Goal: Task Accomplishment & Management: Use online tool/utility

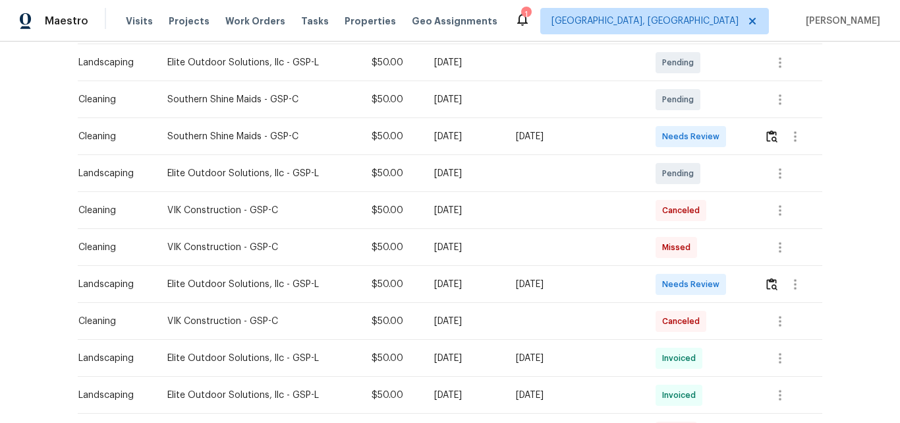
scroll to position [264, 0]
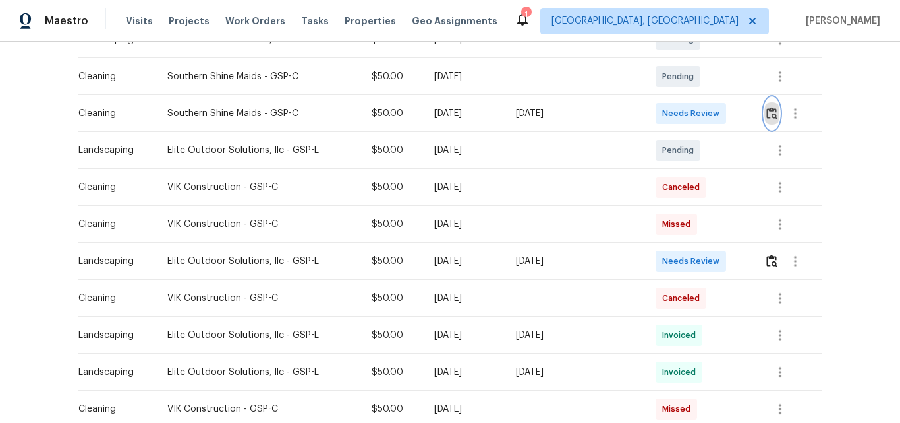
click at [767, 113] on img "button" at bounding box center [772, 113] width 11 height 13
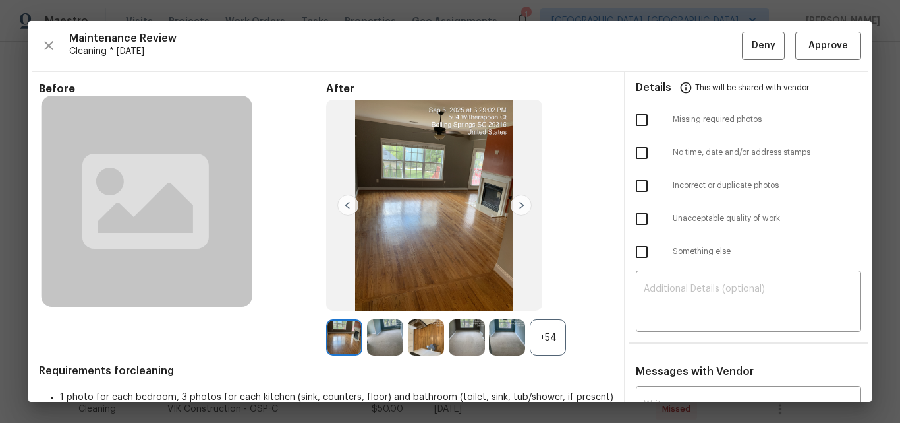
click at [544, 332] on div "+54" at bounding box center [548, 337] width 36 height 36
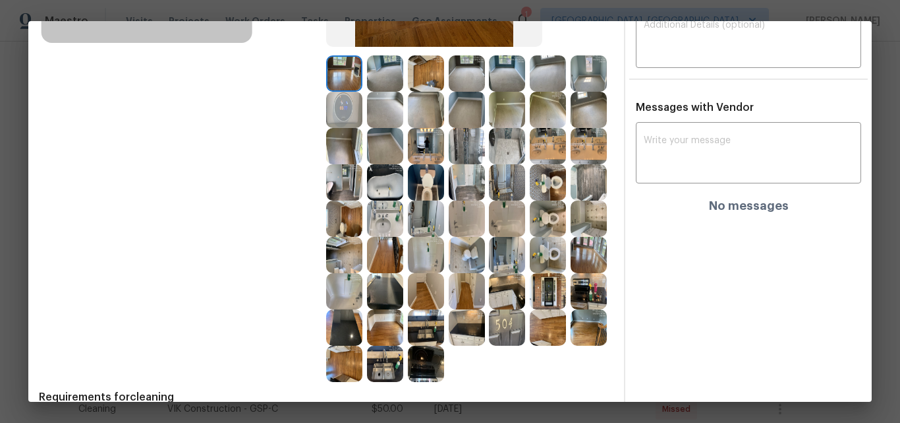
click at [530, 273] on img at bounding box center [548, 255] width 36 height 36
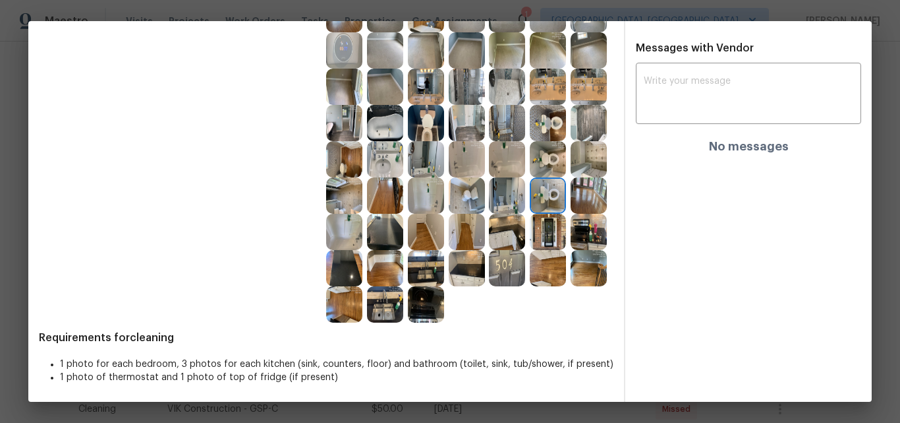
scroll to position [198, 0]
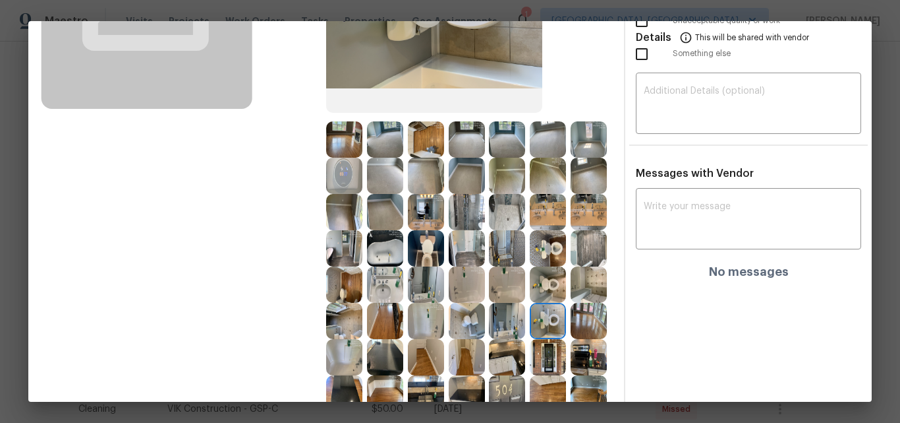
click at [333, 133] on img at bounding box center [344, 139] width 36 height 36
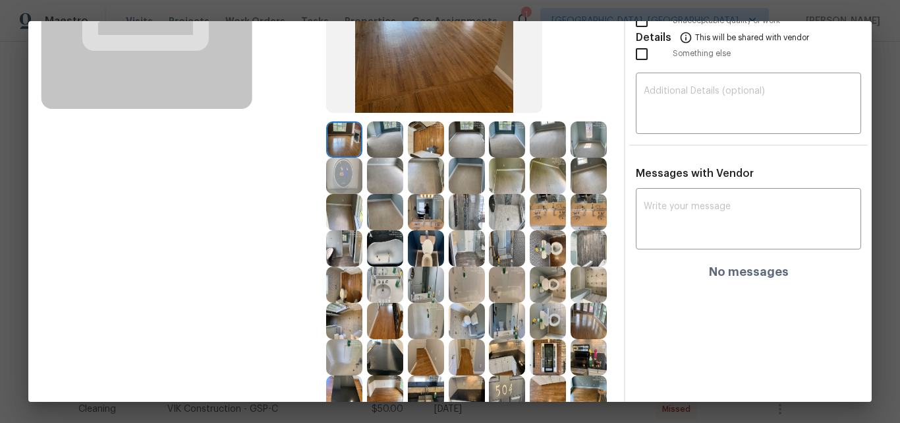
scroll to position [0, 0]
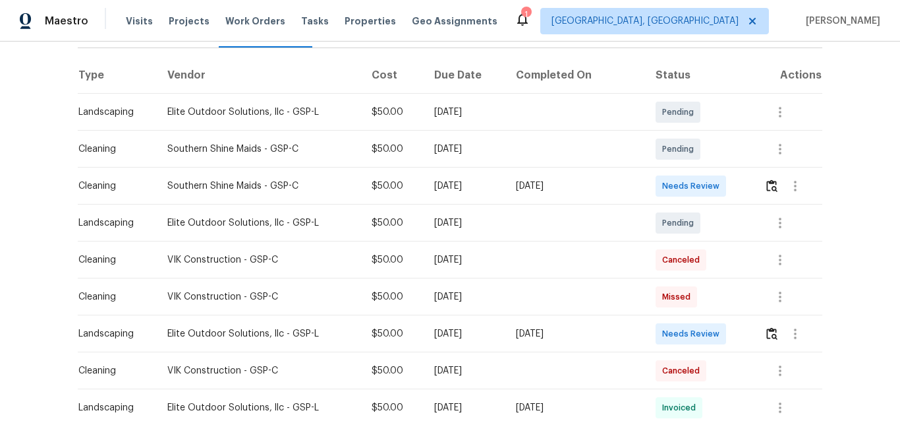
scroll to position [198, 0]
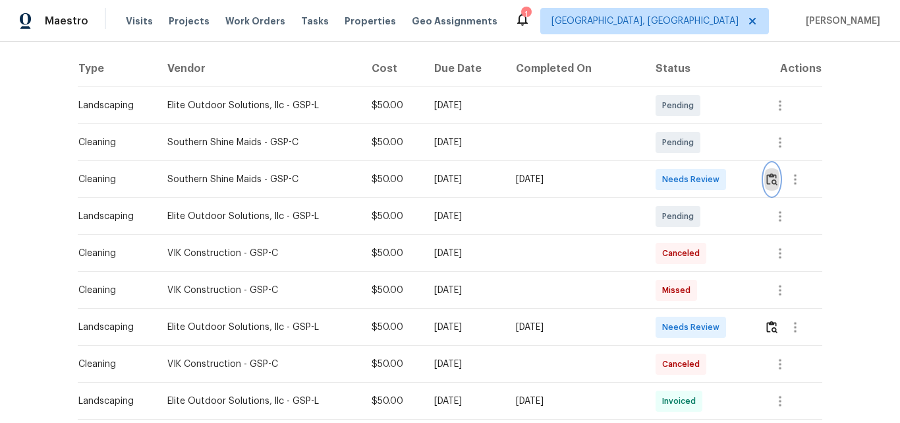
click at [769, 179] on img "button" at bounding box center [772, 179] width 11 height 13
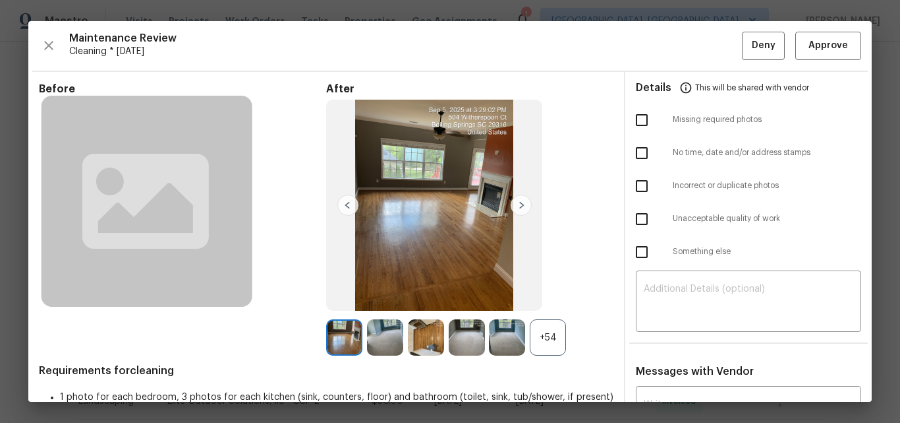
click at [340, 336] on img at bounding box center [344, 337] width 36 height 36
click at [542, 334] on div "+54" at bounding box center [548, 337] width 36 height 36
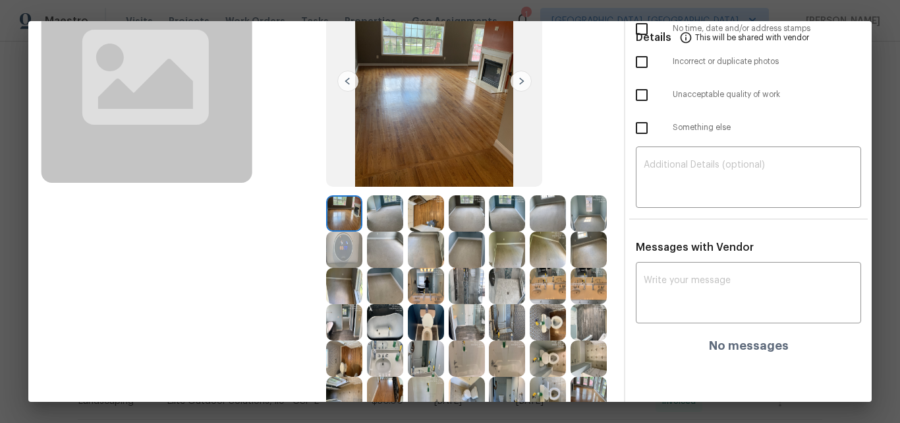
scroll to position [132, 0]
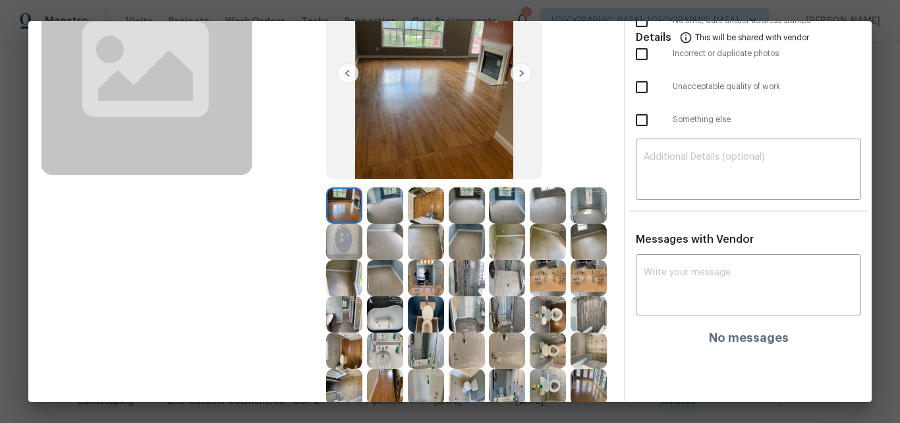
click at [363, 229] on img at bounding box center [344, 241] width 36 height 36
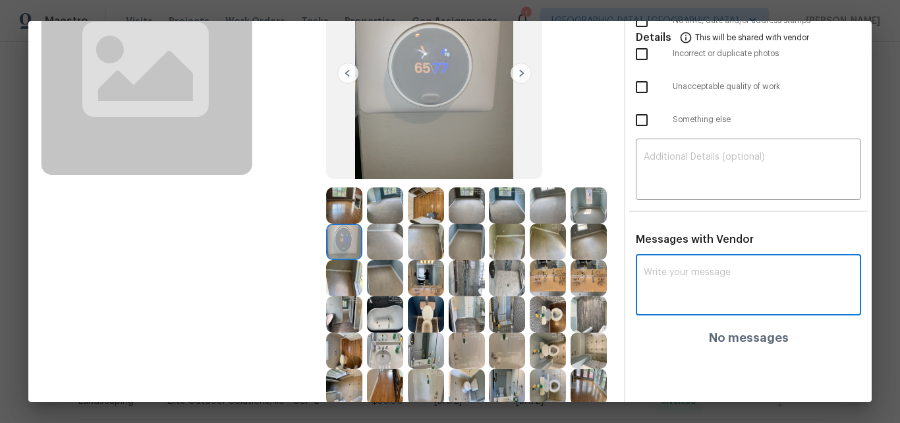
click at [664, 284] on textarea at bounding box center [749, 286] width 210 height 37
paste textarea "Maintenance Audit Team: Hello! Unfortunately, this Cleaning visit completed on …"
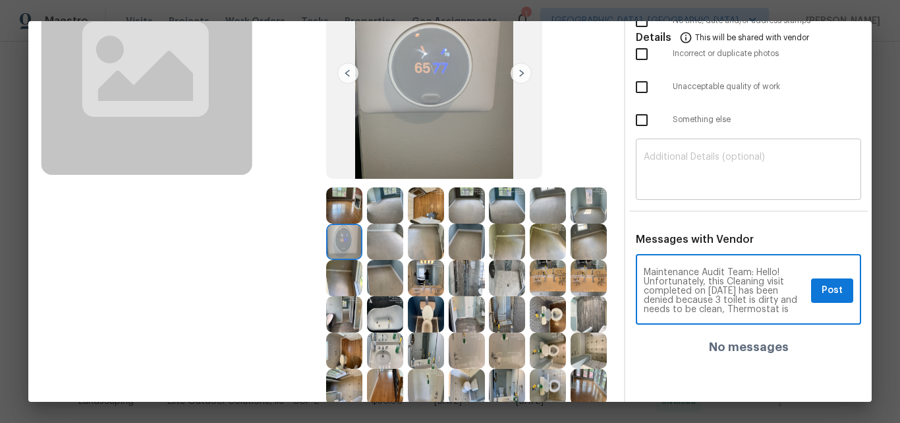
scroll to position [166, 0]
type textarea "Maintenance Audit Team: Hello! Unfortunately, this Cleaning visit completed on …"
click at [669, 163] on textarea at bounding box center [749, 170] width 210 height 37
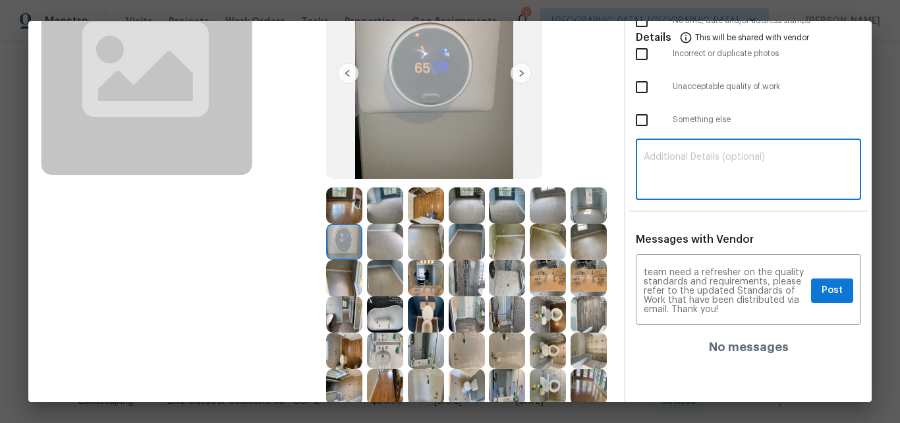
paste textarea "Maintenance Audit Team: Hello! Unfortunately, this Cleaning visit completed on …"
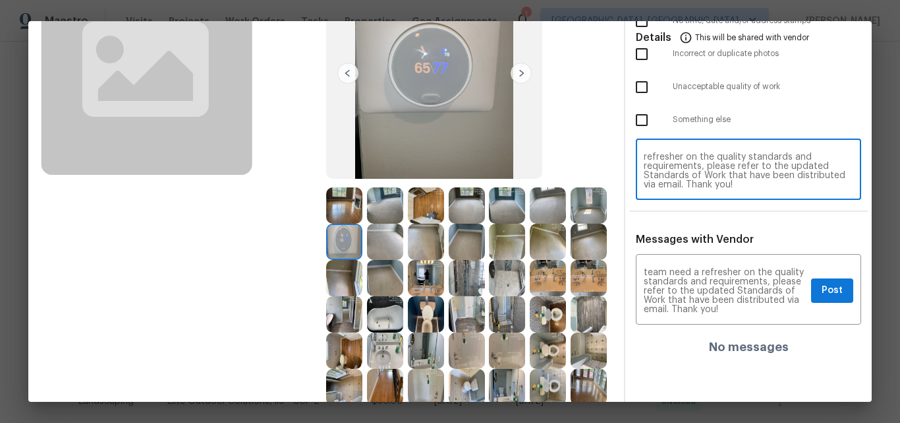
scroll to position [0, 0]
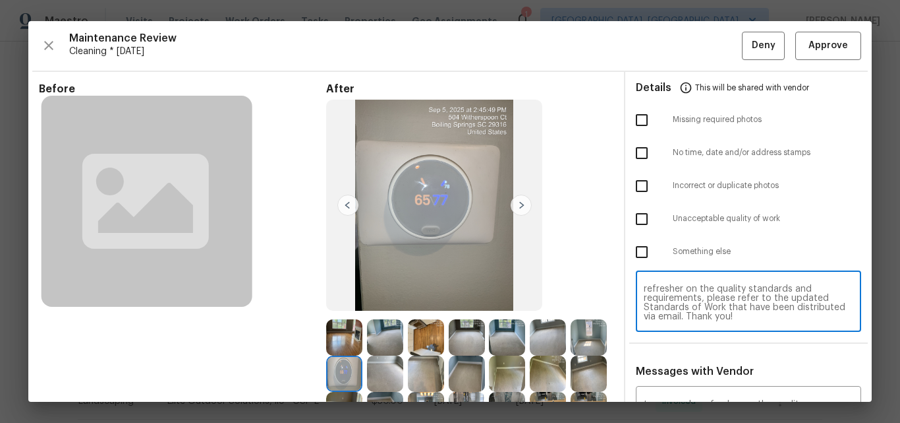
type textarea "Maintenance Audit Team: Hello! Unfortunately, this Cleaning visit completed on …"
click at [637, 218] on input "checkbox" at bounding box center [642, 219] width 28 height 28
checkbox input "true"
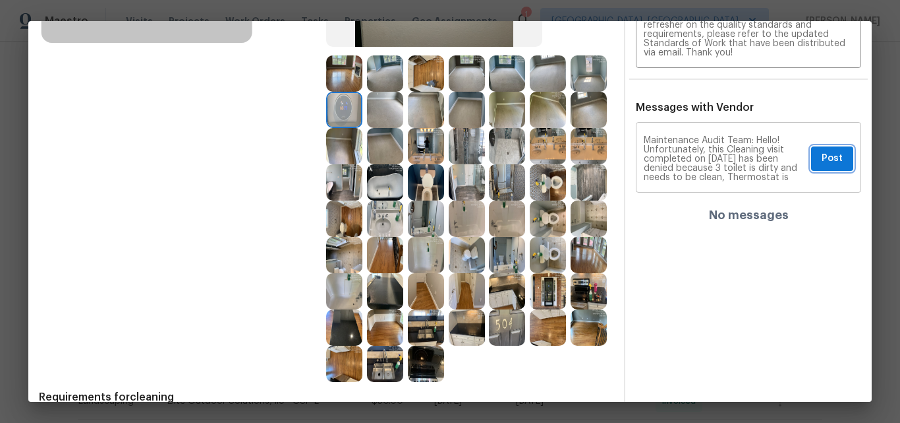
click at [827, 158] on span "Post" at bounding box center [832, 158] width 21 height 16
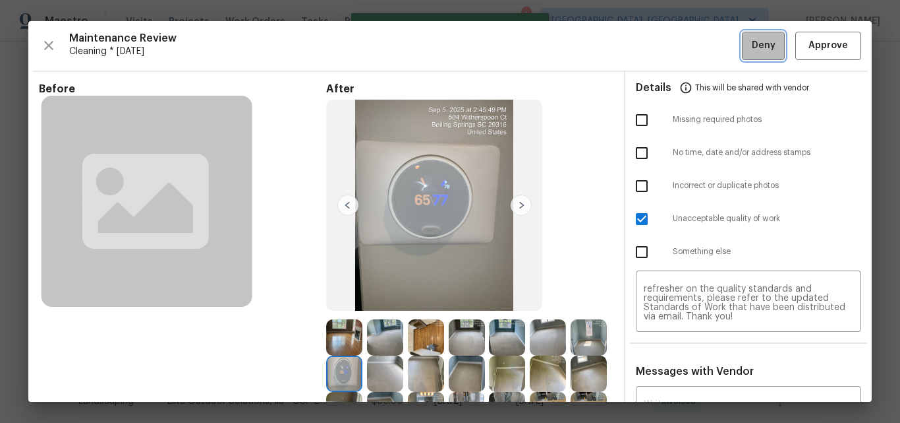
click at [752, 42] on span "Deny" at bounding box center [764, 46] width 24 height 16
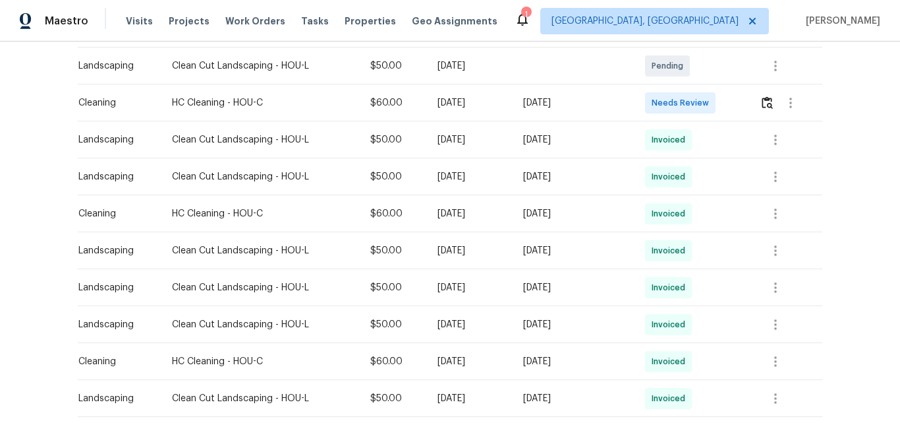
scroll to position [330, 0]
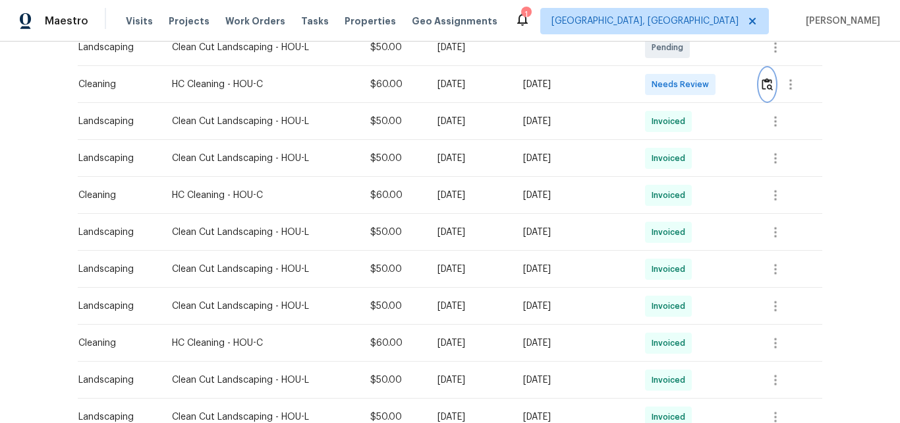
click at [764, 84] on img "button" at bounding box center [767, 84] width 11 height 13
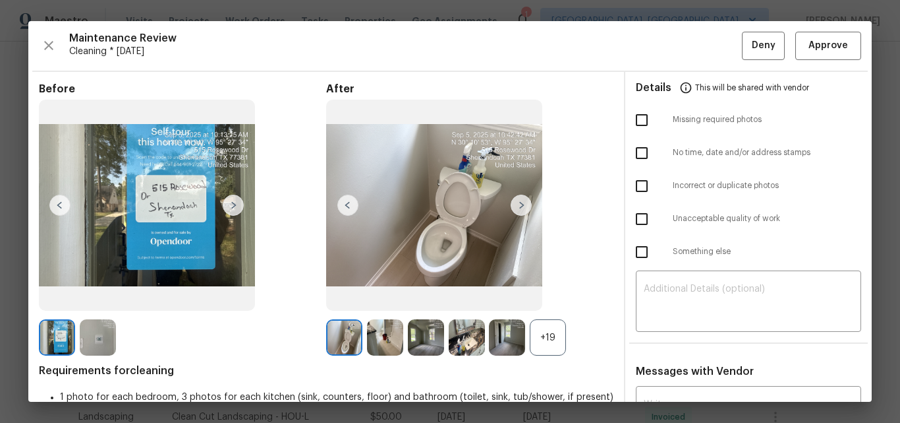
click at [535, 332] on div "+19" at bounding box center [548, 337] width 36 height 36
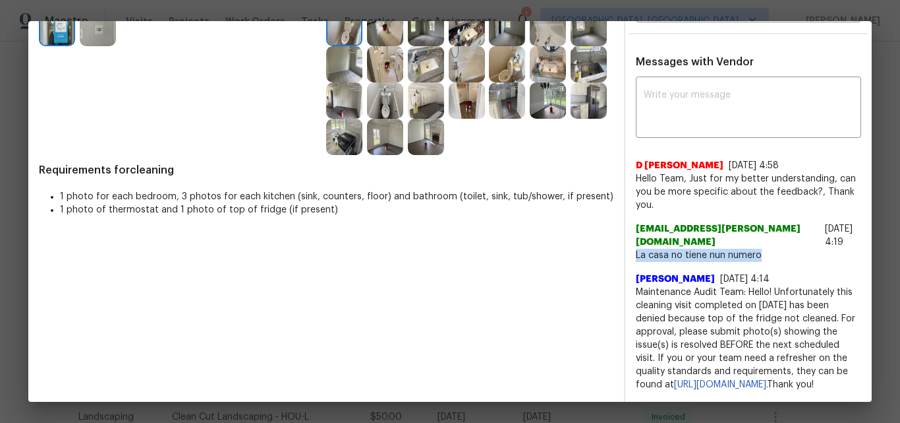
drag, startPoint x: 623, startPoint y: 231, endPoint x: 747, endPoint y: 237, distance: 124.1
click at [747, 249] on span "La casa no tiene nun numero" at bounding box center [748, 255] width 225 height 13
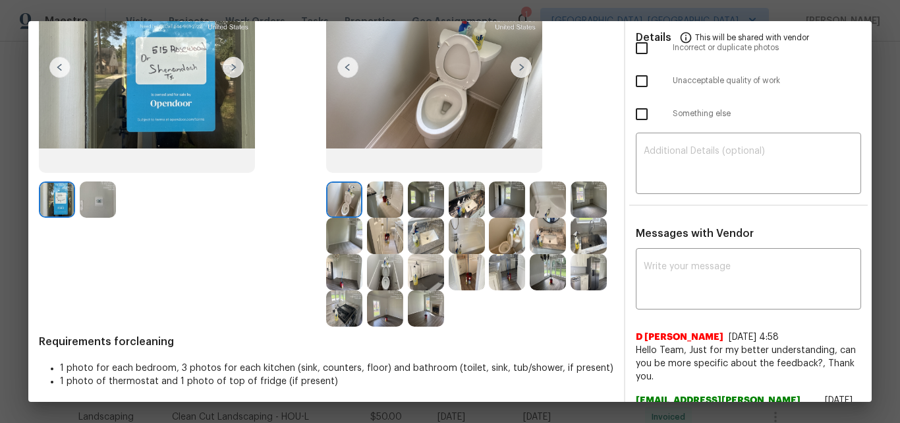
scroll to position [134, 0]
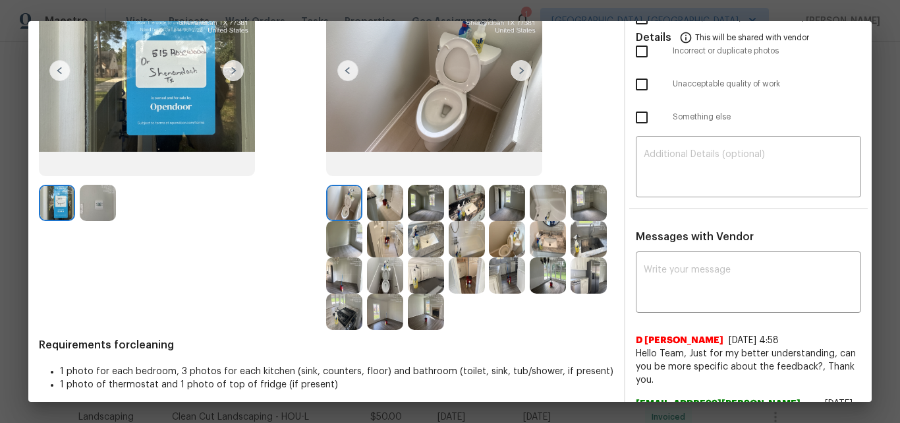
click at [86, 195] on img at bounding box center [98, 203] width 36 height 36
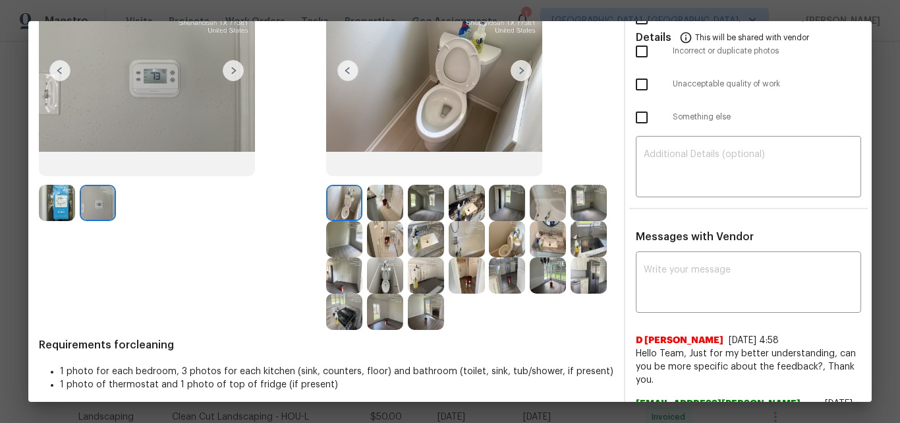
click at [86, 195] on img at bounding box center [98, 203] width 36 height 36
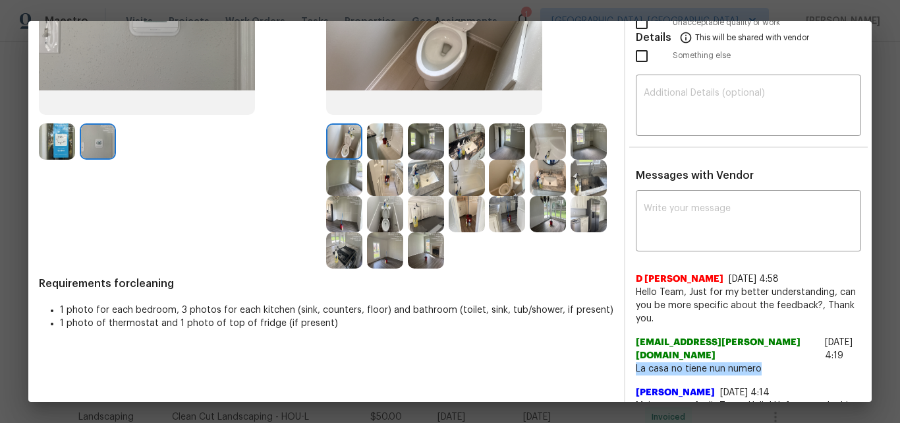
scroll to position [200, 0]
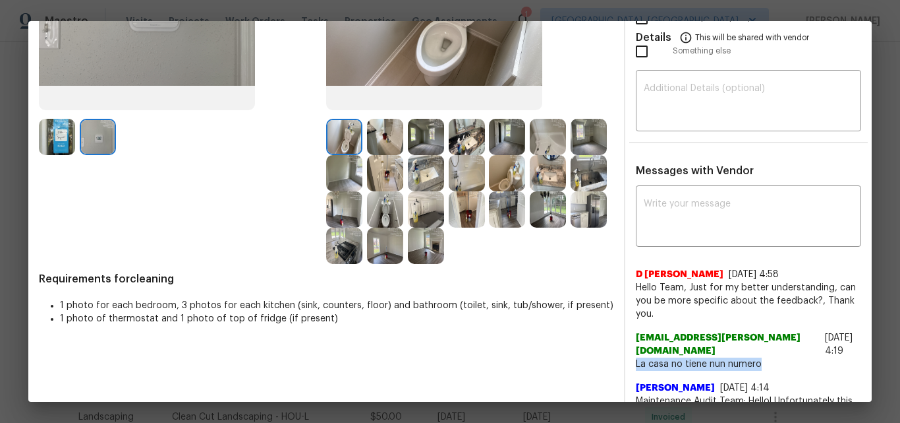
click at [363, 248] on img at bounding box center [344, 245] width 36 height 36
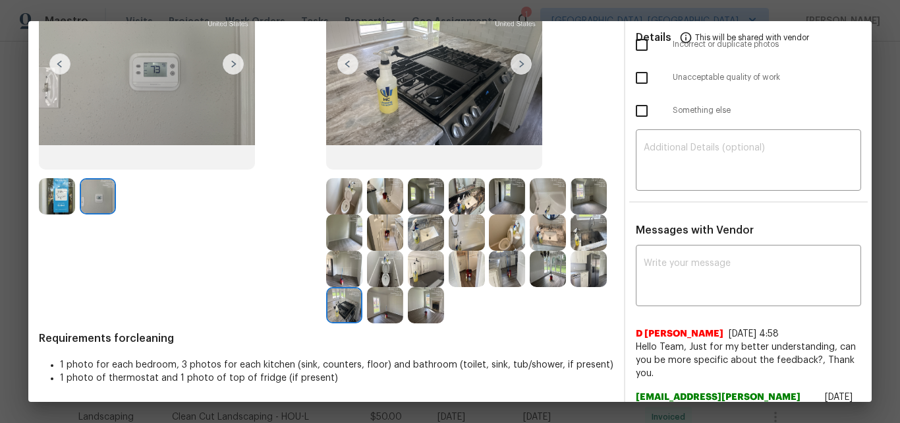
scroll to position [69, 0]
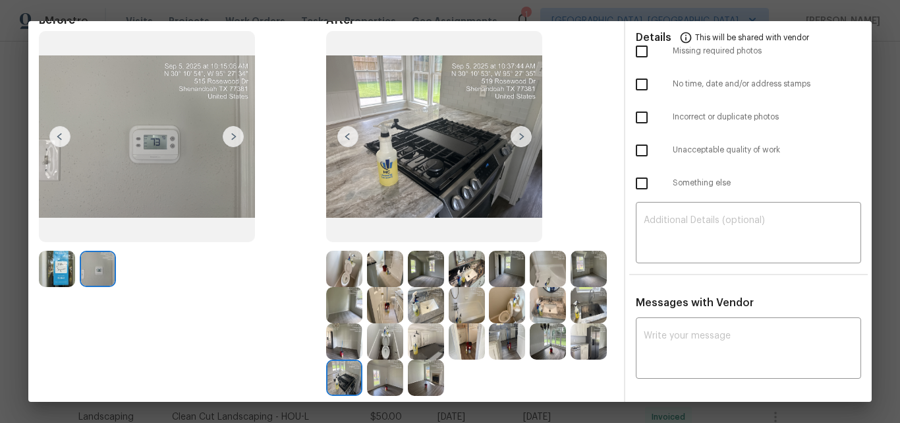
click at [513, 132] on img at bounding box center [521, 136] width 21 height 21
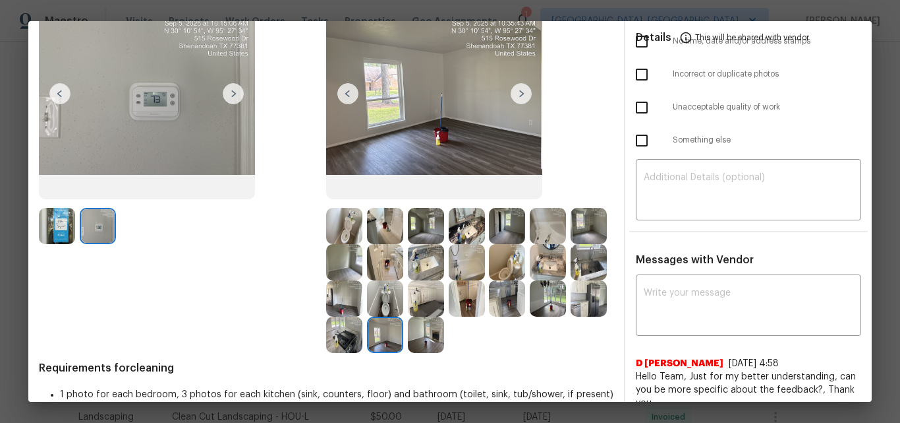
scroll to position [134, 0]
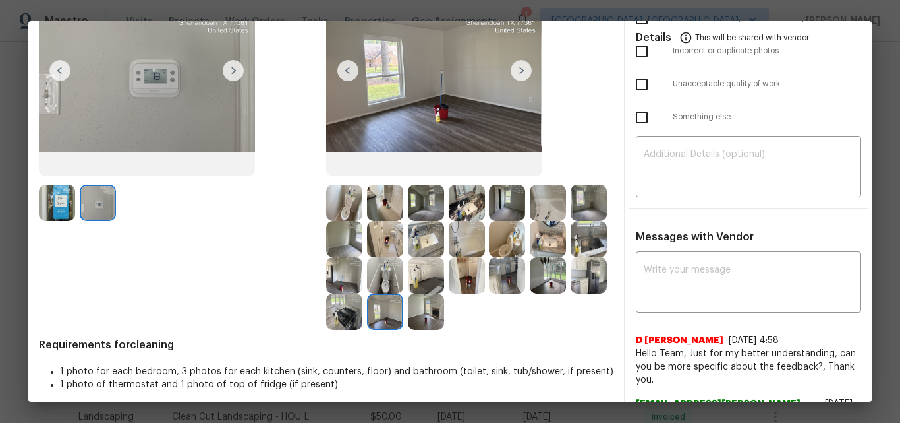
click at [571, 293] on img at bounding box center [589, 275] width 36 height 36
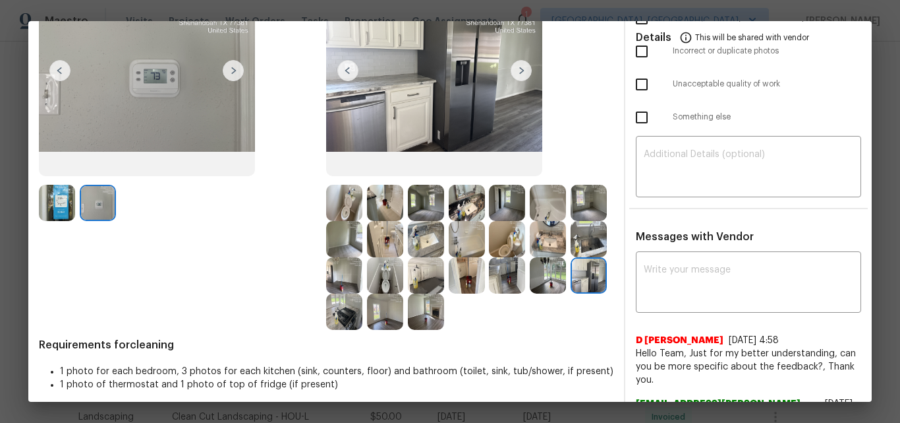
click at [444, 279] on img at bounding box center [426, 275] width 36 height 36
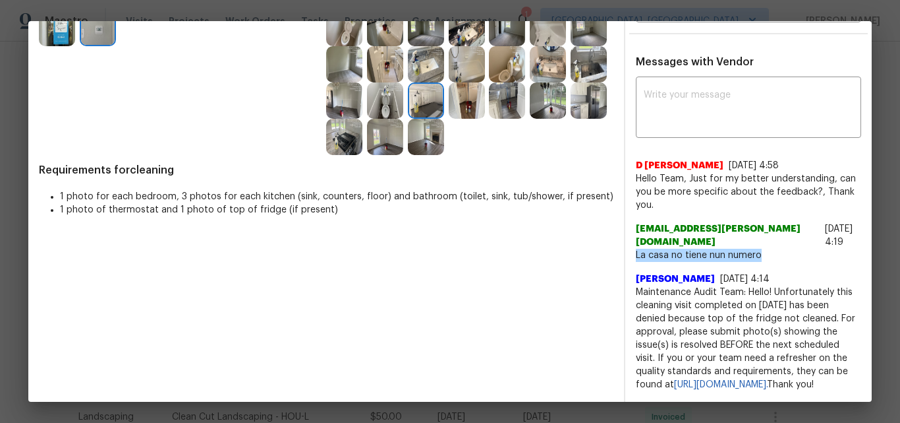
scroll to position [332, 0]
drag, startPoint x: 624, startPoint y: 268, endPoint x: 715, endPoint y: 268, distance: 91.6
click at [715, 285] on span "Maintenance Audit Team: Hello! Unfortunately this cleaning visit completed on 0…" at bounding box center [748, 337] width 225 height 105
click at [636, 285] on span "Maintenance Audit Team: Hello! Unfortunately this cleaning visit completed on 0…" at bounding box center [748, 337] width 225 height 105
click at [713, 90] on textarea at bounding box center [749, 108] width 210 height 37
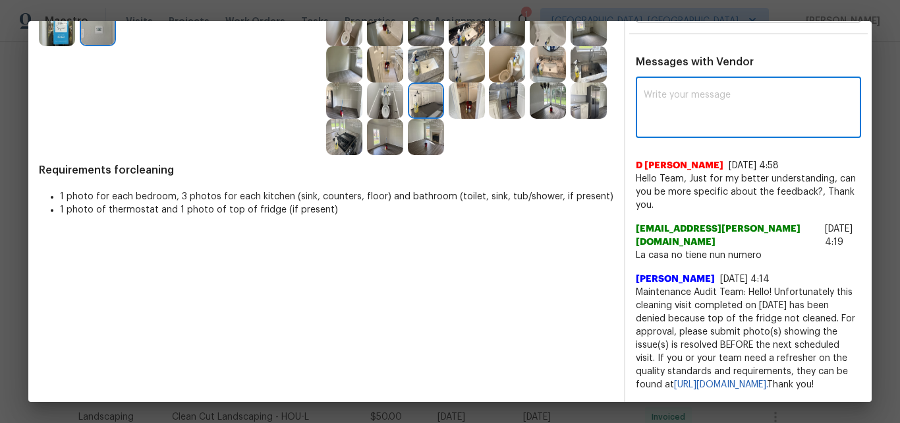
paste textarea "Maintenance Audit Team: Hello! After further review the visit has been approved."
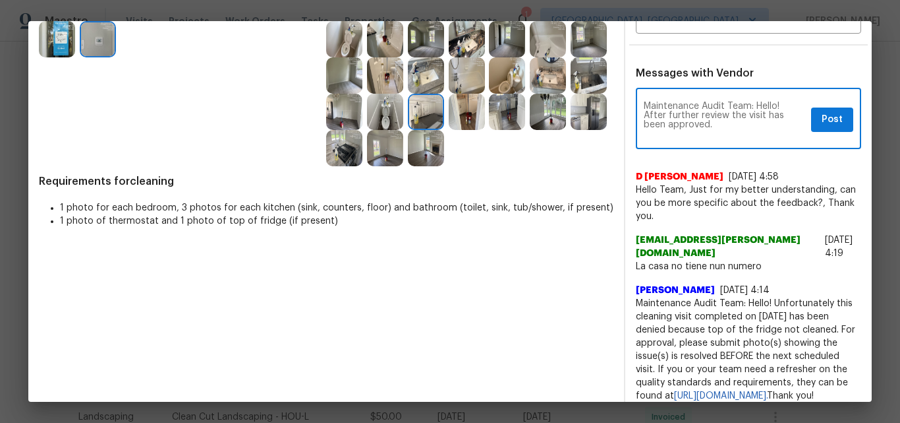
scroll to position [266, 0]
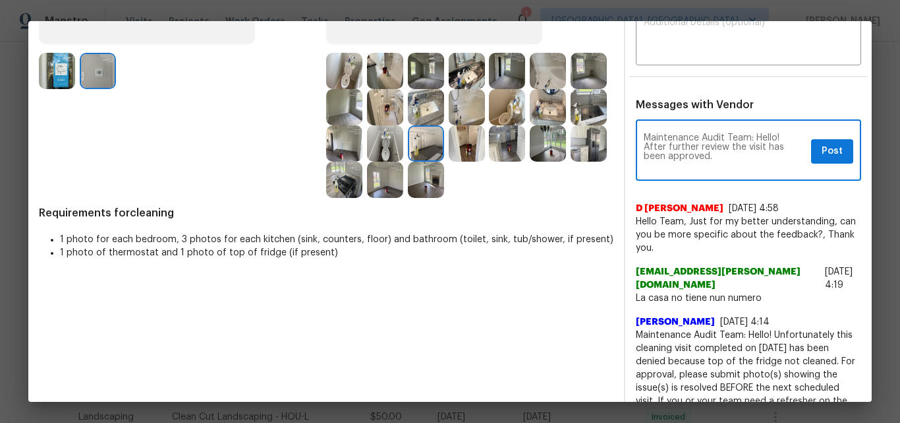
click at [688, 158] on textarea "Maintenance Audit Team: Hello! After further review the visit has been approved." at bounding box center [725, 151] width 162 height 37
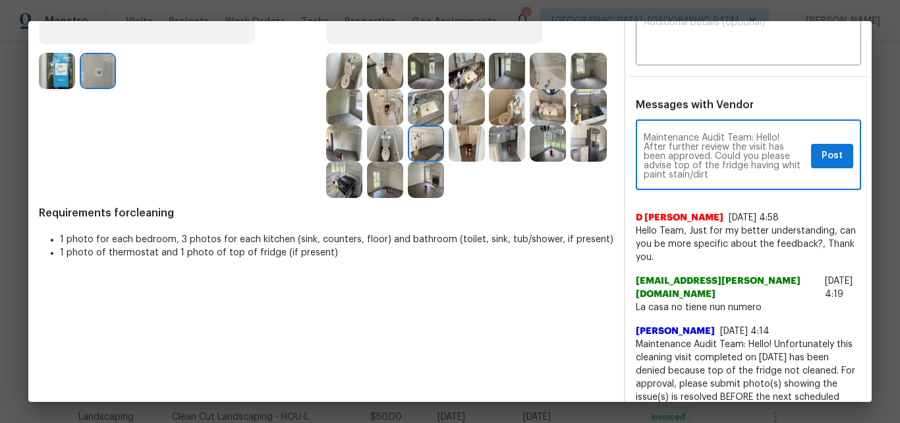
click at [753, 167] on textarea "Maintenance Audit Team: Hello! After further review the visit has been approved…" at bounding box center [725, 156] width 162 height 46
drag, startPoint x: 673, startPoint y: 174, endPoint x: 717, endPoint y: 194, distance: 48.4
click at [673, 175] on textarea "Maintenance Audit Team: Hello! After further review the visit has been approved…" at bounding box center [725, 156] width 162 height 46
click at [682, 174] on textarea "Maintenance Audit Team: Hello! After further review the visit has been approved…" at bounding box center [725, 156] width 162 height 46
paste textarea "Please advise whether it needs to be Clean or if it can be fixed. Thank you!"
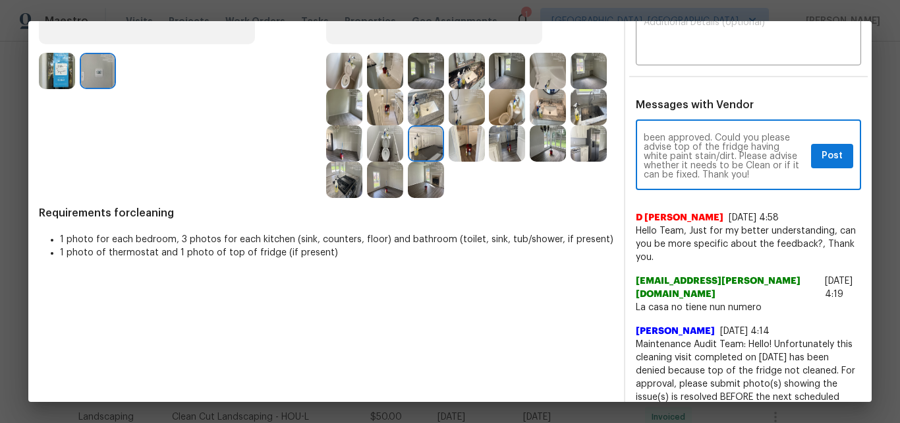
scroll to position [18, 0]
click at [648, 145] on textarea "Maintenance Audit Team: Hello! After further review the visit has been approved…" at bounding box center [725, 156] width 162 height 46
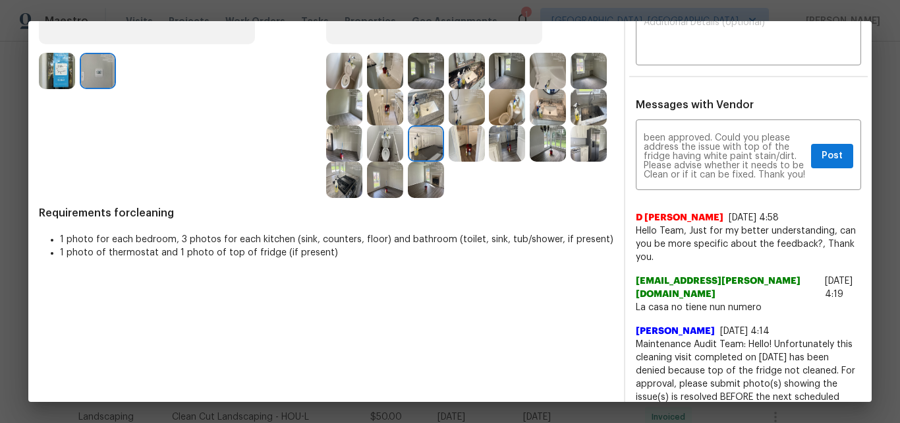
click at [61, 136] on div "Before" at bounding box center [182, 7] width 287 height 382
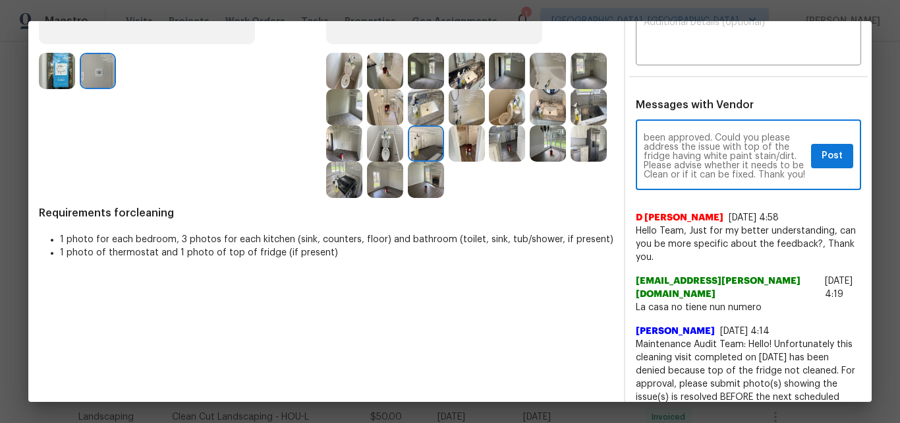
drag, startPoint x: 672, startPoint y: 167, endPoint x: 749, endPoint y: 167, distance: 77.1
click at [749, 167] on textarea "Maintenance Audit Team: Hello! After further review the visit has been approved…" at bounding box center [725, 156] width 162 height 46
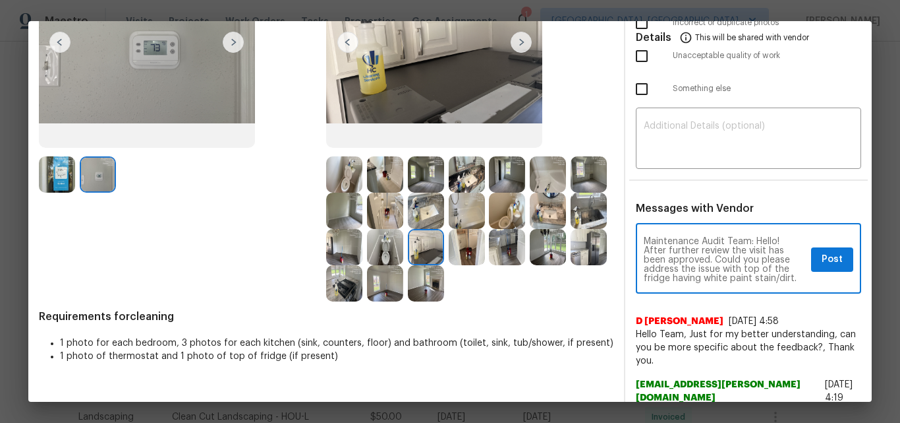
scroll to position [134, 0]
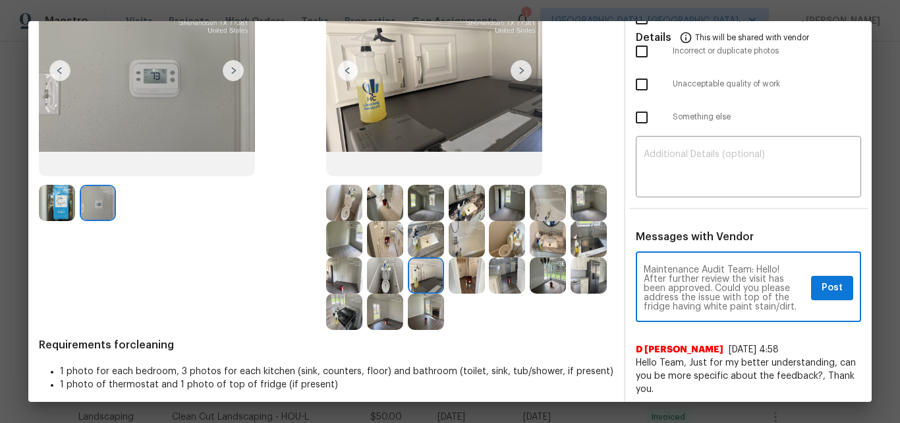
click at [722, 285] on textarea "Maintenance Audit Team: Hello! After further review the visit has been approved…" at bounding box center [725, 288] width 162 height 46
type textarea "Maintenance Audit Team: Hello! After further review the visit has been approved…"
click at [726, 177] on textarea at bounding box center [749, 168] width 210 height 37
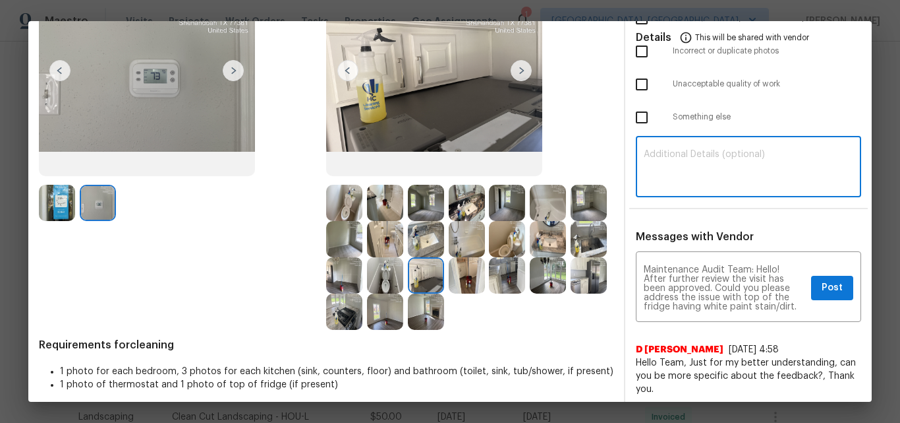
paste textarea "Maintenance Audit Team: Hello! After further review the visit has been approved…"
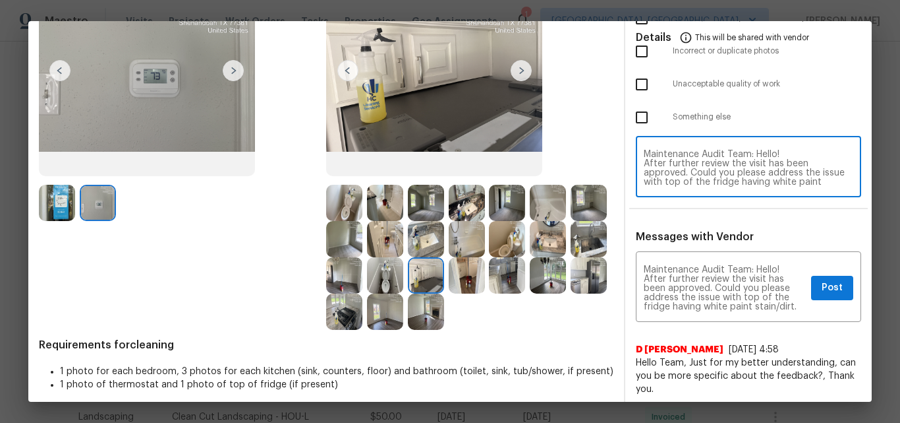
scroll to position [18, 0]
type textarea "Maintenance Audit Team: Hello! After further review the visit has been approved…"
click at [811, 287] on button "Post" at bounding box center [832, 288] width 42 height 24
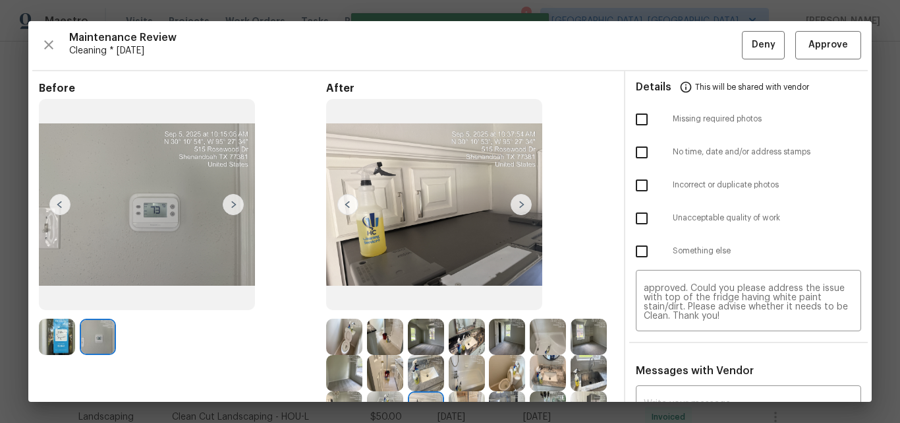
scroll to position [0, 0]
click at [818, 49] on span "Approve" at bounding box center [829, 46] width 40 height 16
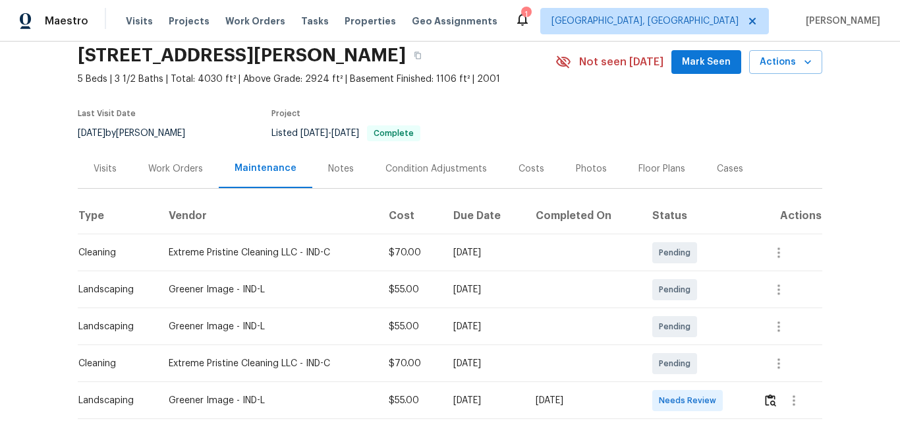
scroll to position [198, 0]
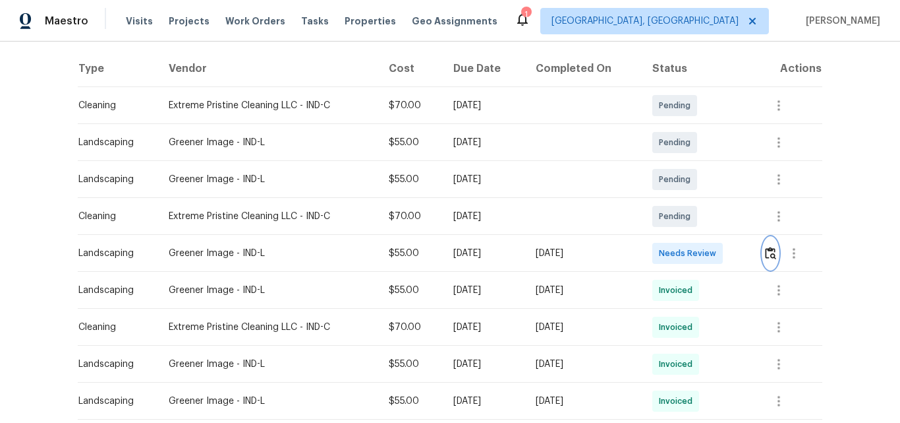
click at [771, 256] on img "button" at bounding box center [770, 253] width 11 height 13
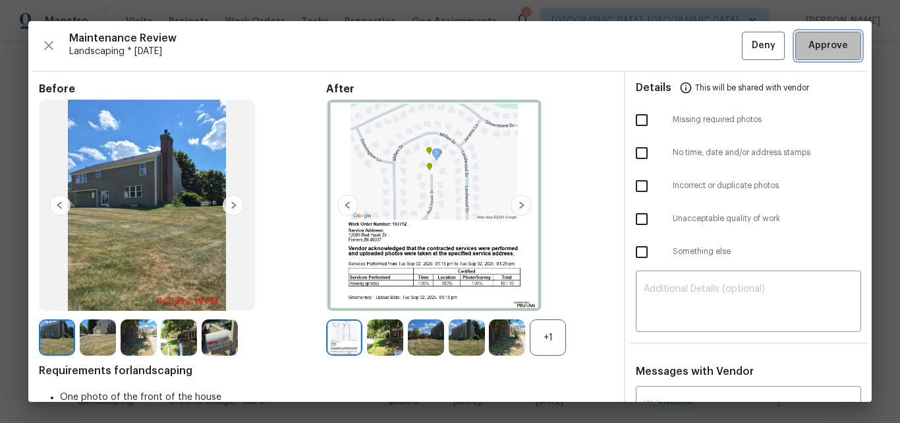
click at [809, 49] on span "Approve" at bounding box center [829, 46] width 40 height 16
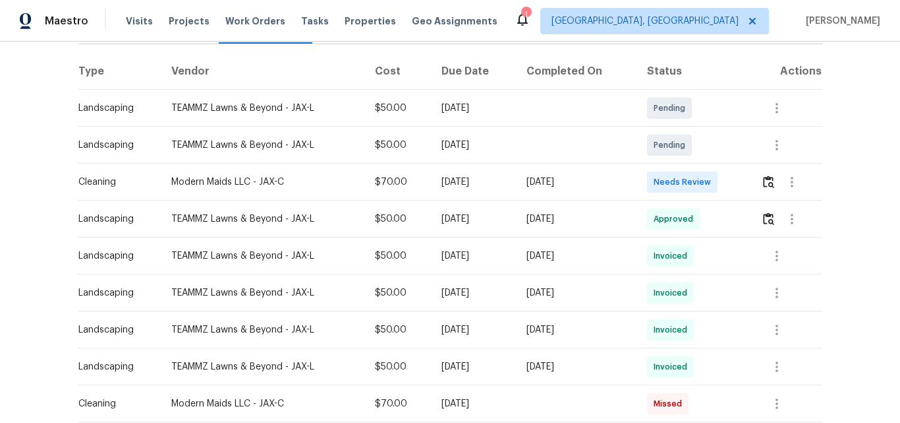
scroll to position [198, 0]
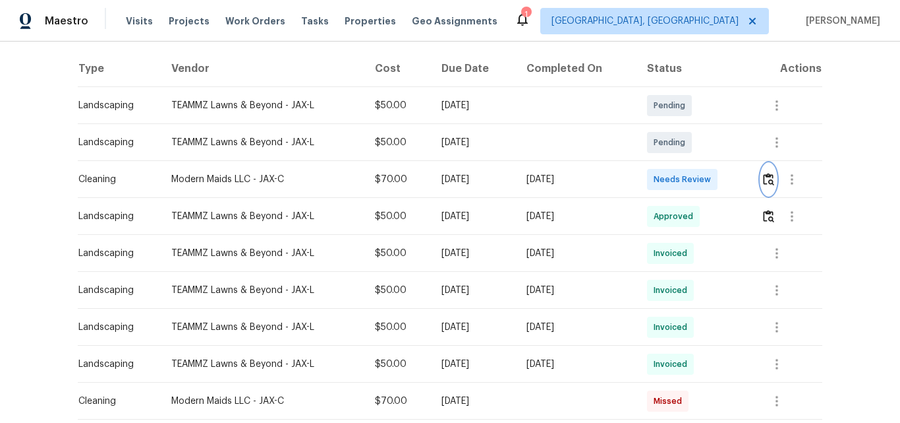
click at [769, 177] on img "button" at bounding box center [768, 179] width 11 height 13
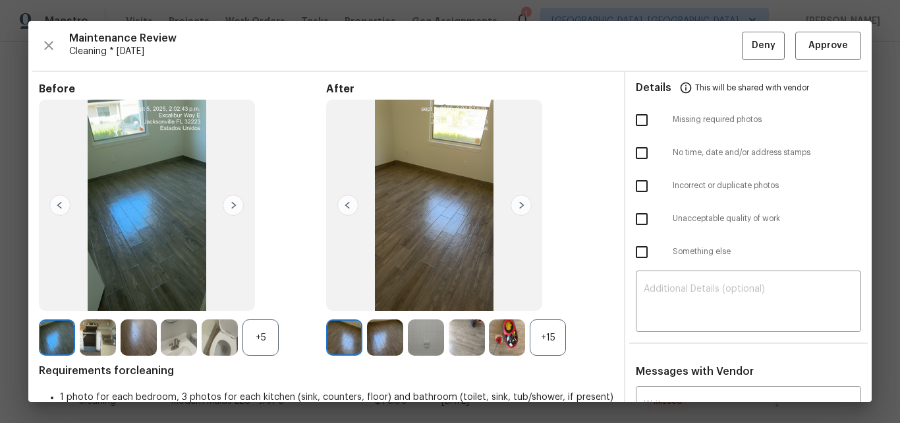
click at [551, 334] on div "+15" at bounding box center [548, 337] width 36 height 36
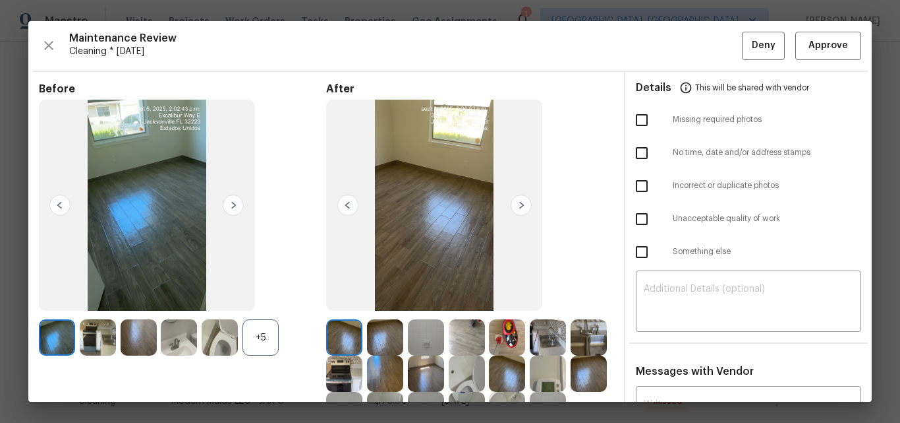
click at [257, 330] on div "+5" at bounding box center [261, 337] width 36 height 36
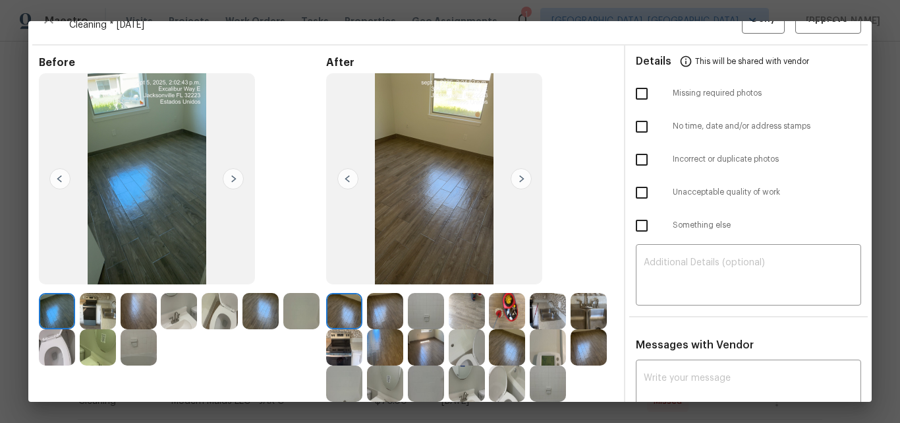
scroll to position [0, 0]
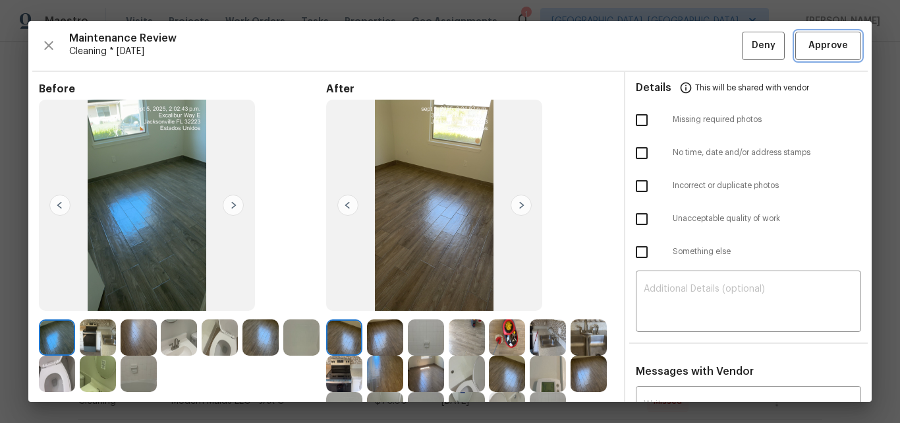
click at [813, 32] on button "Approve" at bounding box center [829, 46] width 66 height 28
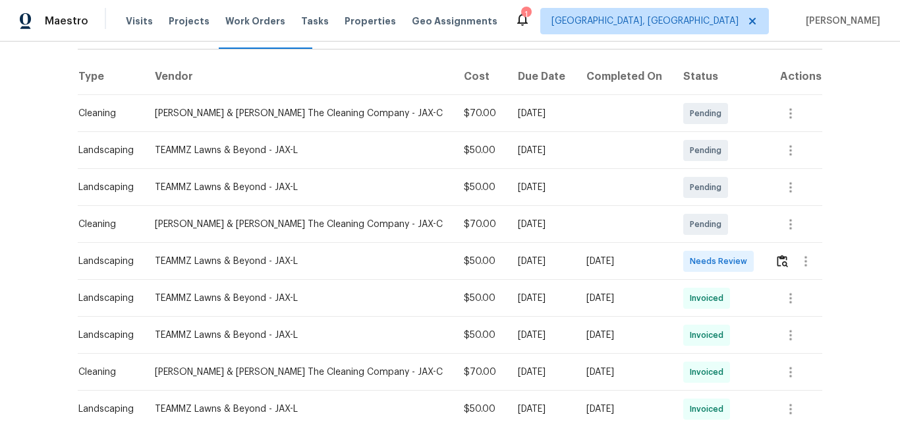
scroll to position [198, 0]
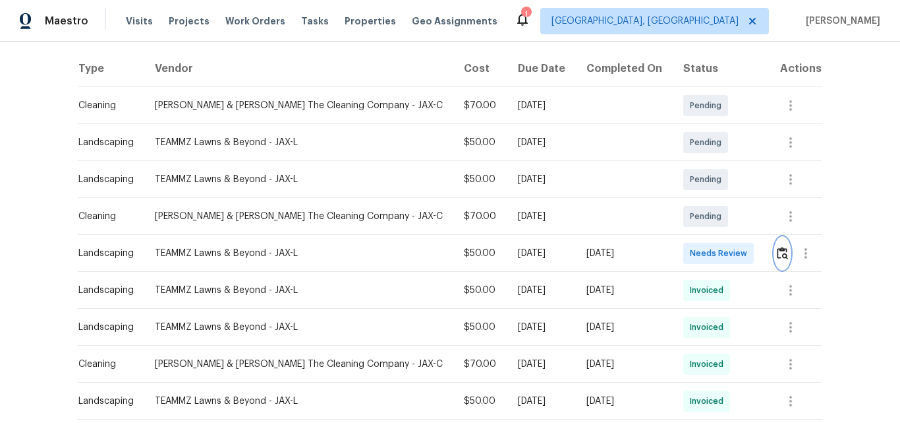
click at [777, 254] on img "button" at bounding box center [782, 253] width 11 height 13
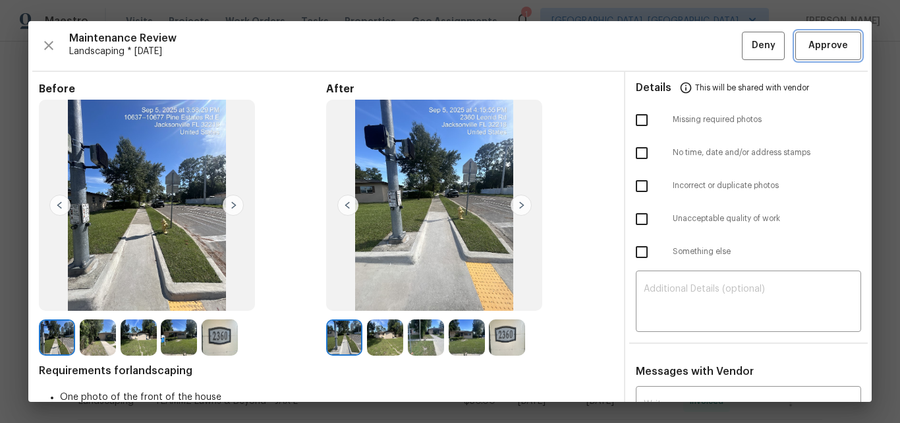
click at [836, 44] on span "Approve" at bounding box center [829, 46] width 40 height 16
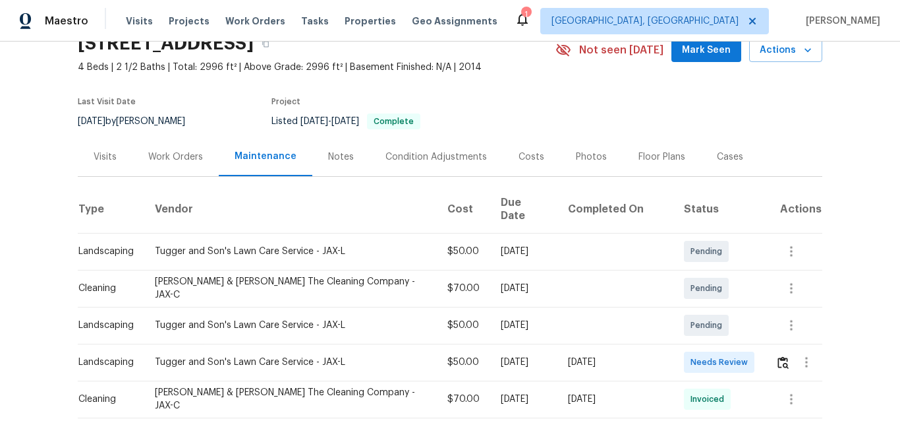
scroll to position [198, 0]
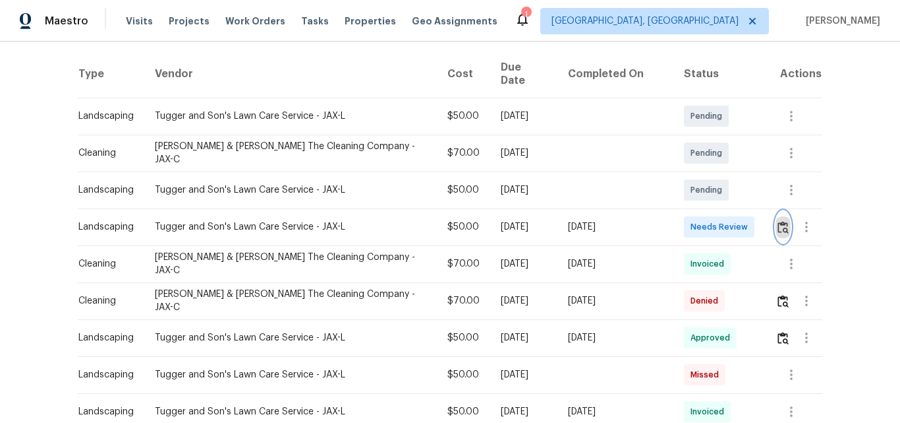
click at [778, 221] on img "button" at bounding box center [783, 227] width 11 height 13
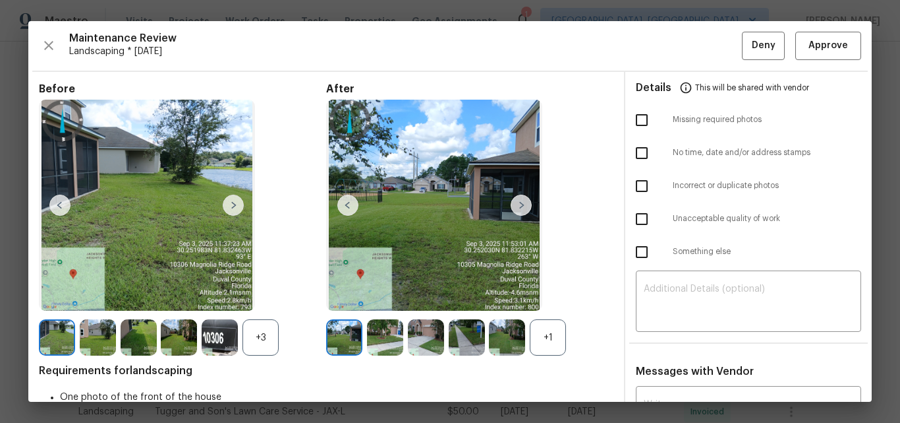
click at [539, 335] on div "+1" at bounding box center [548, 337] width 36 height 36
click at [257, 338] on div "+3" at bounding box center [261, 337] width 36 height 36
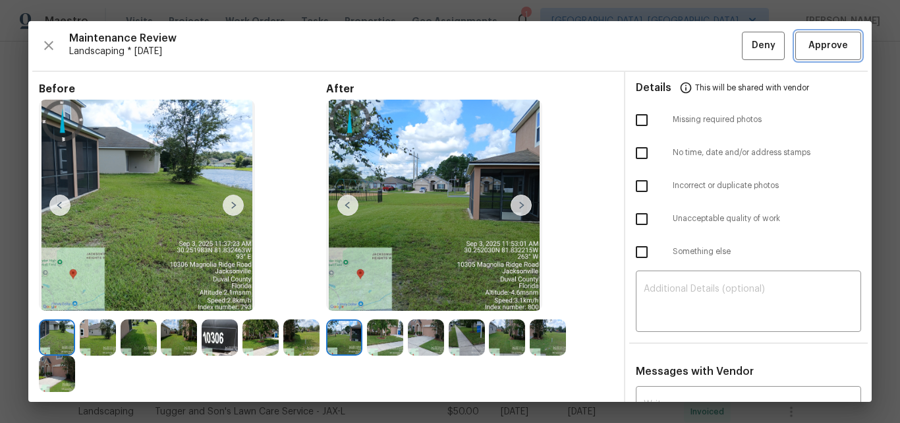
click at [809, 45] on span "Approve" at bounding box center [829, 46] width 40 height 16
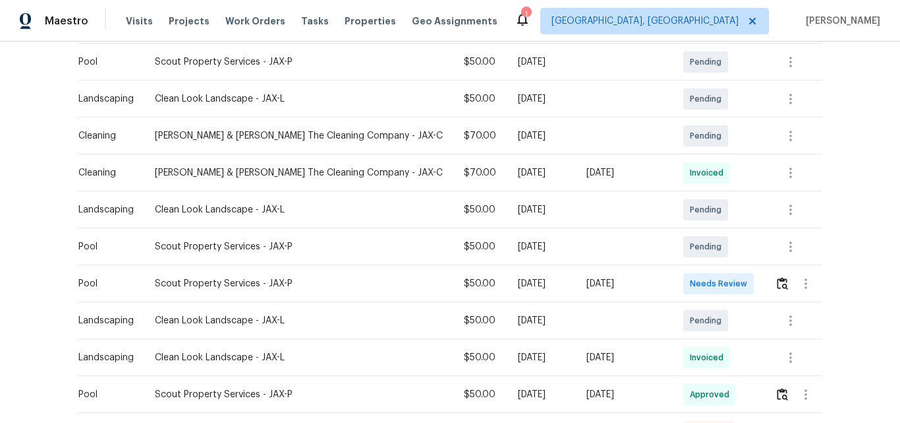
scroll to position [264, 0]
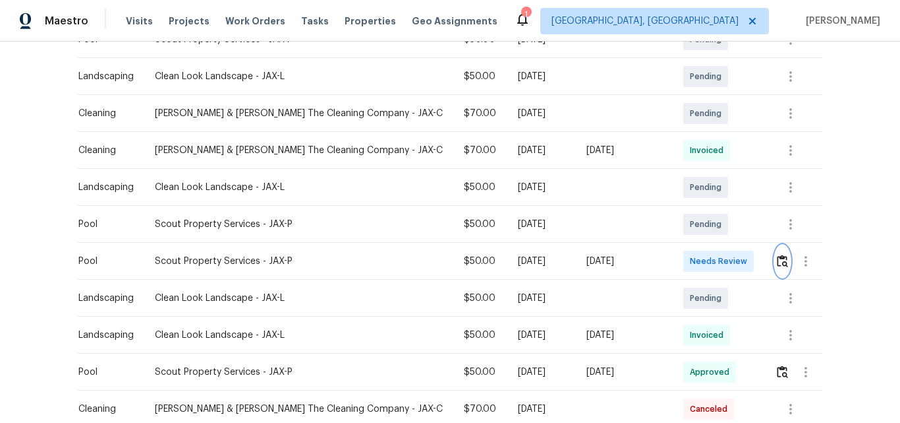
click at [777, 258] on img "button" at bounding box center [782, 260] width 11 height 13
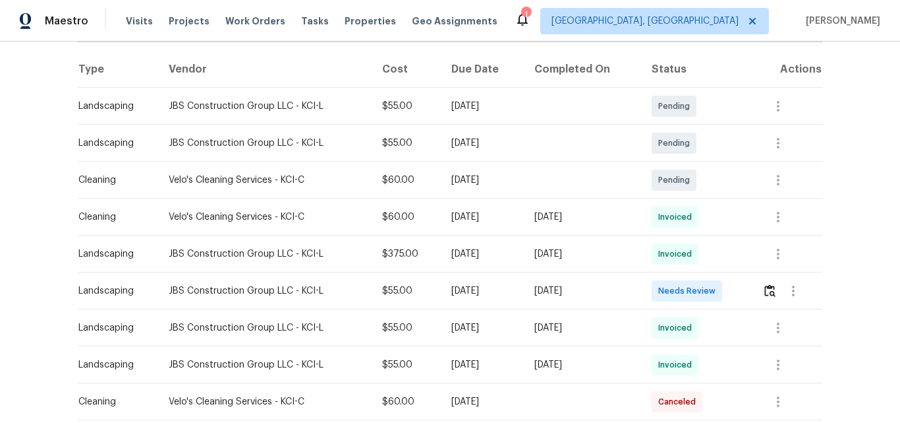
scroll to position [198, 0]
click at [769, 290] on img "button" at bounding box center [770, 289] width 11 height 13
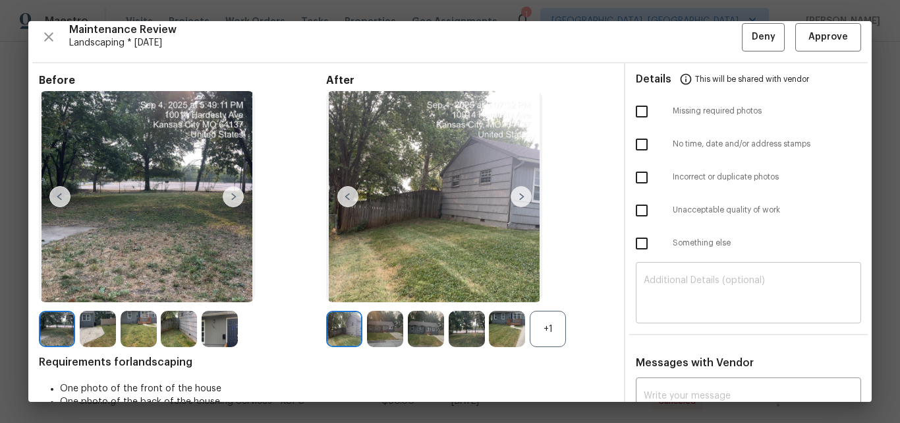
scroll to position [0, 0]
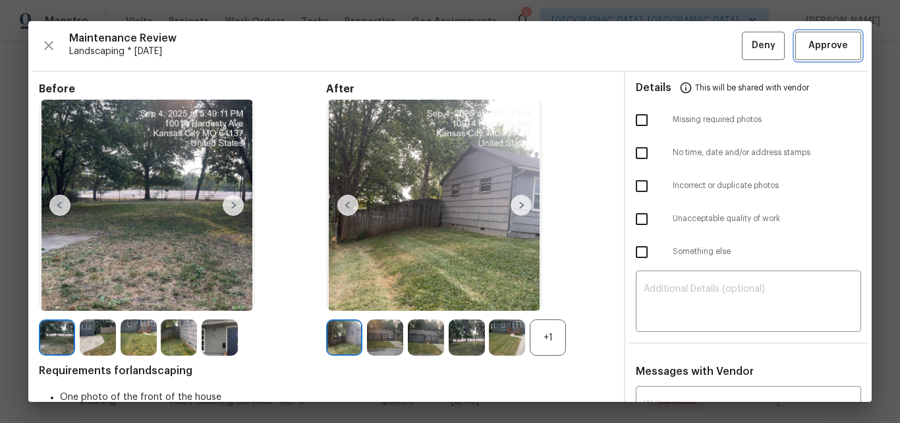
click at [814, 36] on button "Approve" at bounding box center [829, 46] width 66 height 28
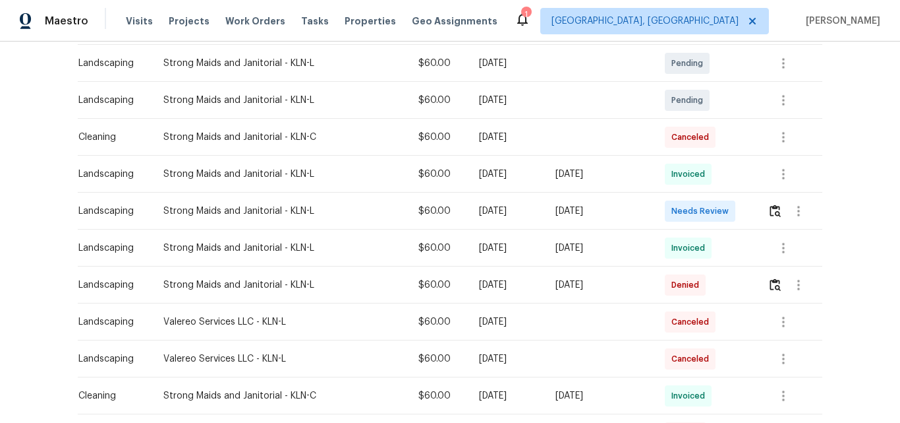
scroll to position [264, 0]
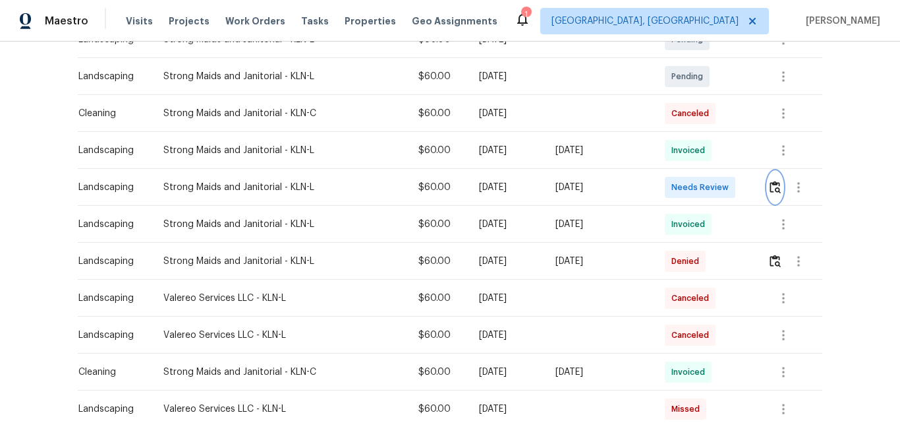
click at [770, 186] on img "button" at bounding box center [775, 187] width 11 height 13
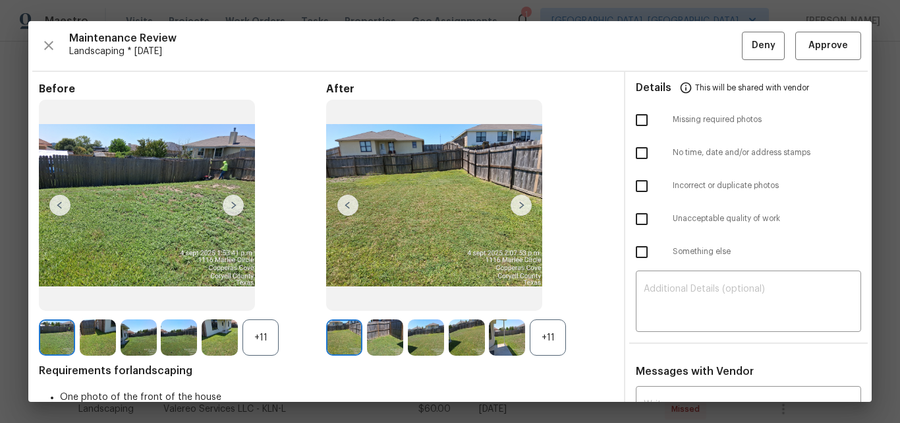
click at [554, 324] on div "+11" at bounding box center [548, 337] width 36 height 36
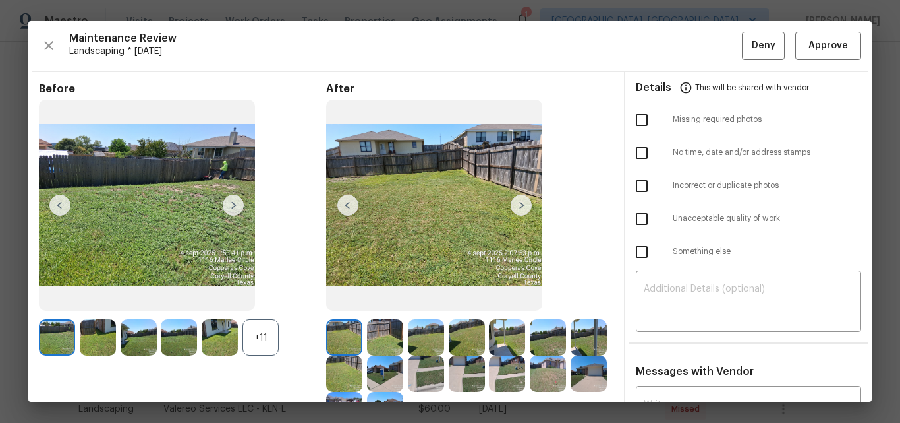
click at [257, 328] on div "+11" at bounding box center [261, 337] width 36 height 36
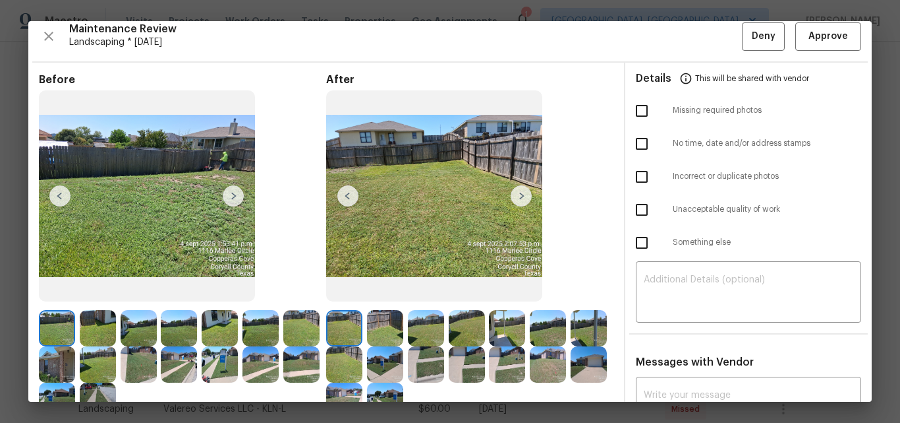
scroll to position [0, 0]
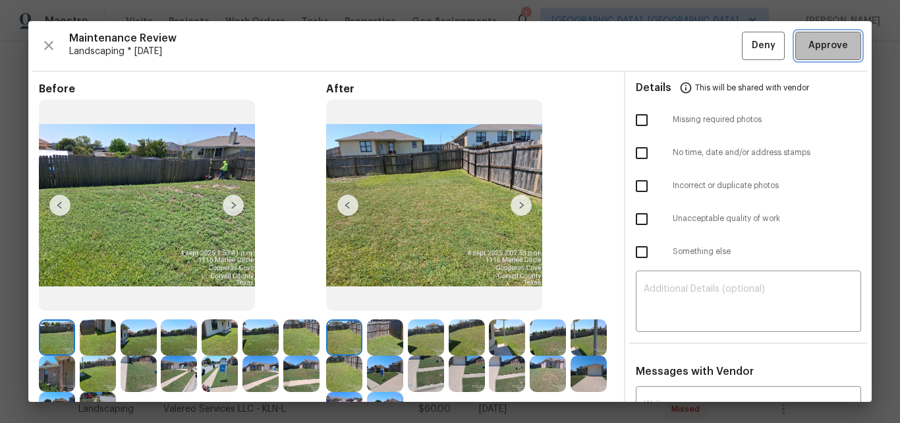
click at [809, 36] on button "Approve" at bounding box center [829, 46] width 66 height 28
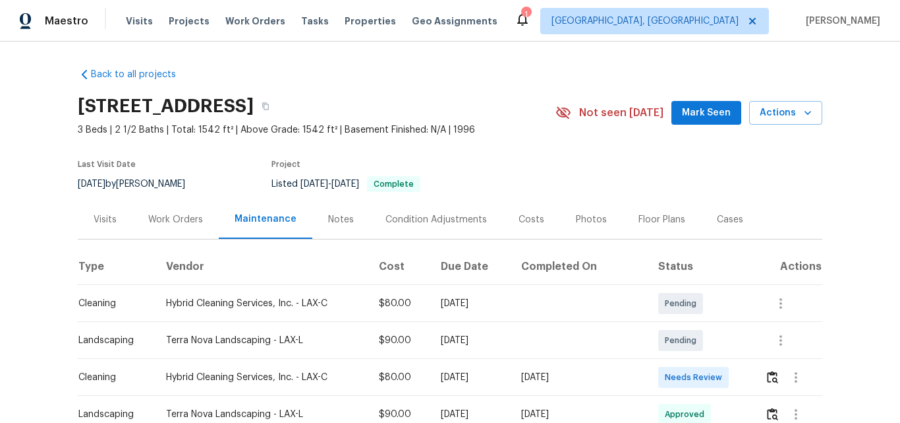
scroll to position [132, 0]
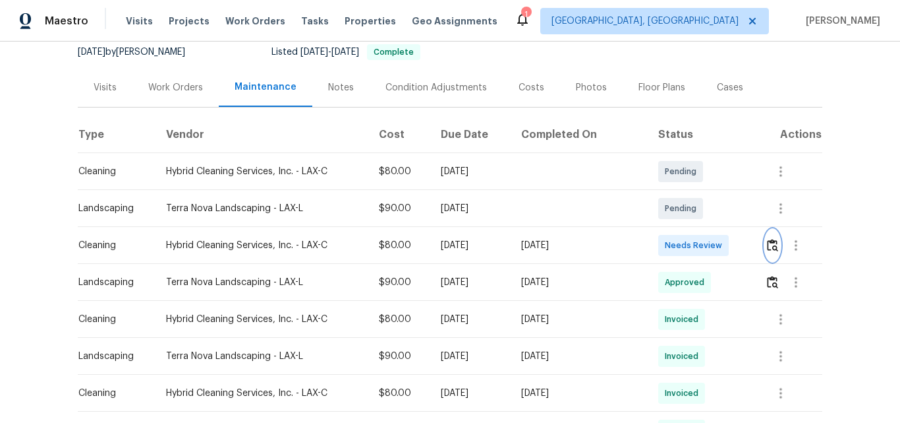
click at [768, 244] on img "button" at bounding box center [772, 245] width 11 height 13
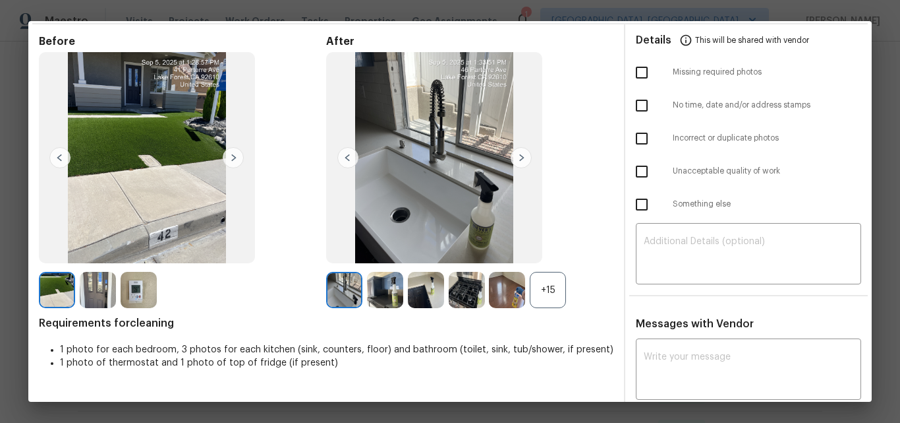
scroll to position [66, 0]
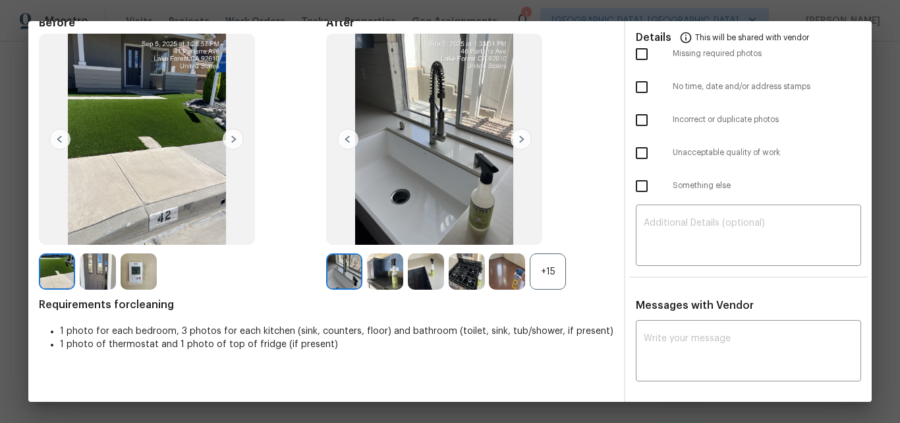
click at [548, 269] on div "+15" at bounding box center [548, 271] width 36 height 36
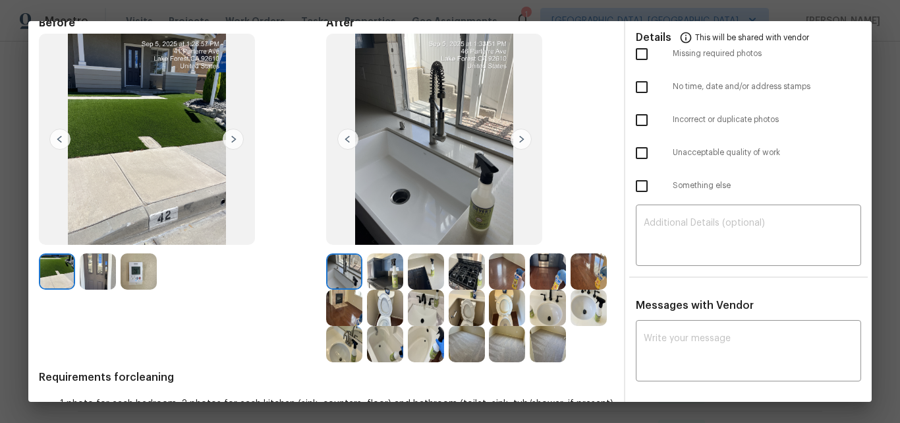
click at [403, 305] on img at bounding box center [385, 307] width 36 height 36
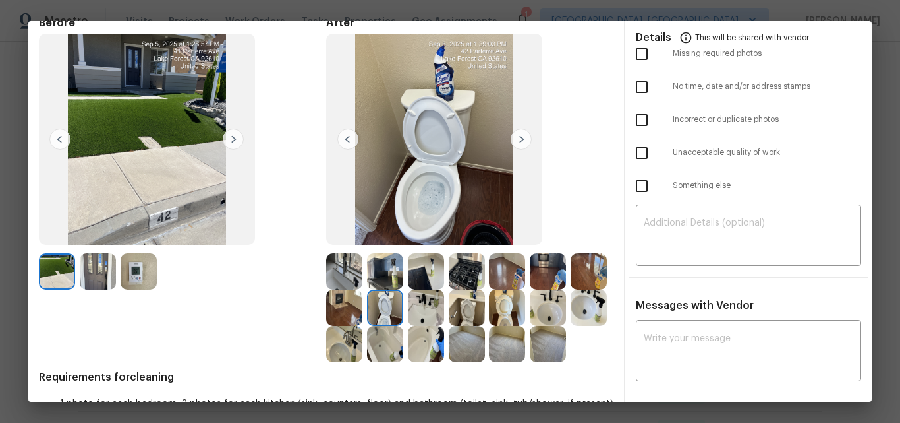
scroll to position [0, 0]
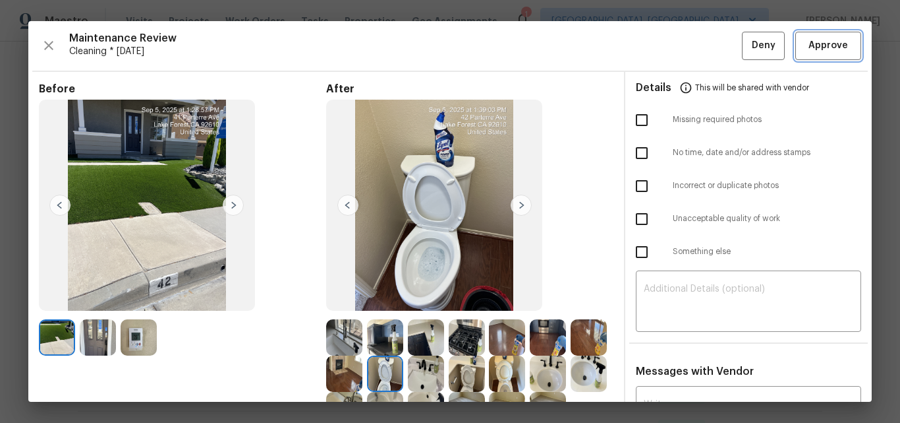
click at [809, 47] on span "Approve" at bounding box center [829, 46] width 40 height 16
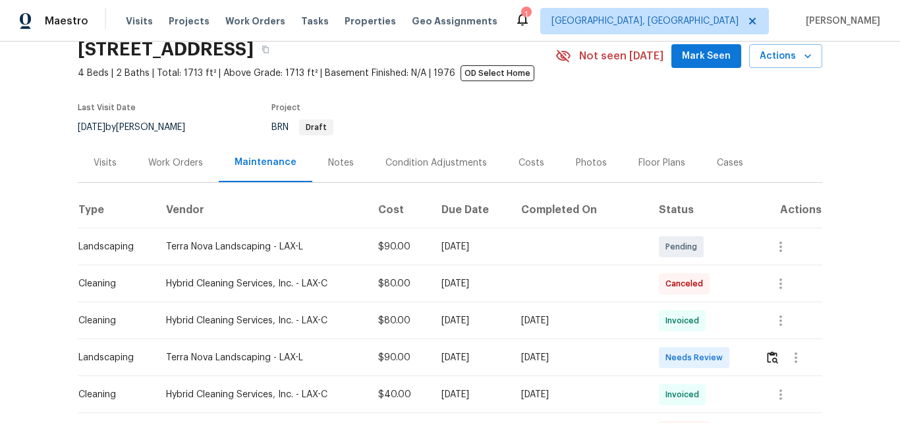
scroll to position [198, 0]
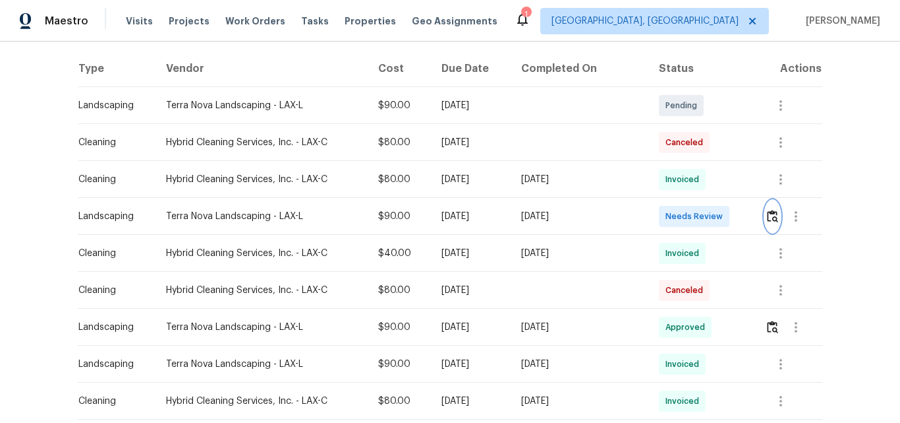
click at [772, 218] on img "button" at bounding box center [772, 216] width 11 height 13
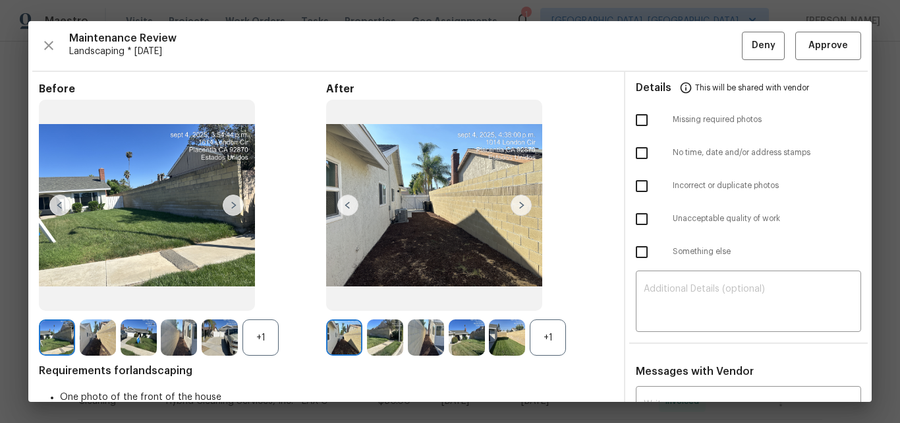
click at [545, 333] on div "+1" at bounding box center [548, 337] width 36 height 36
click at [258, 334] on div "+1" at bounding box center [261, 337] width 36 height 36
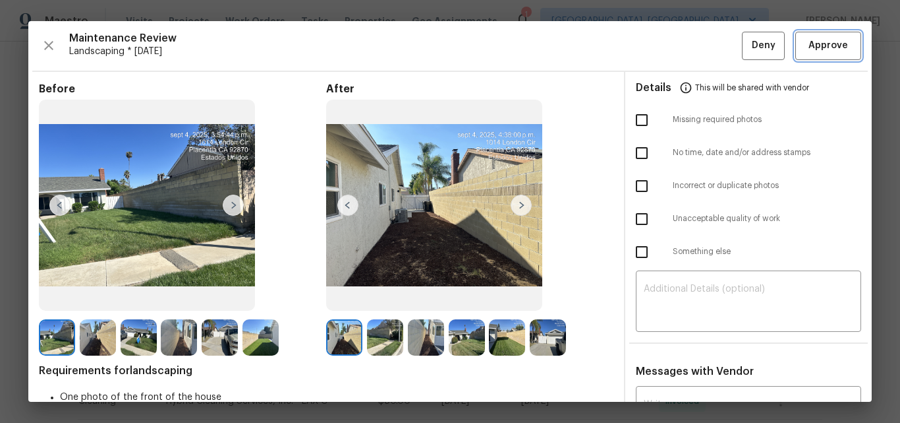
click at [833, 44] on span "Approve" at bounding box center [829, 46] width 40 height 16
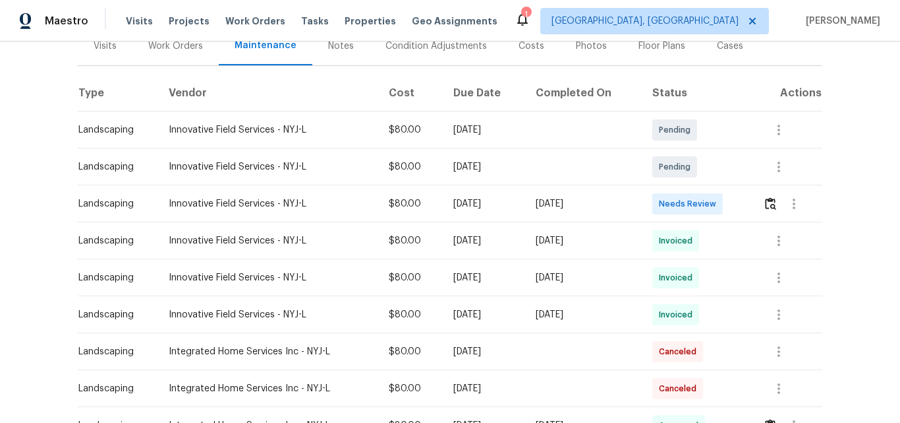
scroll to position [198, 0]
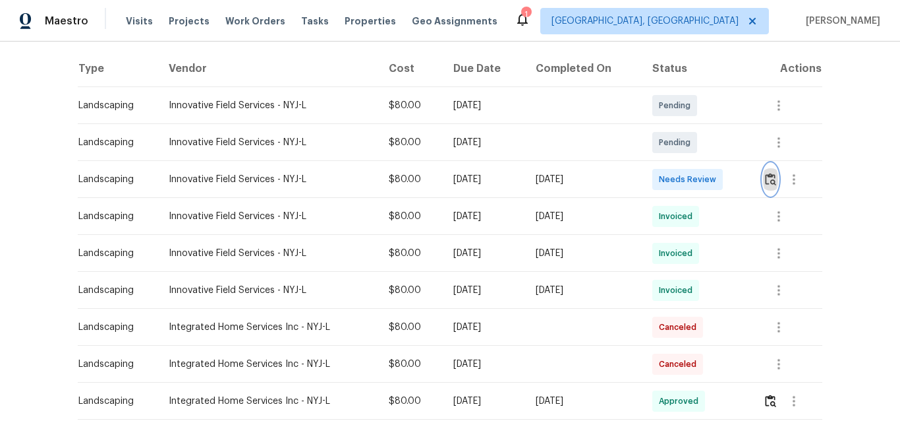
click at [771, 176] on img "button" at bounding box center [770, 179] width 11 height 13
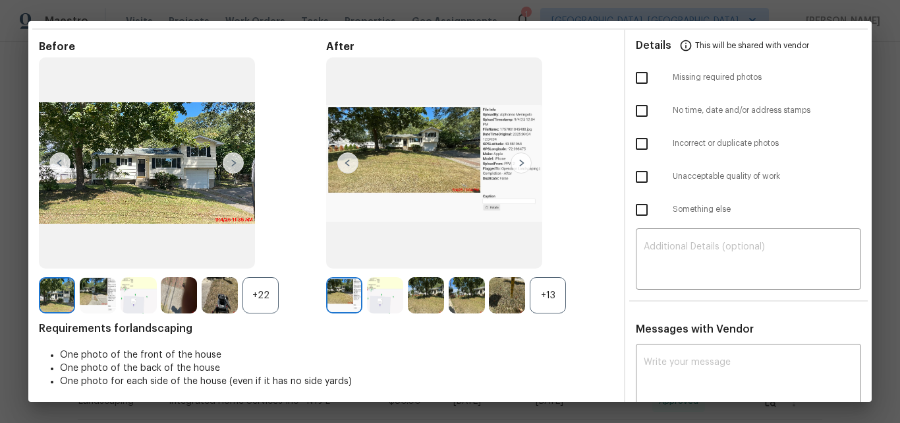
scroll to position [0, 0]
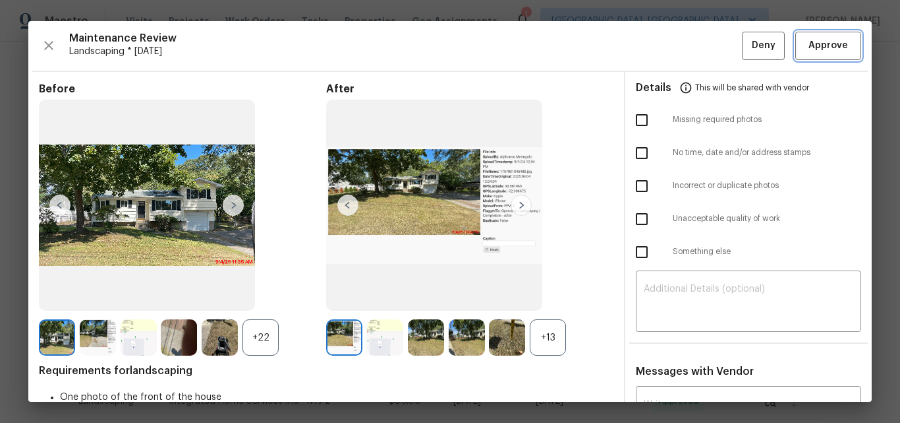
click at [821, 42] on span "Approve" at bounding box center [829, 46] width 40 height 16
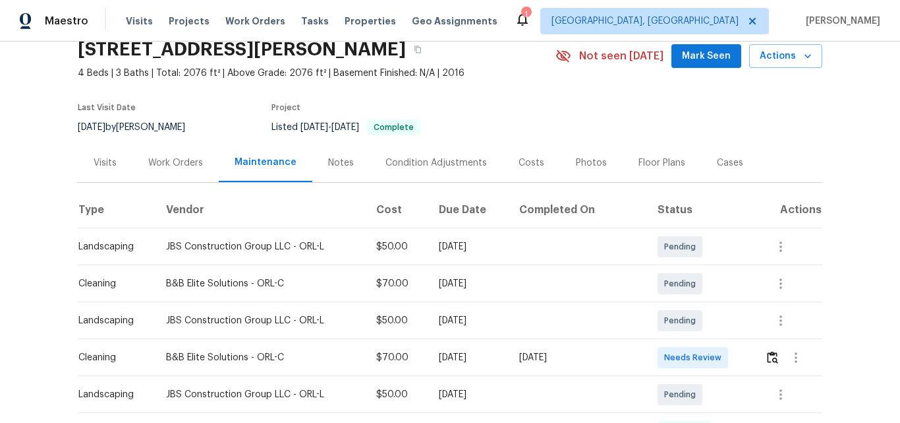
scroll to position [264, 0]
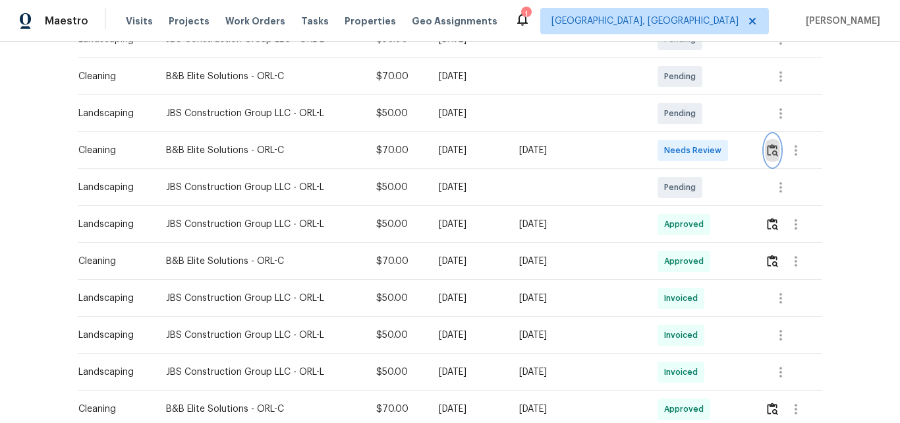
click at [773, 146] on img "button" at bounding box center [772, 150] width 11 height 13
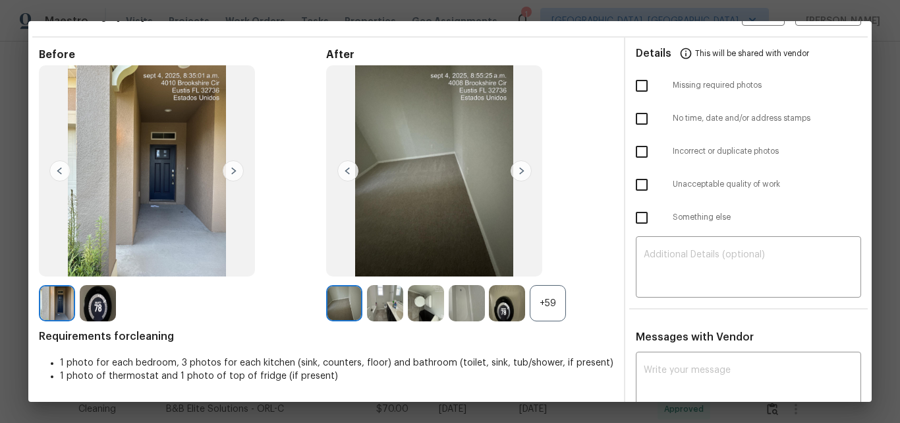
scroll to position [0, 0]
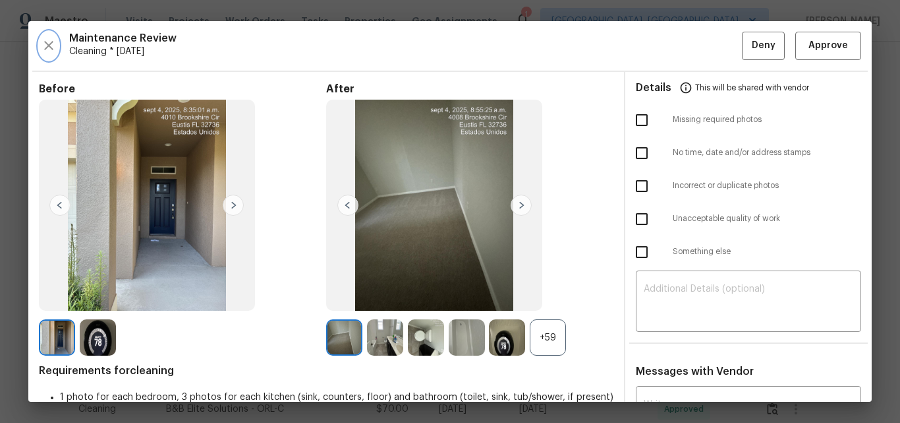
click at [47, 44] on icon "button" at bounding box center [48, 45] width 9 height 9
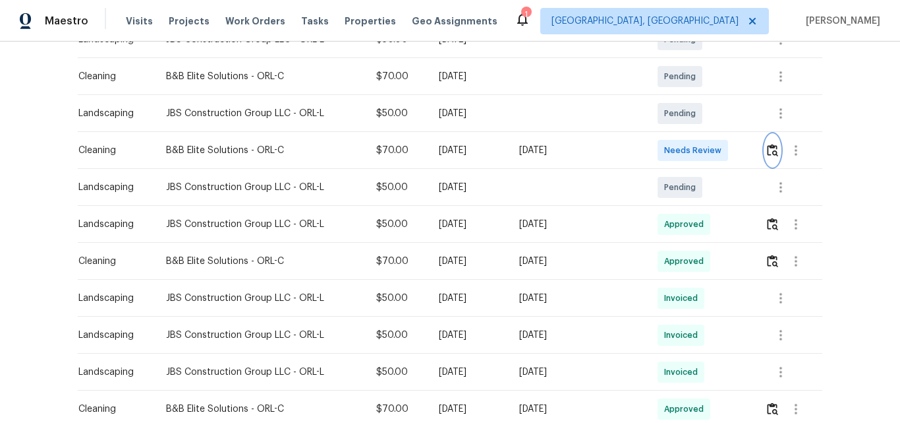
click at [770, 150] on img "button" at bounding box center [772, 150] width 11 height 13
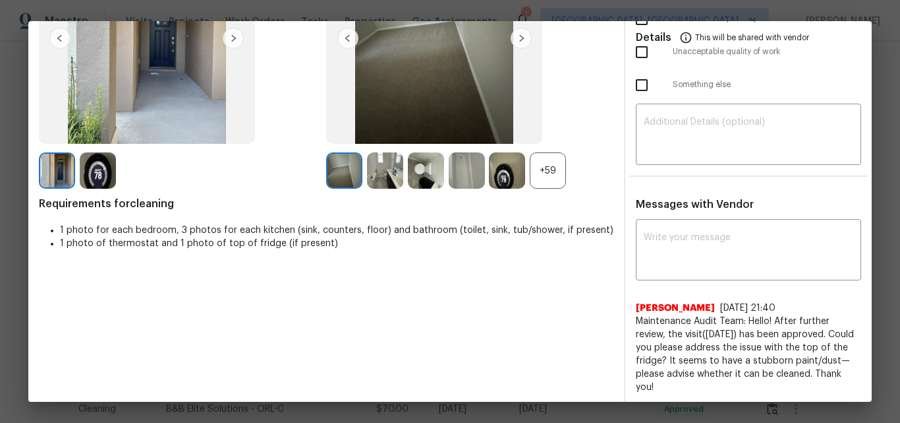
scroll to position [330, 0]
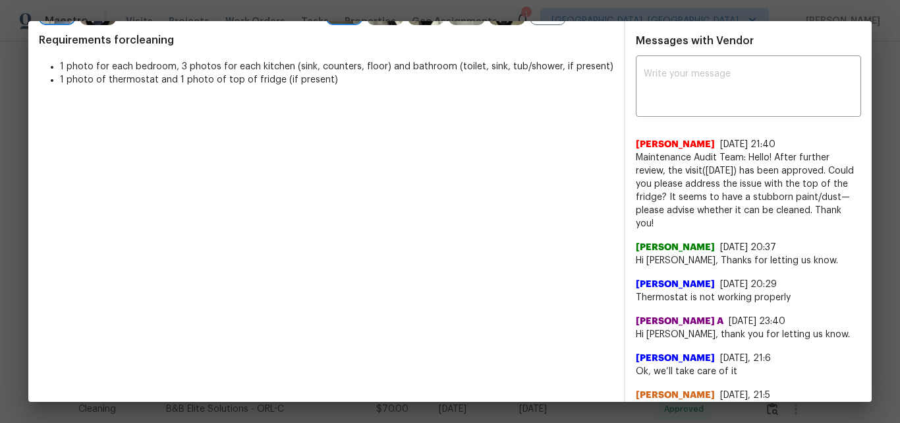
drag, startPoint x: 630, startPoint y: 154, endPoint x: 684, endPoint y: 221, distance: 86.8
click at [684, 221] on span "Maintenance Audit Team: Hello! After further review, the visit(08/06/2025) has …" at bounding box center [748, 190] width 225 height 79
copy span "Maintenance Audit Team: Hello! After further review, the visit(08/06/2025) has …"
click at [802, 171] on span "Maintenance Audit Team: Hello! After further review, the visit(08/06/2025) has …" at bounding box center [748, 190] width 225 height 79
click at [746, 94] on textarea at bounding box center [749, 87] width 210 height 37
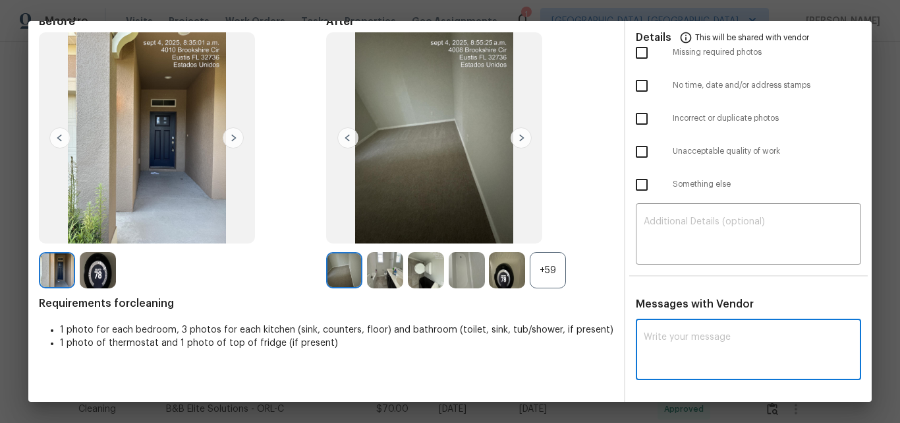
scroll to position [67, 0]
click at [692, 345] on textarea at bounding box center [749, 351] width 210 height 37
paste textarea "Maintenance Audit Team: Hello! After further review, the visit has been approve…"
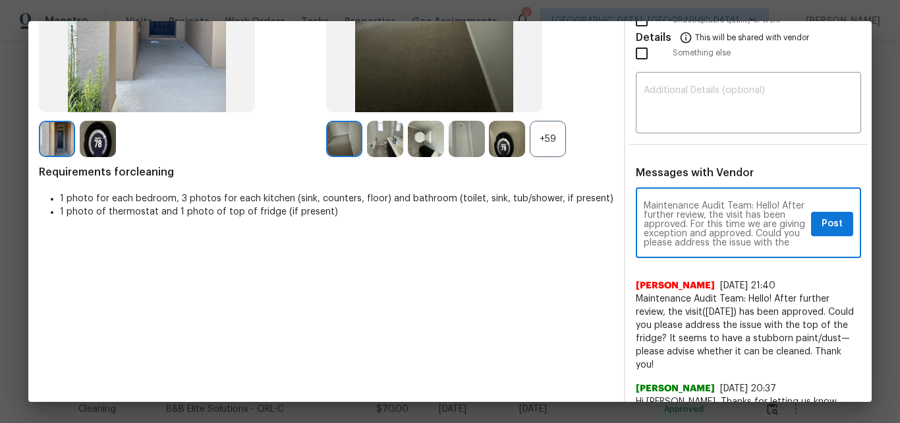
scroll to position [26, 0]
click at [687, 234] on textarea "Maintenance Audit Team: Hello! After further review, the visit has been approve…" at bounding box center [725, 224] width 162 height 46
click at [686, 216] on textarea "Maintenance Audit Team: Hello! After further review, the visit has been approve…" at bounding box center [725, 224] width 162 height 46
click at [693, 239] on textarea "Maintenance Audit Team: Hello! After further review, the visit has been approve…" at bounding box center [725, 224] width 162 height 46
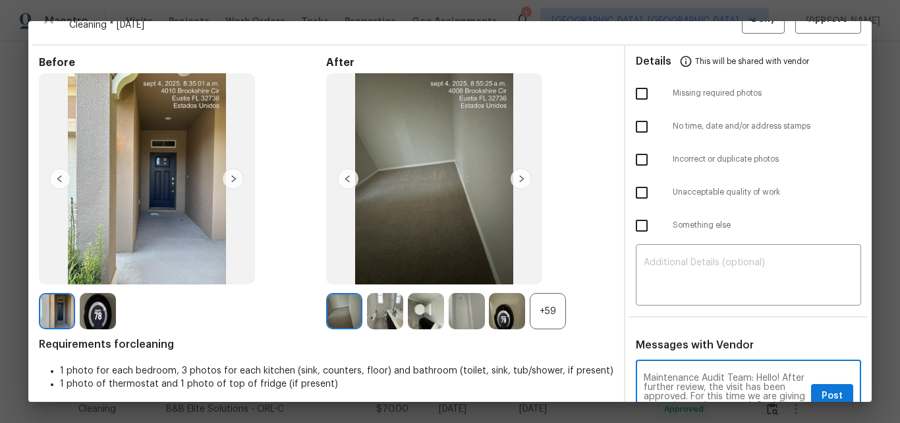
scroll to position [1, 0]
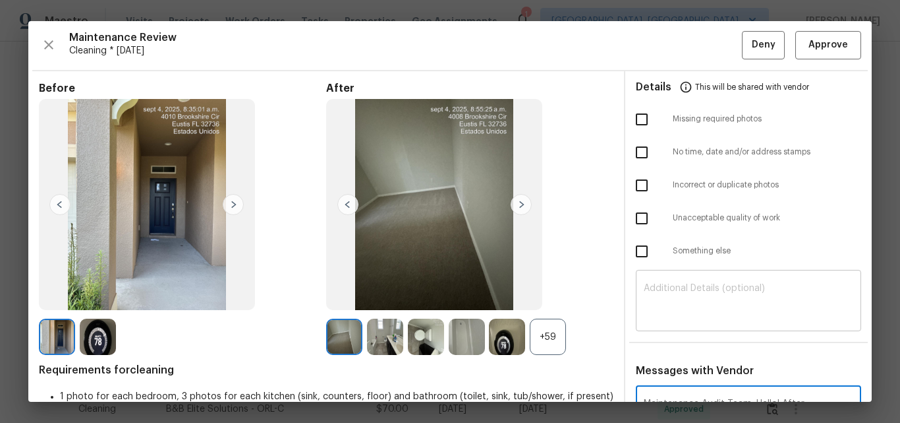
type textarea "Maintenance Audit Team: Hello! After further review, the visit has been approve…"
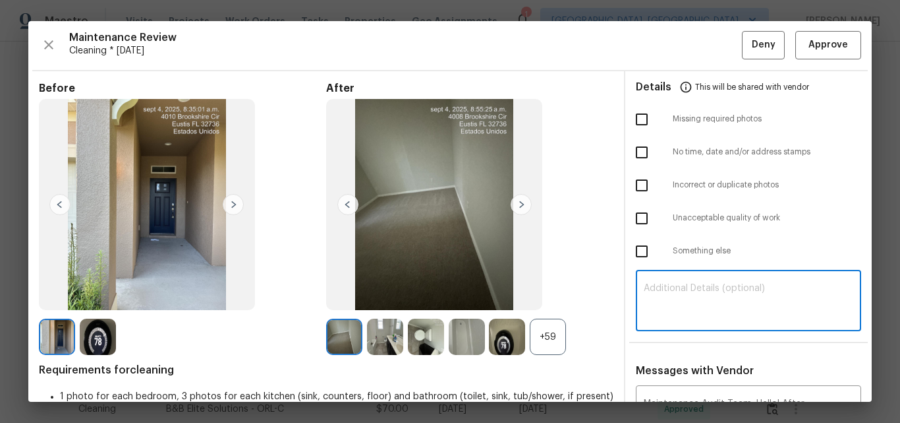
click at [673, 307] on textarea at bounding box center [749, 301] width 210 height 37
paste textarea "Maintenance Audit Team: Hello! After further review, the visit has been approve…"
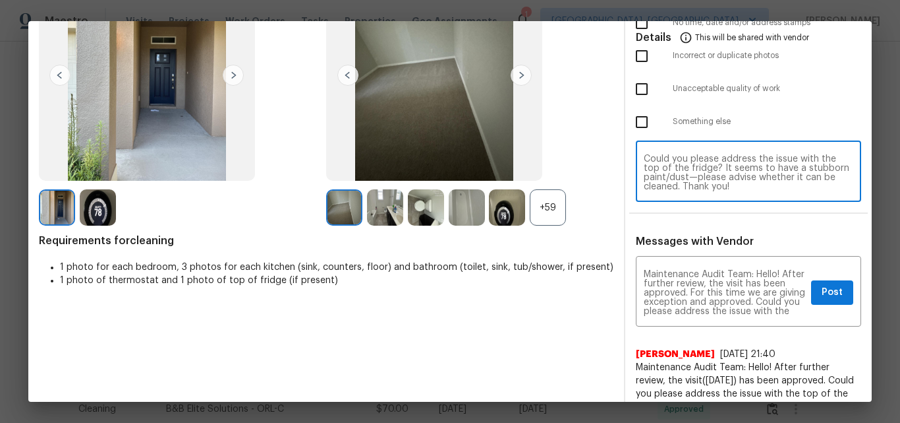
scroll to position [132, 0]
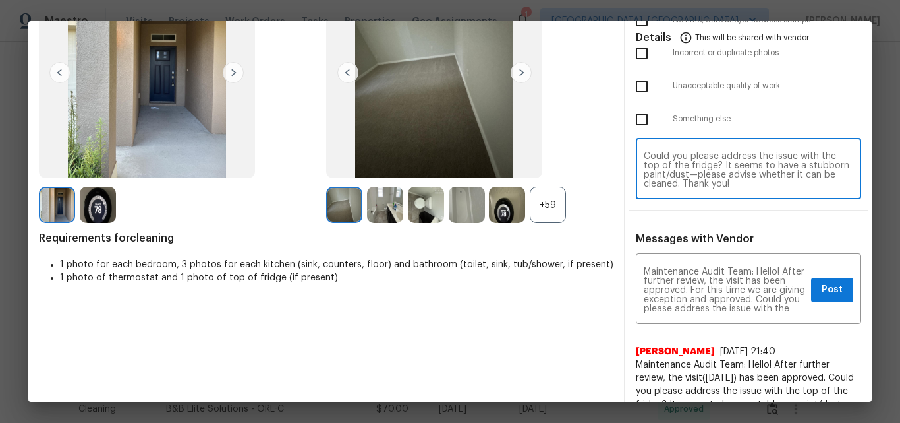
type textarea "Maintenance Audit Team: Hello! After further review, the visit has been approve…"
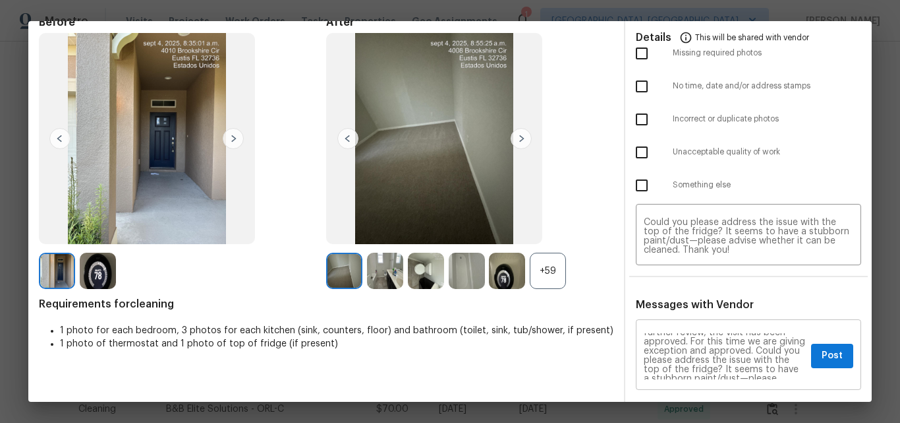
scroll to position [0, 0]
click at [827, 356] on span "Post" at bounding box center [832, 355] width 21 height 16
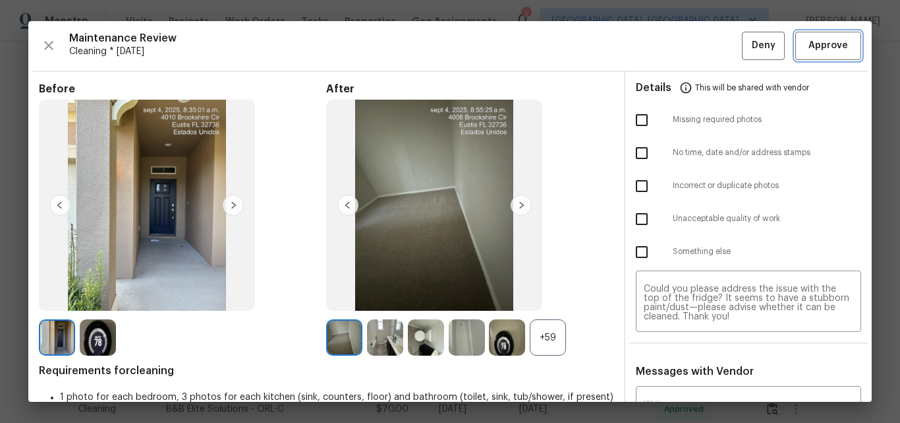
click at [813, 44] on span "Approve" at bounding box center [829, 46] width 40 height 16
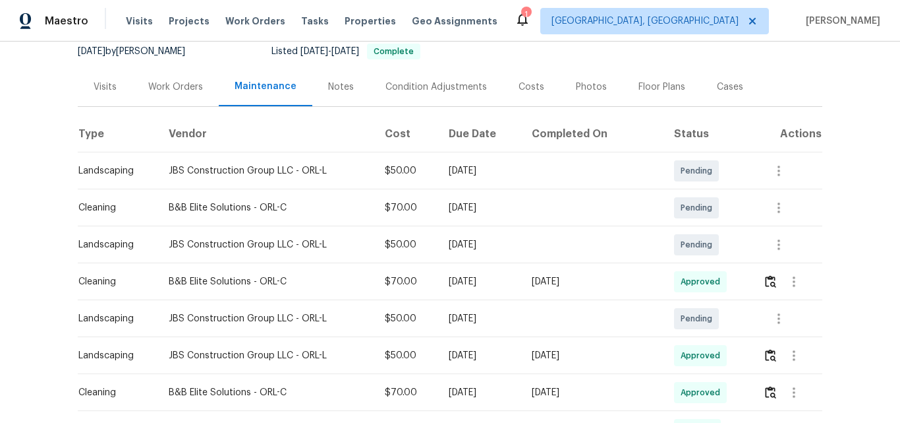
scroll to position [132, 0]
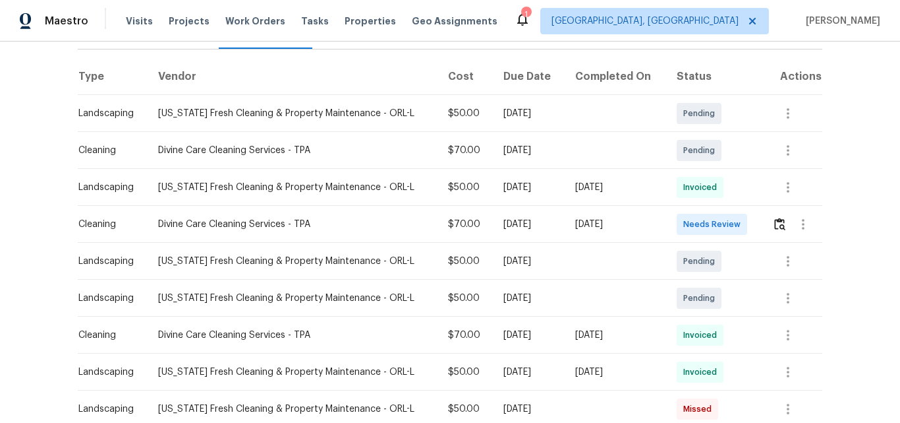
scroll to position [198, 0]
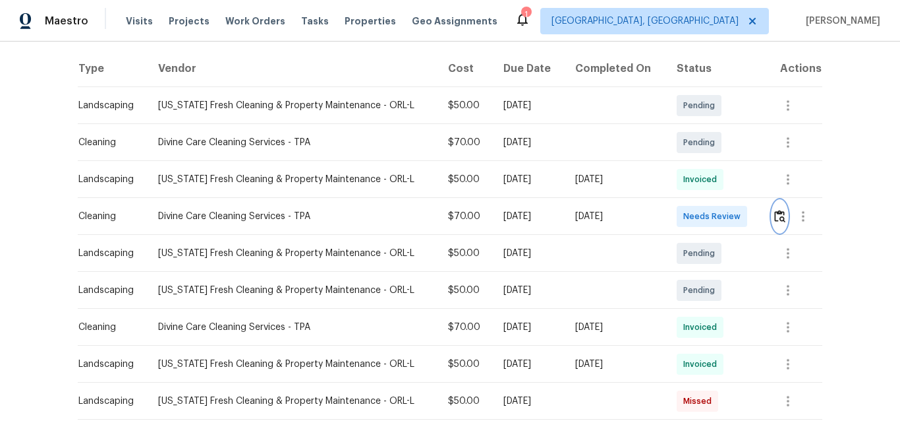
click at [775, 218] on img "button" at bounding box center [780, 216] width 11 height 13
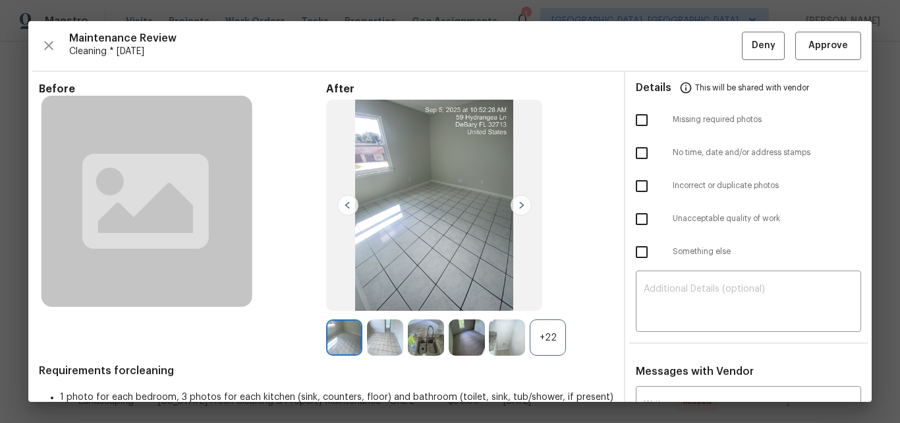
click at [539, 336] on div "+22" at bounding box center [548, 337] width 36 height 36
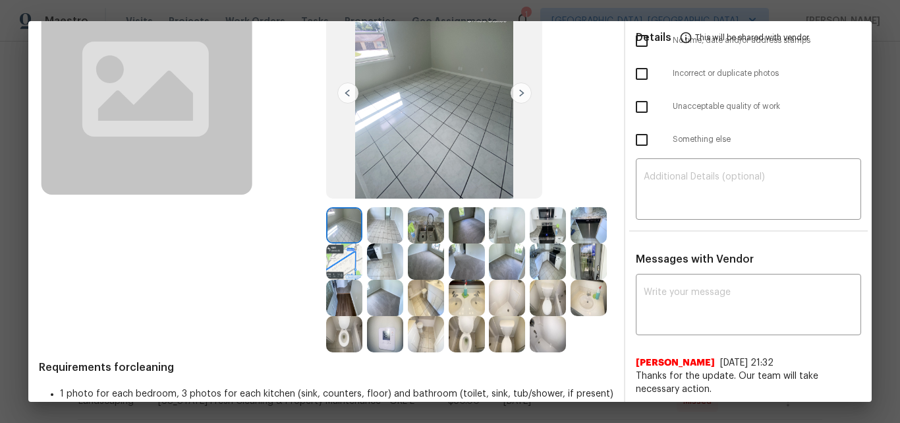
scroll to position [178, 0]
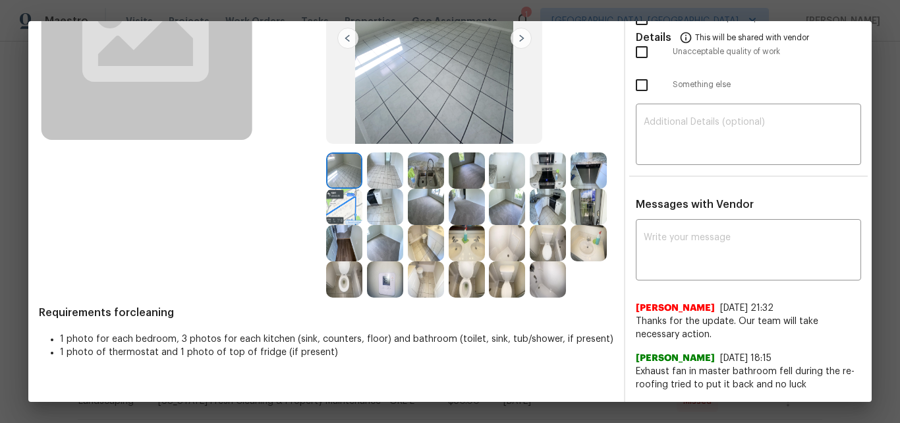
drag, startPoint x: 330, startPoint y: 299, endPoint x: 393, endPoint y: 148, distance: 164.3
click at [393, 152] on img at bounding box center [385, 170] width 36 height 36
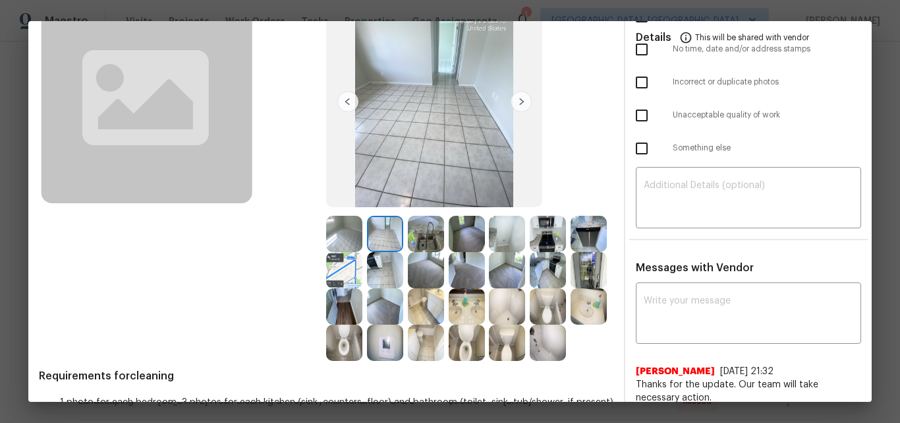
scroll to position [0, 0]
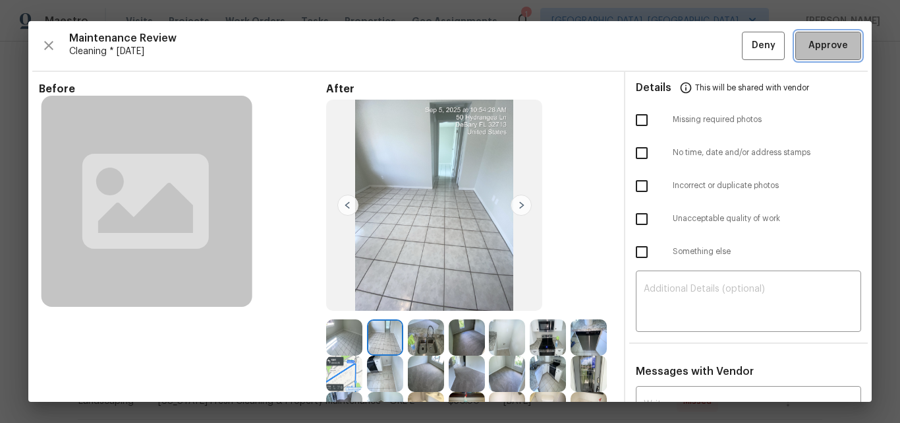
click at [823, 46] on span "Approve" at bounding box center [829, 46] width 40 height 16
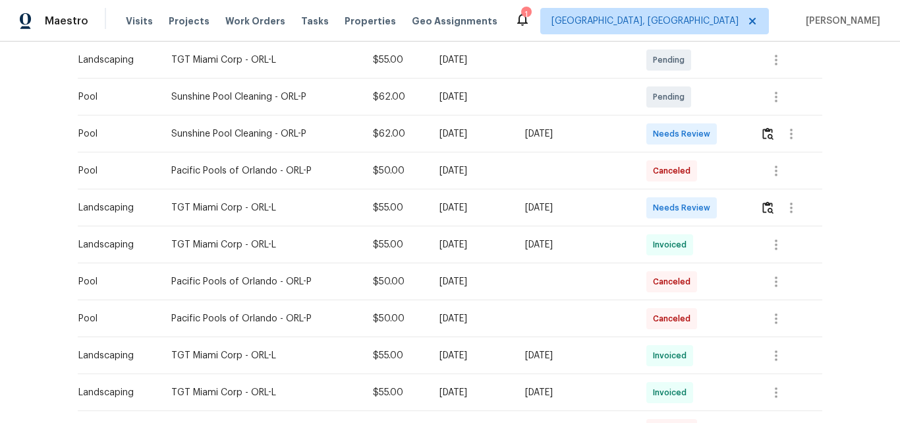
scroll to position [330, 0]
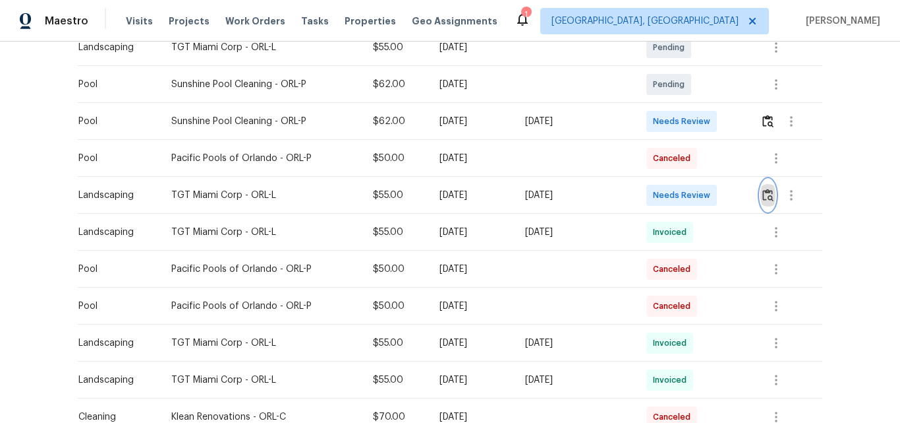
click at [768, 194] on img "button" at bounding box center [768, 195] width 11 height 13
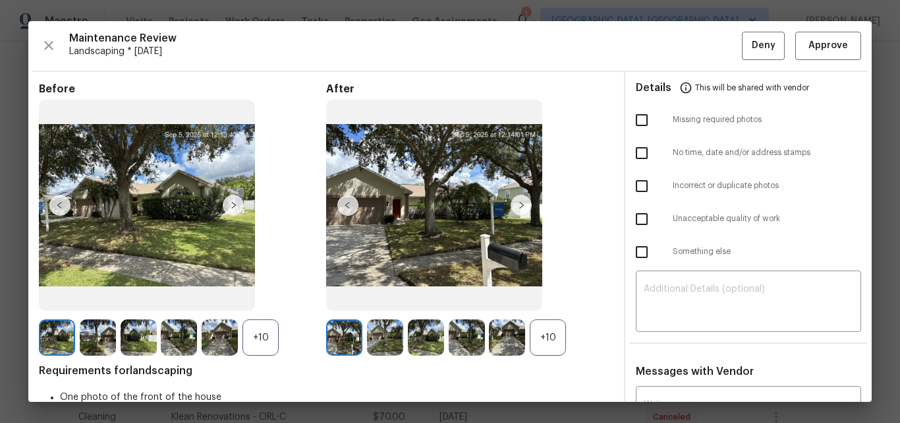
click at [549, 334] on div "+10" at bounding box center [548, 337] width 36 height 36
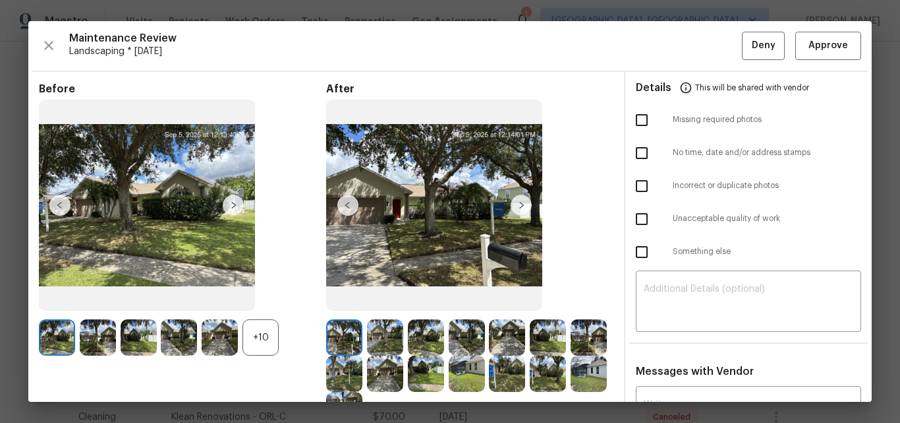
click at [265, 333] on div "+10" at bounding box center [261, 337] width 36 height 36
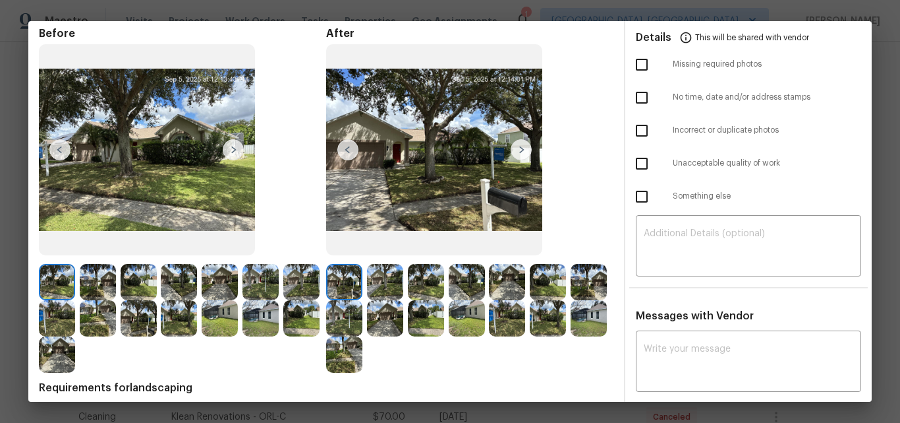
scroll to position [0, 0]
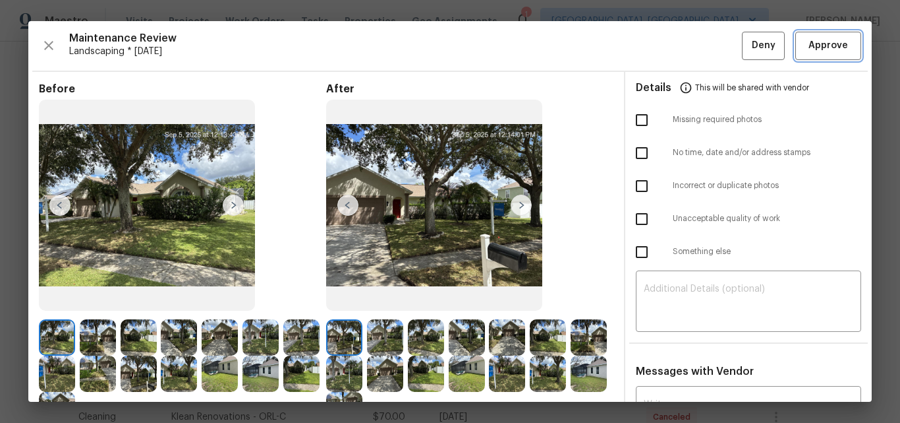
click at [825, 42] on span "Approve" at bounding box center [829, 46] width 40 height 16
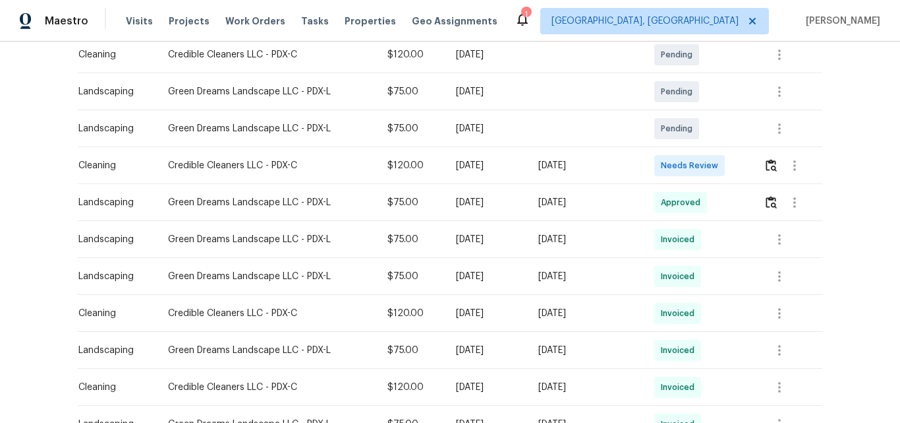
scroll to position [264, 0]
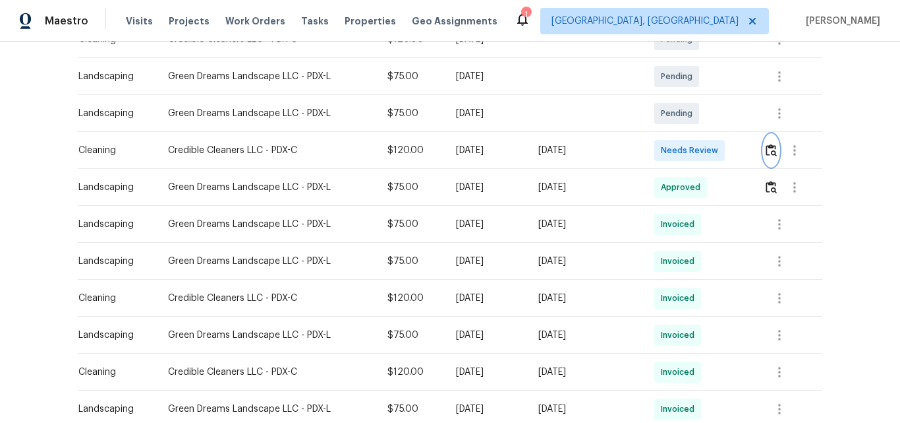
click at [770, 151] on img "button" at bounding box center [771, 150] width 11 height 13
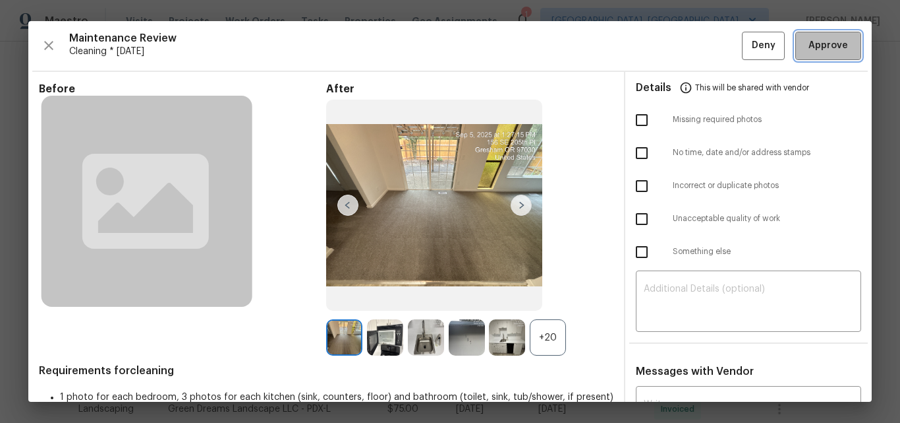
drag, startPoint x: 811, startPoint y: 43, endPoint x: 804, endPoint y: 55, distance: 13.6
click at [811, 43] on span "Approve" at bounding box center [829, 46] width 40 height 16
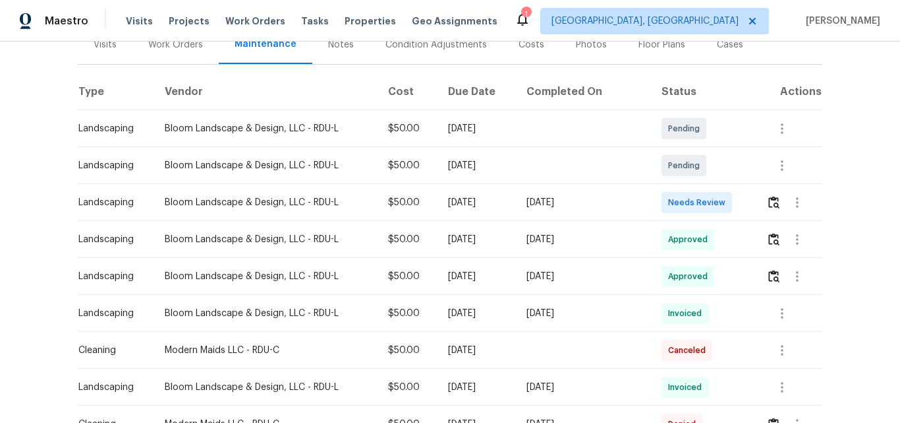
scroll to position [198, 0]
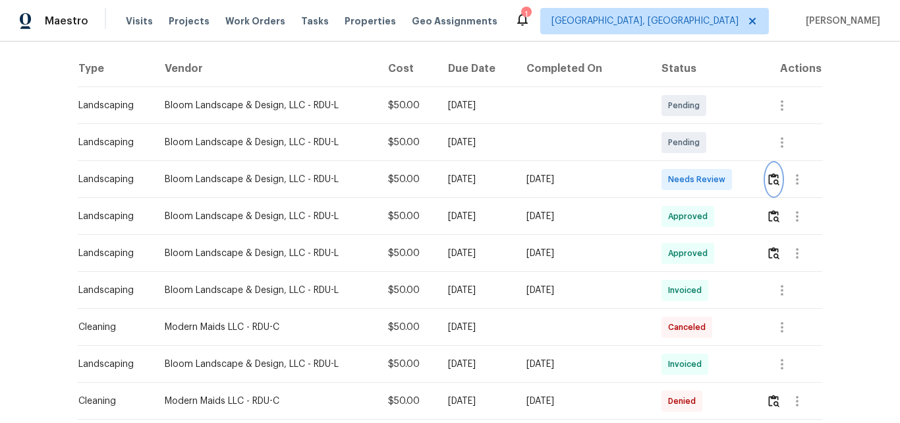
click at [773, 179] on img "button" at bounding box center [774, 179] width 11 height 13
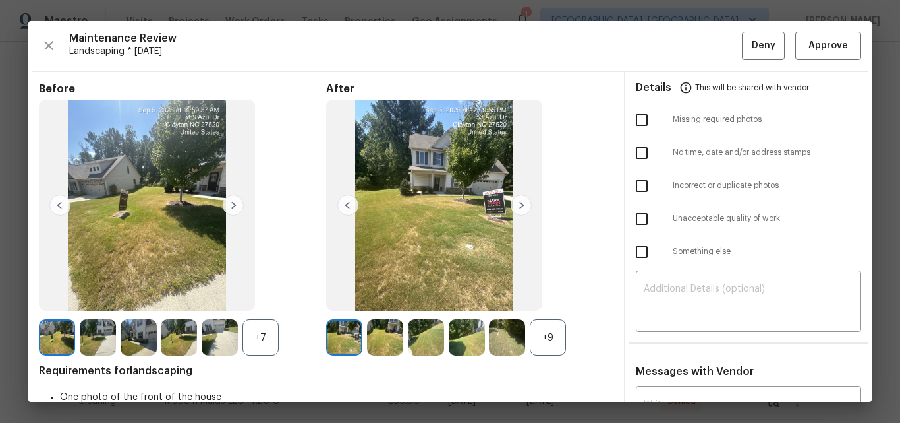
click at [544, 344] on div "+9" at bounding box center [548, 337] width 36 height 36
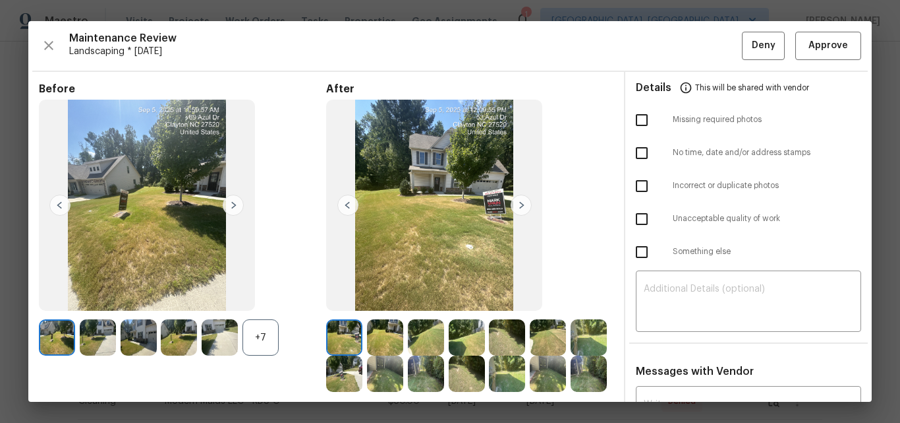
click at [260, 332] on div "+7" at bounding box center [261, 337] width 36 height 36
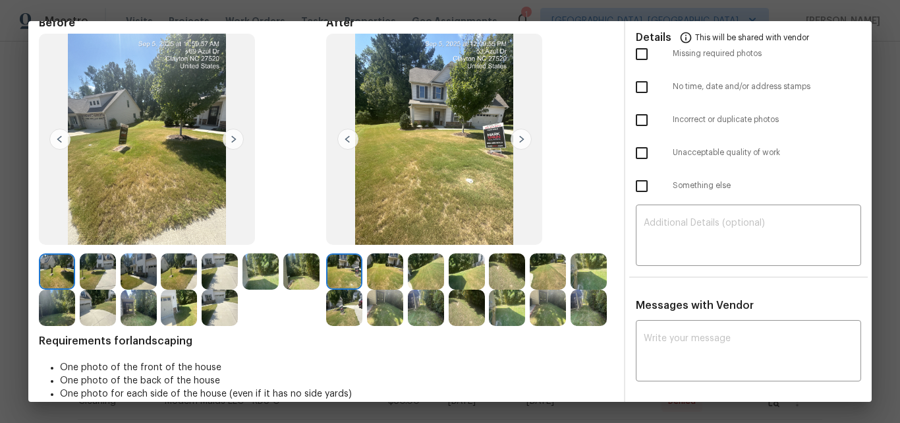
scroll to position [0, 0]
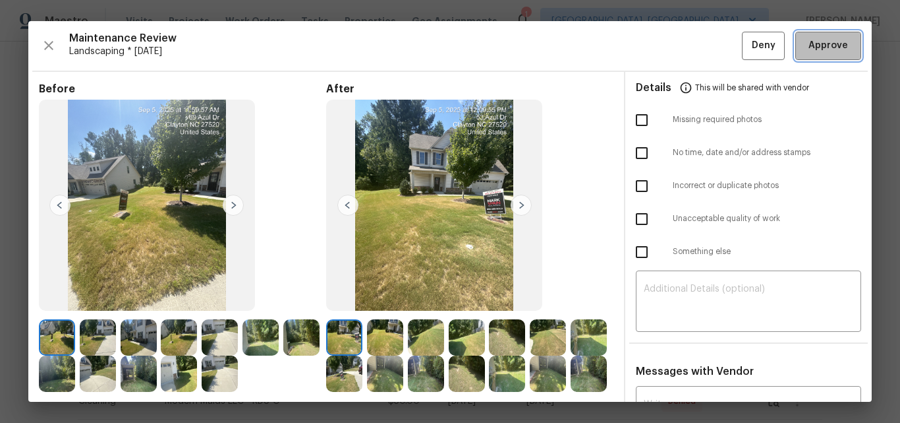
click at [828, 42] on span "Approve" at bounding box center [829, 46] width 40 height 16
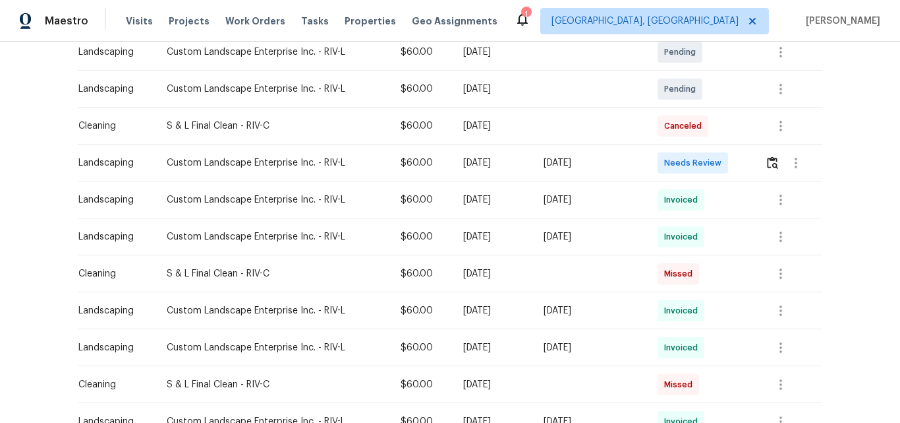
scroll to position [264, 0]
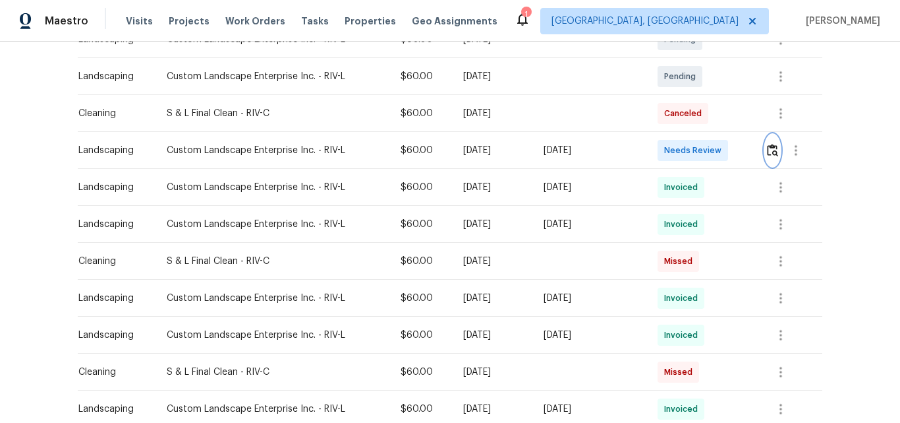
click at [769, 152] on img "button" at bounding box center [772, 150] width 11 height 13
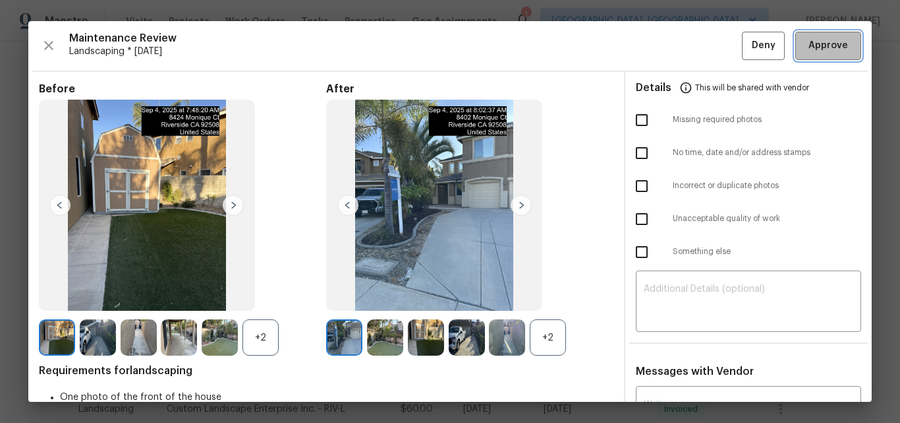
click at [821, 42] on span "Approve" at bounding box center [829, 46] width 40 height 16
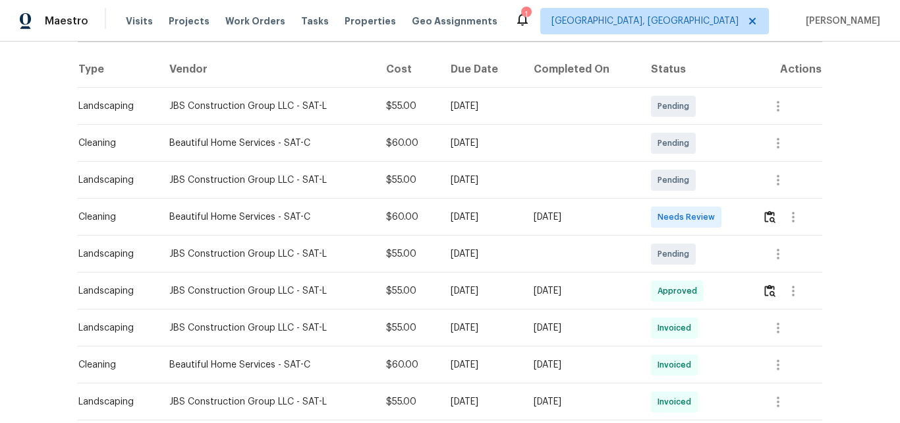
scroll to position [198, 0]
click at [769, 217] on img "button" at bounding box center [770, 216] width 11 height 13
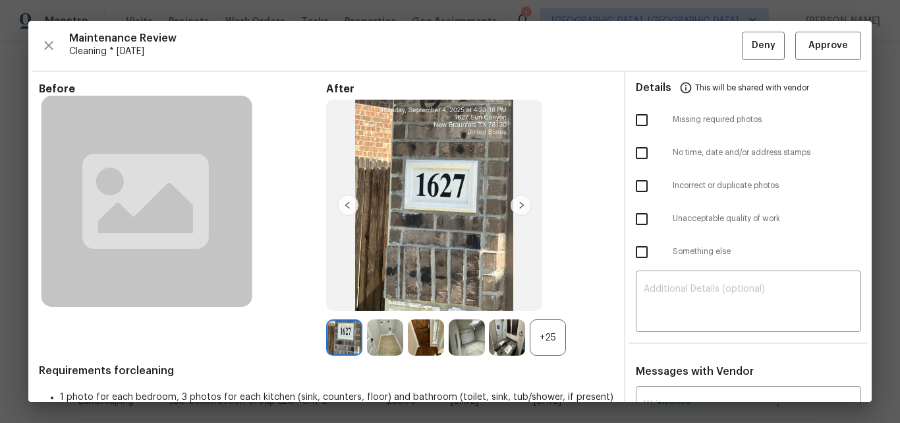
click at [549, 334] on div "+25" at bounding box center [548, 337] width 36 height 36
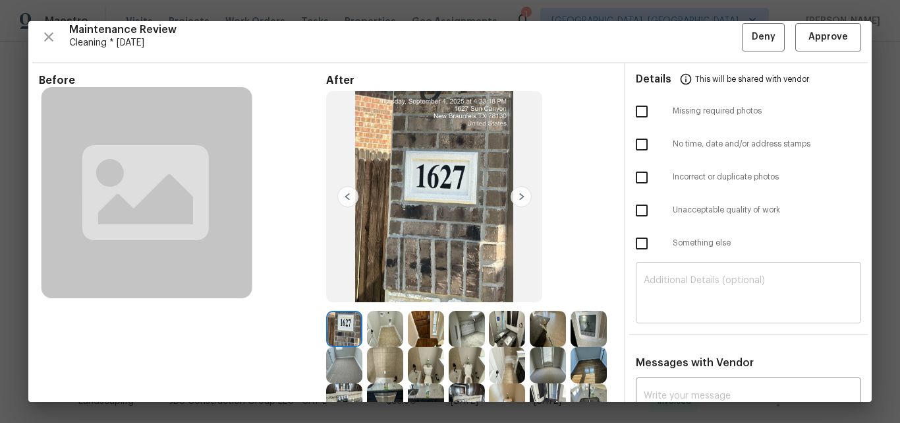
scroll to position [0, 0]
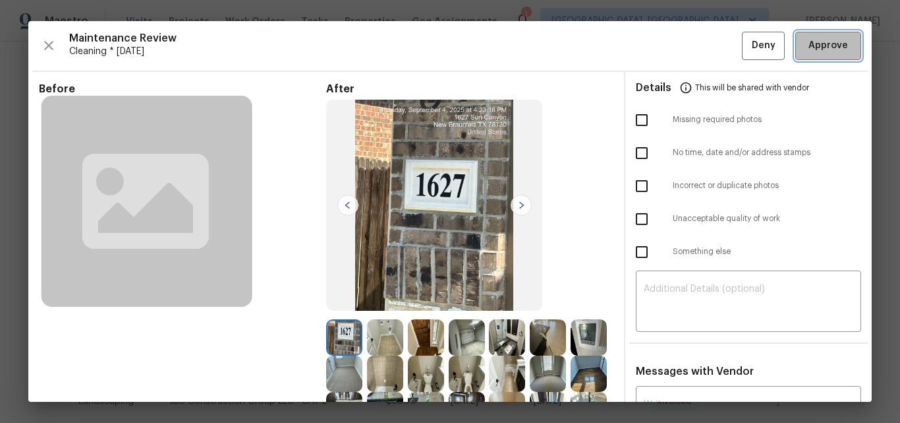
click at [813, 46] on span "Approve" at bounding box center [829, 46] width 40 height 16
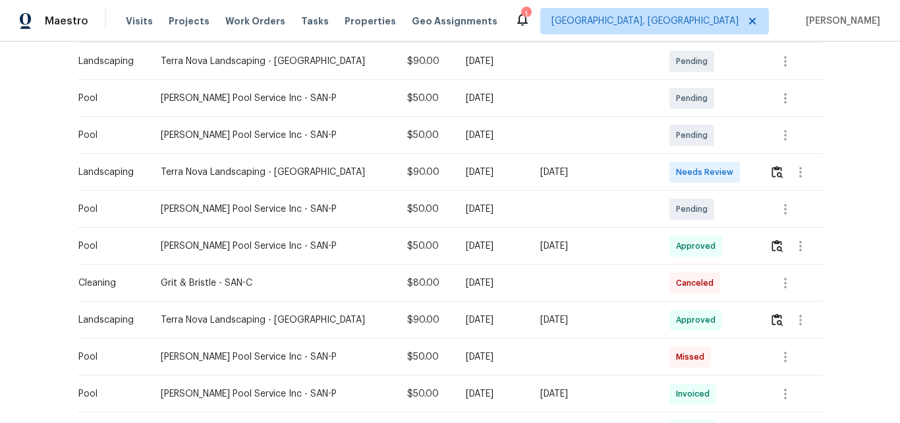
scroll to position [264, 0]
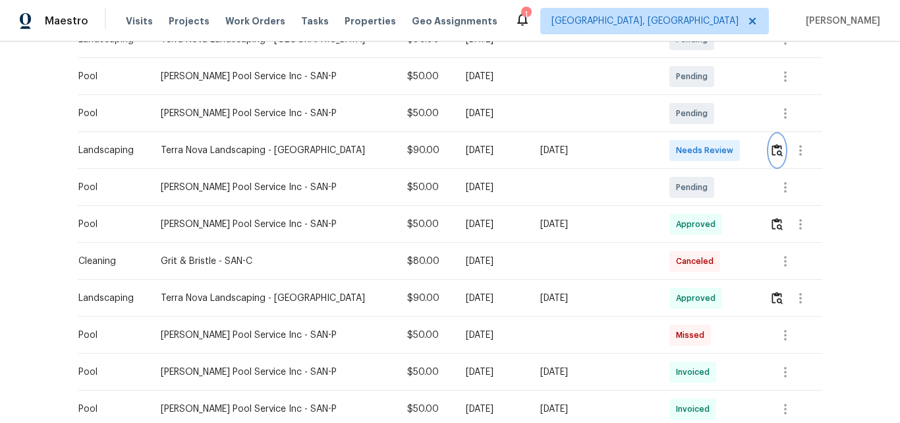
click at [772, 149] on img "button" at bounding box center [777, 150] width 11 height 13
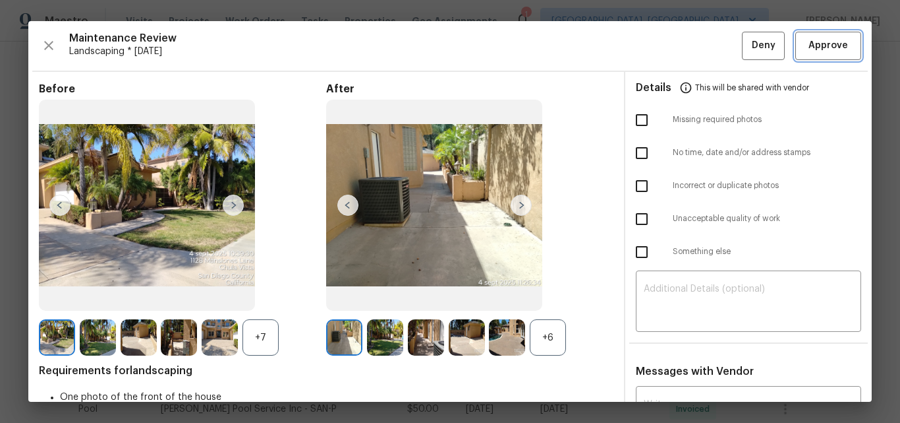
click at [827, 44] on span "Approve" at bounding box center [829, 46] width 40 height 16
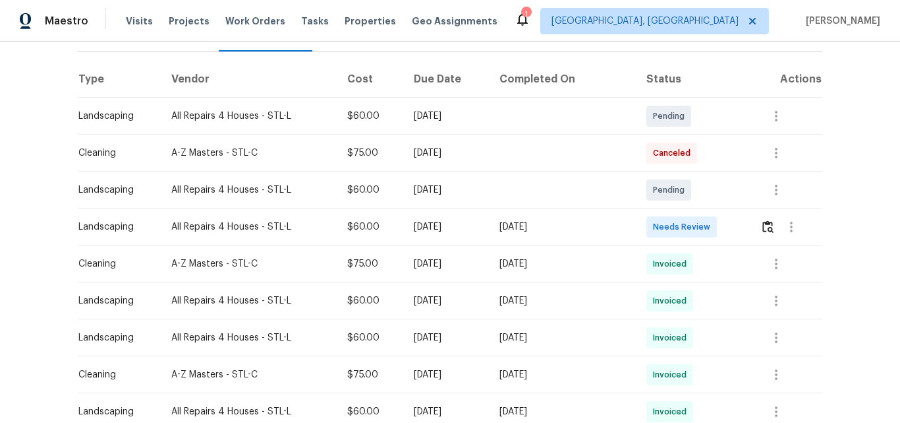
scroll to position [264, 0]
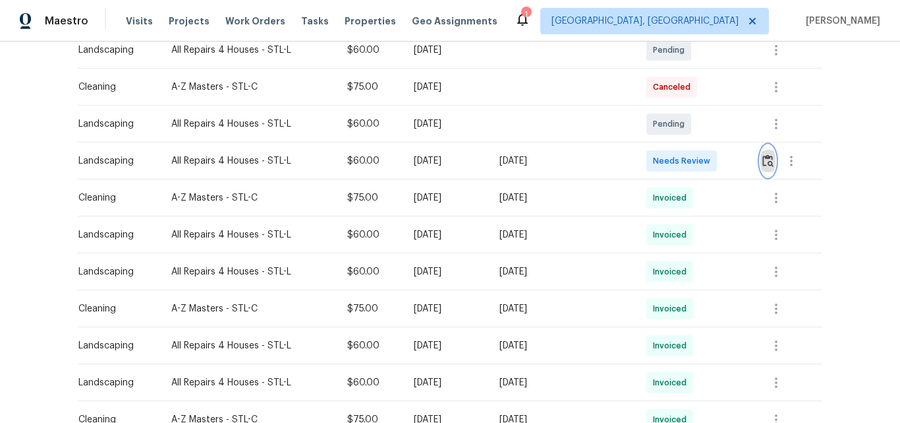
click at [767, 154] on img "button" at bounding box center [768, 160] width 11 height 13
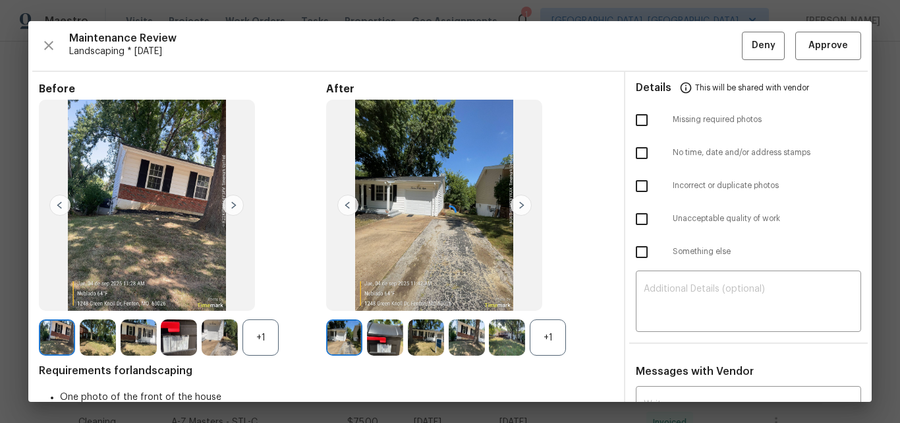
scroll to position [266, 0]
click at [821, 46] on span "Approve" at bounding box center [829, 46] width 40 height 16
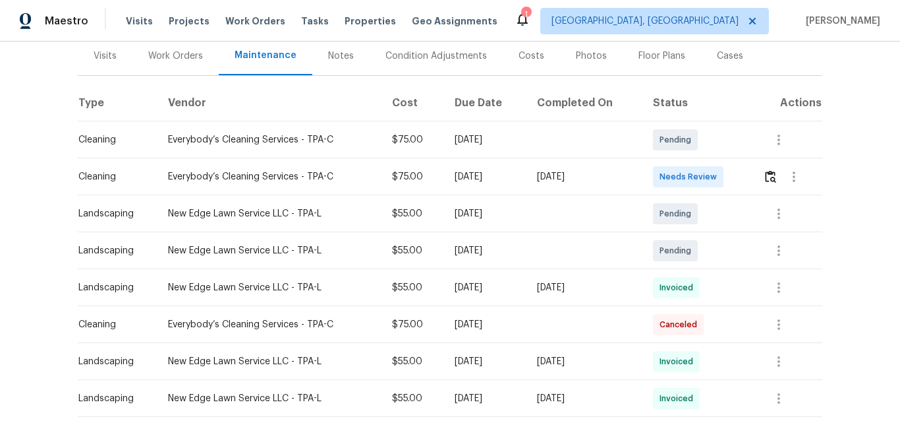
scroll to position [198, 0]
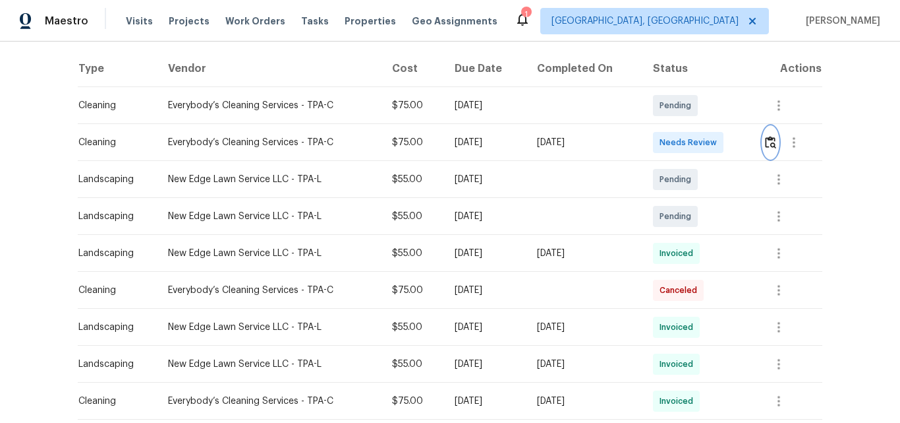
click at [774, 142] on img "button" at bounding box center [770, 142] width 11 height 13
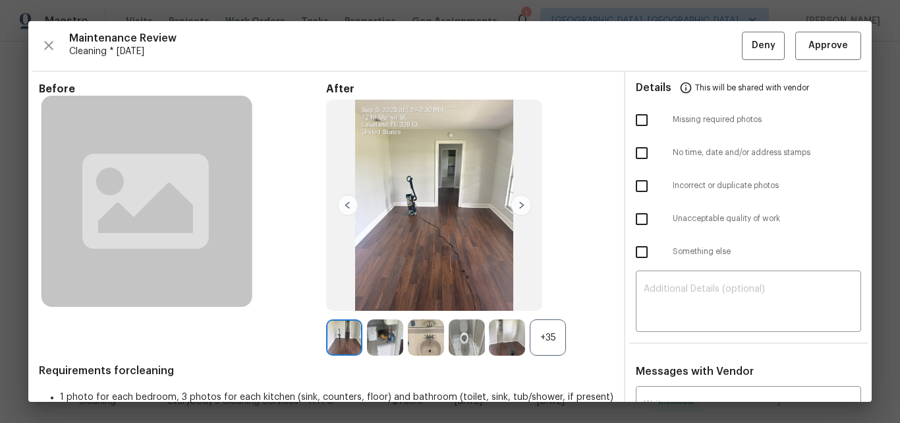
click at [545, 328] on div "+35" at bounding box center [548, 337] width 36 height 36
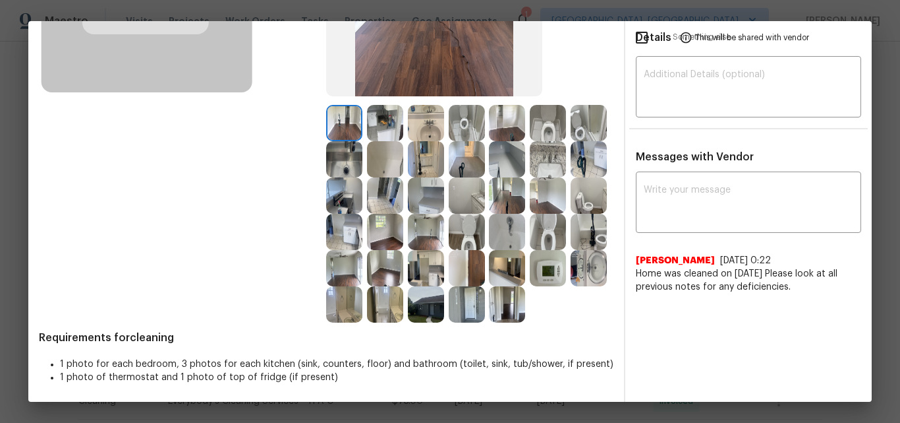
scroll to position [0, 0]
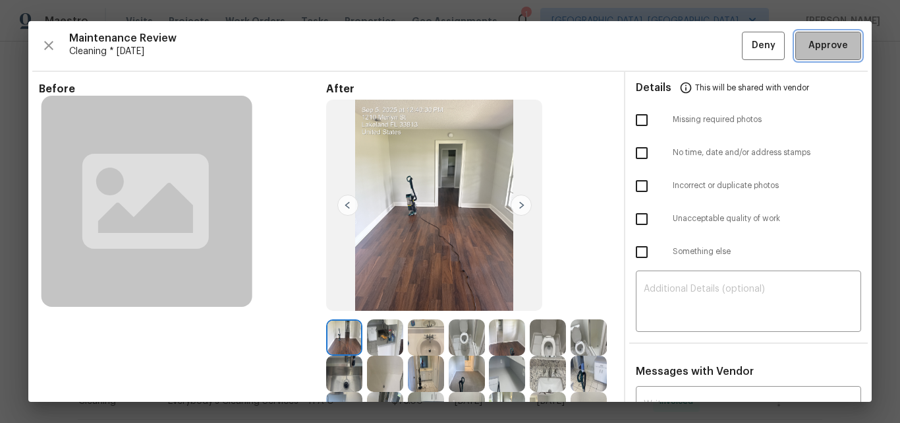
click at [813, 49] on span "Approve" at bounding box center [829, 46] width 40 height 16
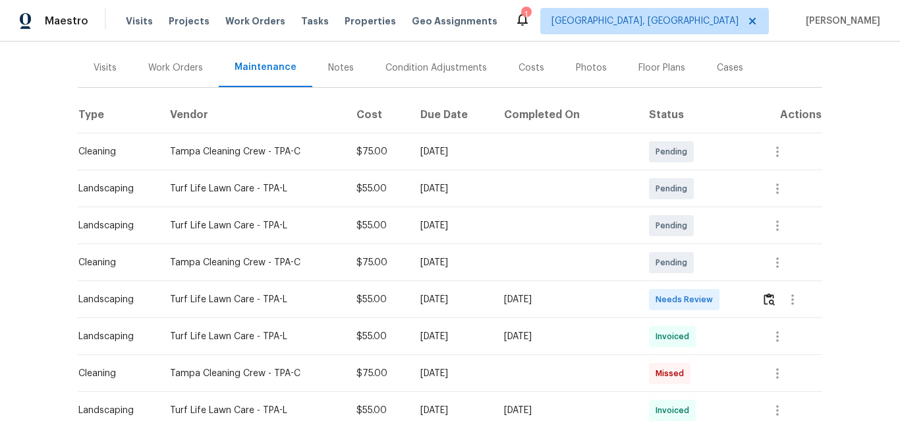
scroll to position [198, 0]
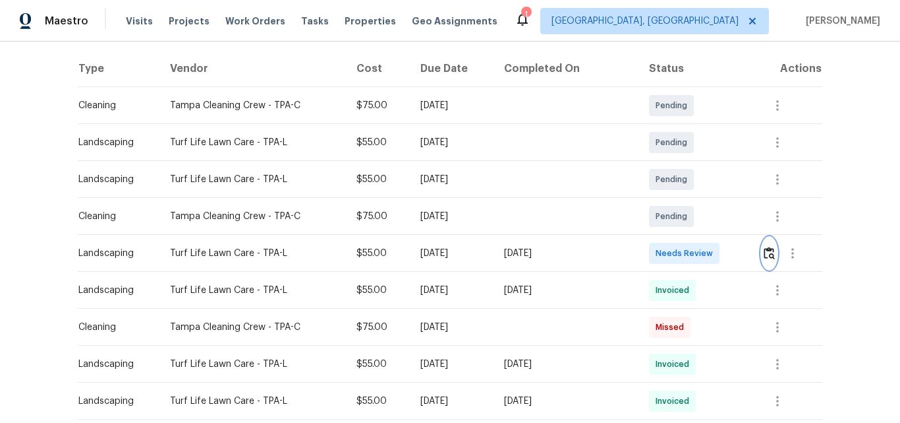
click at [765, 252] on img "button" at bounding box center [769, 253] width 11 height 13
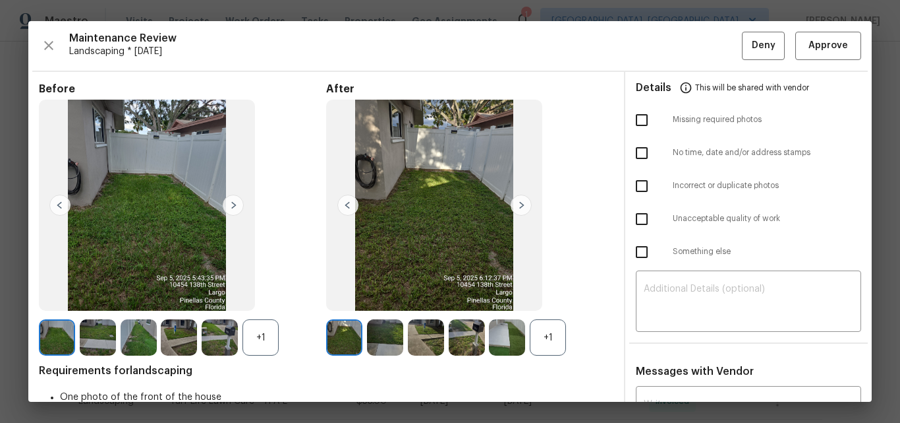
click at [538, 327] on div "+1" at bounding box center [548, 337] width 36 height 36
drag, startPoint x: 544, startPoint y: 347, endPoint x: 548, endPoint y: 333, distance: 15.2
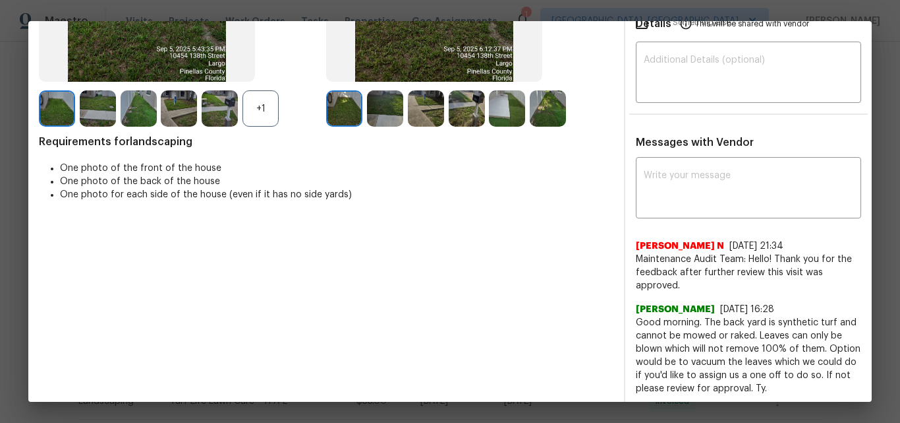
scroll to position [0, 0]
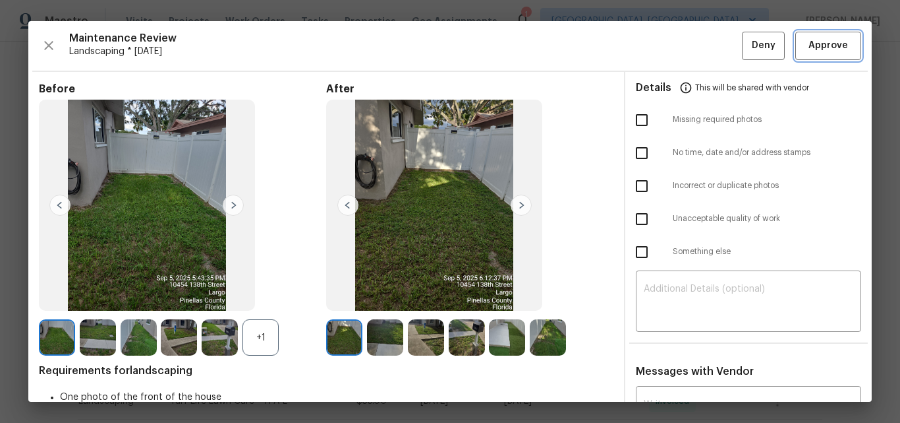
click at [825, 37] on button "Approve" at bounding box center [829, 46] width 66 height 28
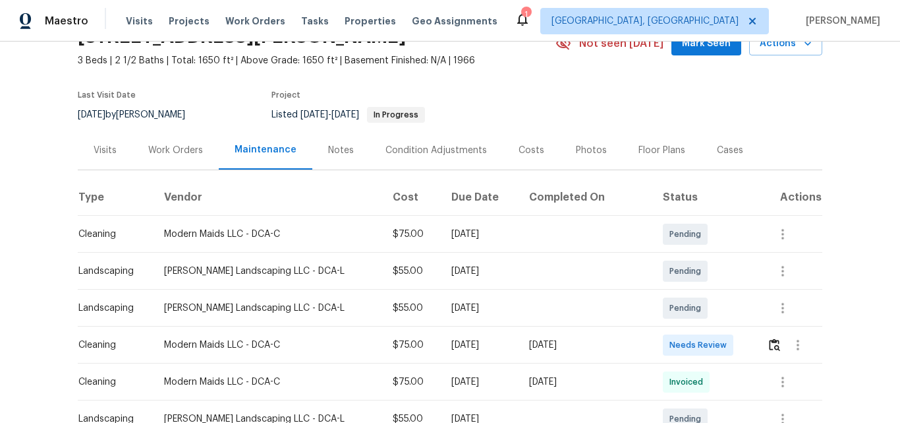
scroll to position [198, 0]
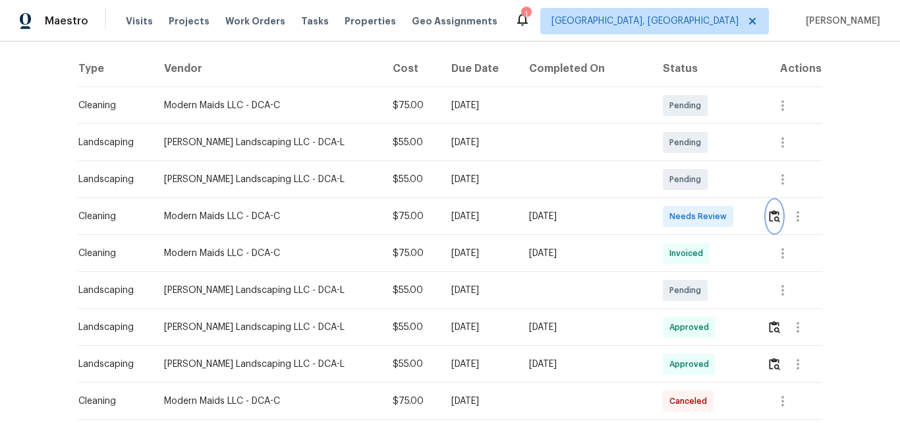
click at [769, 218] on img "button" at bounding box center [774, 216] width 11 height 13
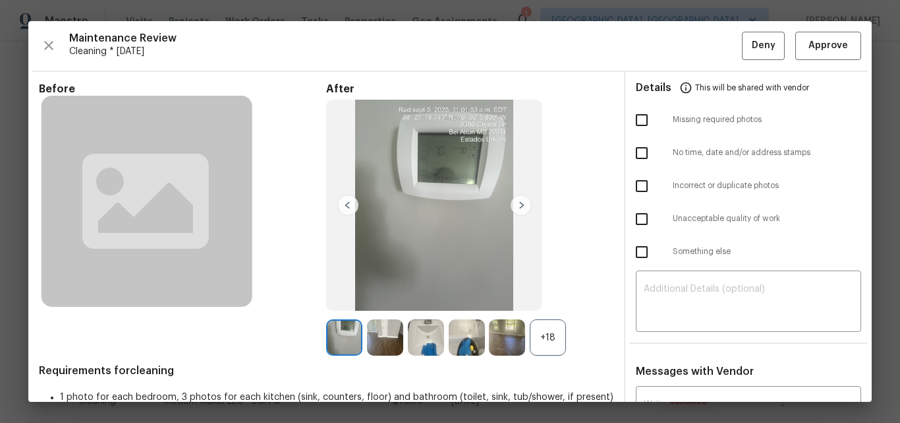
click at [542, 334] on div "+18" at bounding box center [548, 337] width 36 height 36
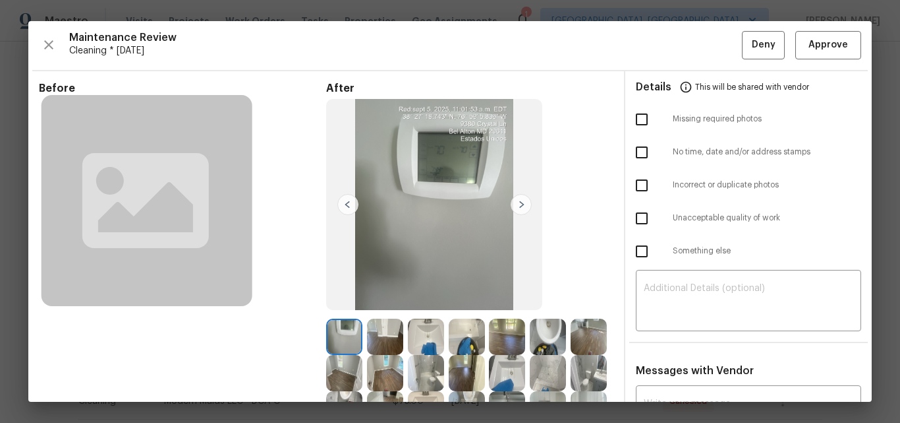
scroll to position [0, 0]
click at [821, 45] on span "Approve" at bounding box center [829, 46] width 40 height 16
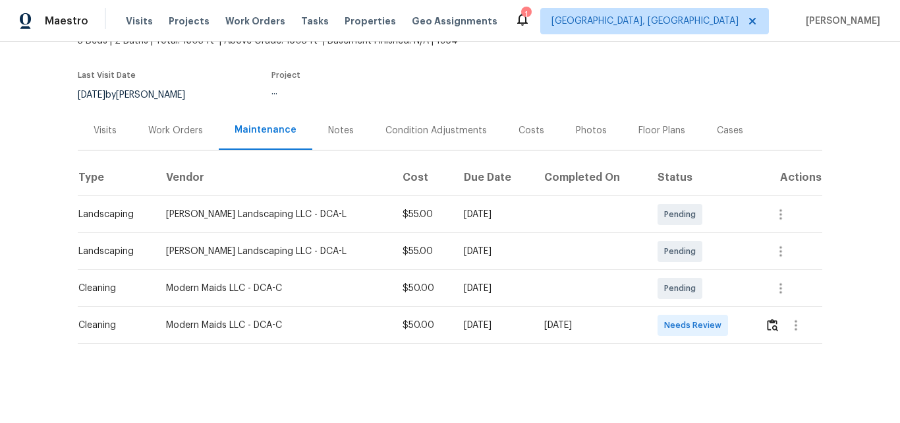
scroll to position [99, 0]
click at [767, 318] on img "button" at bounding box center [772, 324] width 11 height 13
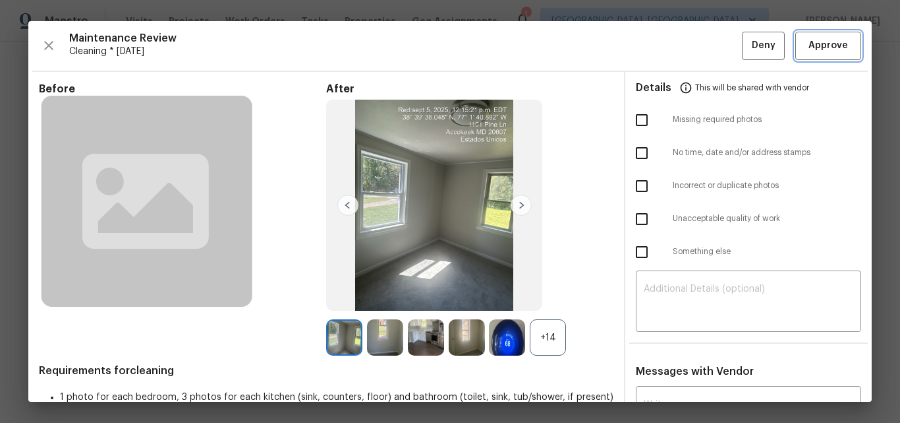
click at [821, 38] on span "Approve" at bounding box center [829, 46] width 40 height 16
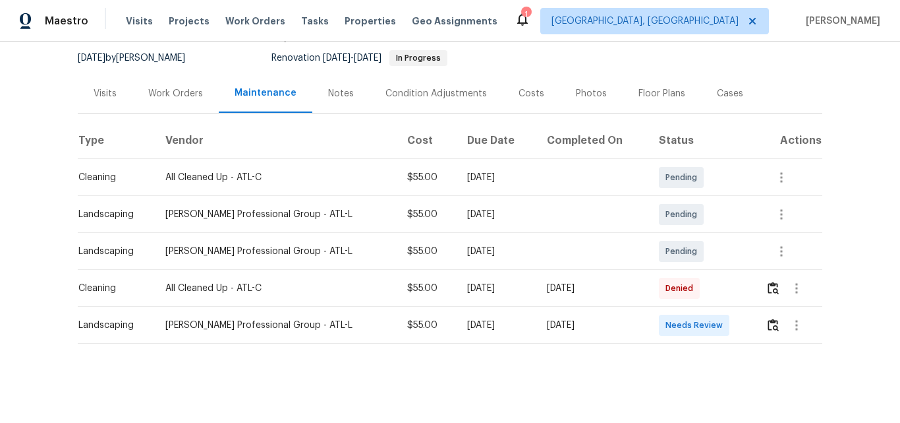
scroll to position [136, 0]
click at [774, 319] on button "button" at bounding box center [773, 325] width 15 height 32
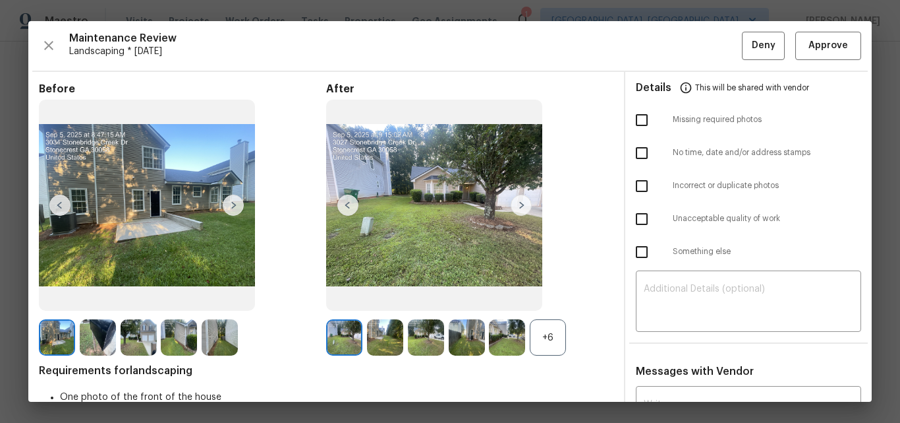
click at [546, 326] on div "+6" at bounding box center [548, 337] width 36 height 36
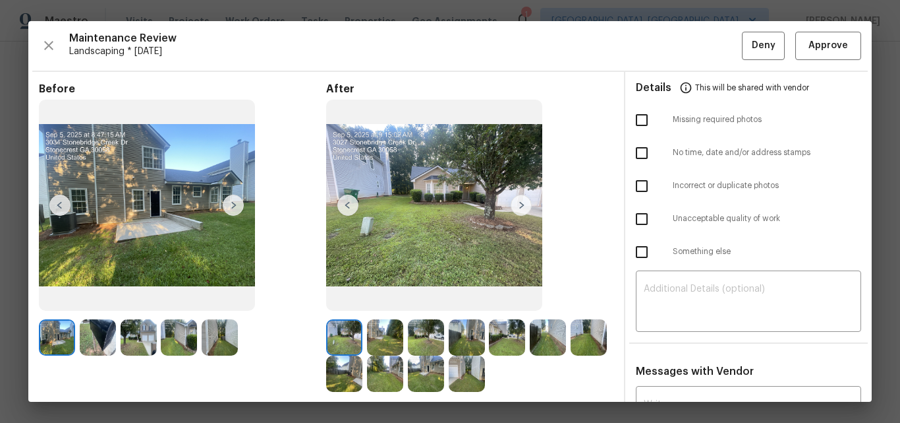
click at [339, 332] on img at bounding box center [344, 337] width 36 height 36
click at [372, 333] on img at bounding box center [385, 337] width 36 height 36
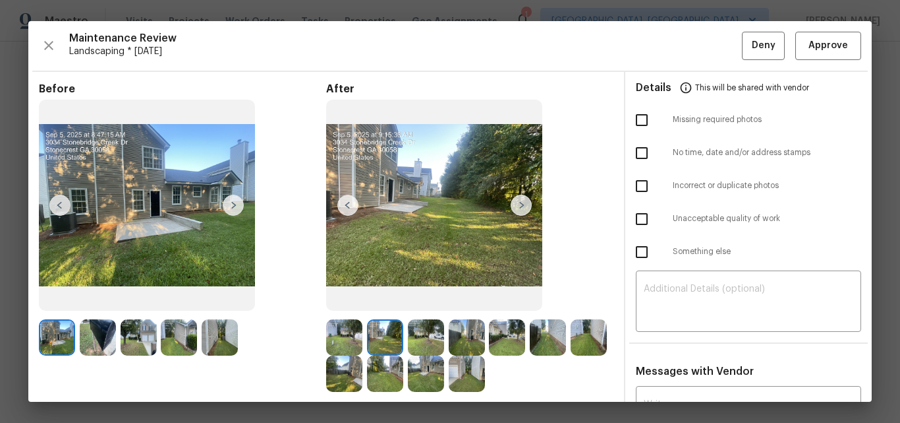
click at [422, 336] on img at bounding box center [426, 337] width 36 height 36
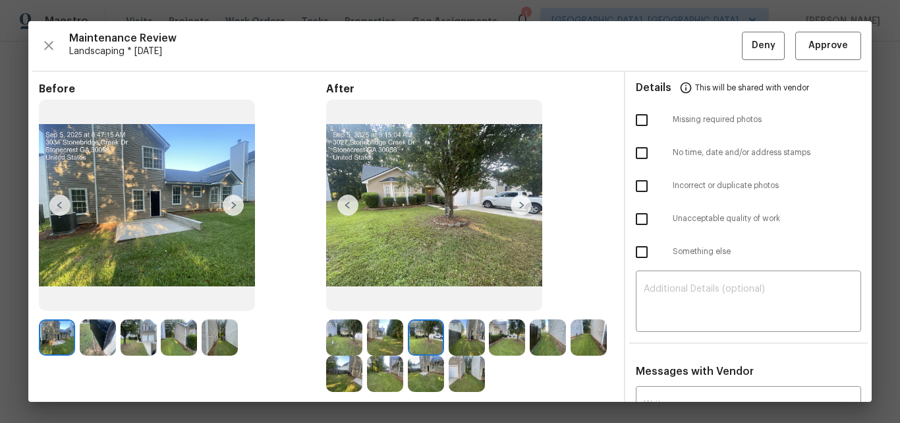
click at [459, 336] on img at bounding box center [467, 337] width 36 height 36
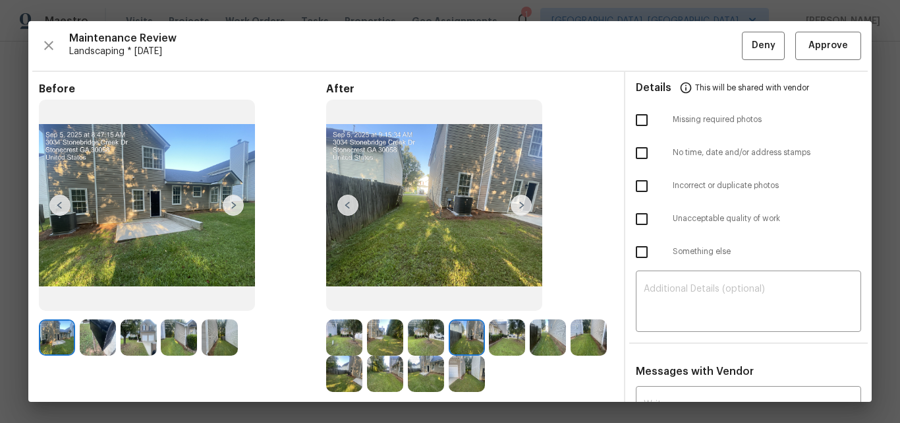
click at [500, 336] on img at bounding box center [507, 337] width 36 height 36
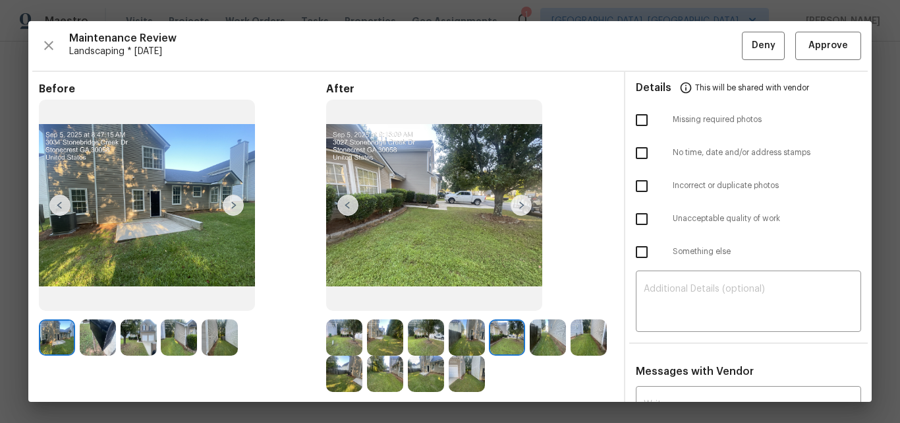
click at [533, 338] on img at bounding box center [548, 337] width 36 height 36
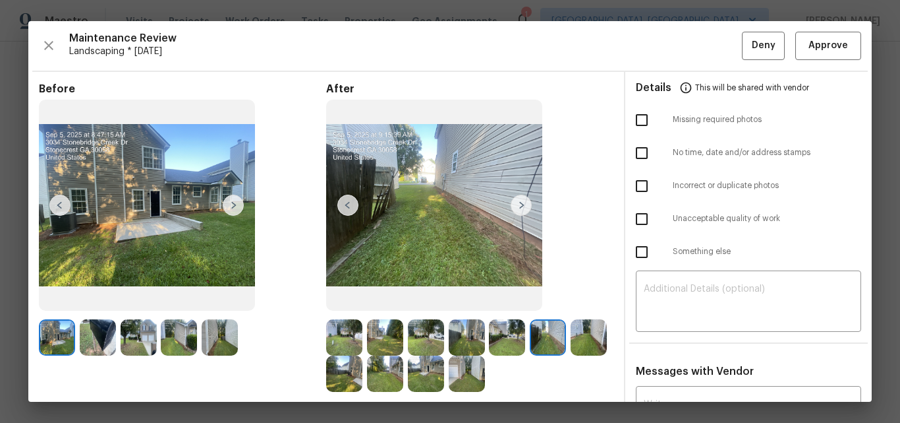
click at [485, 380] on img at bounding box center [467, 373] width 36 height 36
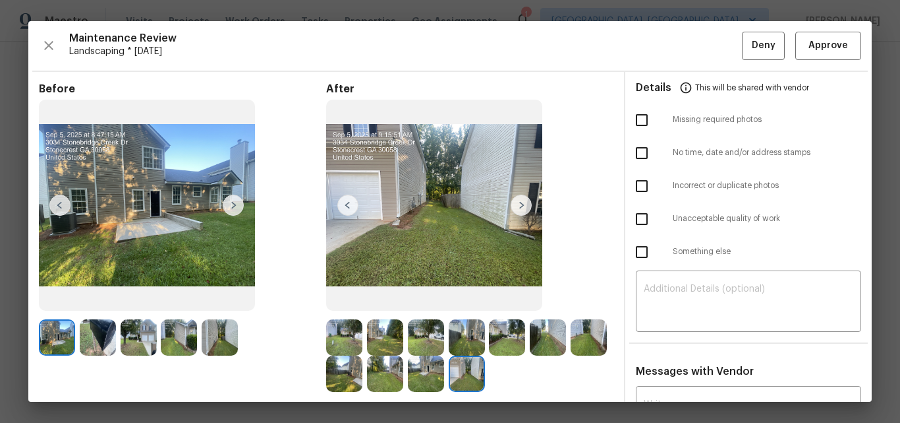
click at [444, 371] on img at bounding box center [426, 373] width 36 height 36
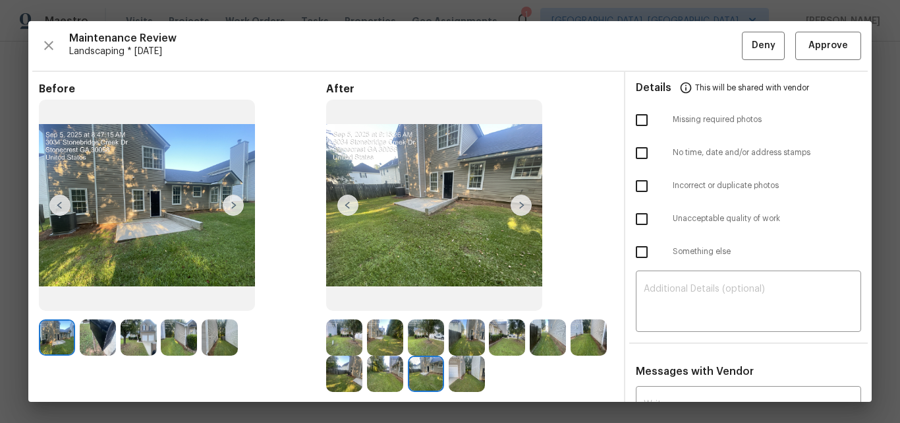
click at [403, 370] on img at bounding box center [385, 373] width 36 height 36
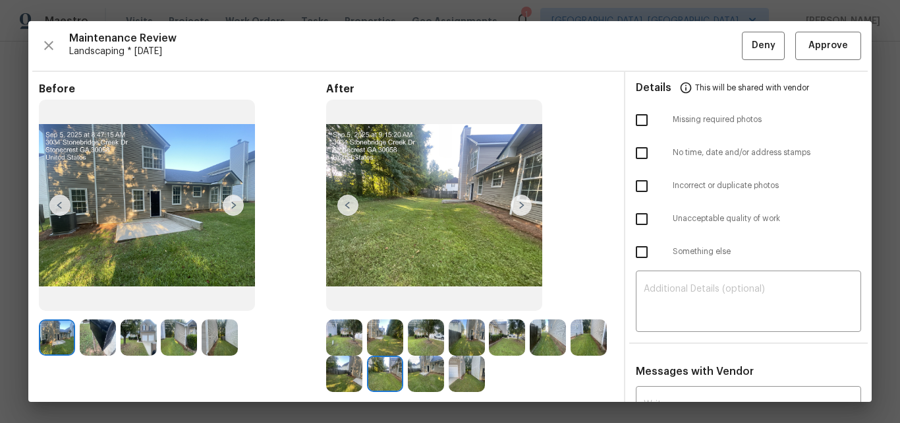
click at [363, 370] on img at bounding box center [344, 373] width 36 height 36
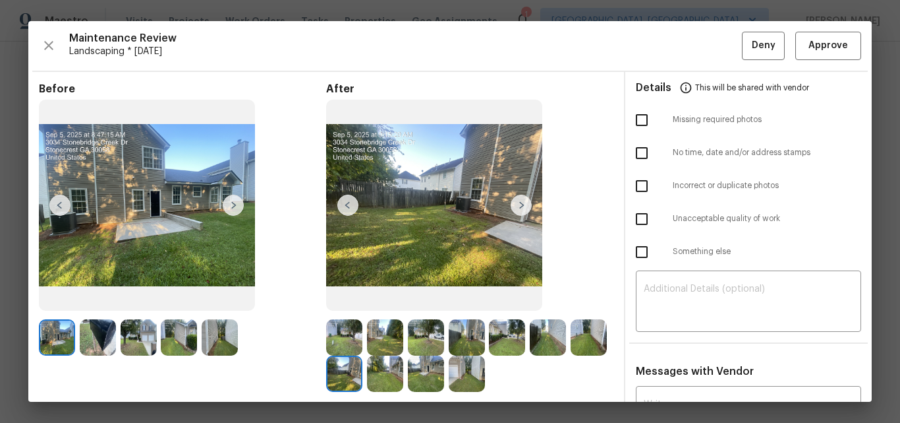
click at [571, 355] on img at bounding box center [589, 337] width 36 height 36
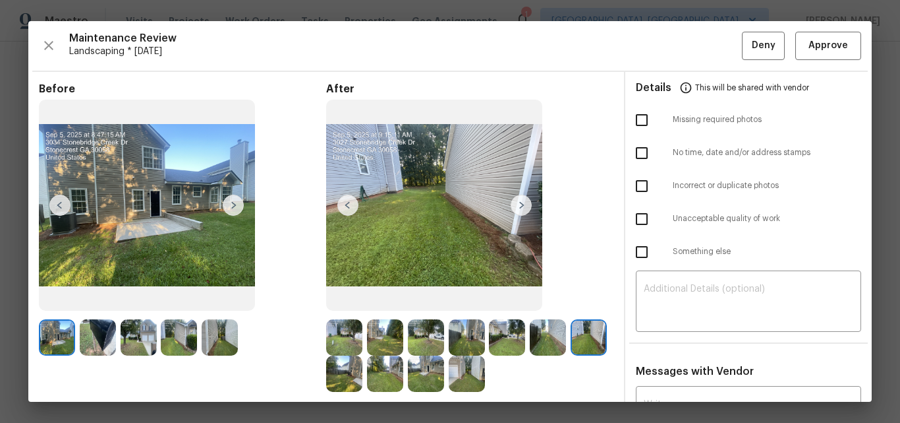
click at [349, 340] on img at bounding box center [344, 337] width 36 height 36
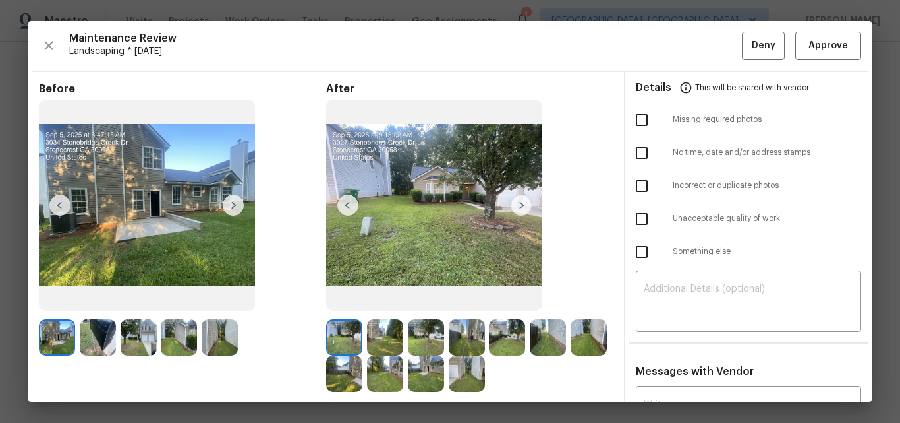
click at [419, 326] on img at bounding box center [426, 337] width 36 height 36
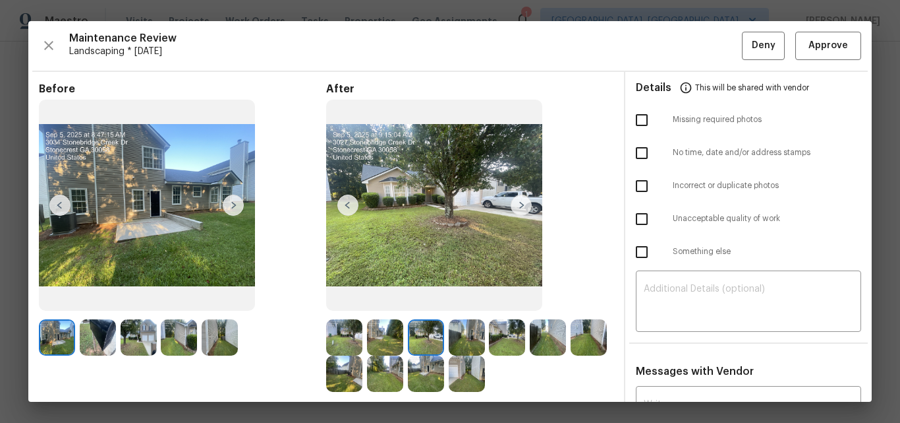
click at [419, 326] on img at bounding box center [426, 337] width 36 height 36
click at [461, 338] on img at bounding box center [467, 337] width 36 height 36
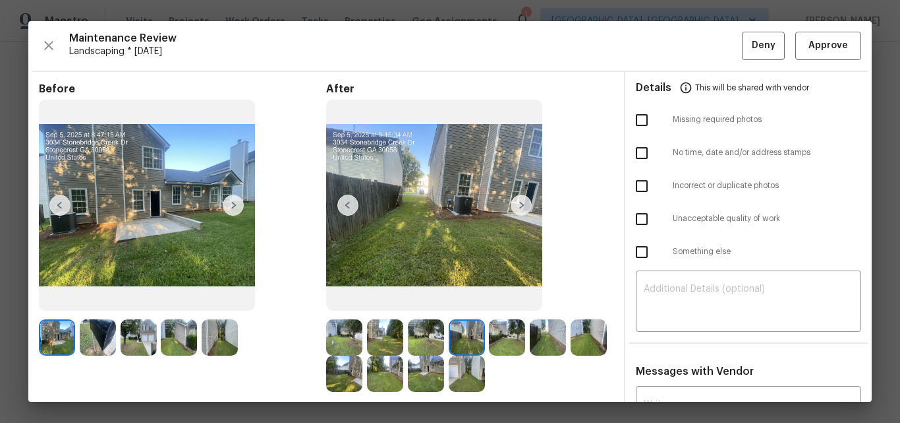
click at [498, 338] on img at bounding box center [507, 337] width 36 height 36
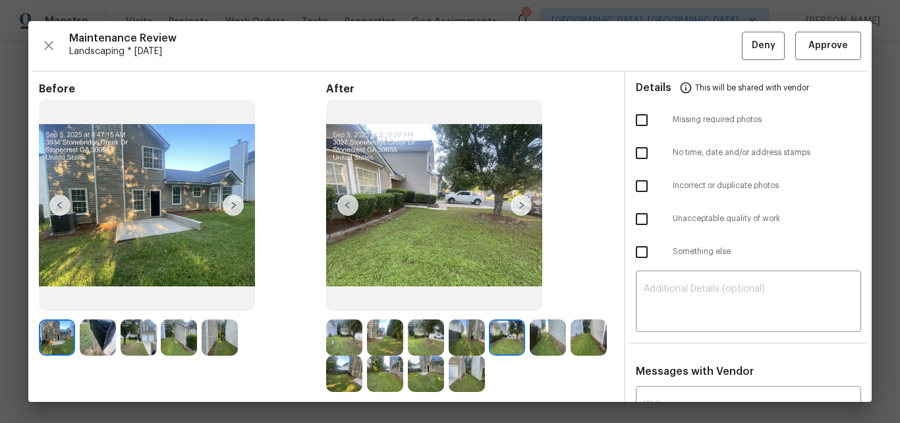
click at [531, 338] on img at bounding box center [548, 337] width 36 height 36
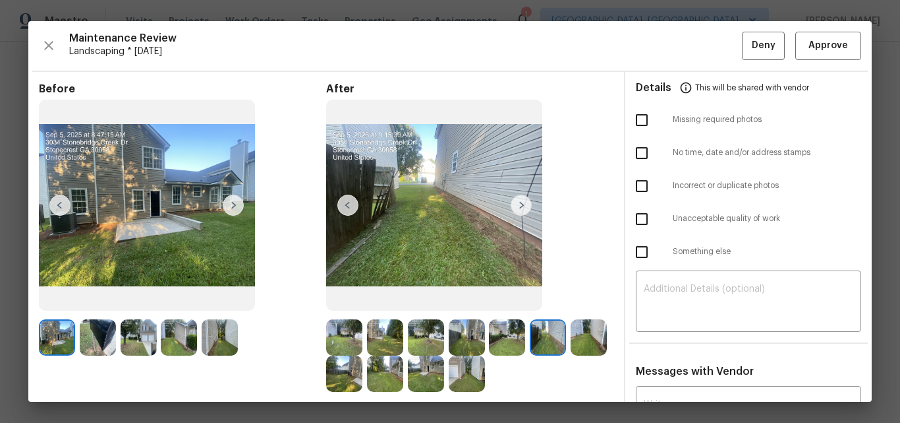
click at [504, 335] on img at bounding box center [507, 337] width 36 height 36
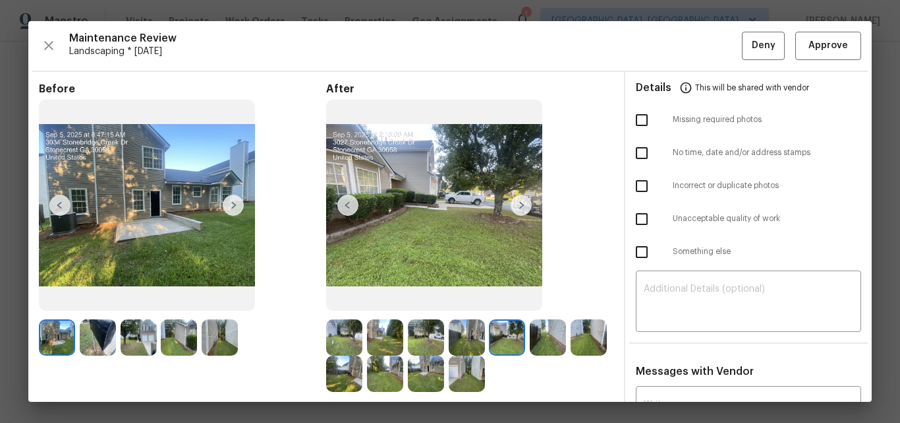
click at [477, 335] on img at bounding box center [467, 337] width 36 height 36
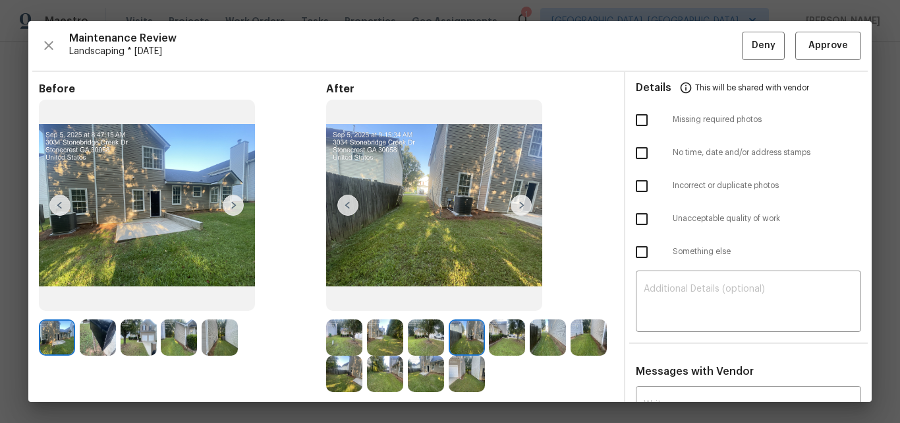
click at [434, 332] on img at bounding box center [426, 337] width 36 height 36
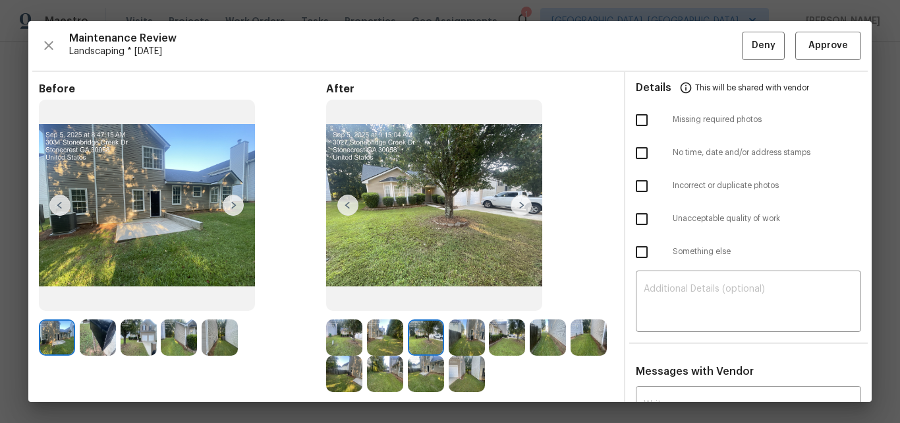
click at [382, 332] on img at bounding box center [385, 337] width 36 height 36
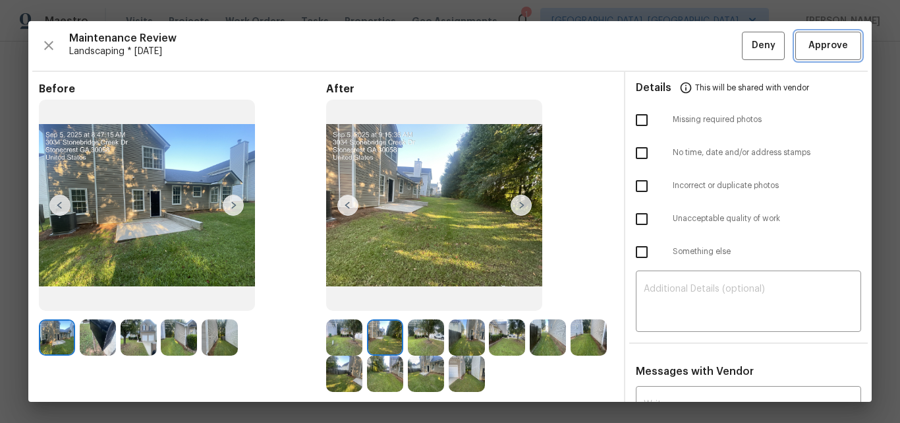
click at [819, 52] on span "Approve" at bounding box center [829, 46] width 40 height 16
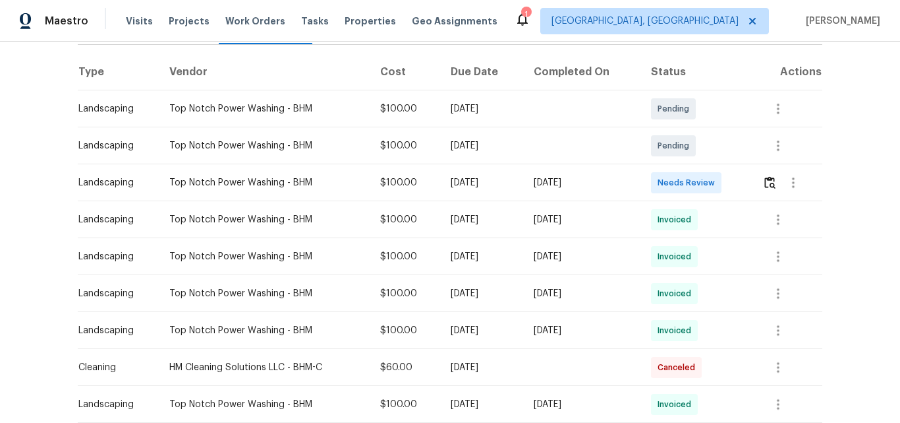
scroll to position [198, 0]
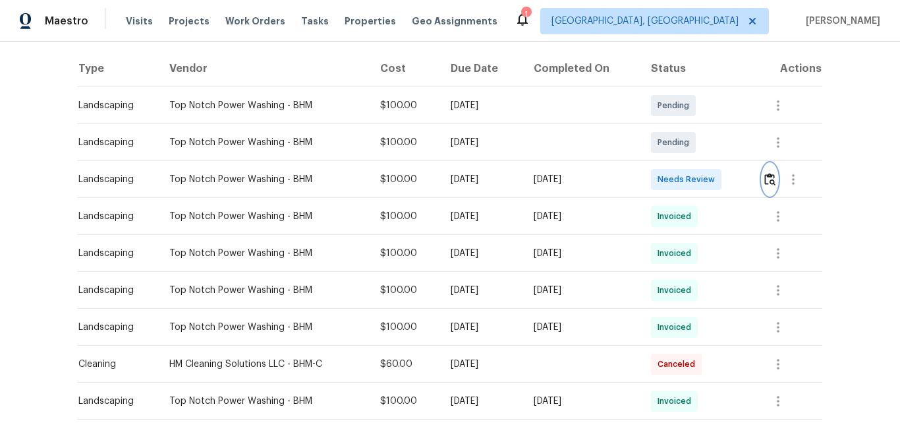
click at [773, 176] on img "button" at bounding box center [770, 179] width 11 height 13
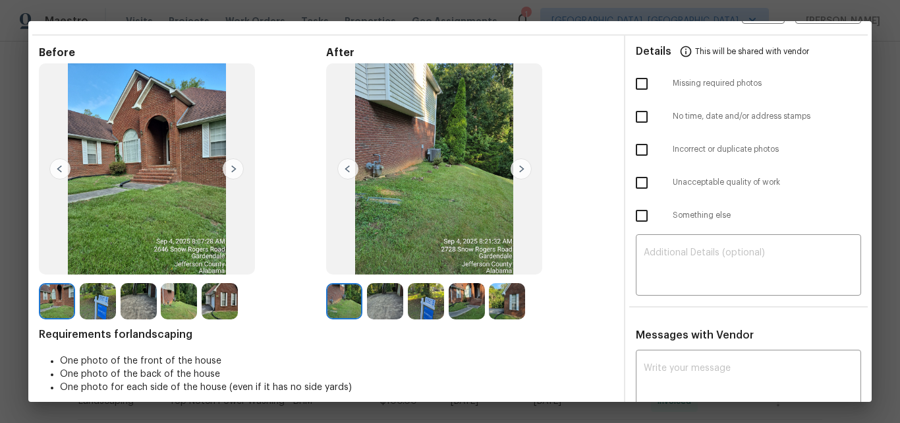
scroll to position [0, 0]
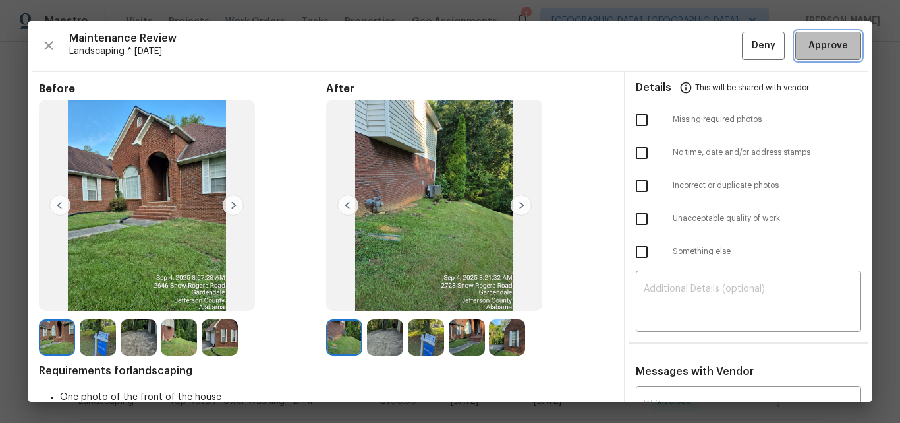
click at [809, 45] on span "Approve" at bounding box center [829, 46] width 40 height 16
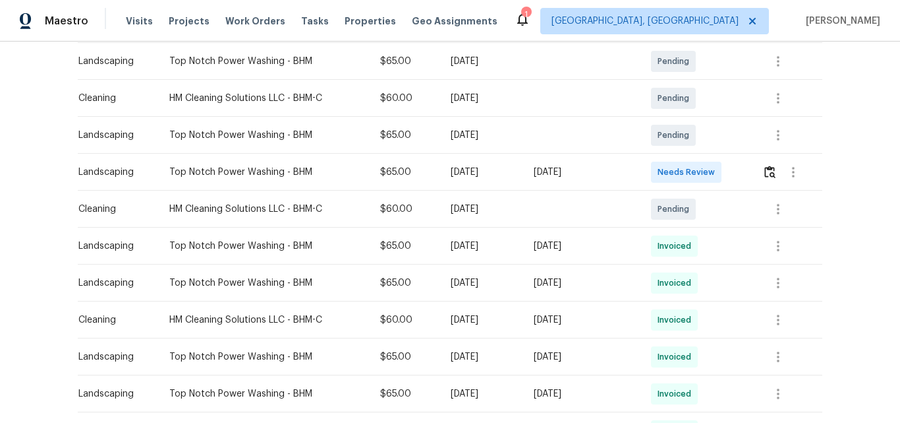
scroll to position [264, 0]
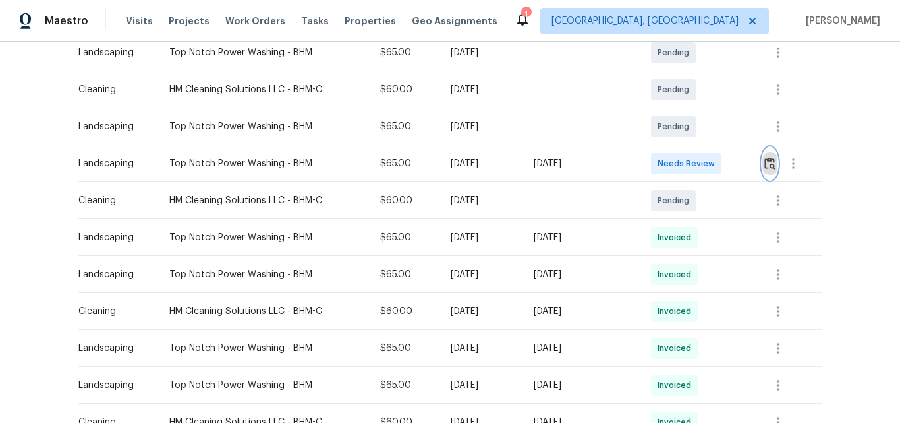
click at [765, 157] on img "button" at bounding box center [770, 163] width 11 height 13
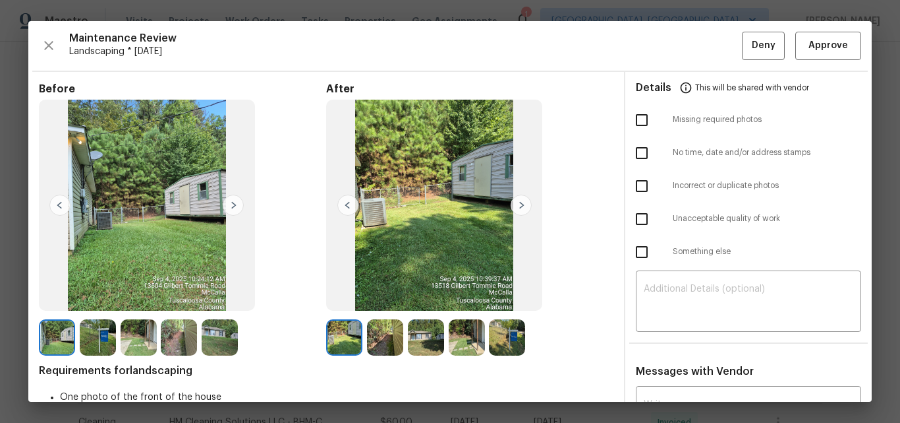
click at [400, 338] on div at bounding box center [387, 337] width 41 height 36
click at [387, 338] on img at bounding box center [385, 337] width 36 height 36
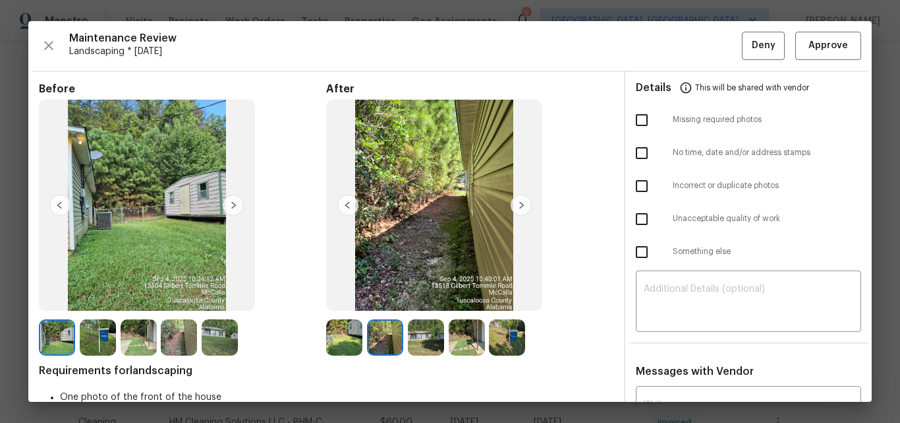
click at [417, 337] on img at bounding box center [426, 337] width 36 height 36
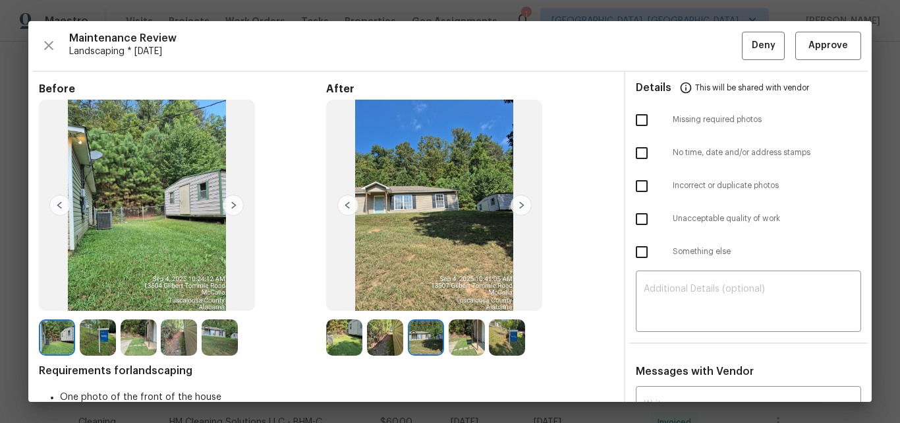
click at [464, 335] on img at bounding box center [467, 337] width 36 height 36
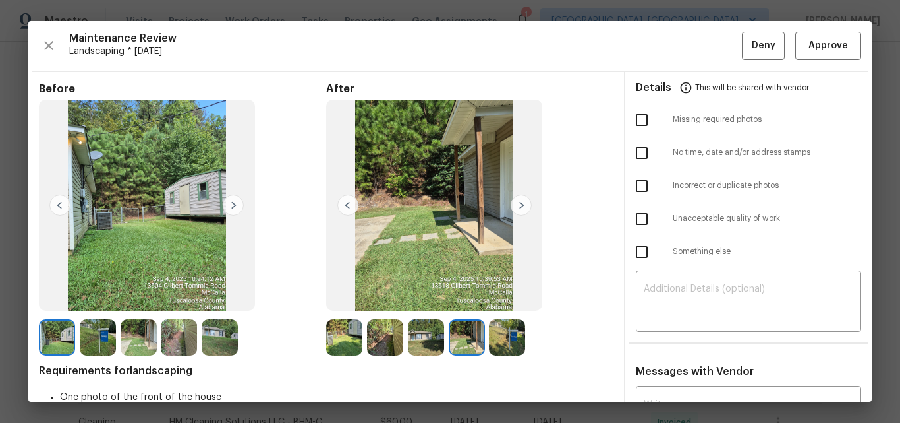
click at [497, 334] on img at bounding box center [507, 337] width 36 height 36
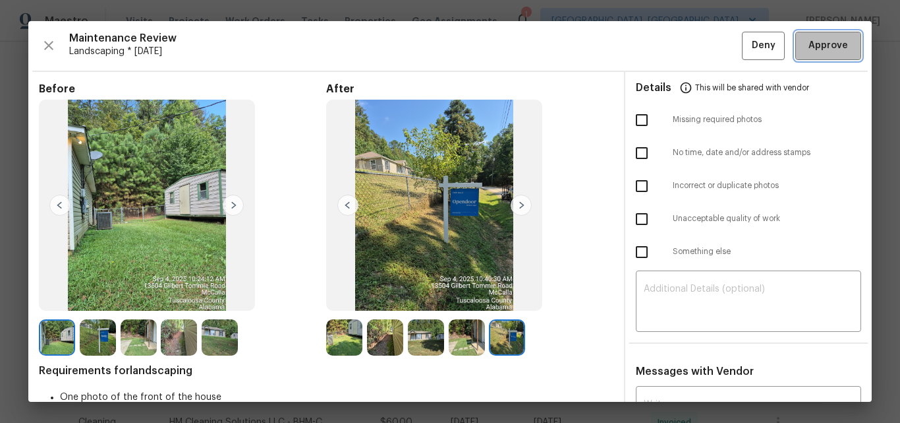
click at [827, 42] on span "Approve" at bounding box center [829, 46] width 40 height 16
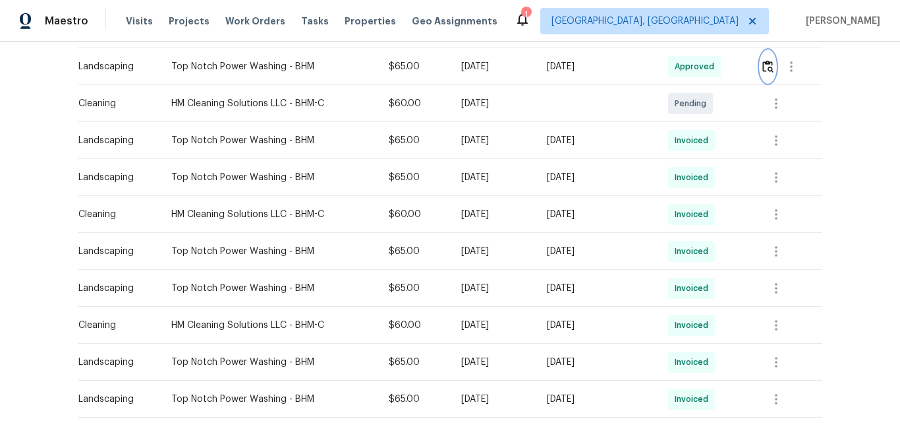
scroll to position [198, 0]
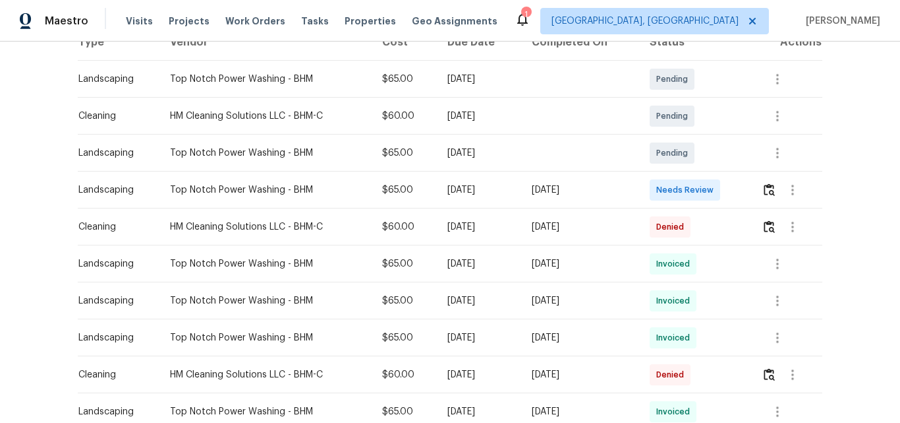
scroll to position [264, 0]
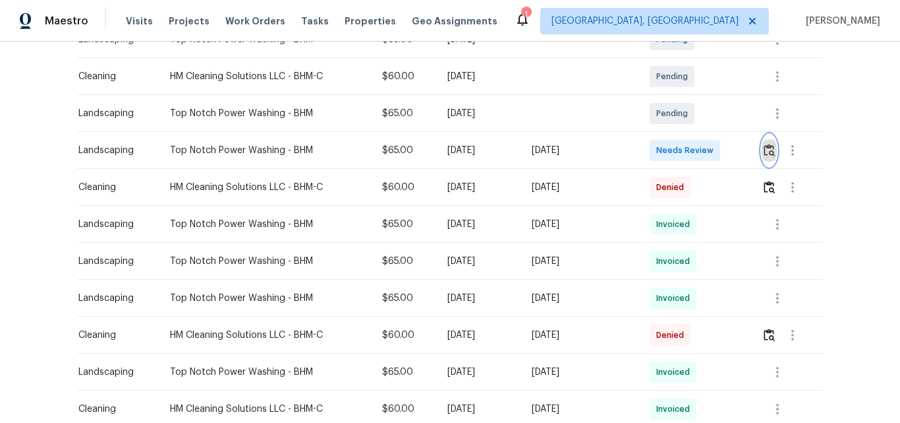
click at [769, 150] on img "button" at bounding box center [769, 150] width 11 height 13
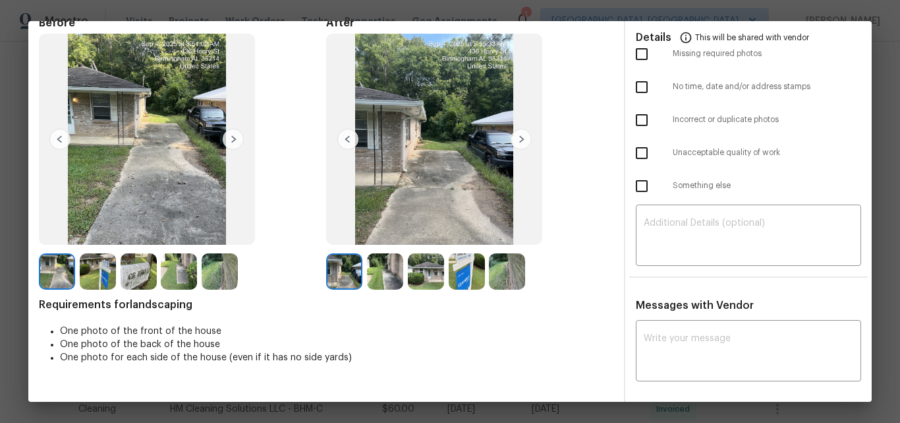
scroll to position [0, 0]
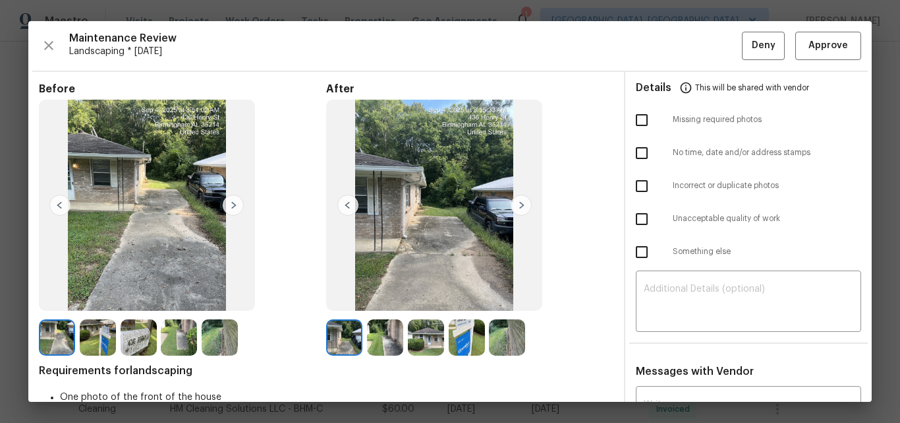
click at [216, 336] on img at bounding box center [220, 337] width 36 height 36
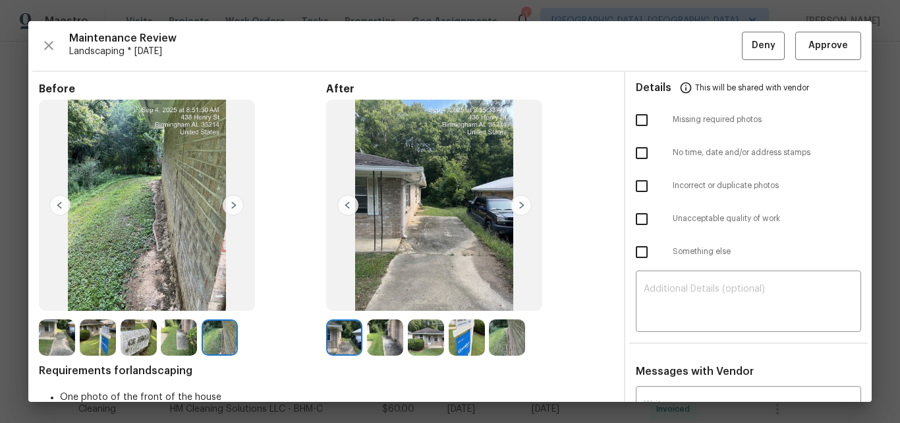
click at [181, 332] on img at bounding box center [179, 337] width 36 height 36
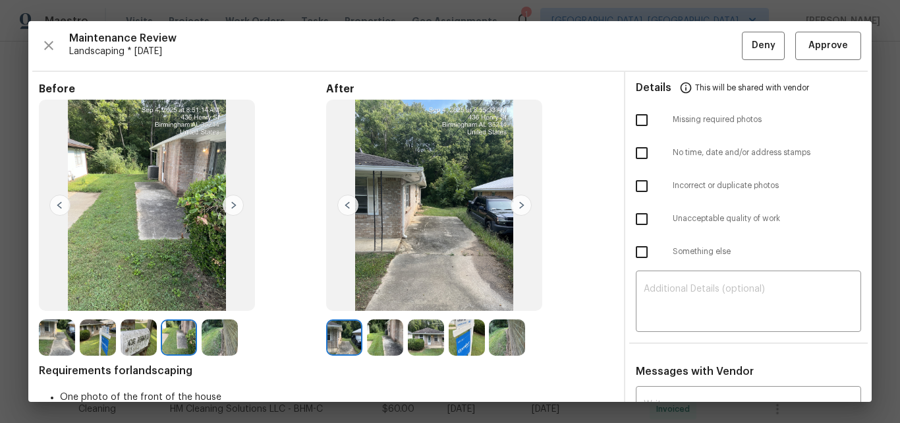
drag, startPoint x: 133, startPoint y: 324, endPoint x: 115, endPoint y: 330, distance: 19.0
click at [133, 325] on img at bounding box center [139, 337] width 36 height 36
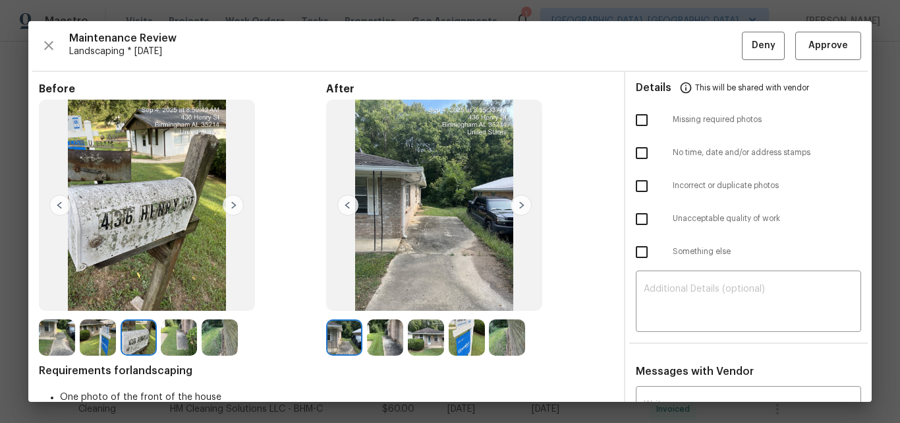
click at [82, 332] on img at bounding box center [98, 337] width 36 height 36
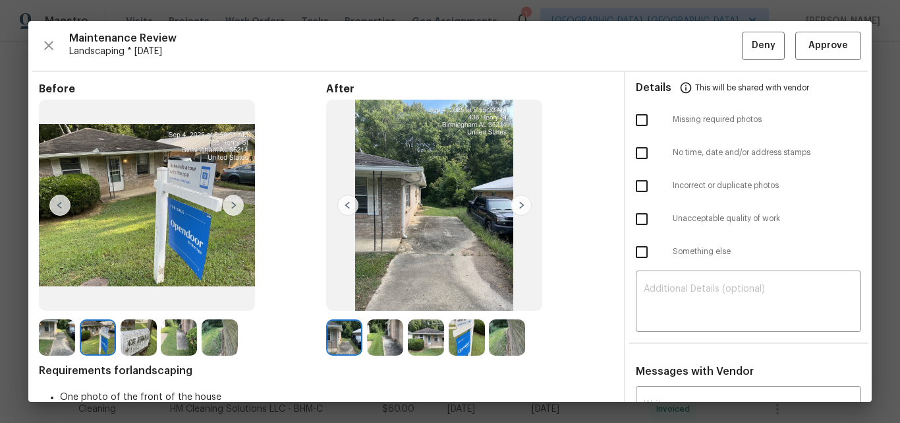
click at [55, 331] on img at bounding box center [57, 337] width 36 height 36
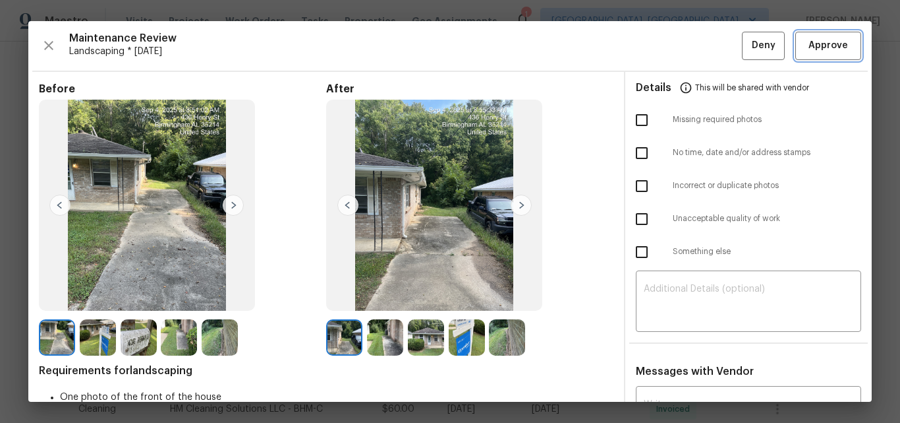
click at [812, 50] on span "Approve" at bounding box center [829, 46] width 40 height 16
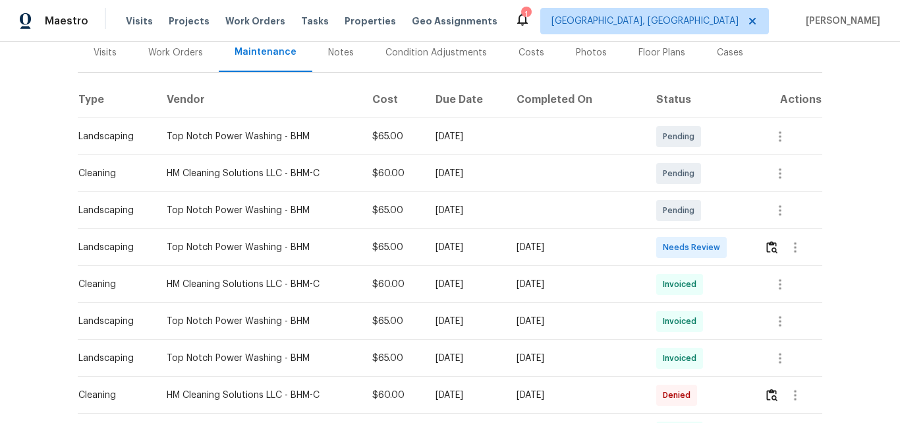
scroll to position [198, 0]
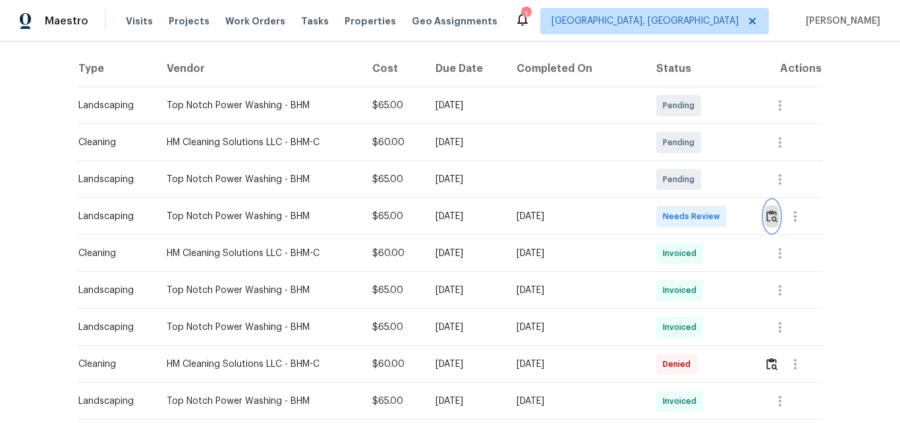
click at [770, 220] on img "button" at bounding box center [772, 216] width 11 height 13
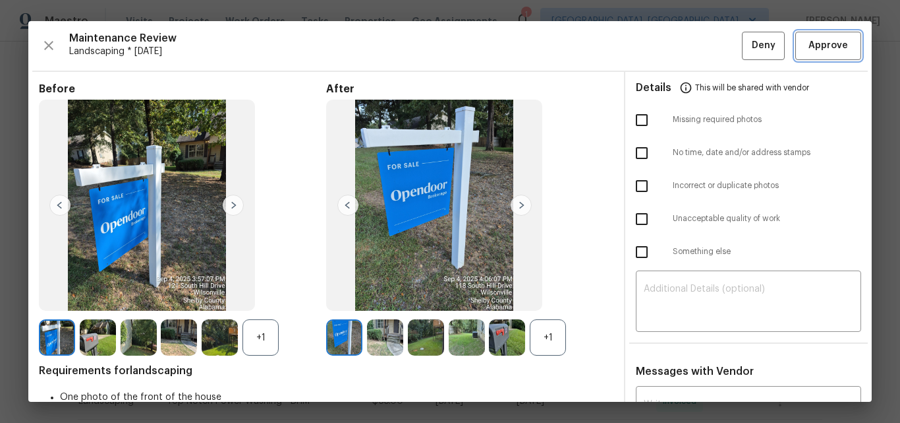
click at [818, 42] on span "Approve" at bounding box center [829, 46] width 40 height 16
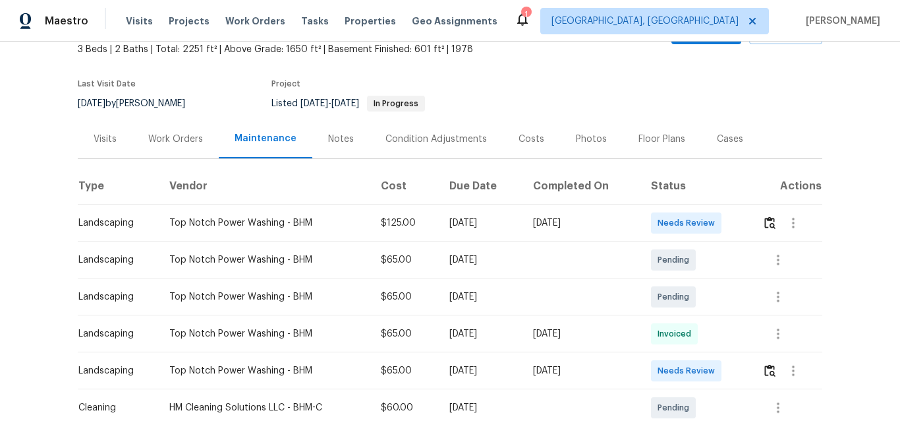
scroll to position [132, 0]
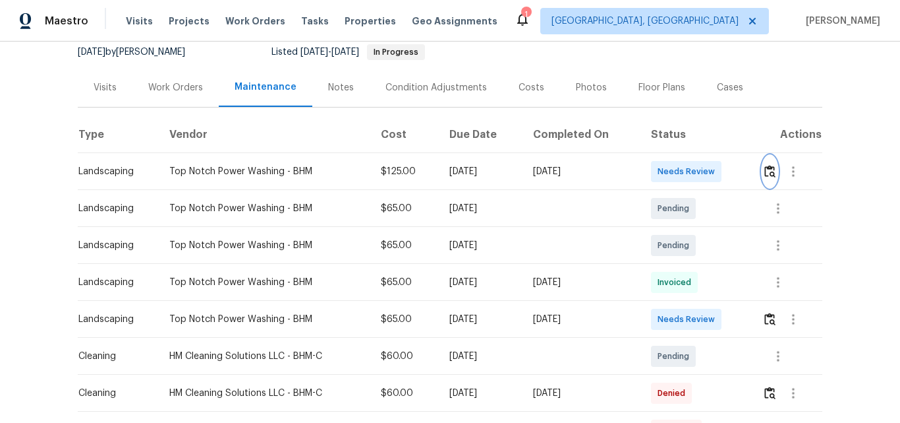
click at [769, 172] on img "button" at bounding box center [770, 171] width 11 height 13
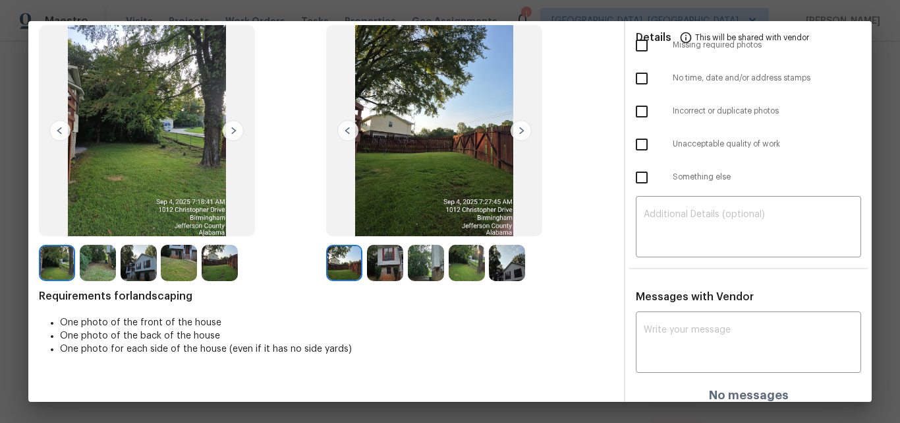
scroll to position [85, 0]
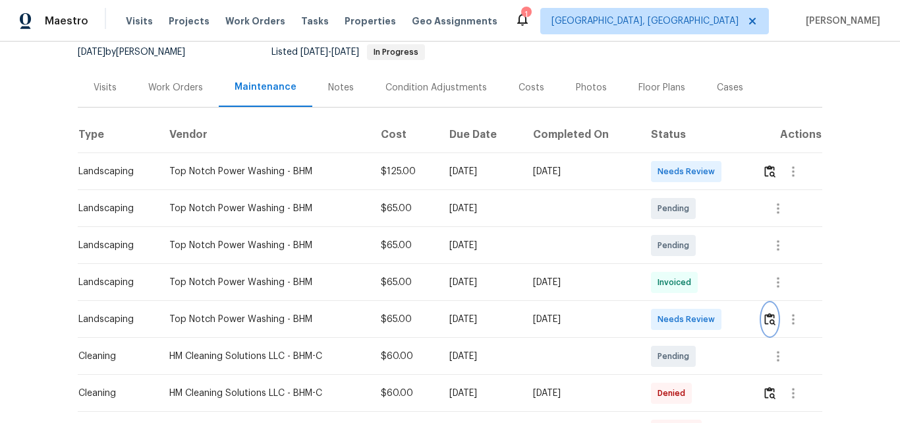
click at [766, 320] on img "button" at bounding box center [770, 318] width 11 height 13
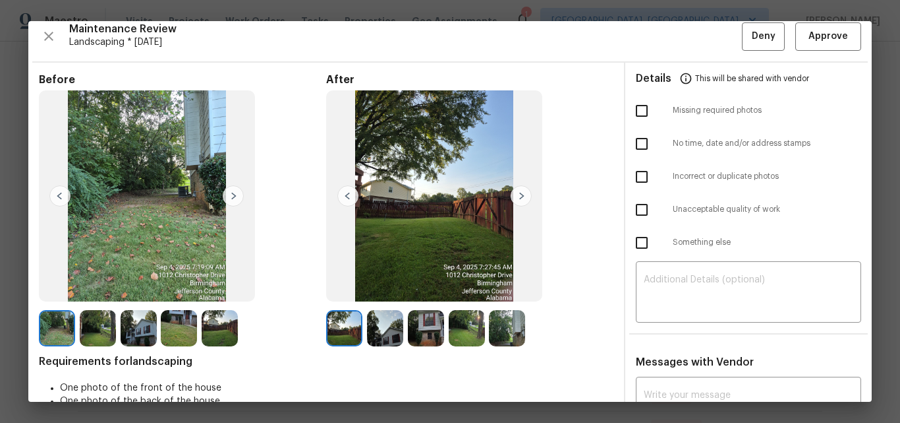
scroll to position [0, 0]
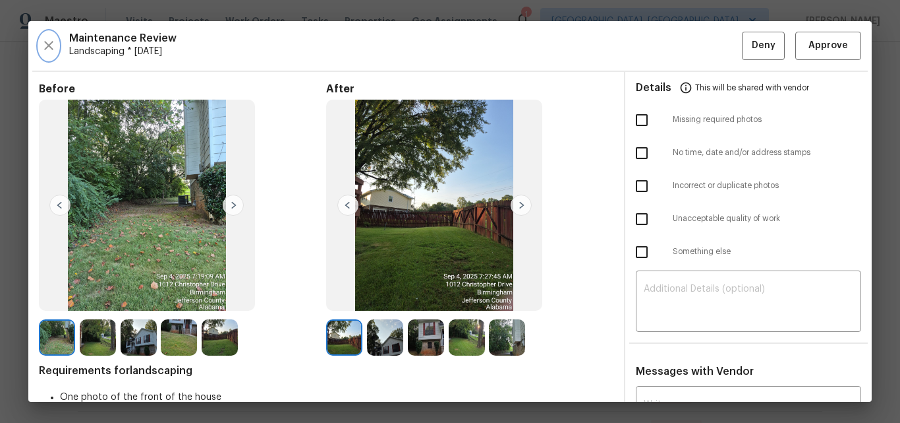
click at [46, 43] on icon "button" at bounding box center [48, 45] width 9 height 9
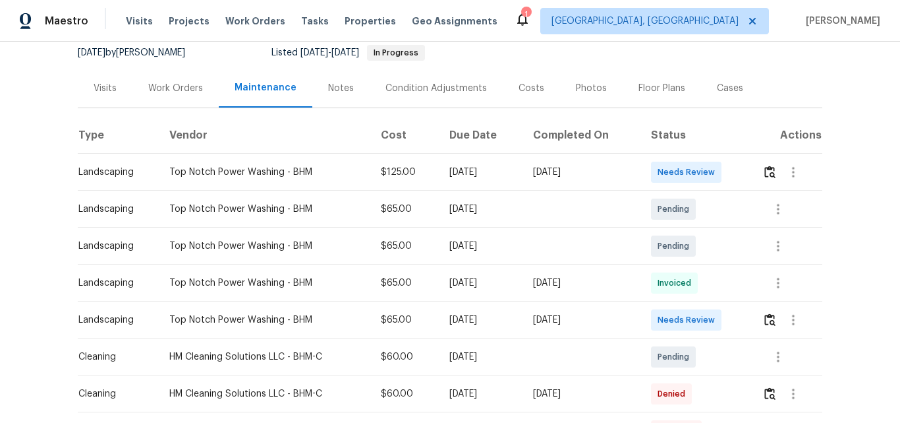
scroll to position [132, 0]
click at [767, 169] on img "button" at bounding box center [770, 171] width 11 height 13
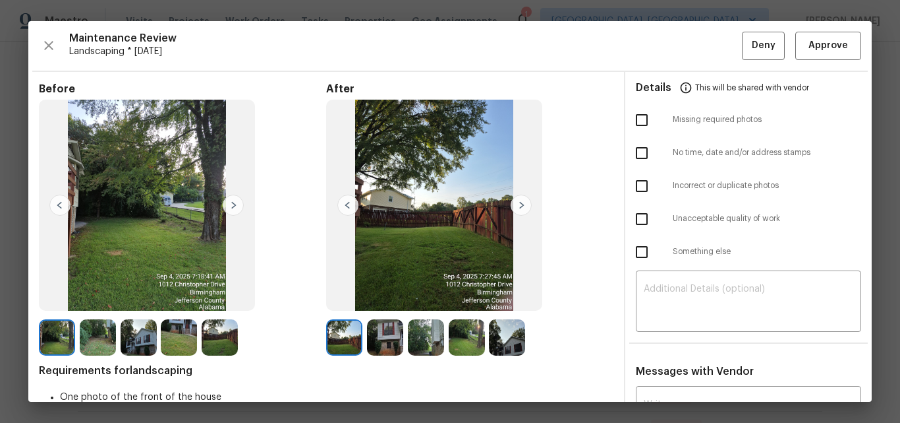
click at [378, 338] on img at bounding box center [385, 337] width 36 height 36
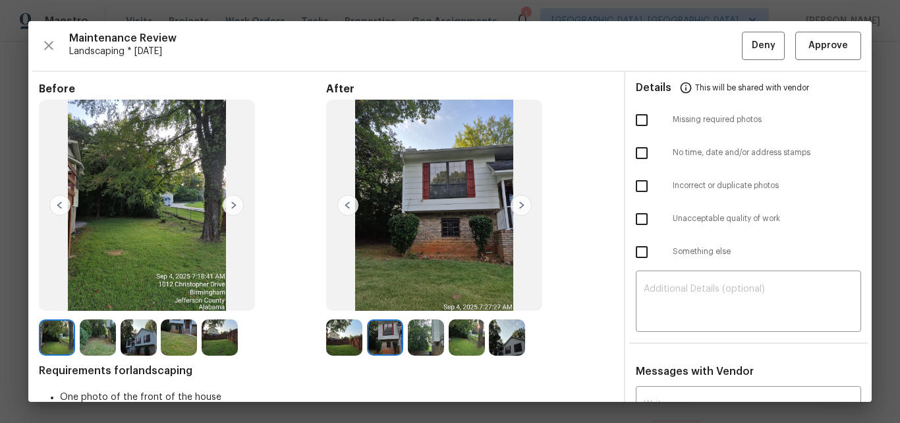
click at [410, 337] on img at bounding box center [426, 337] width 36 height 36
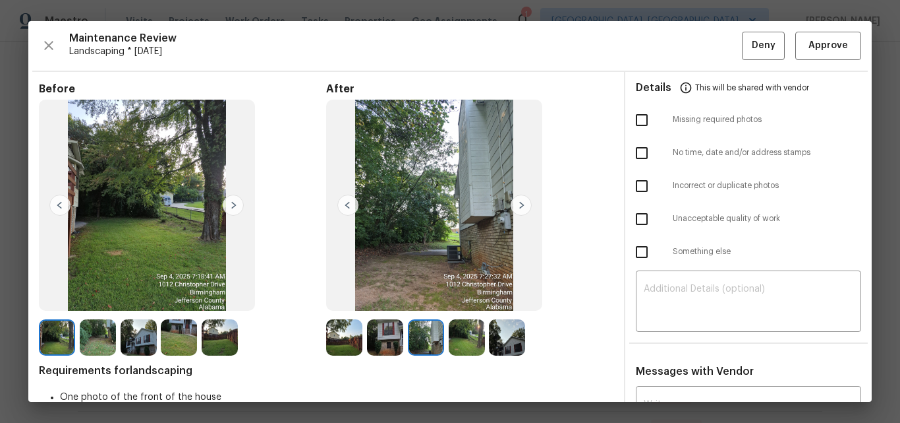
click at [459, 336] on img at bounding box center [467, 337] width 36 height 36
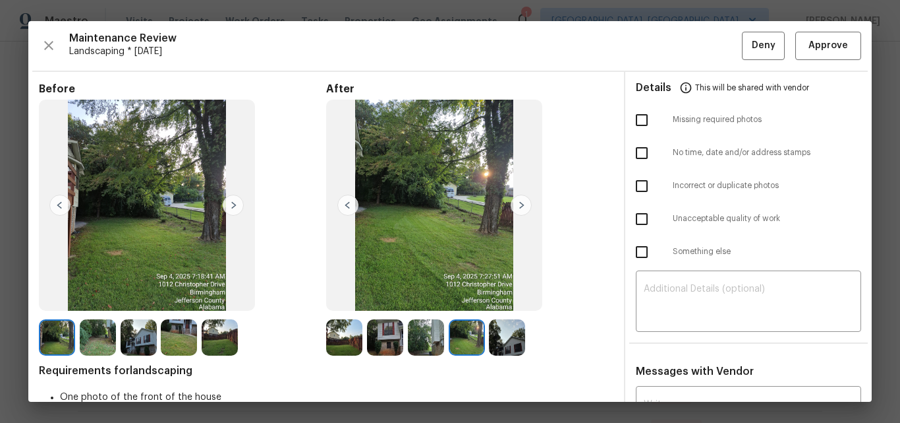
click at [500, 336] on img at bounding box center [507, 337] width 36 height 36
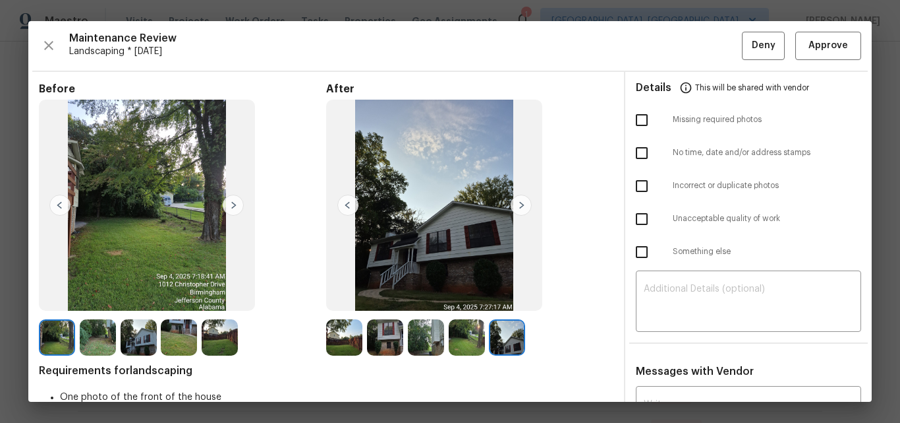
click at [201, 332] on div at bounding box center [181, 337] width 41 height 36
click at [179, 328] on img at bounding box center [179, 337] width 36 height 36
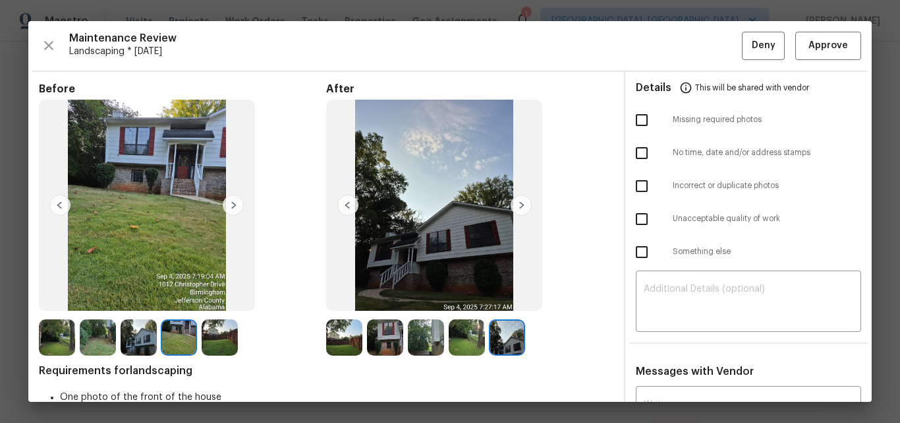
click at [141, 328] on img at bounding box center [139, 337] width 36 height 36
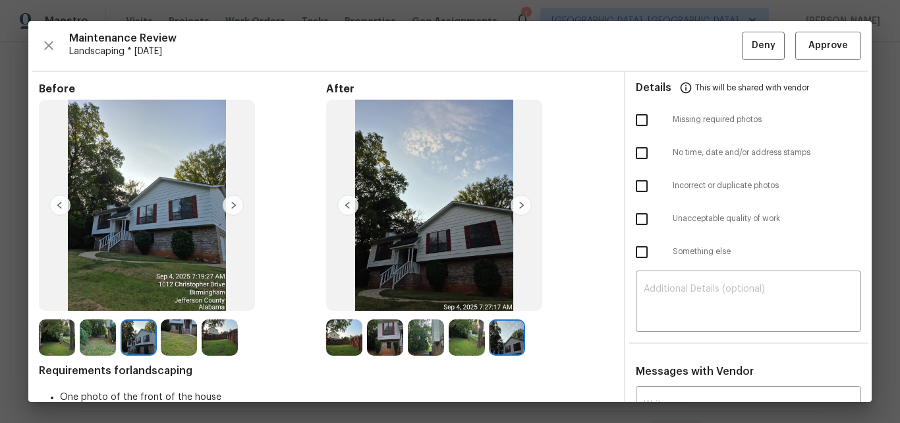
click at [108, 328] on img at bounding box center [98, 337] width 36 height 36
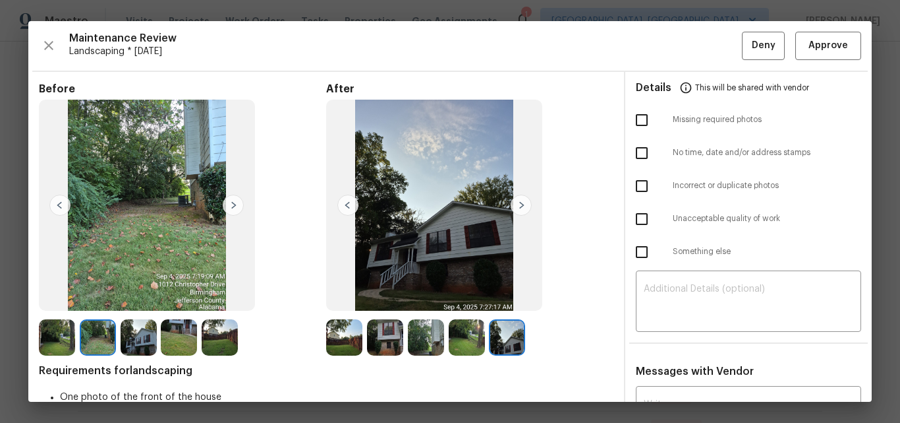
click at [71, 328] on img at bounding box center [57, 337] width 36 height 36
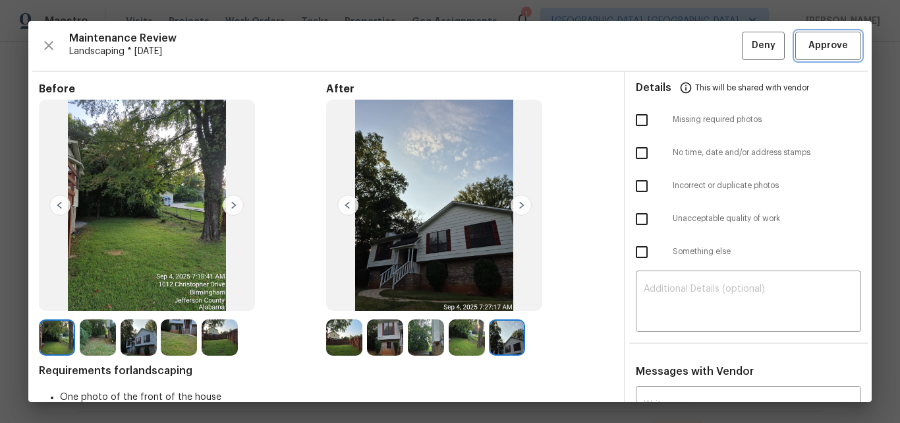
click at [817, 50] on span "Approve" at bounding box center [829, 46] width 40 height 16
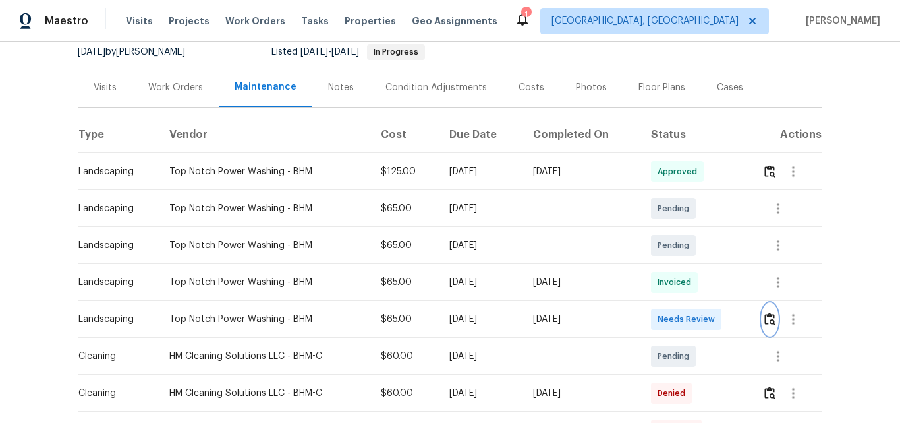
click at [767, 318] on img "button" at bounding box center [770, 318] width 11 height 13
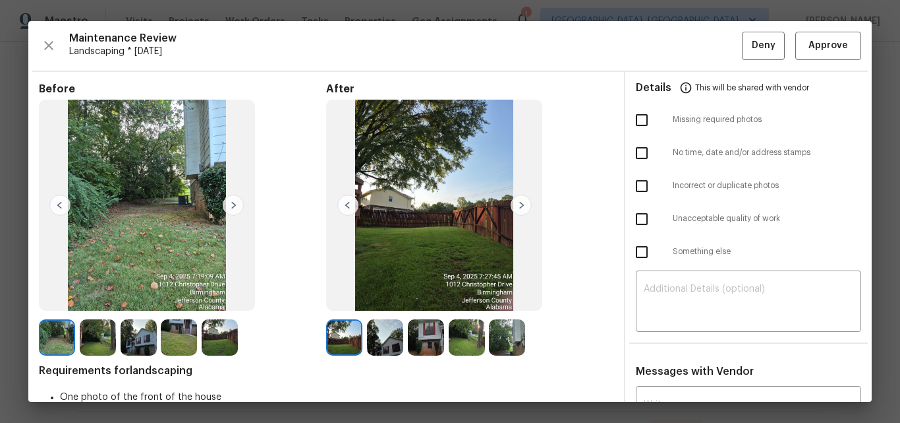
click at [512, 208] on img at bounding box center [521, 204] width 21 height 21
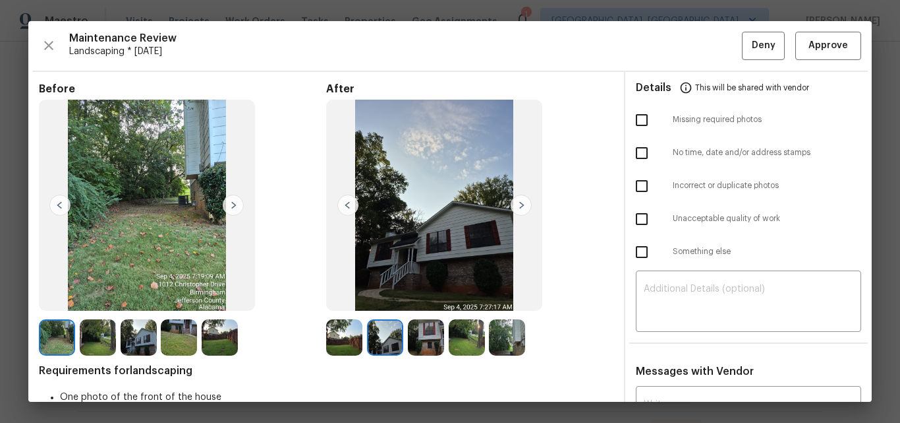
drag, startPoint x: 414, startPoint y: 330, endPoint x: 428, endPoint y: 332, distance: 14.6
click at [415, 330] on img at bounding box center [426, 337] width 36 height 36
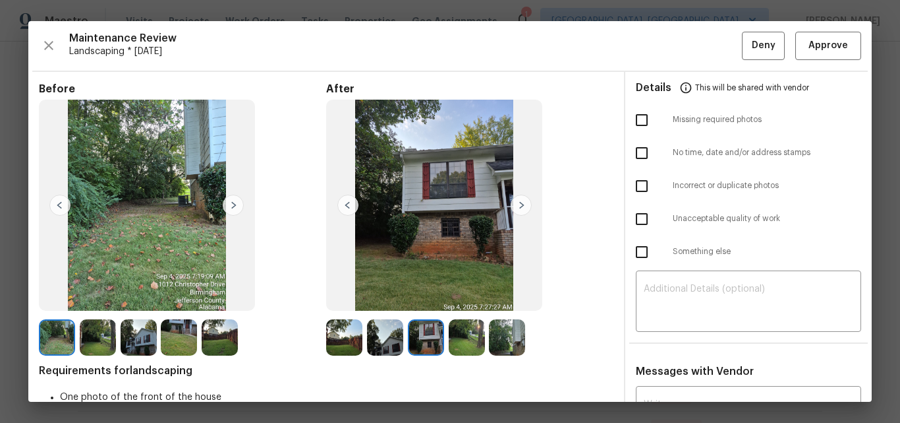
click at [469, 331] on img at bounding box center [467, 337] width 36 height 36
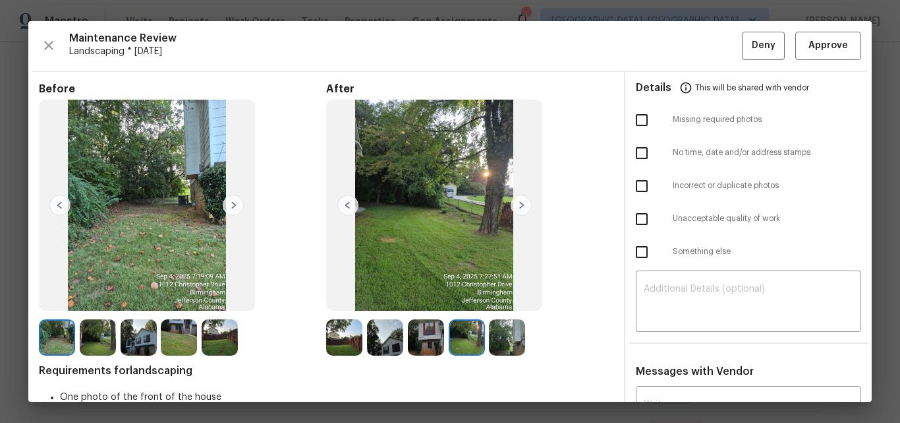
click at [506, 331] on img at bounding box center [507, 337] width 36 height 36
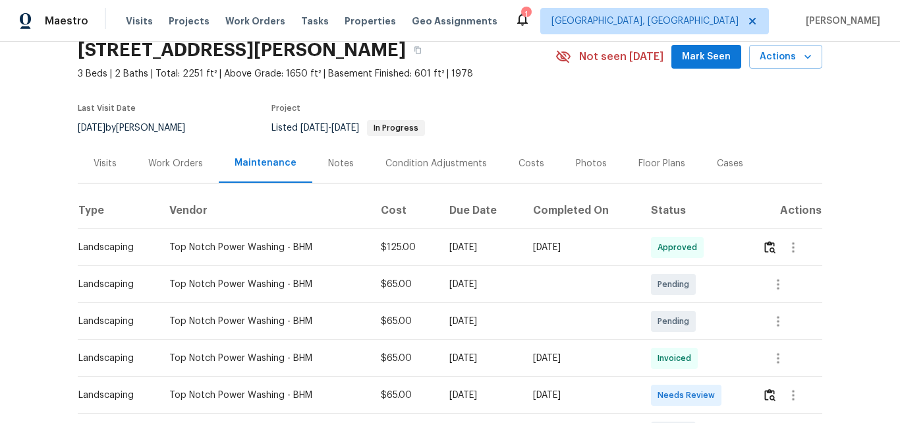
scroll to position [132, 0]
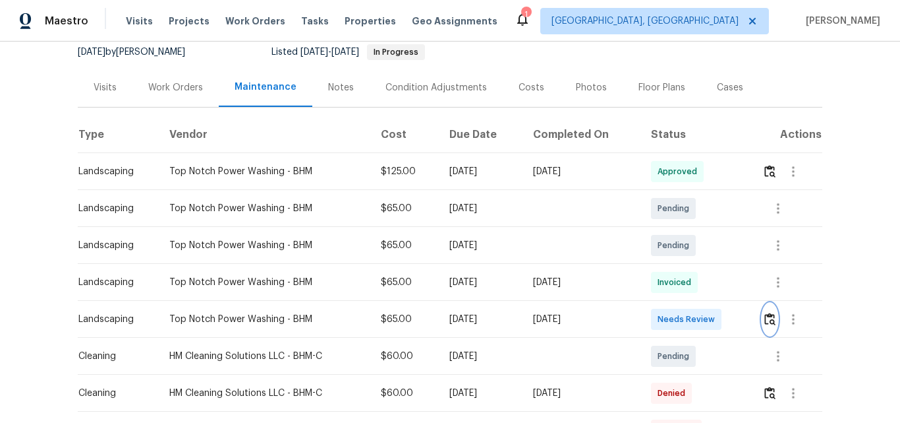
click at [769, 318] on img "button" at bounding box center [770, 318] width 11 height 13
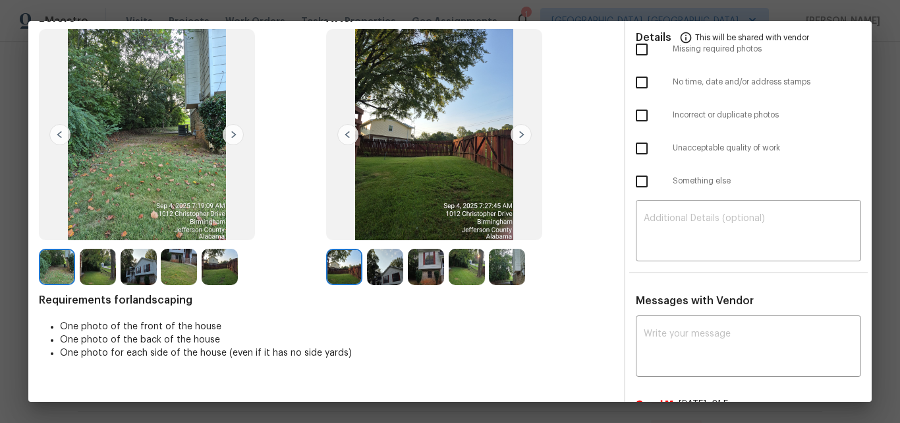
scroll to position [0, 0]
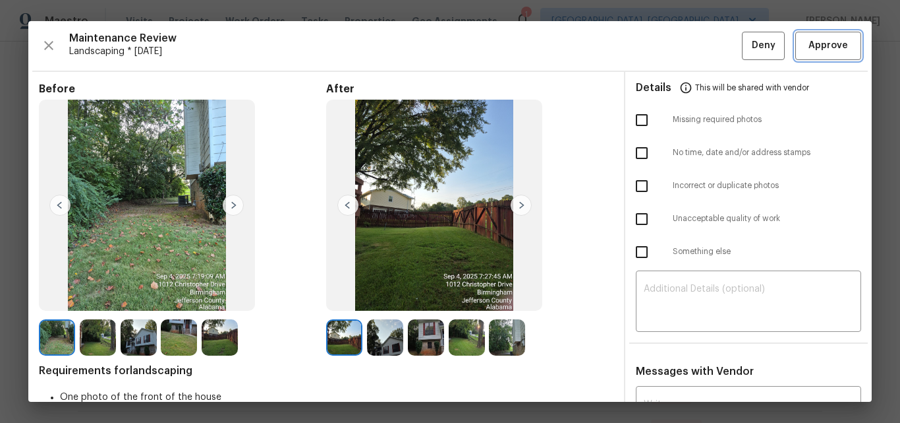
click at [809, 46] on span "Approve" at bounding box center [829, 46] width 40 height 16
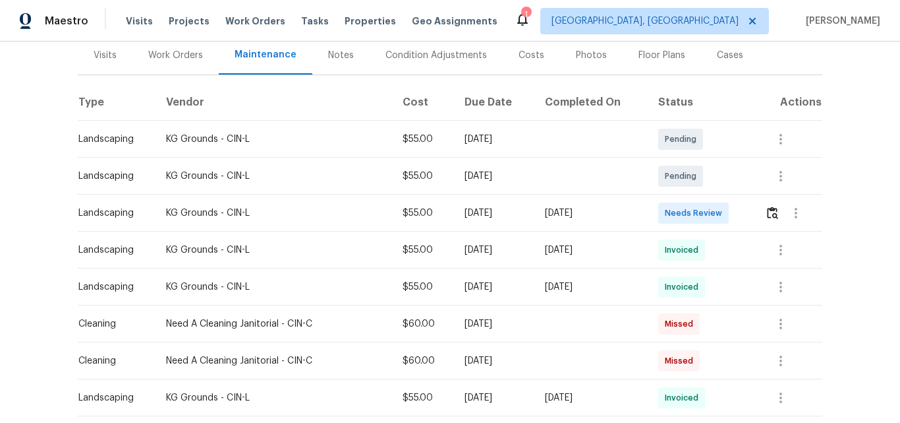
scroll to position [198, 0]
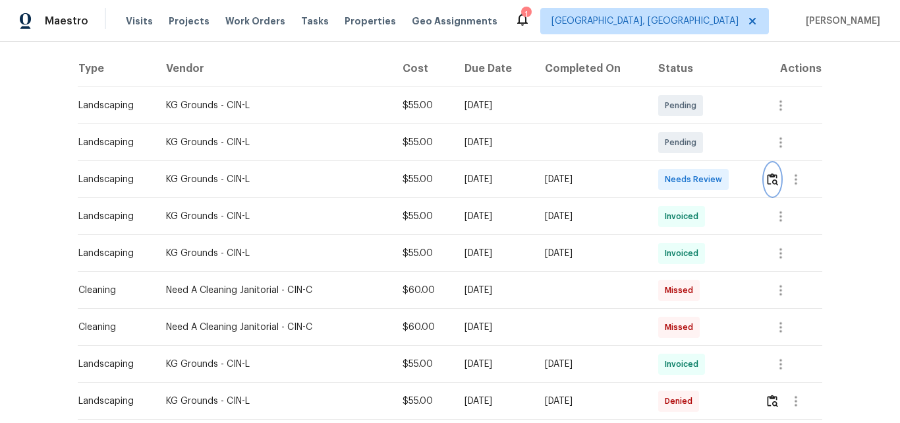
click at [768, 179] on img "button" at bounding box center [772, 179] width 11 height 13
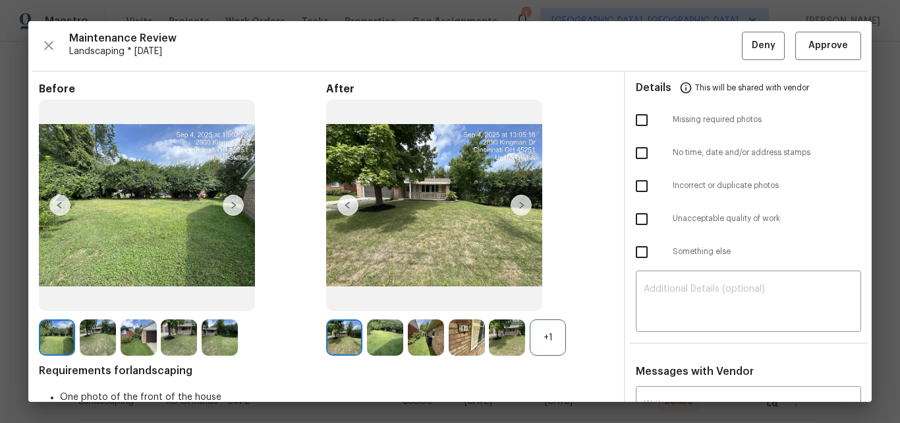
click at [550, 331] on div "+1" at bounding box center [548, 337] width 36 height 36
click at [819, 45] on span "Approve" at bounding box center [829, 46] width 40 height 16
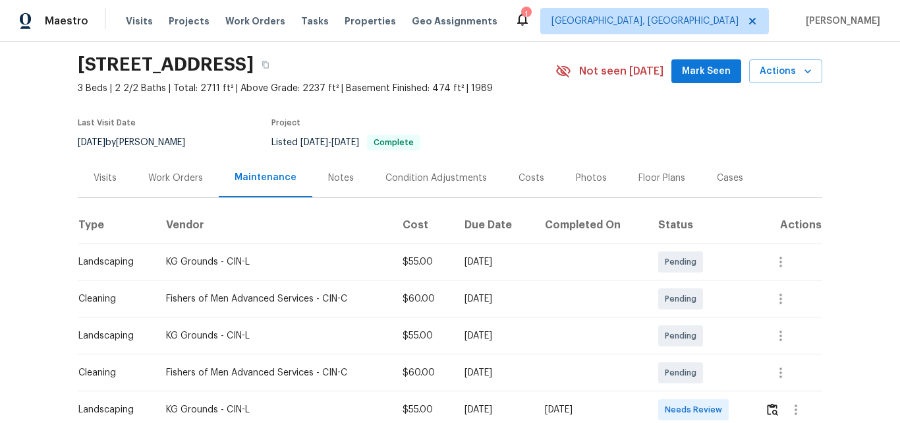
scroll to position [136, 0]
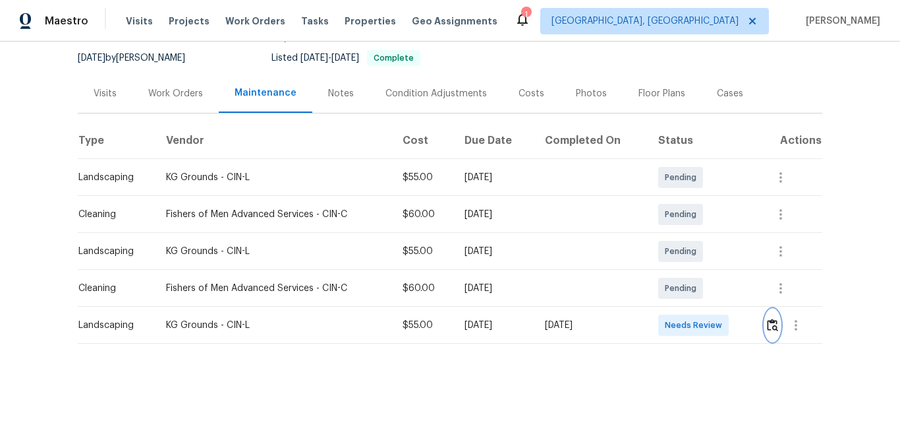
click at [769, 318] on img "button" at bounding box center [772, 324] width 11 height 13
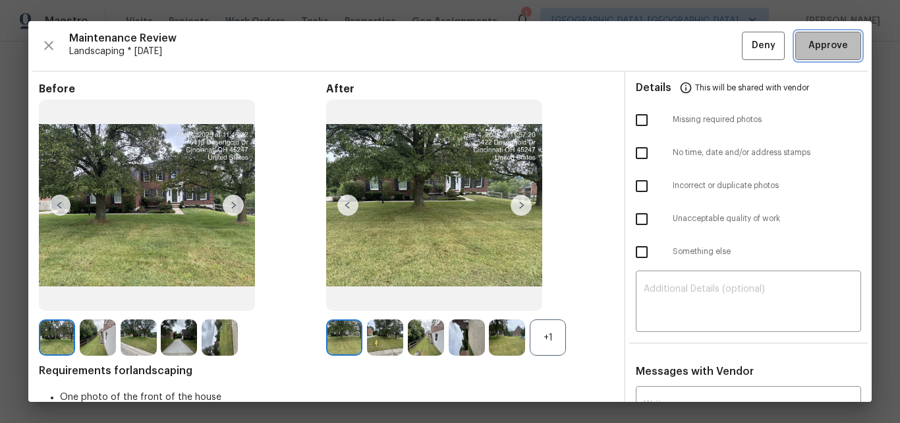
click at [818, 42] on span "Approve" at bounding box center [829, 46] width 40 height 16
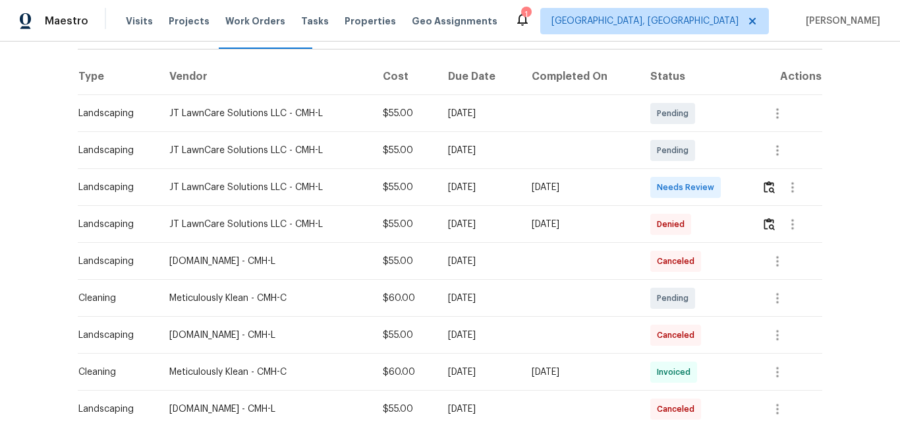
scroll to position [198, 0]
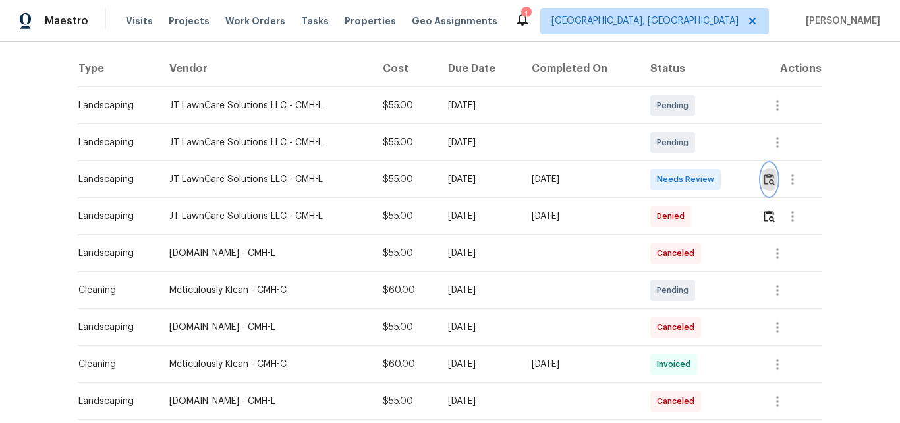
click at [767, 179] on img "button" at bounding box center [769, 179] width 11 height 13
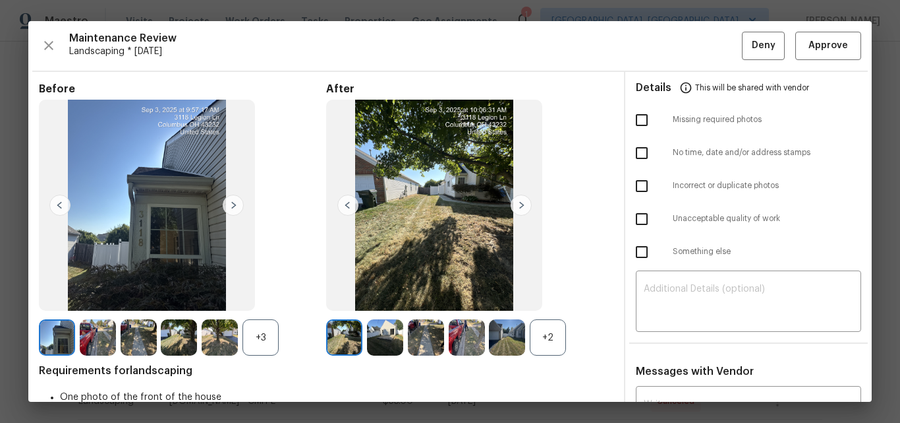
drag, startPoint x: 536, startPoint y: 345, endPoint x: 438, endPoint y: 326, distance: 100.1
click at [534, 343] on div "+2" at bounding box center [548, 337] width 36 height 36
click at [255, 334] on div "+3" at bounding box center [261, 337] width 36 height 36
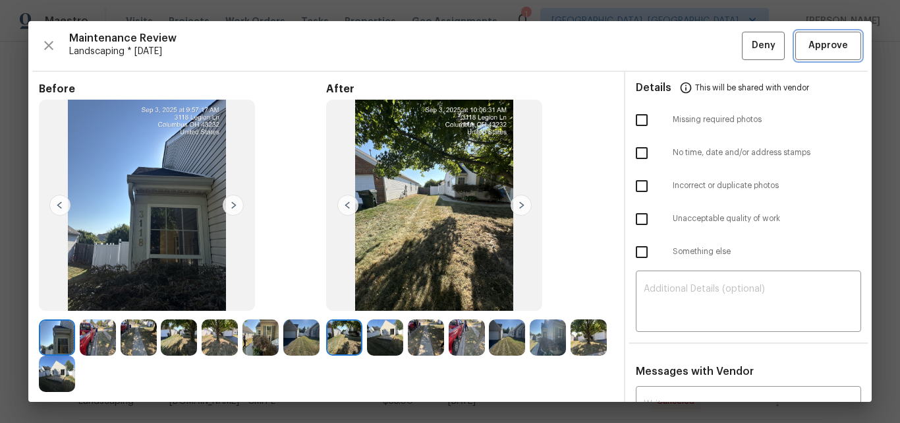
click at [825, 36] on button "Approve" at bounding box center [829, 46] width 66 height 28
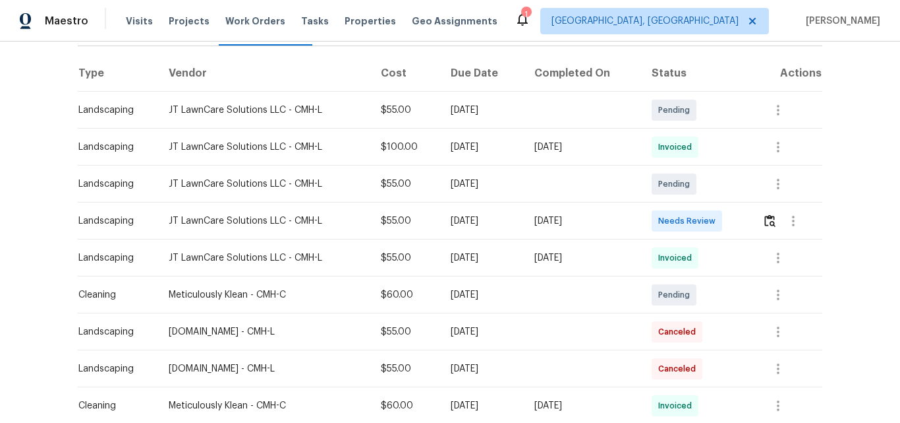
scroll to position [198, 0]
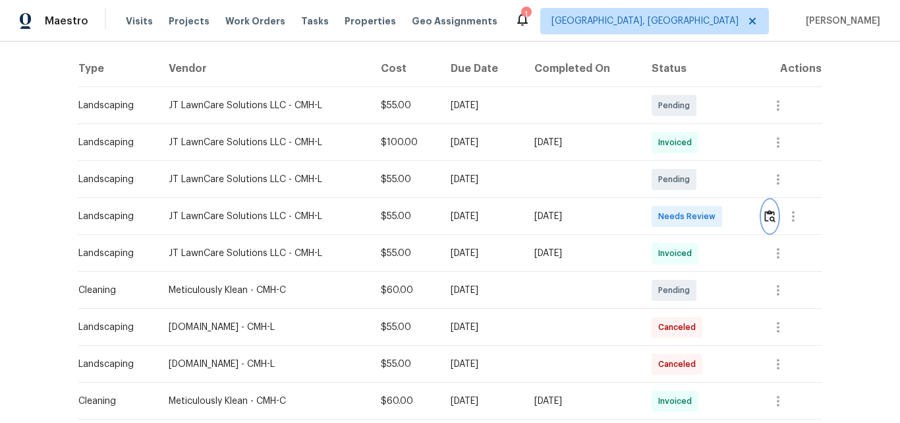
click at [767, 218] on img "button" at bounding box center [770, 216] width 11 height 13
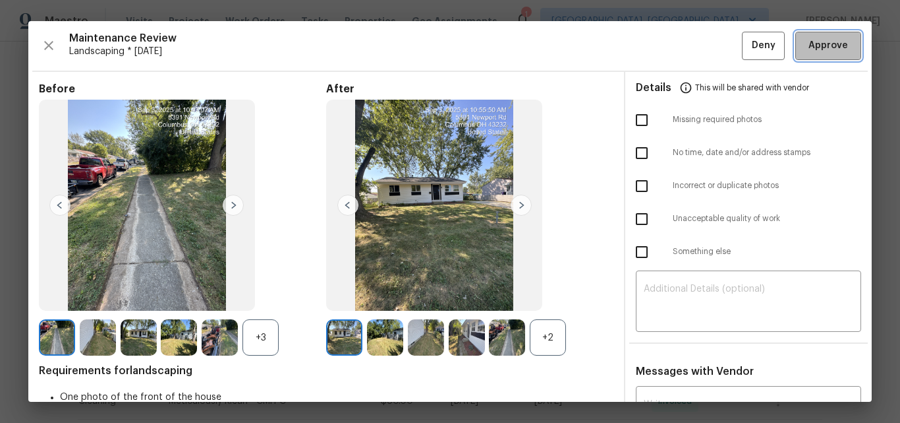
click at [814, 49] on span "Approve" at bounding box center [829, 46] width 40 height 16
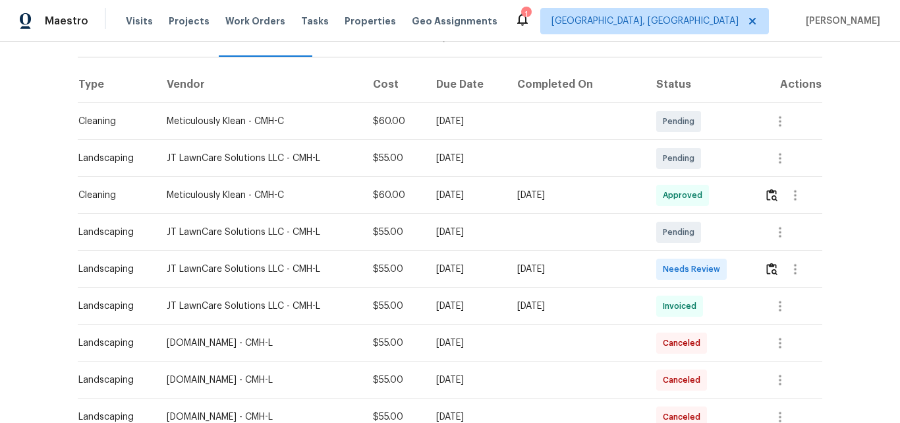
scroll to position [198, 0]
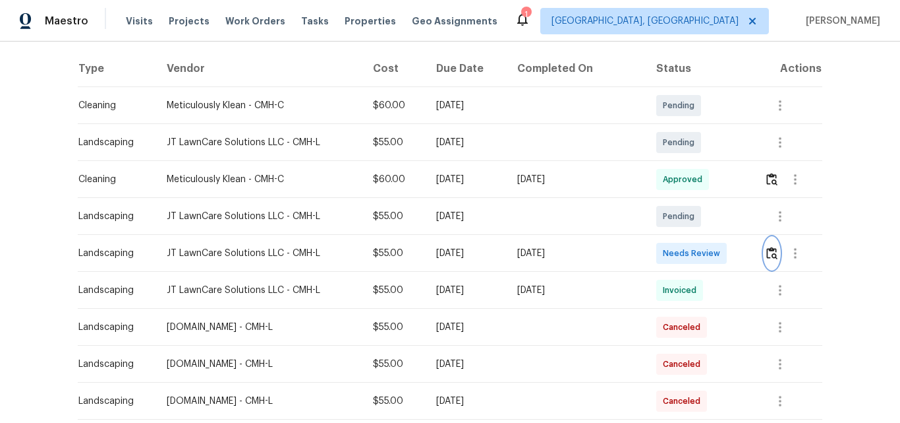
click at [770, 254] on img "button" at bounding box center [772, 253] width 11 height 13
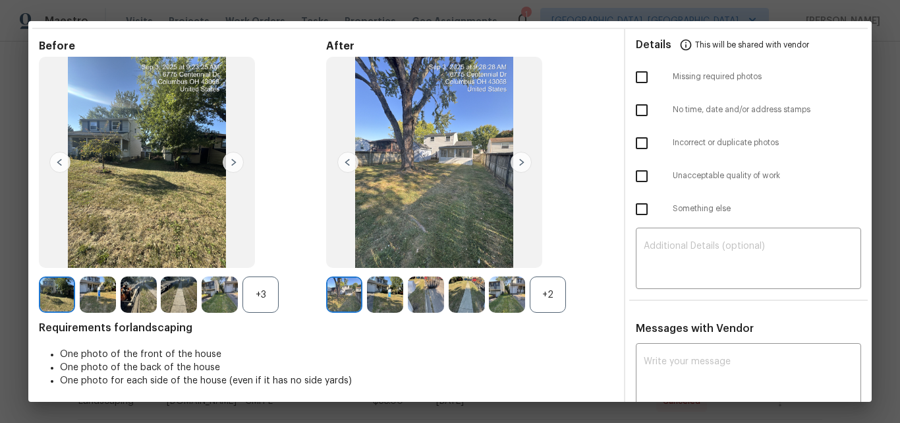
scroll to position [66, 0]
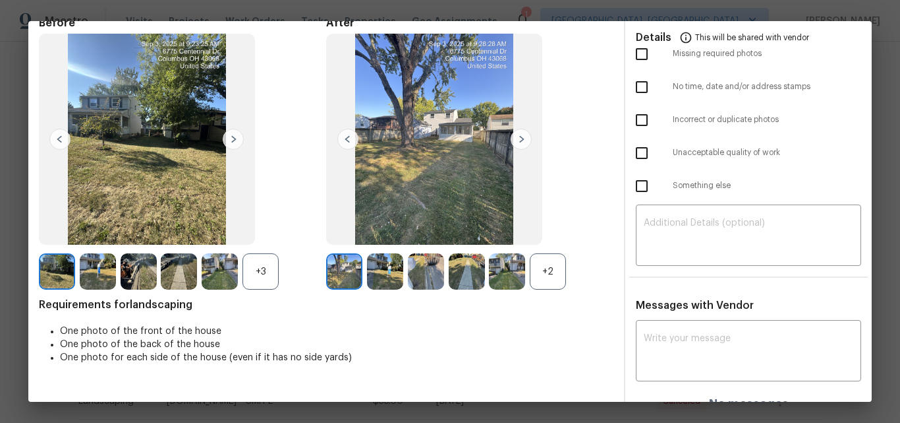
click at [550, 268] on div "+2" at bounding box center [548, 271] width 36 height 36
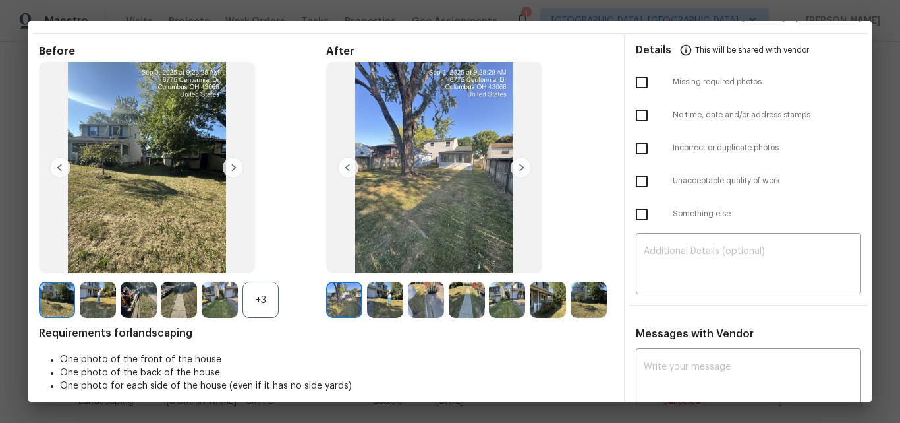
scroll to position [0, 0]
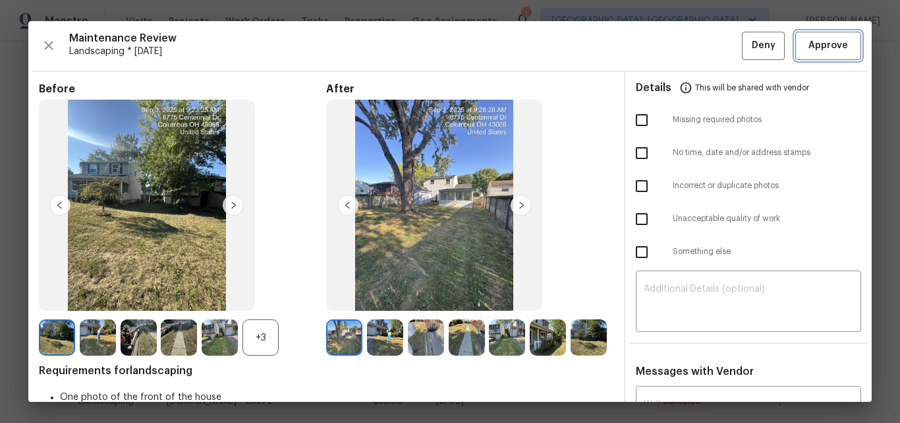
click at [809, 53] on span "Approve" at bounding box center [829, 46] width 40 height 16
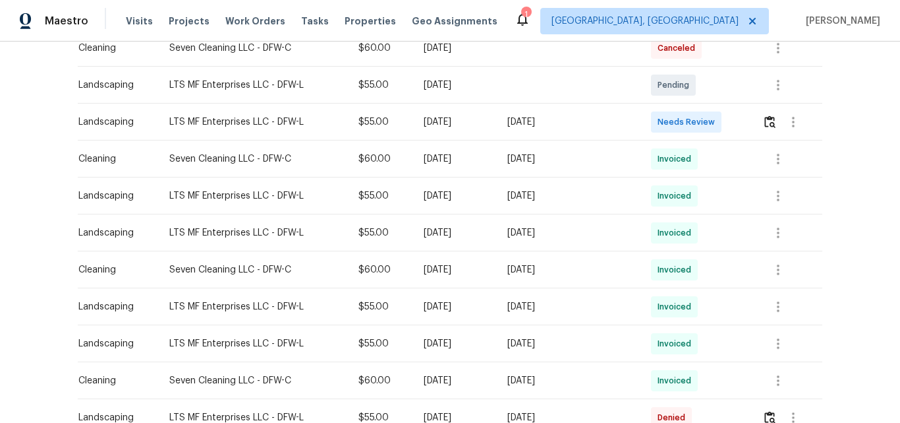
scroll to position [330, 0]
click at [767, 123] on img "button" at bounding box center [770, 121] width 11 height 13
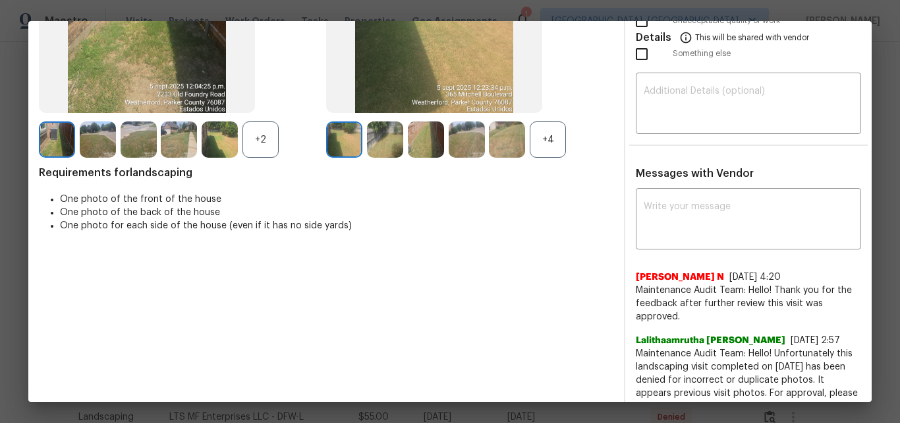
scroll to position [0, 0]
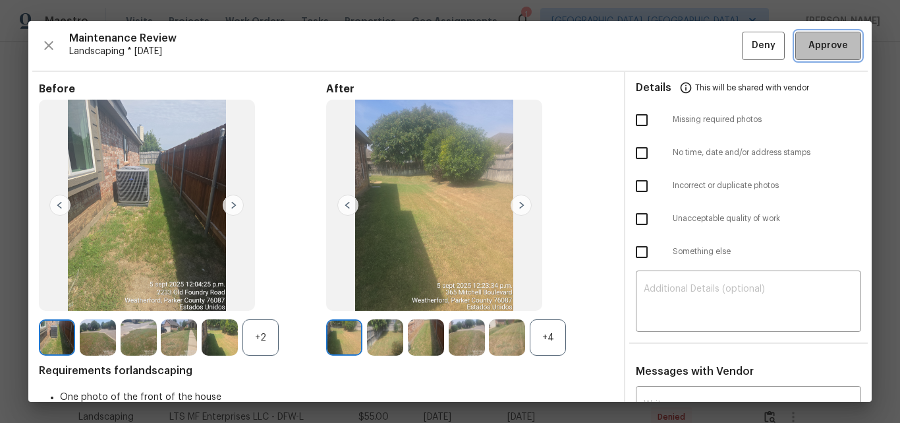
click at [811, 44] on span "Approve" at bounding box center [829, 46] width 40 height 16
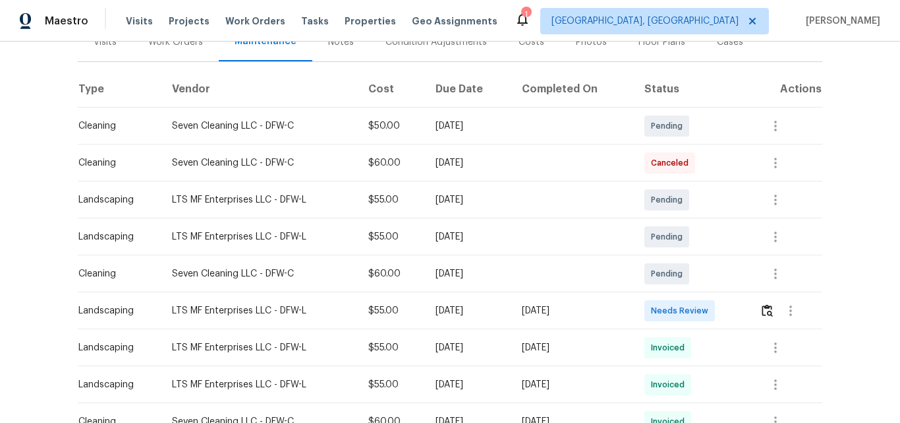
scroll to position [264, 0]
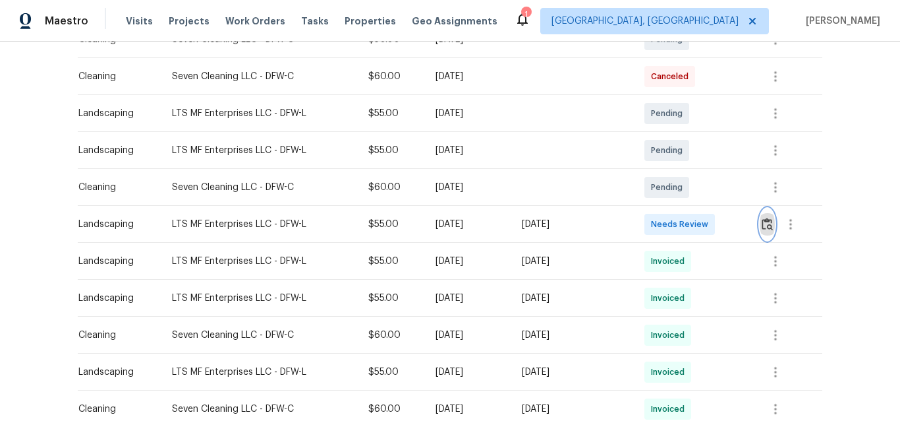
click at [766, 227] on img "button" at bounding box center [767, 224] width 11 height 13
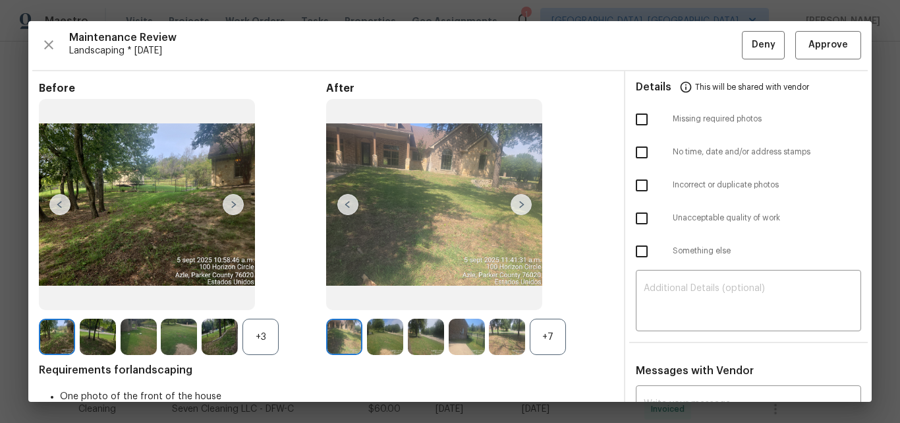
scroll to position [0, 0]
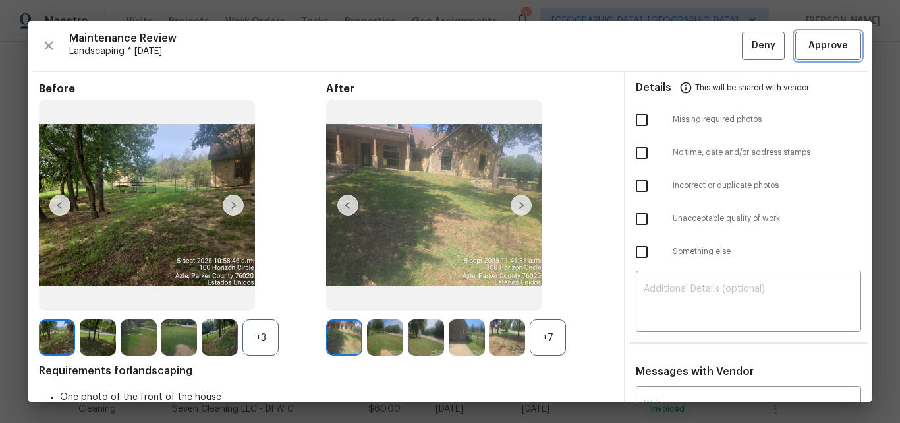
click at [816, 45] on span "Approve" at bounding box center [829, 46] width 40 height 16
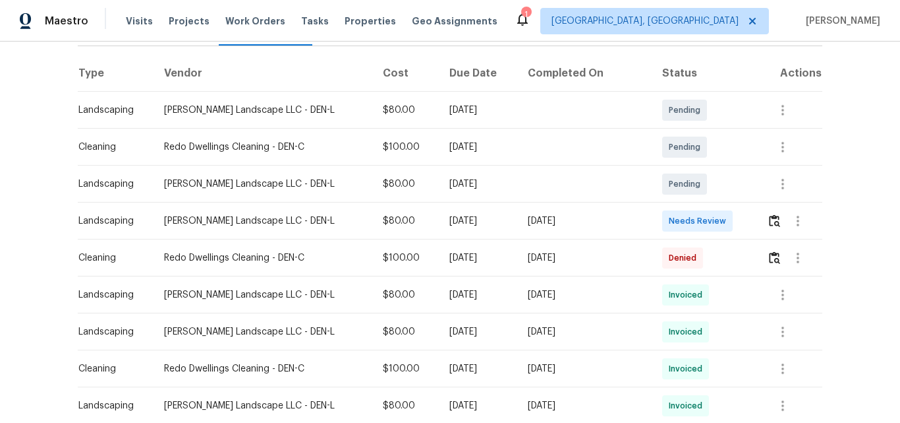
scroll to position [198, 0]
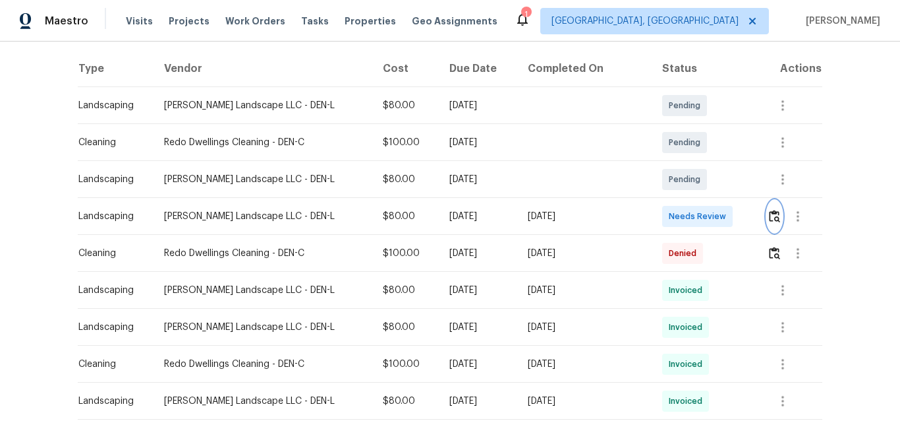
click at [769, 216] on img "button" at bounding box center [774, 216] width 11 height 13
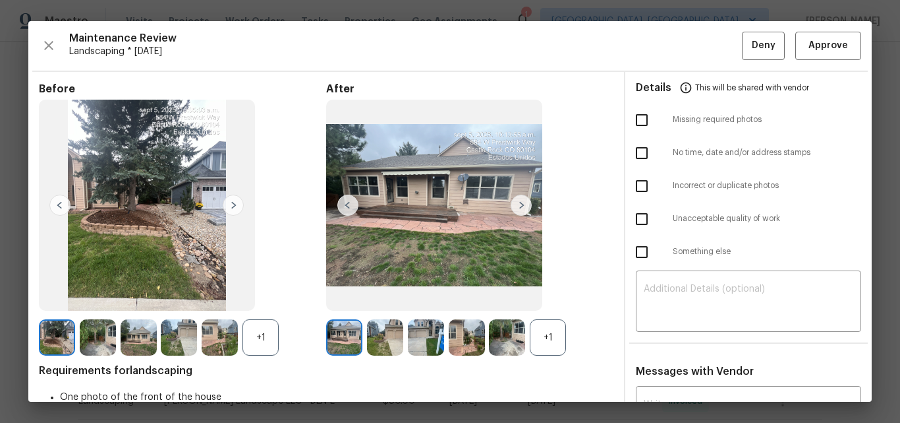
click at [545, 339] on div "+1" at bounding box center [548, 337] width 36 height 36
click at [249, 339] on div "+1" at bounding box center [261, 337] width 36 height 36
click at [827, 47] on span "Approve" at bounding box center [829, 46] width 40 height 16
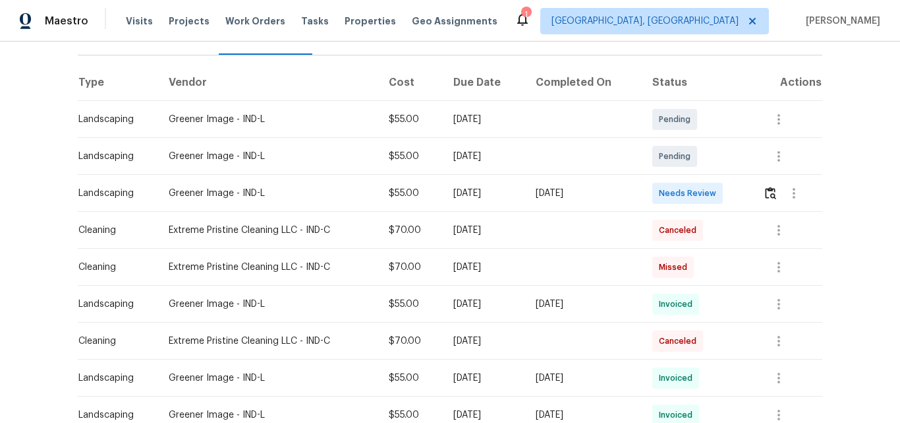
scroll to position [198, 0]
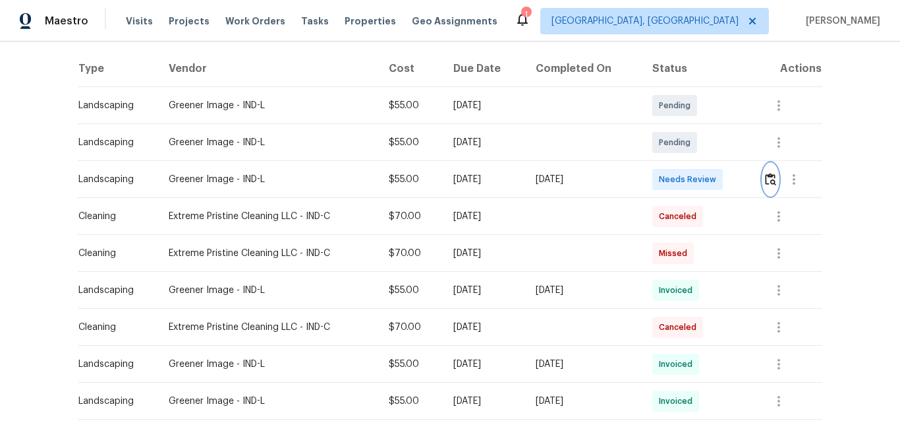
click at [772, 179] on img "button" at bounding box center [770, 179] width 11 height 13
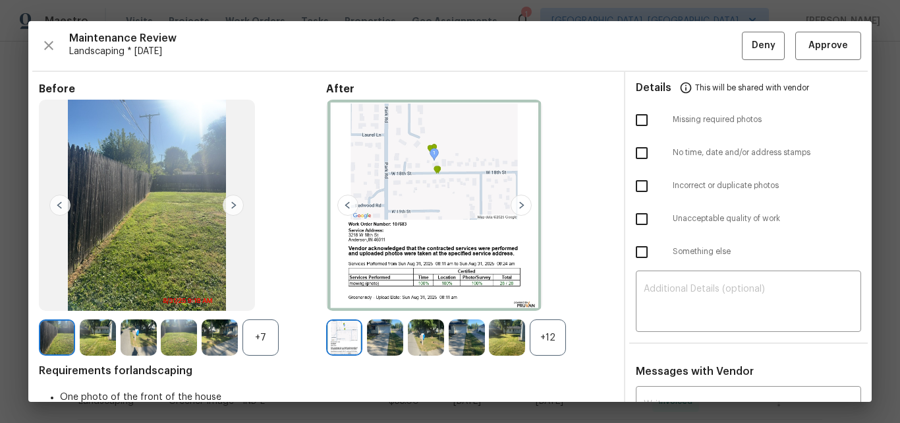
click at [547, 322] on div "+12" at bounding box center [548, 337] width 36 height 36
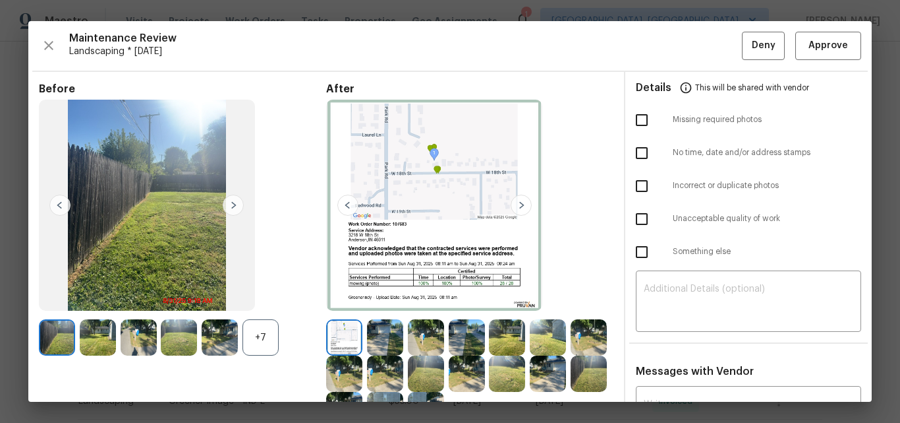
click at [259, 332] on div "+7" at bounding box center [261, 337] width 36 height 36
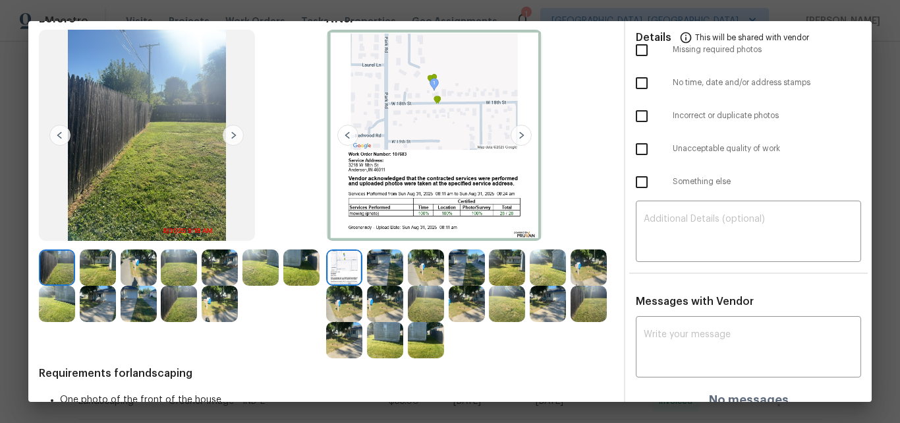
scroll to position [0, 0]
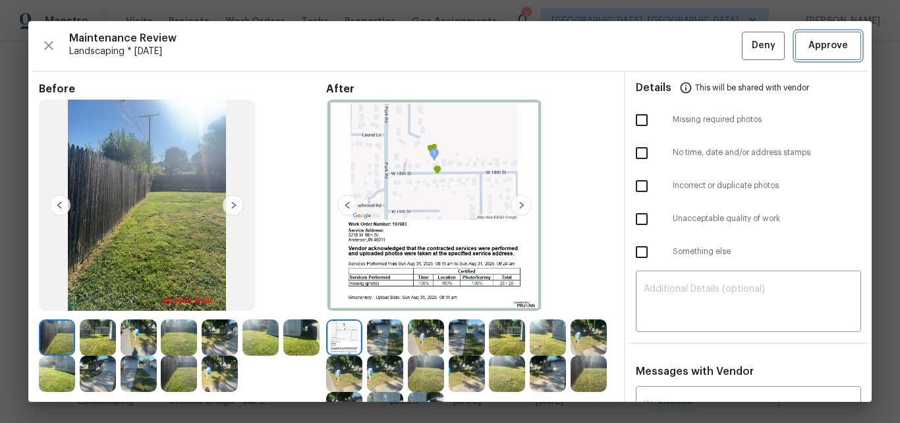
click at [829, 47] on span "Approve" at bounding box center [829, 46] width 40 height 16
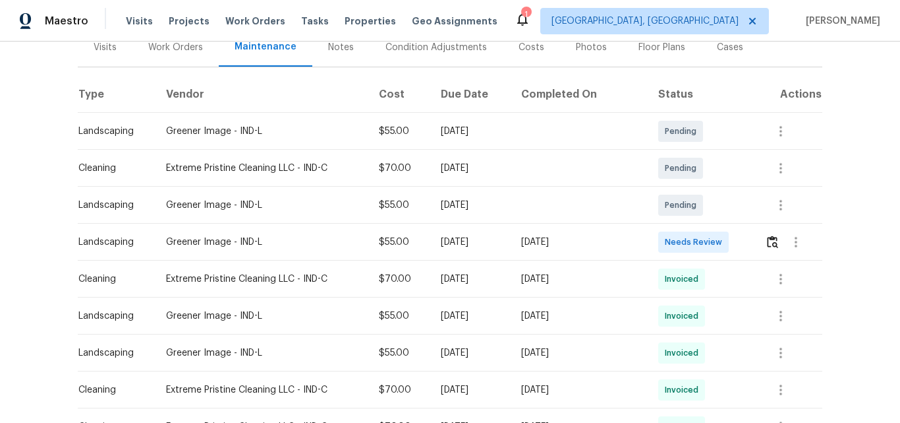
scroll to position [198, 0]
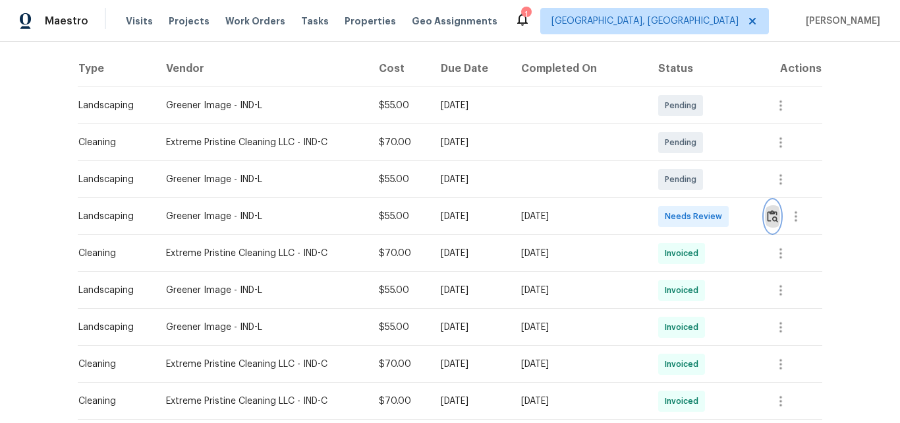
click at [771, 220] on img "button" at bounding box center [772, 216] width 11 height 13
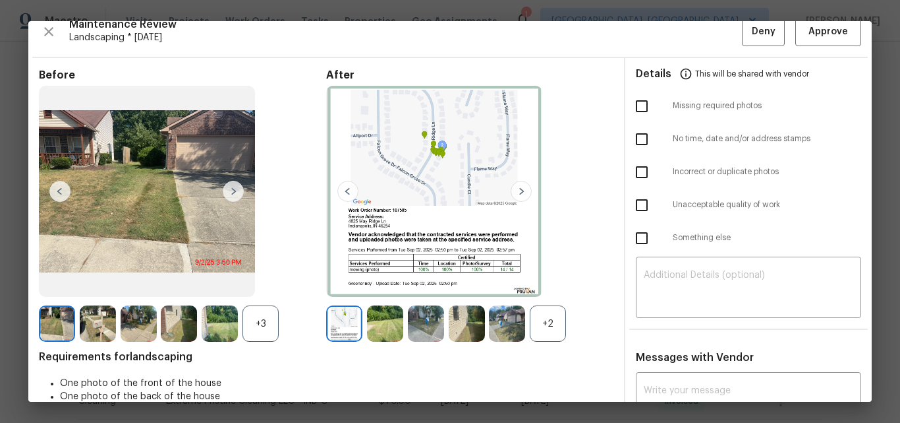
scroll to position [0, 0]
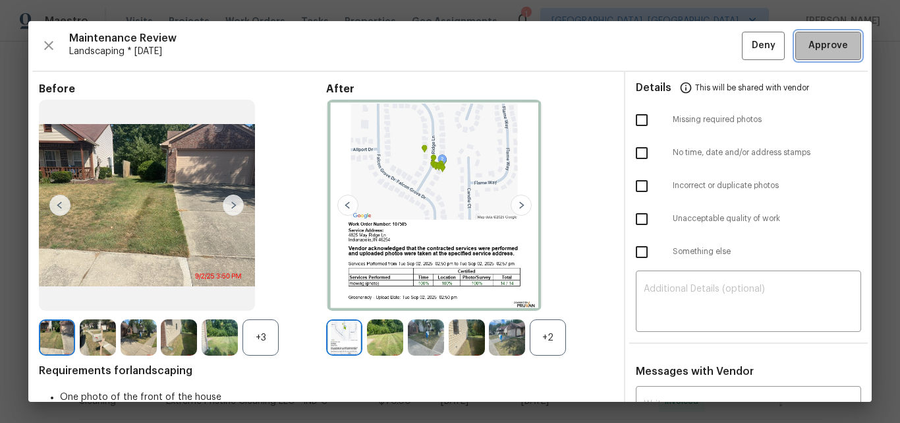
click at [814, 49] on span "Approve" at bounding box center [829, 46] width 40 height 16
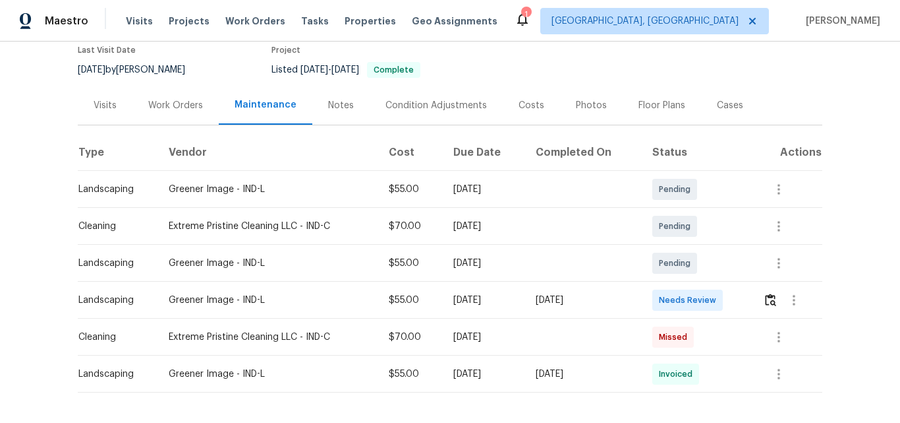
scroll to position [173, 0]
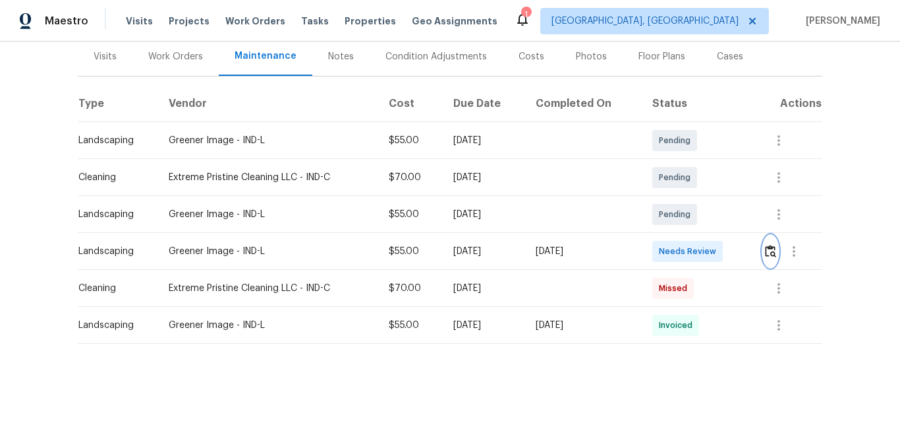
click at [772, 245] on img "button" at bounding box center [770, 251] width 11 height 13
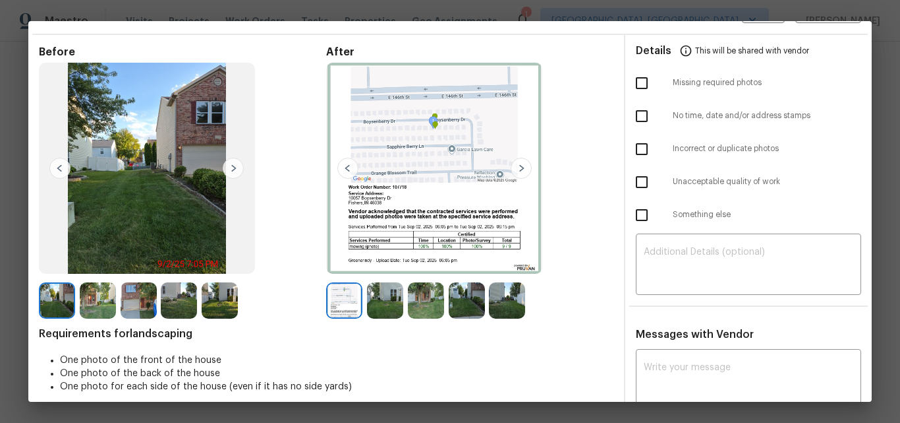
scroll to position [0, 0]
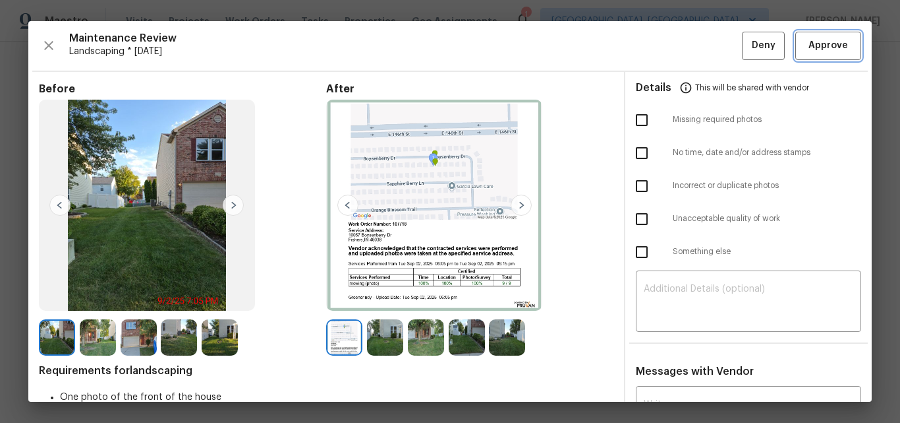
drag, startPoint x: 811, startPoint y: 40, endPoint x: 804, endPoint y: 46, distance: 10.3
click at [811, 40] on span "Approve" at bounding box center [829, 46] width 40 height 16
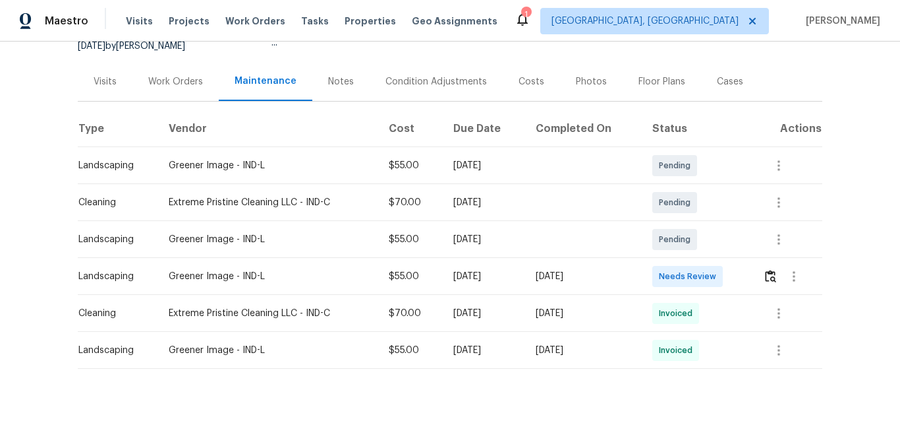
scroll to position [173, 0]
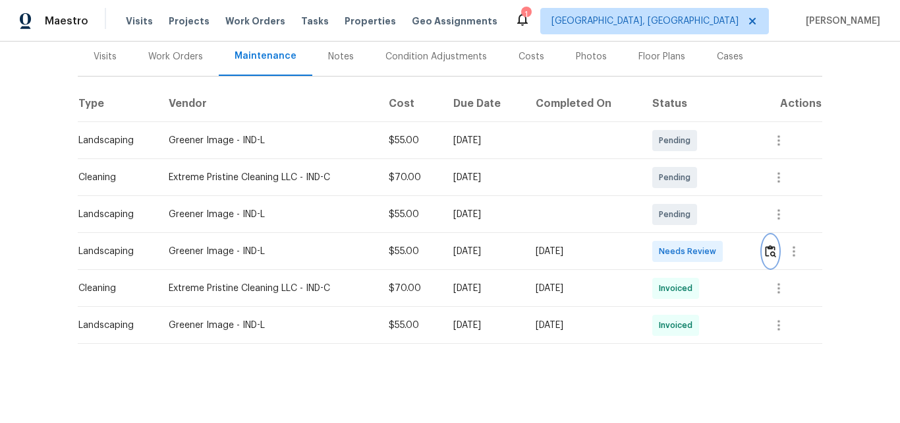
click at [767, 245] on img "button" at bounding box center [770, 251] width 11 height 13
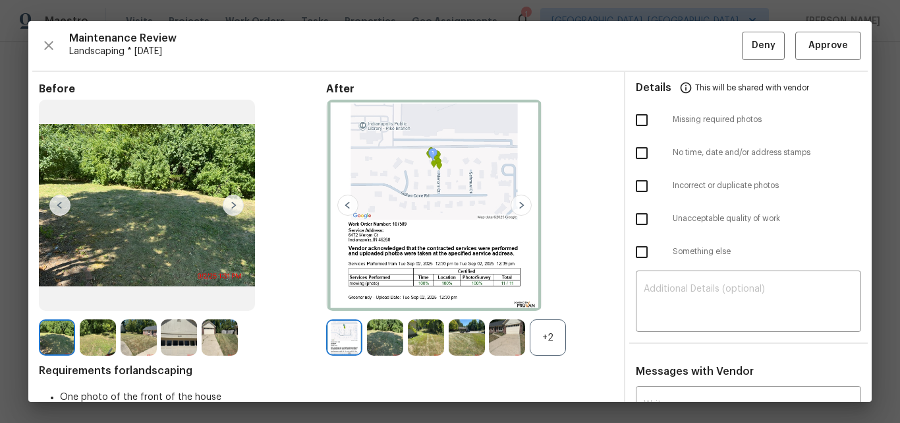
drag, startPoint x: 543, startPoint y: 336, endPoint x: 423, endPoint y: 318, distance: 120.7
click at [543, 336] on div "+2" at bounding box center [548, 337] width 36 height 36
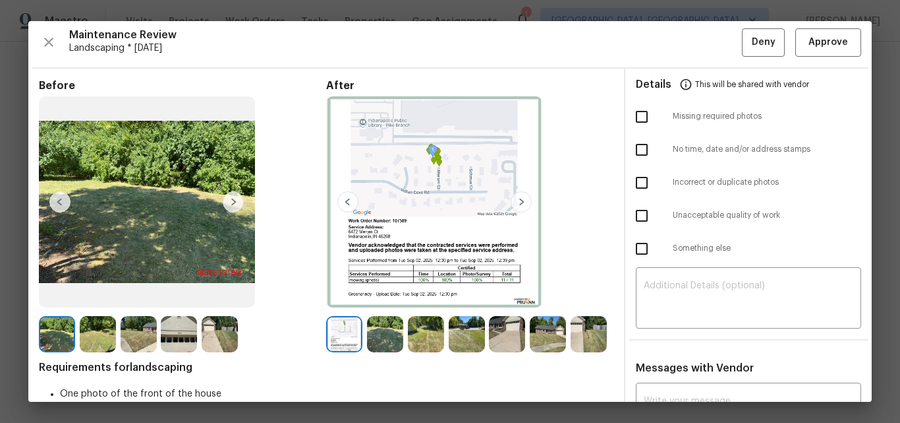
scroll to position [0, 0]
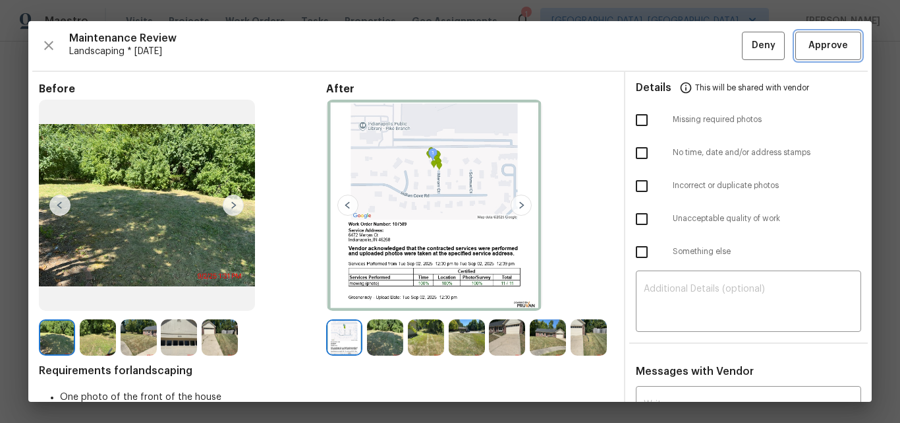
click at [809, 49] on span "Approve" at bounding box center [829, 46] width 40 height 16
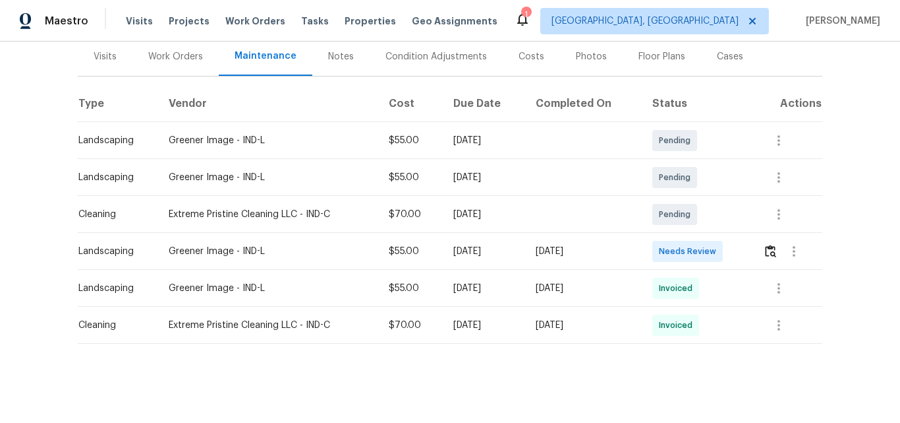
scroll to position [173, 0]
click at [765, 245] on img "button" at bounding box center [770, 251] width 11 height 13
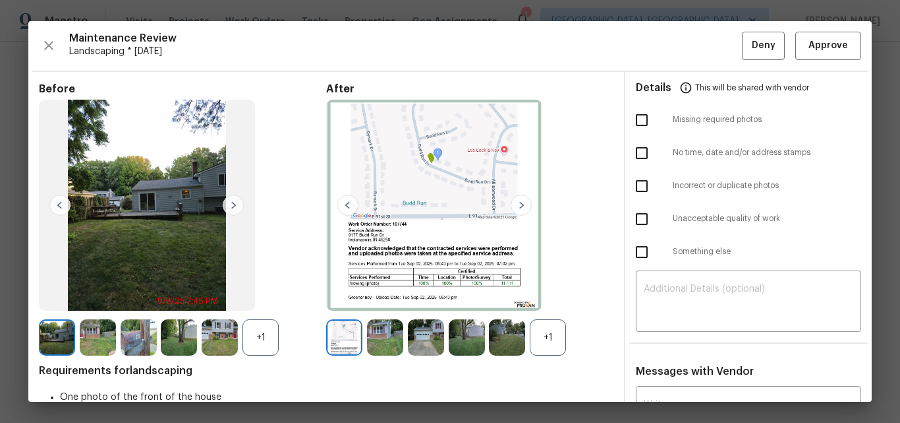
click at [544, 333] on div "+1" at bounding box center [548, 337] width 36 height 36
click at [261, 334] on div "+1" at bounding box center [261, 337] width 36 height 36
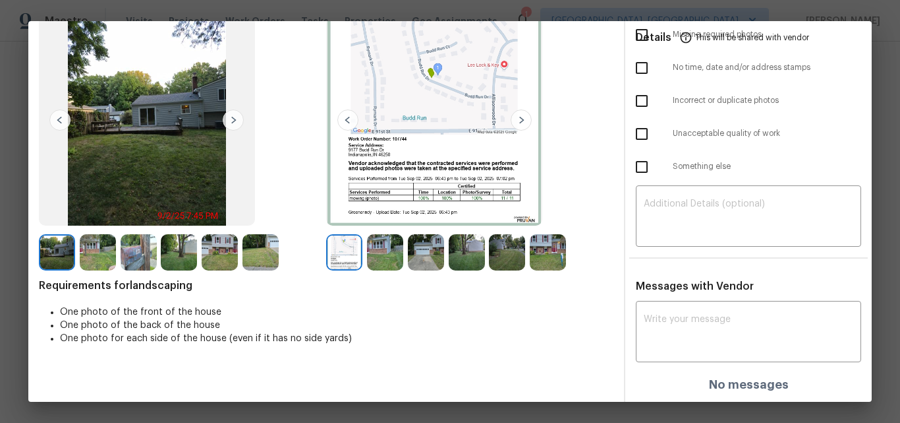
scroll to position [0, 0]
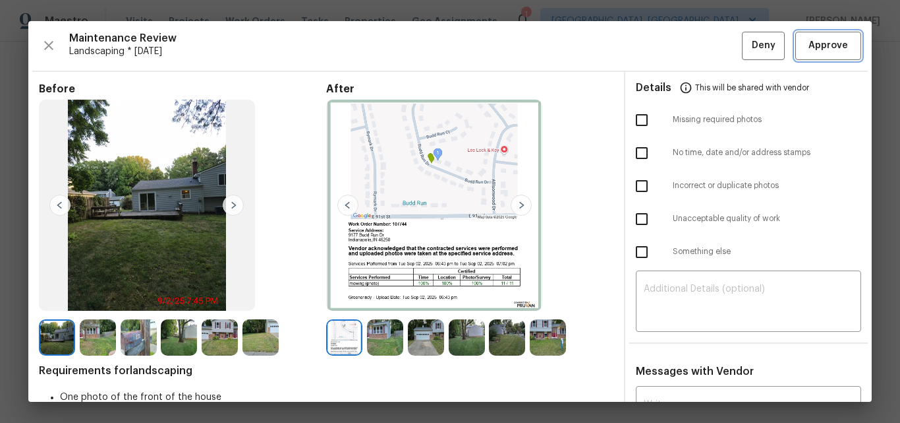
click at [809, 40] on span "Approve" at bounding box center [829, 46] width 40 height 16
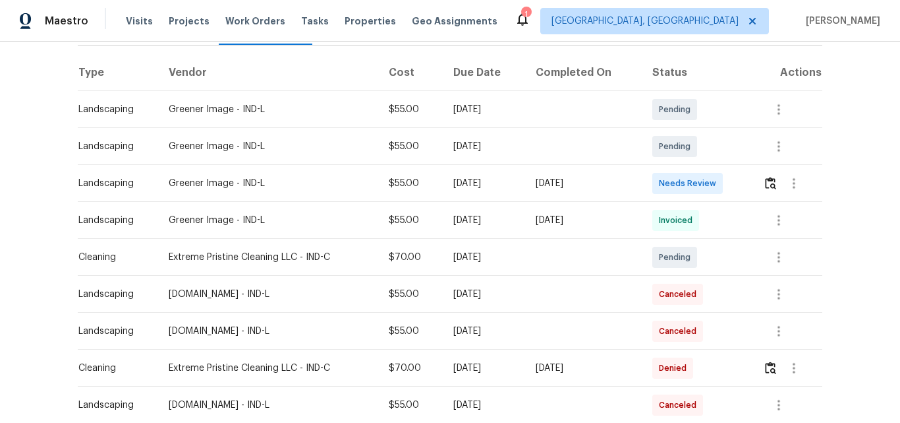
scroll to position [198, 0]
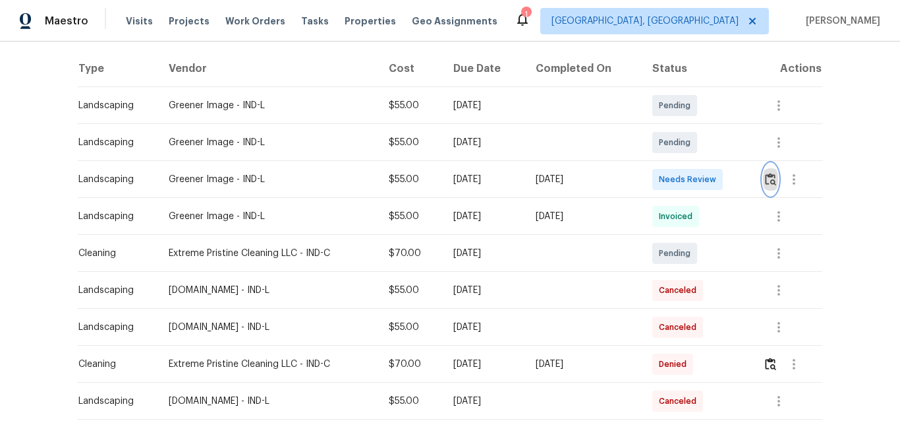
click at [773, 176] on img "button" at bounding box center [770, 179] width 11 height 13
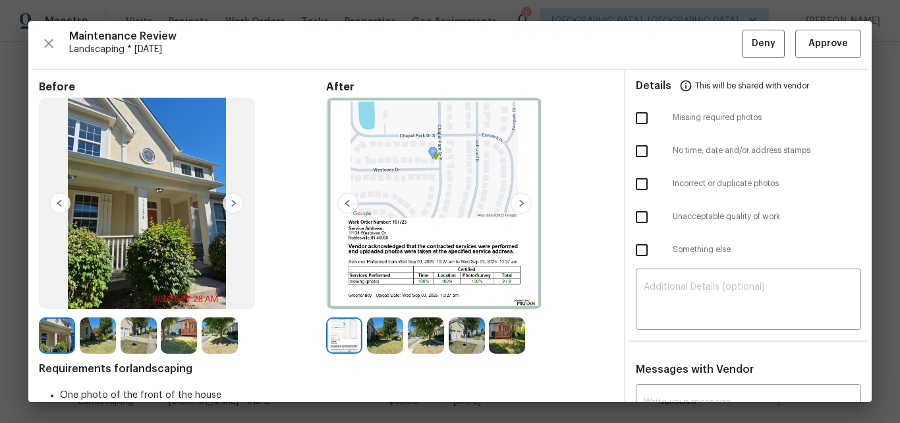
scroll to position [0, 0]
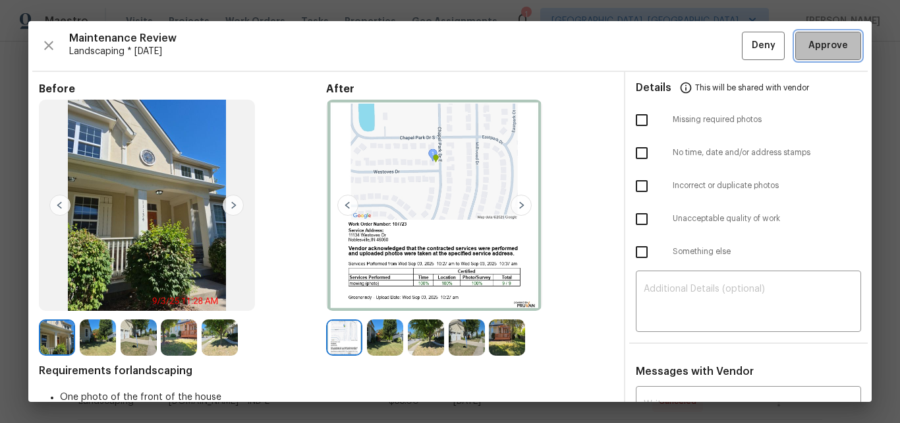
drag, startPoint x: 814, startPoint y: 42, endPoint x: 777, endPoint y: 82, distance: 55.1
click at [815, 42] on span "Approve" at bounding box center [829, 46] width 40 height 16
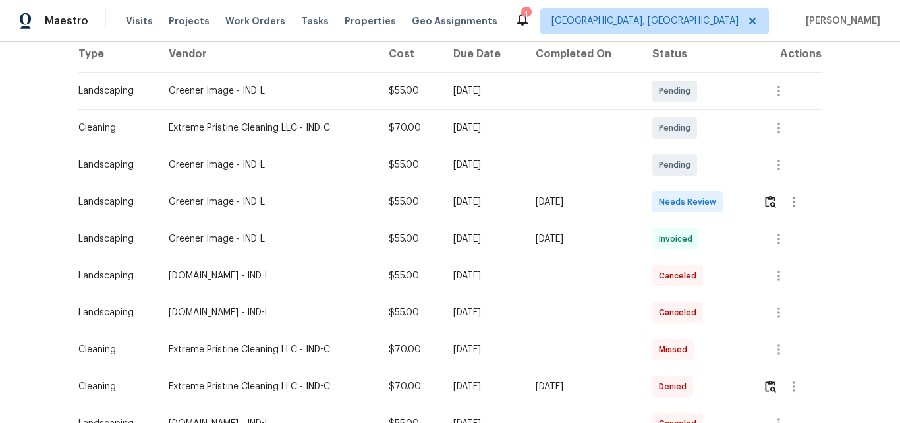
scroll to position [264, 0]
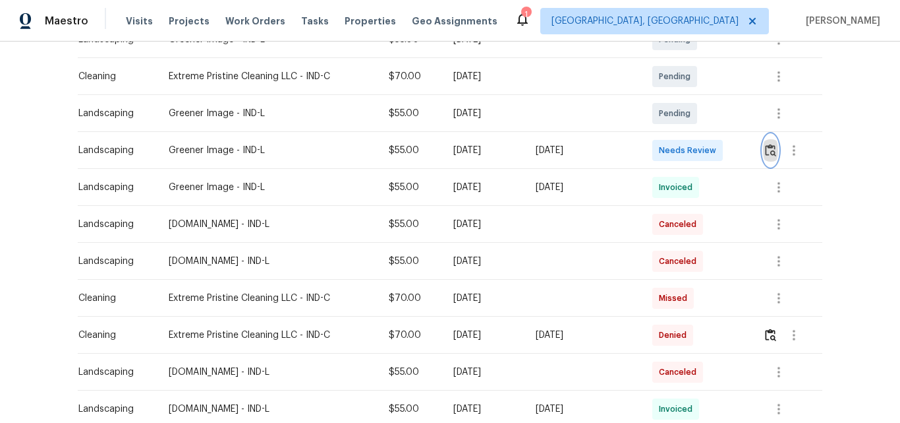
click at [765, 147] on img "button" at bounding box center [770, 150] width 11 height 13
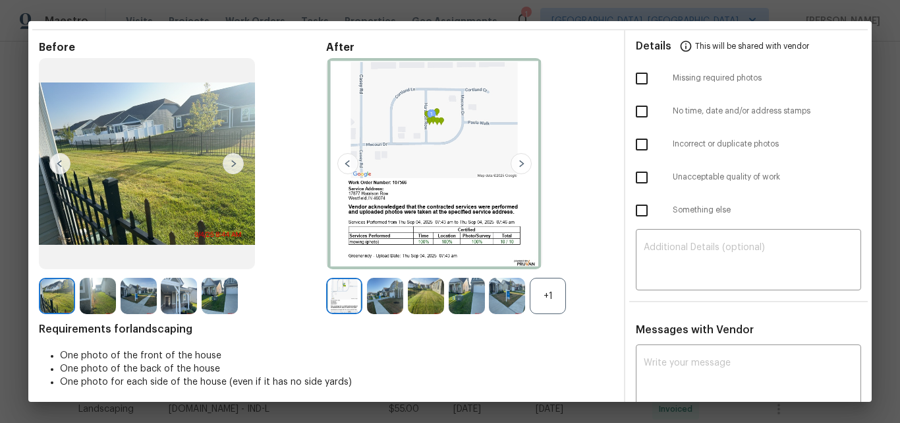
scroll to position [0, 0]
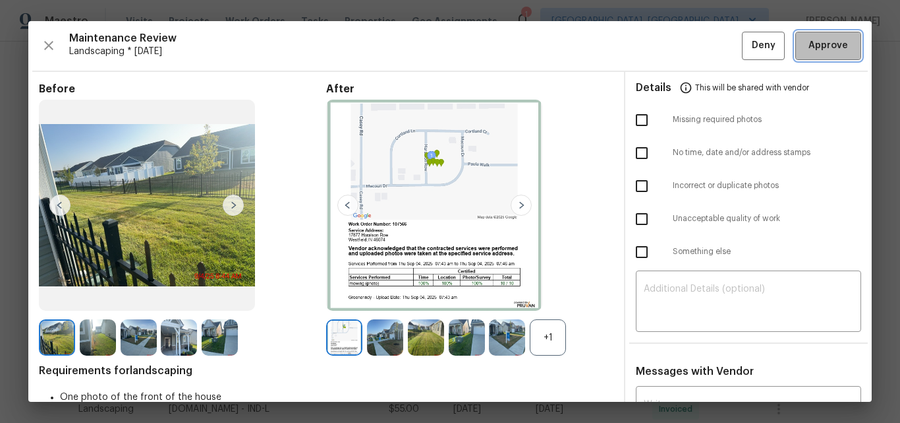
click at [816, 41] on span "Approve" at bounding box center [829, 46] width 40 height 16
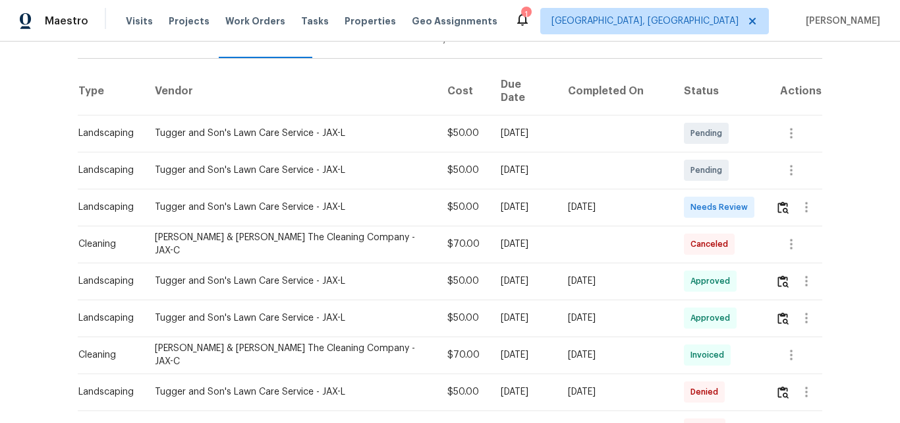
scroll to position [198, 0]
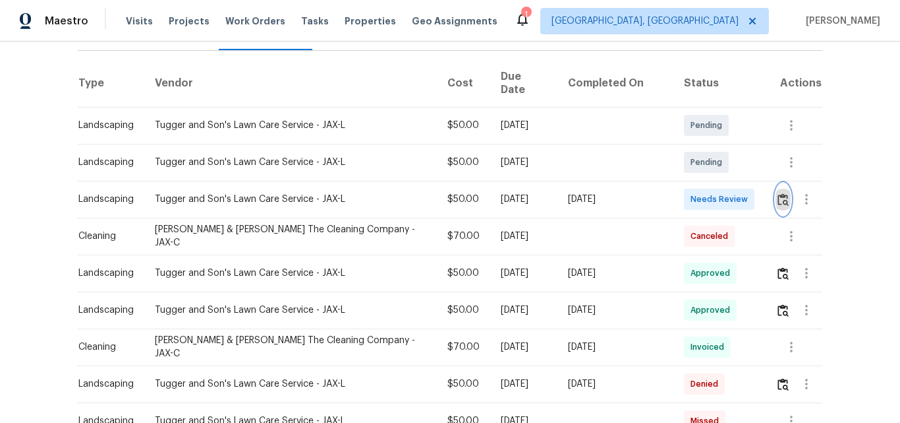
click at [778, 193] on img "button" at bounding box center [783, 199] width 11 height 13
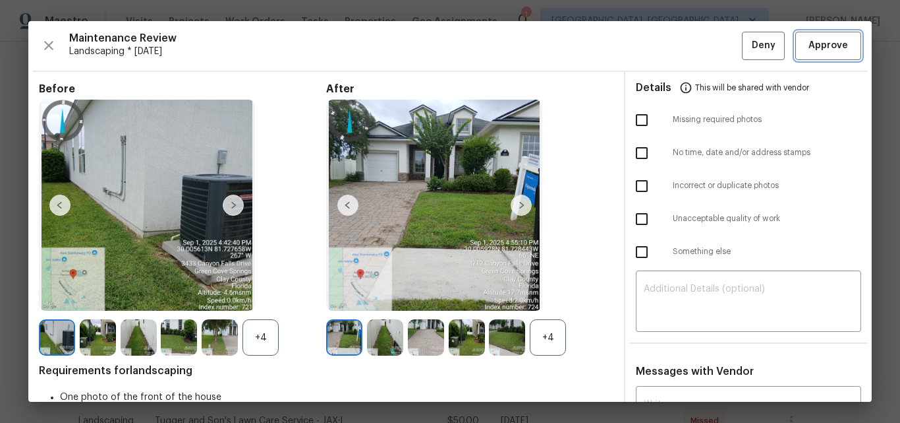
drag, startPoint x: 830, startPoint y: 47, endPoint x: 807, endPoint y: 71, distance: 33.1
click at [829, 47] on span "Approve" at bounding box center [829, 46] width 40 height 16
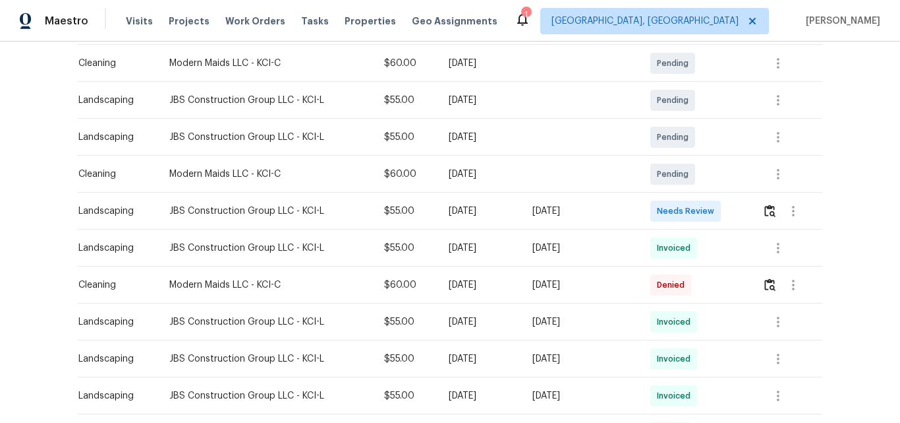
scroll to position [264, 0]
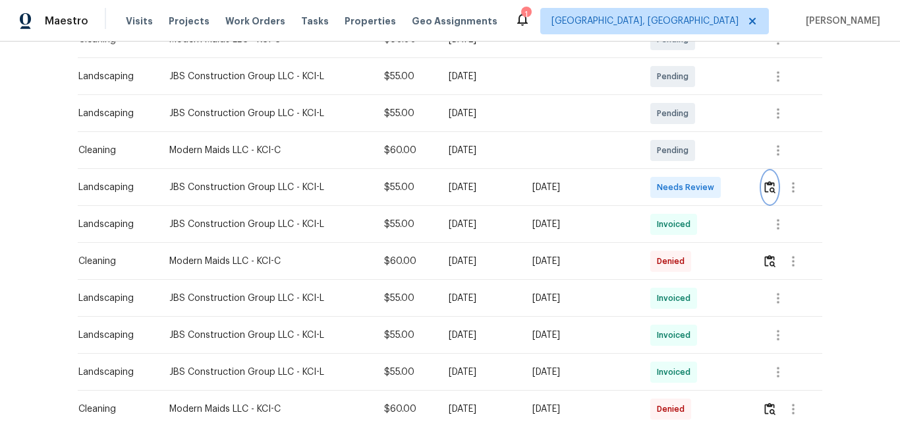
click at [771, 185] on img "button" at bounding box center [770, 187] width 11 height 13
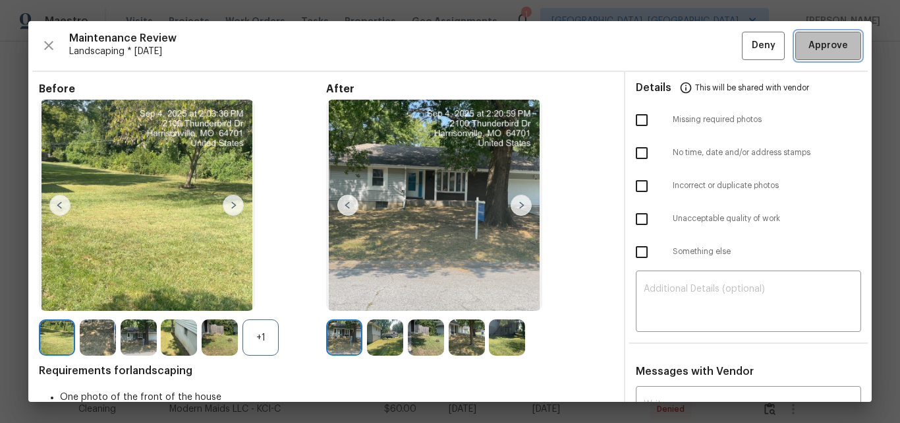
click at [817, 44] on span "Approve" at bounding box center [829, 46] width 40 height 16
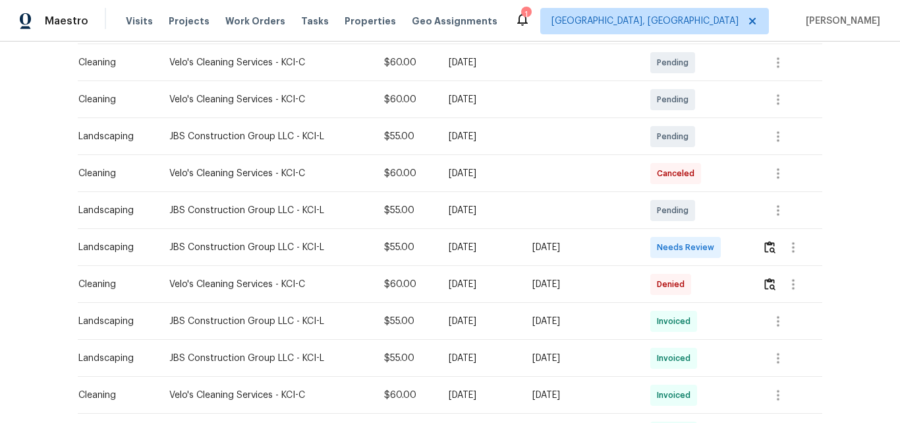
scroll to position [264, 0]
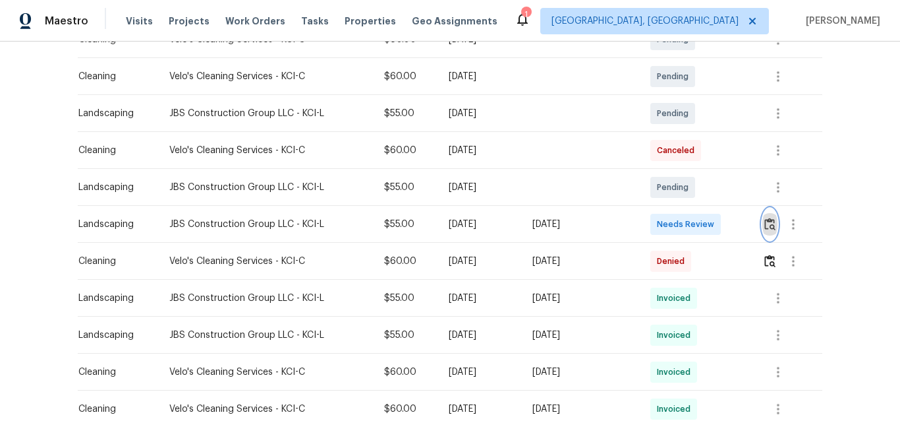
click at [771, 224] on img "button" at bounding box center [770, 224] width 11 height 13
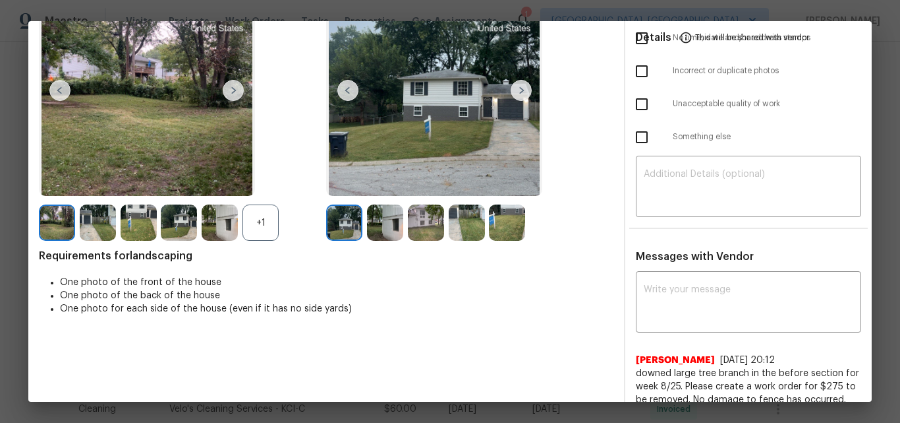
scroll to position [0, 0]
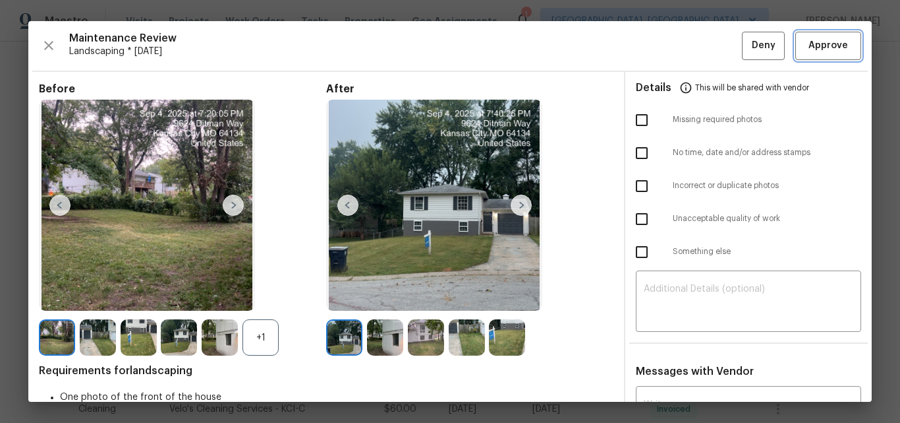
click at [825, 47] on span "Approve" at bounding box center [829, 46] width 40 height 16
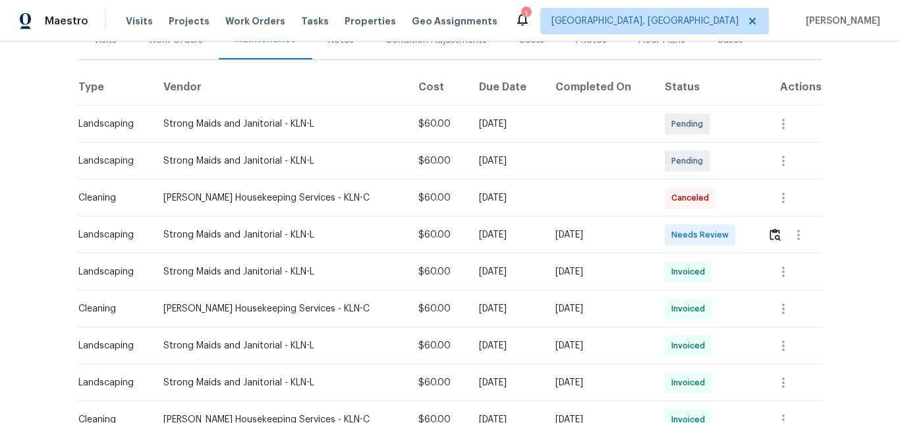
scroll to position [198, 0]
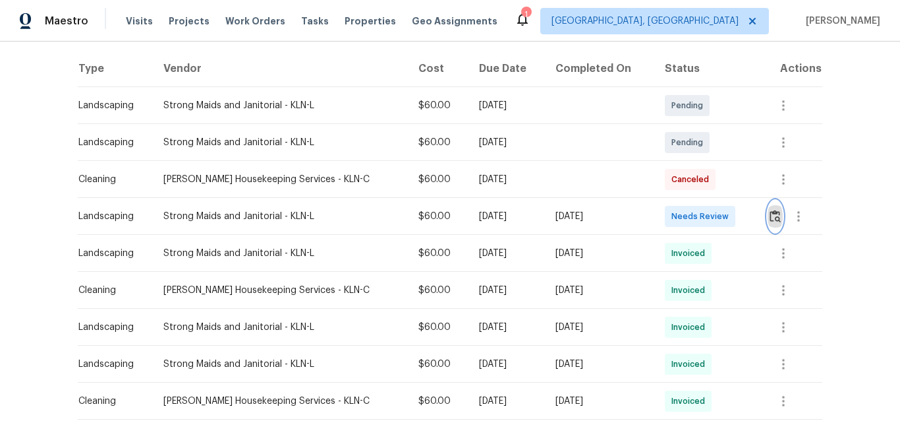
click at [770, 214] on img "button" at bounding box center [775, 216] width 11 height 13
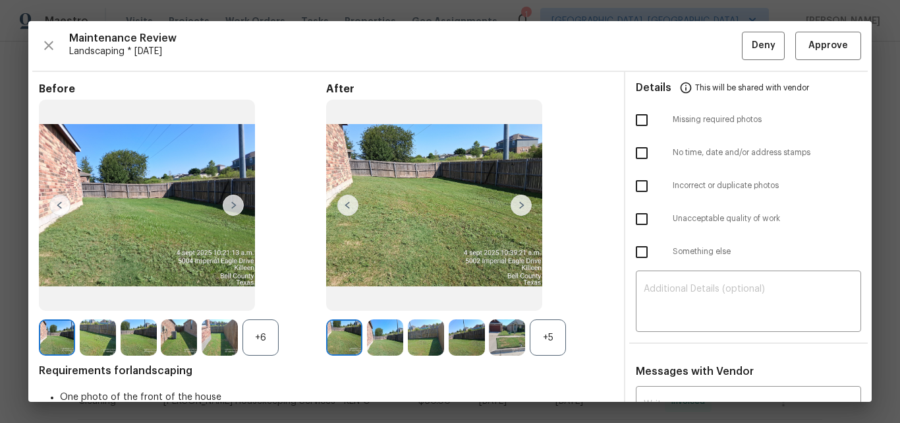
click at [540, 336] on div "+5" at bounding box center [548, 337] width 36 height 36
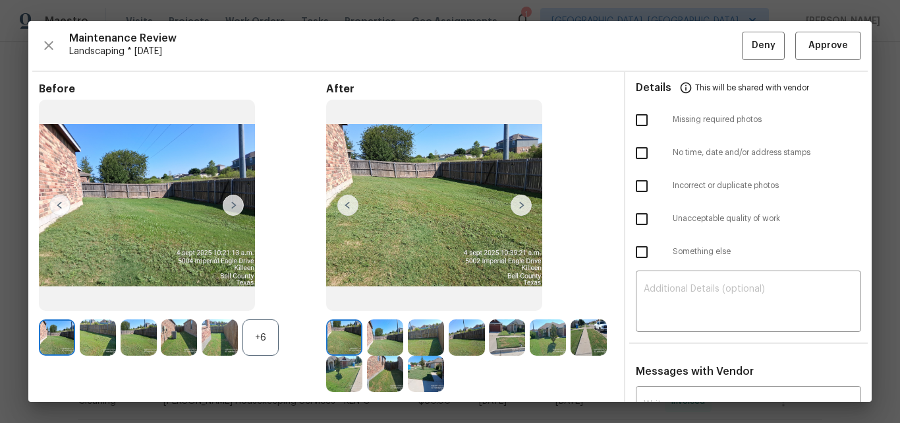
click at [258, 328] on div "+6" at bounding box center [261, 337] width 36 height 36
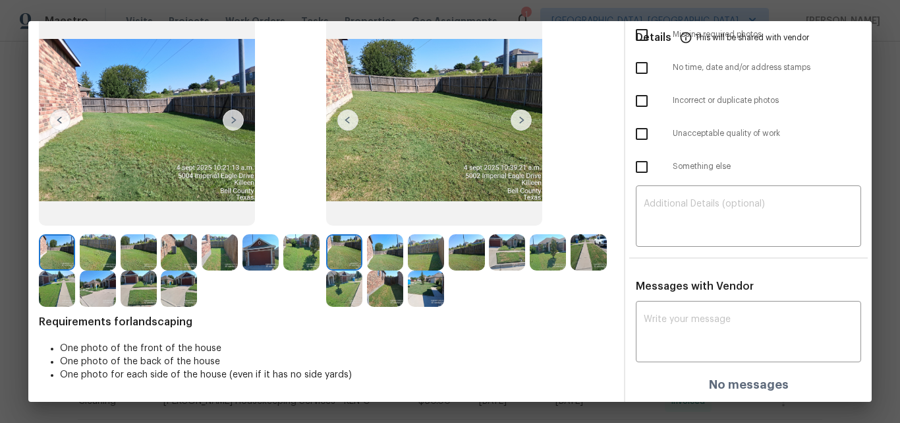
scroll to position [0, 0]
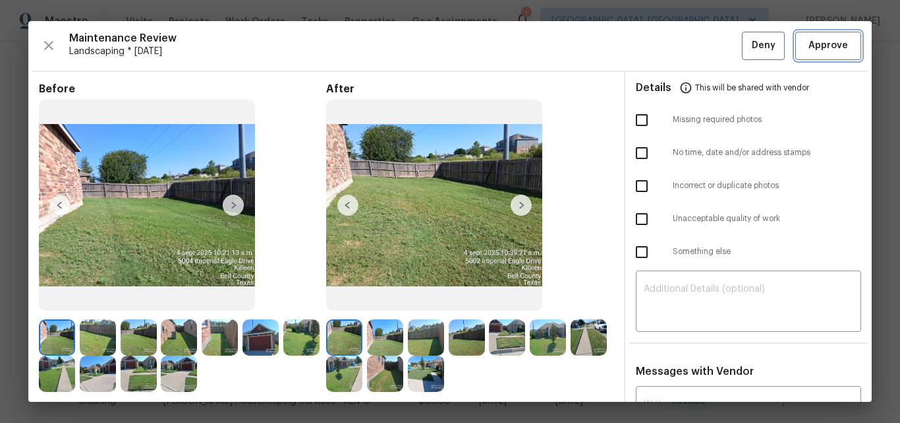
click at [809, 50] on span "Approve" at bounding box center [829, 46] width 40 height 16
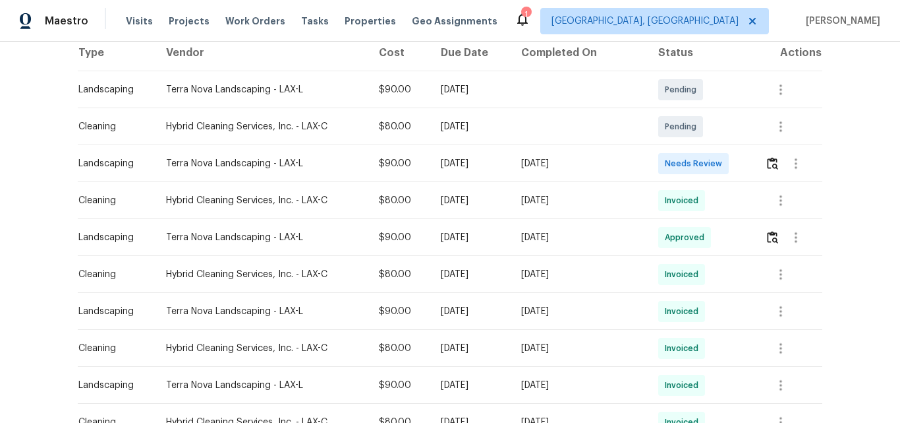
scroll to position [264, 0]
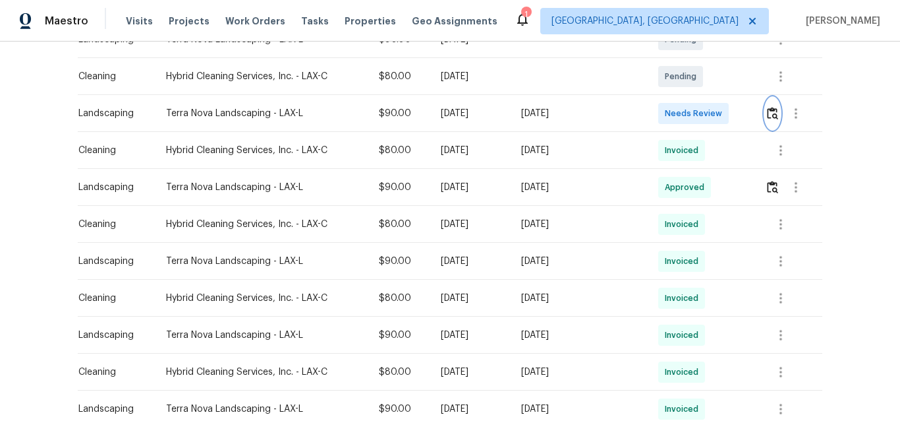
click at [770, 115] on img "button" at bounding box center [772, 113] width 11 height 13
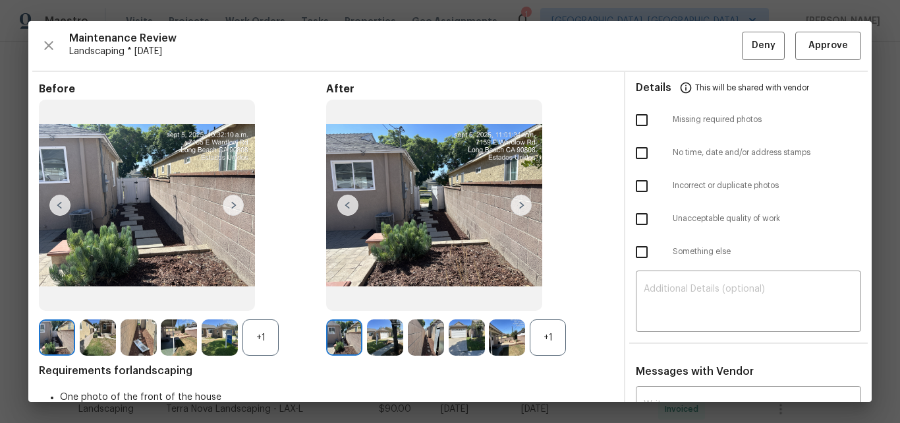
click at [546, 332] on div "+1" at bounding box center [548, 337] width 36 height 36
click at [246, 330] on div "+1" at bounding box center [261, 337] width 36 height 36
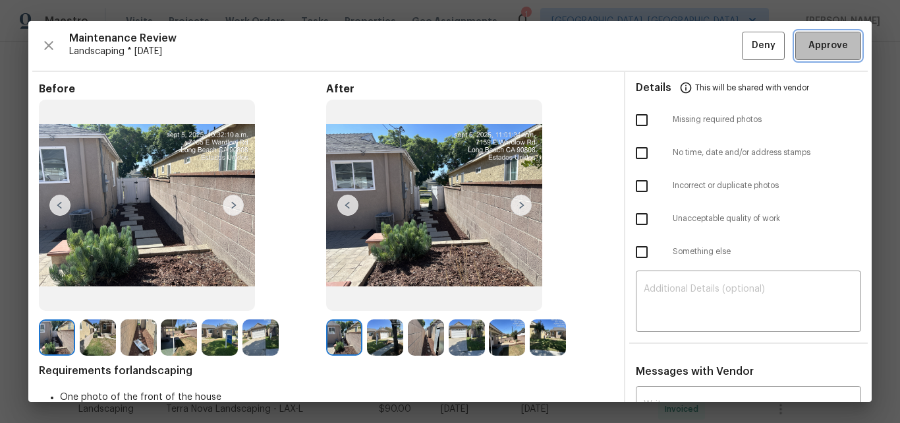
click at [809, 44] on span "Approve" at bounding box center [829, 46] width 40 height 16
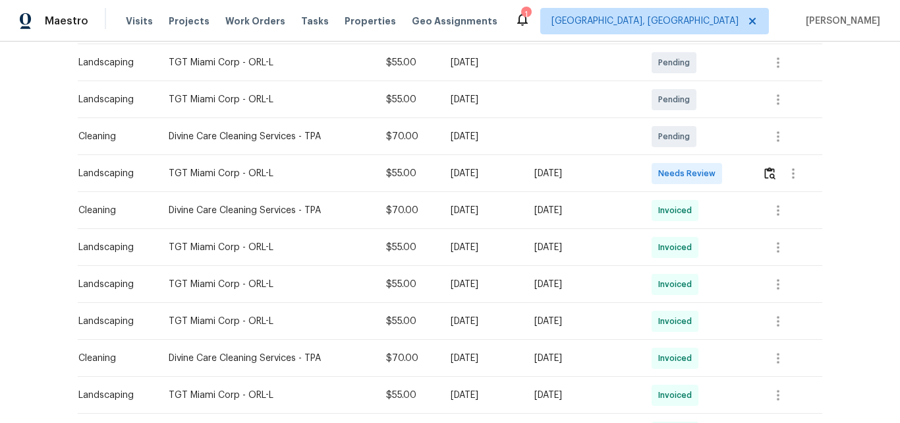
scroll to position [264, 0]
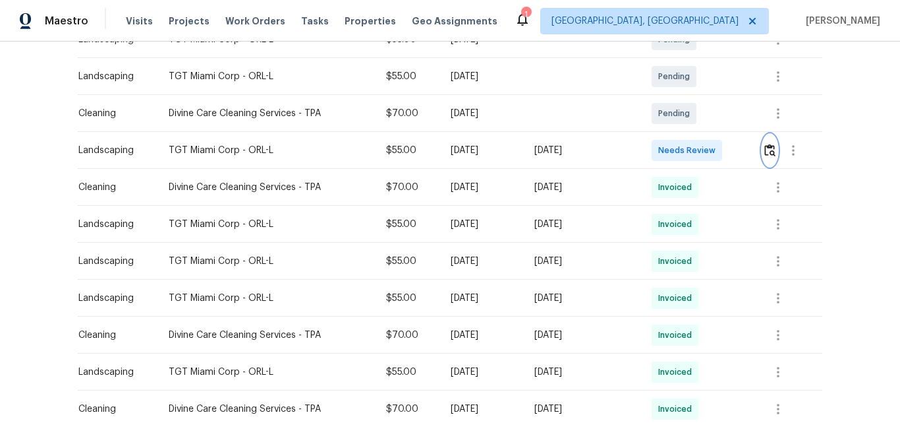
click at [771, 146] on img "button" at bounding box center [770, 150] width 11 height 13
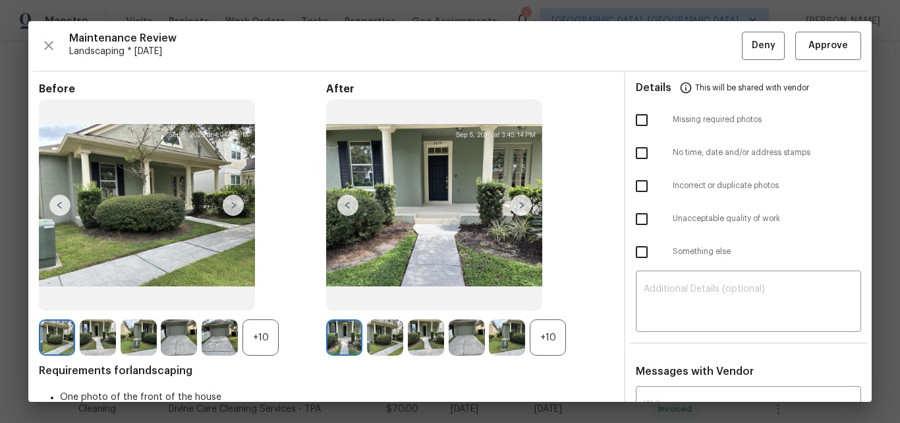
click at [546, 328] on div "+10" at bounding box center [548, 337] width 36 height 36
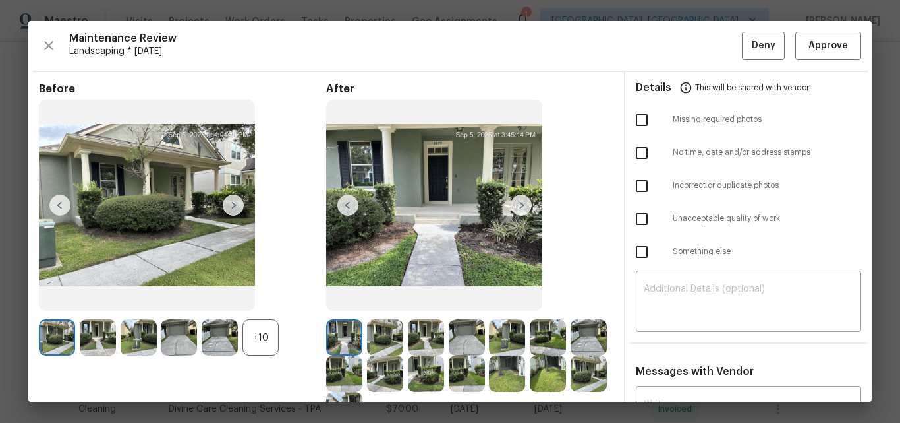
click at [264, 333] on div "+10" at bounding box center [261, 337] width 36 height 36
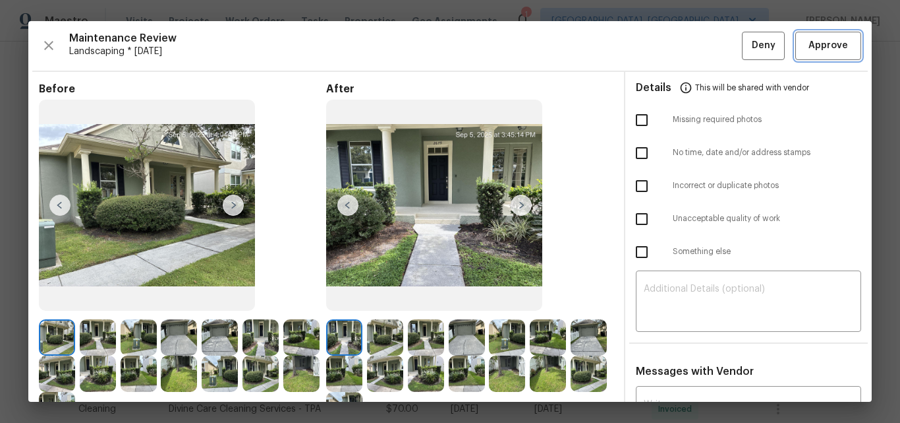
click at [821, 48] on span "Approve" at bounding box center [829, 46] width 40 height 16
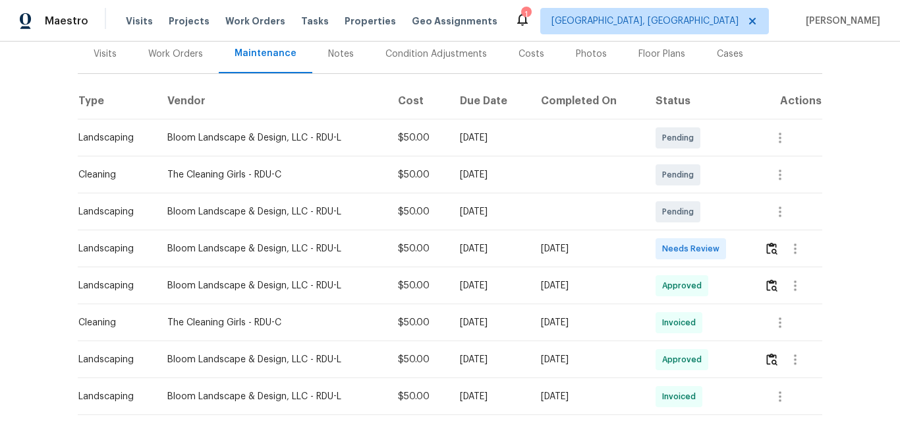
scroll to position [198, 0]
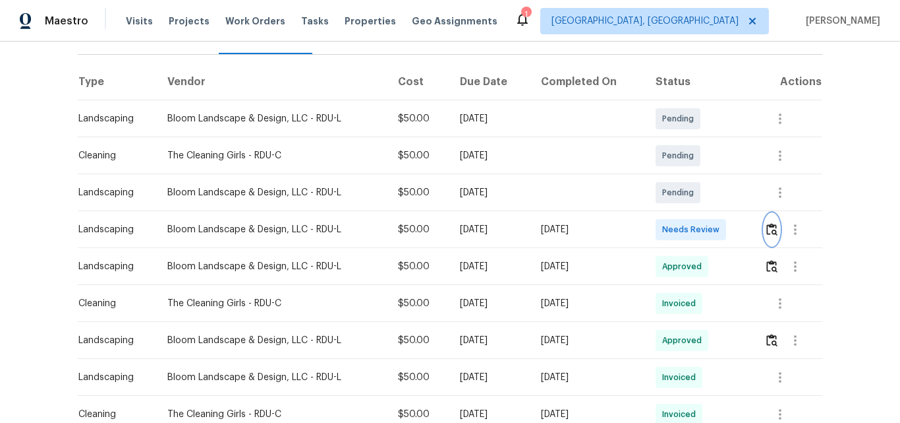
click at [772, 223] on img "button" at bounding box center [772, 229] width 11 height 13
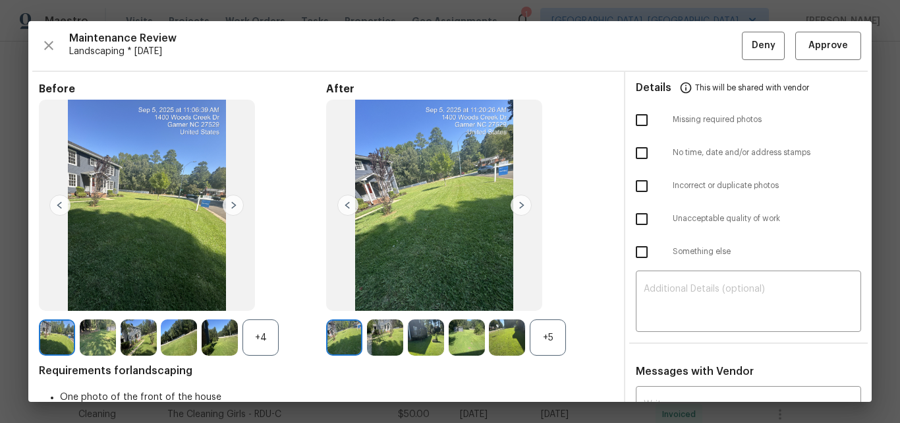
click at [538, 334] on div "+5" at bounding box center [548, 337] width 36 height 36
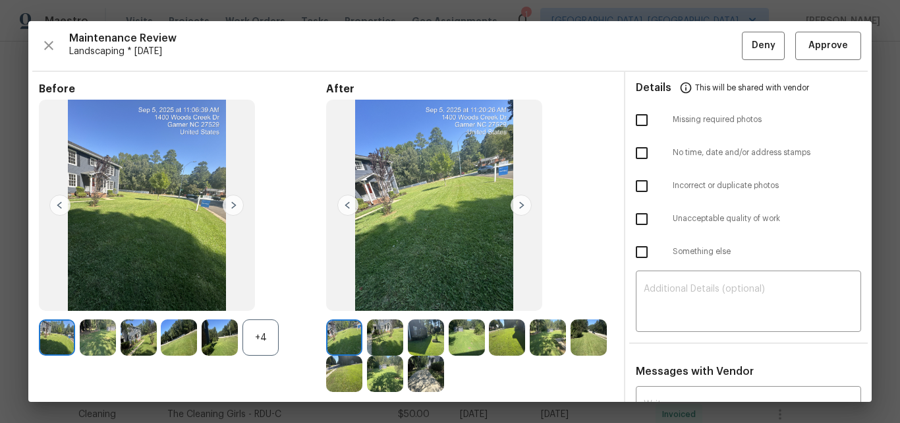
click at [256, 336] on div "+4" at bounding box center [261, 337] width 36 height 36
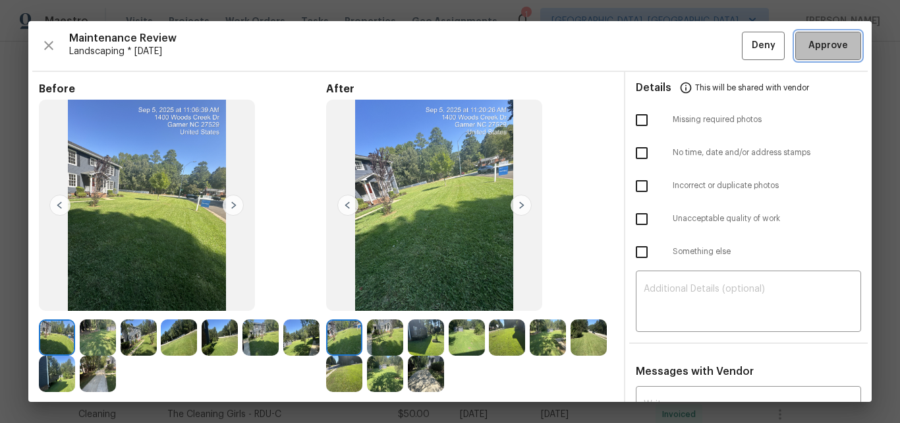
click at [815, 49] on span "Approve" at bounding box center [829, 46] width 40 height 16
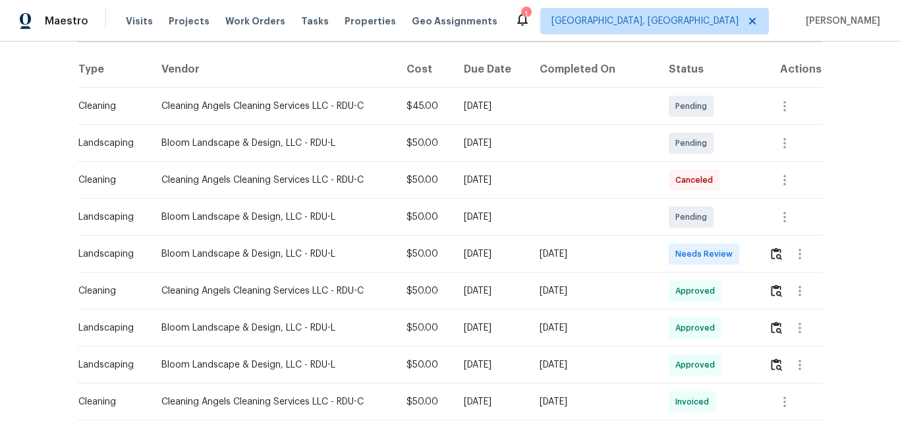
scroll to position [198, 0]
click at [772, 254] on img "button" at bounding box center [776, 253] width 11 height 13
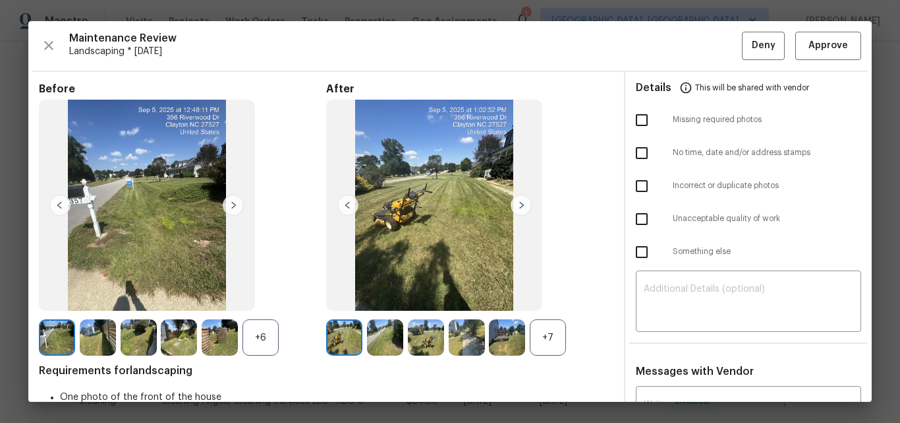
click at [551, 325] on div "+7" at bounding box center [548, 337] width 36 height 36
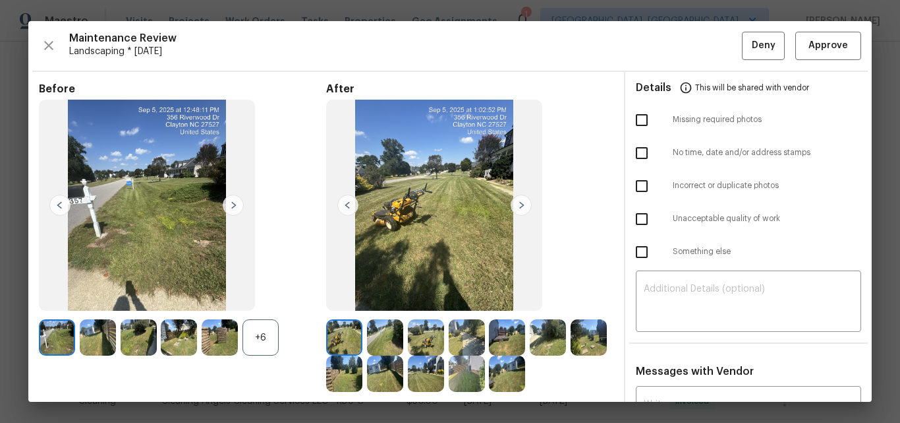
click at [266, 330] on div "+6" at bounding box center [261, 337] width 36 height 36
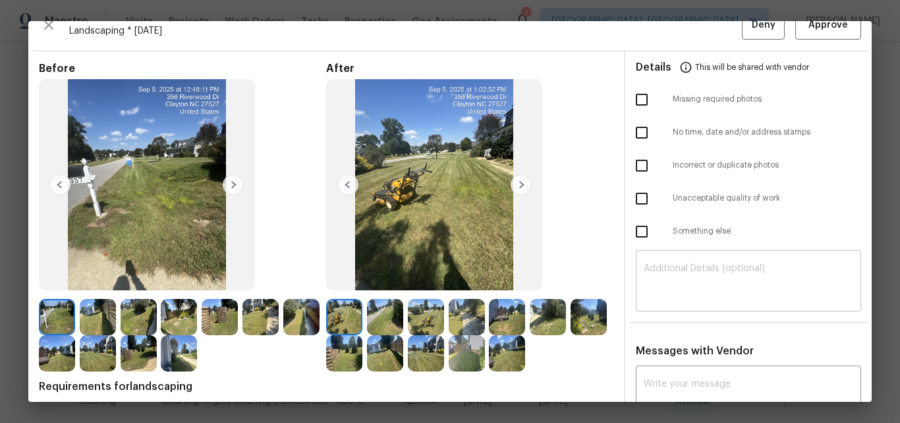
scroll to position [0, 0]
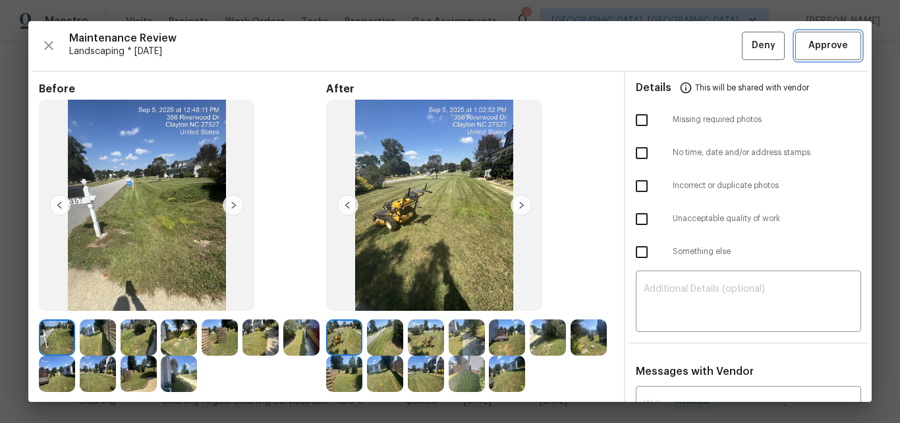
click at [810, 46] on span "Approve" at bounding box center [829, 46] width 40 height 16
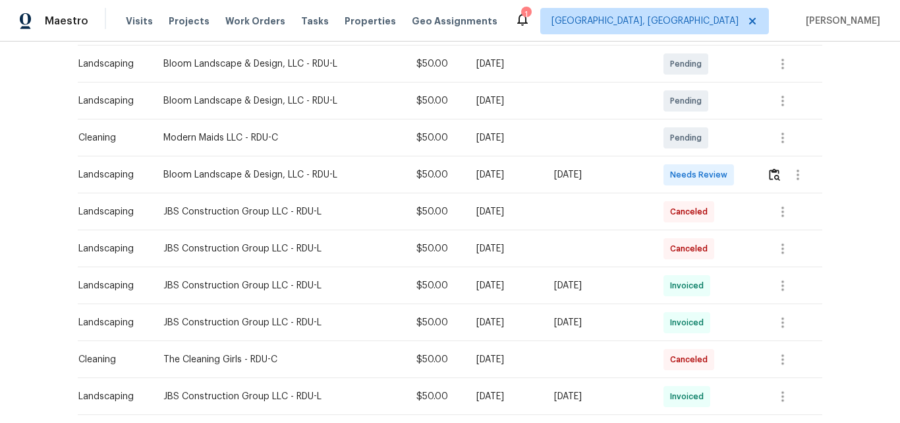
scroll to position [330, 0]
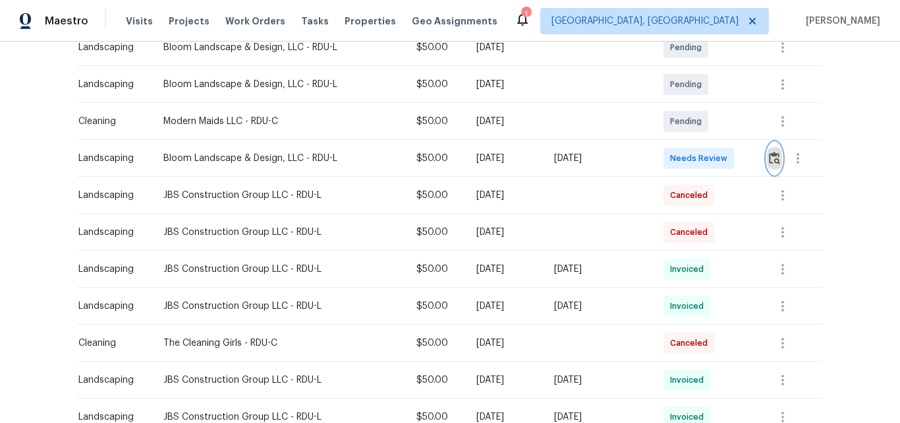
click at [769, 162] on img "button" at bounding box center [774, 158] width 11 height 13
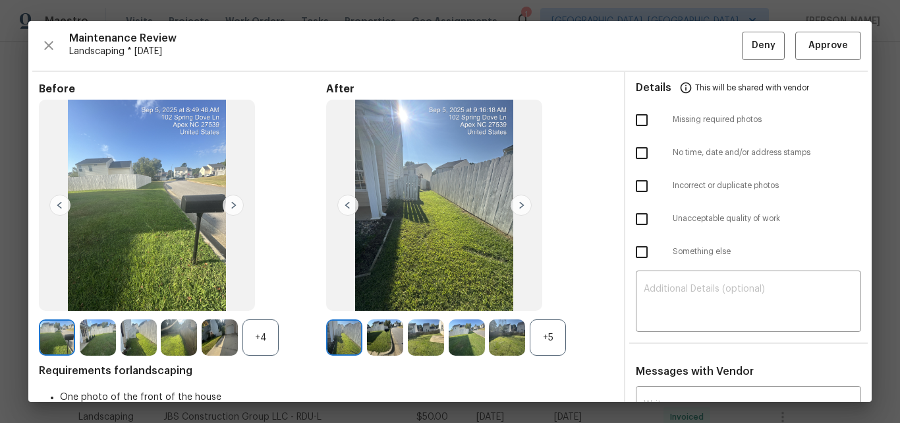
click at [550, 345] on div "+5" at bounding box center [548, 337] width 36 height 36
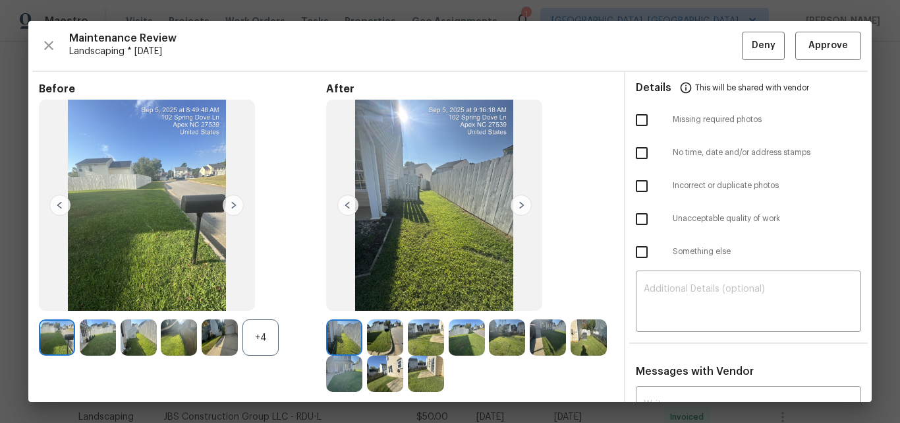
click at [256, 335] on div "+4" at bounding box center [261, 337] width 36 height 36
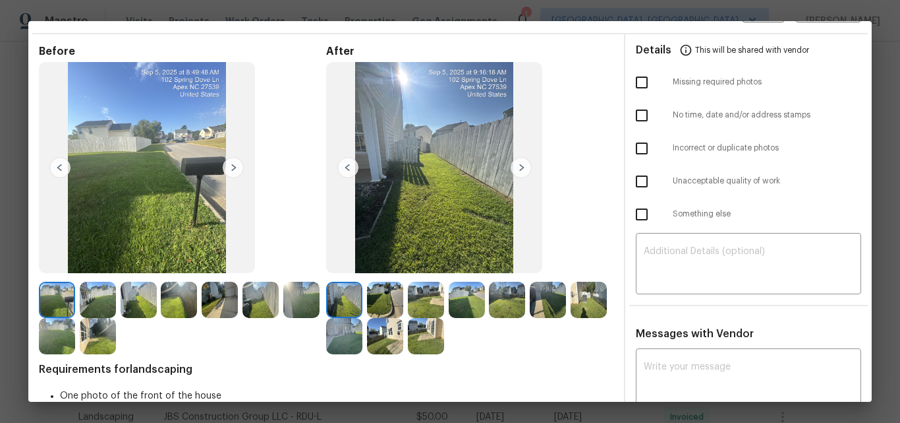
scroll to position [0, 0]
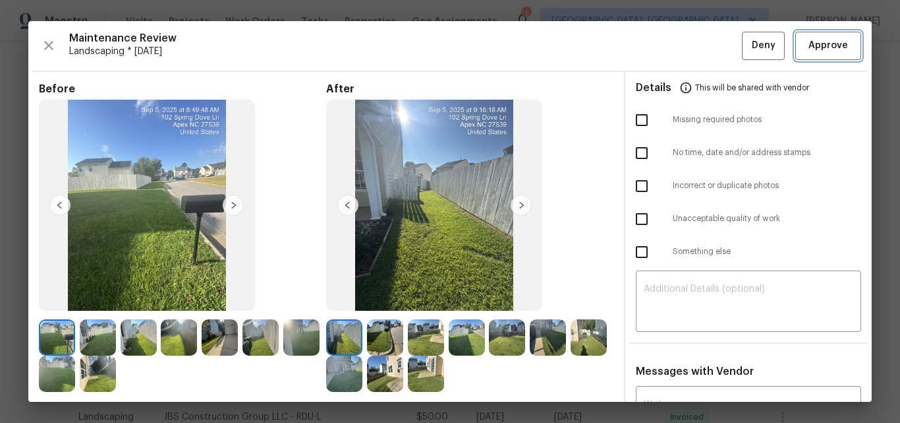
click at [809, 41] on span "Approve" at bounding box center [829, 46] width 40 height 16
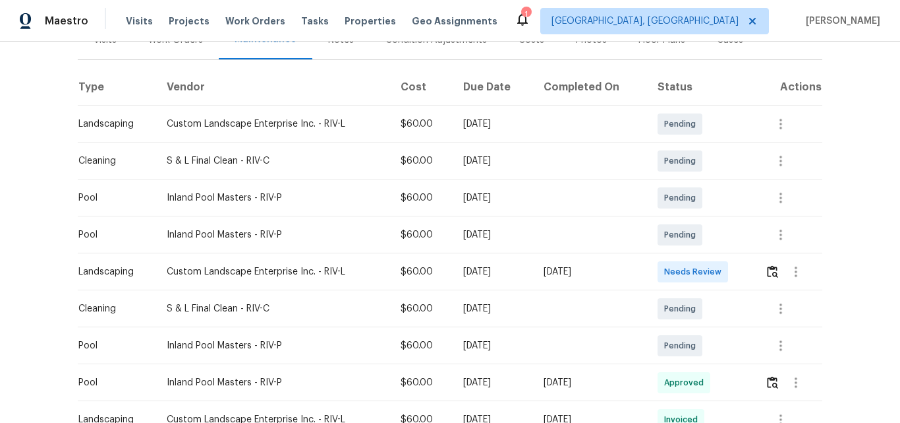
scroll to position [198, 0]
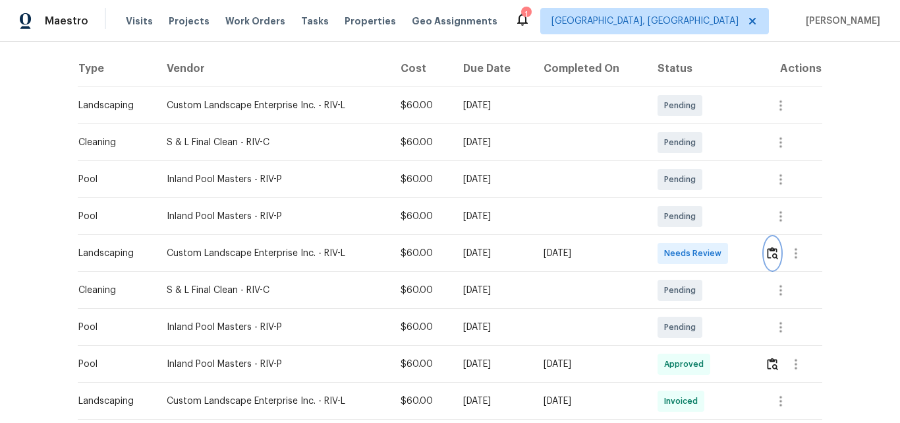
click at [771, 250] on img "button" at bounding box center [772, 253] width 11 height 13
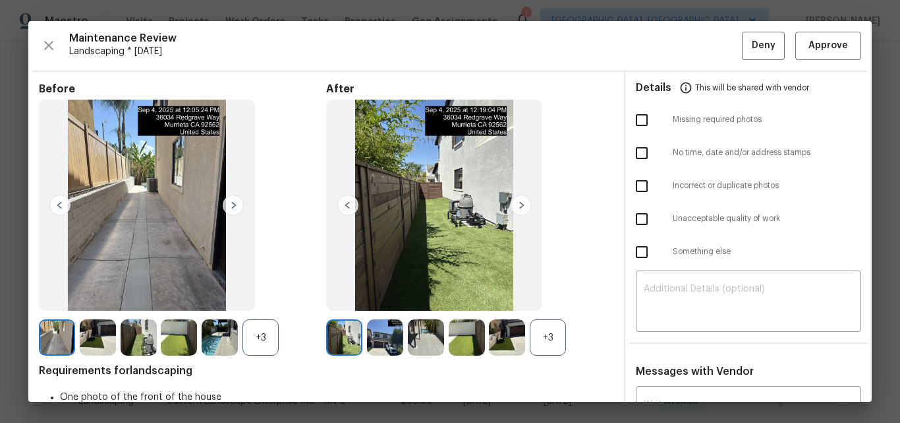
click at [547, 336] on div "+3" at bounding box center [548, 337] width 36 height 36
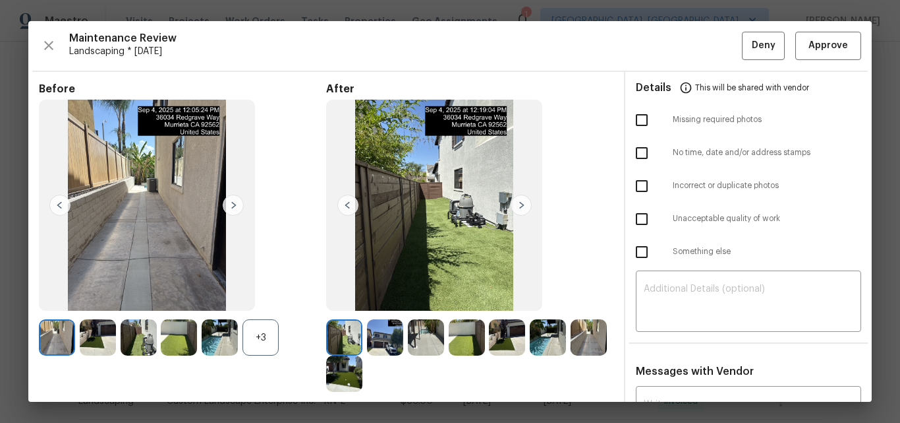
click at [256, 339] on div "+3" at bounding box center [261, 337] width 36 height 36
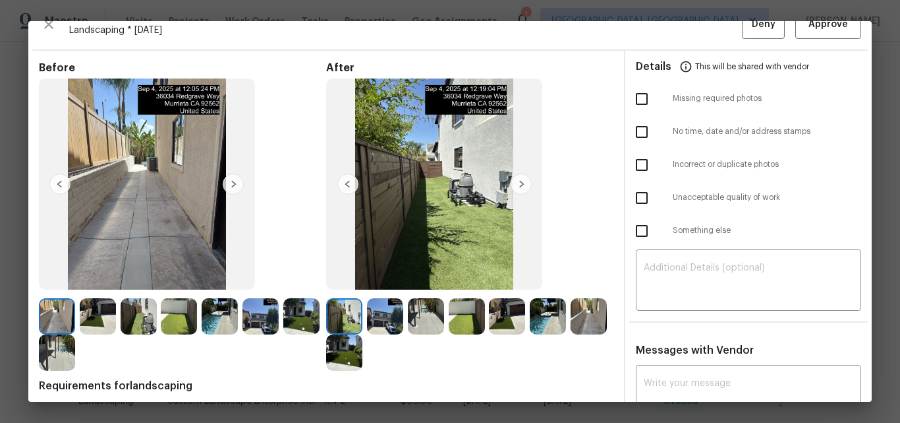
scroll to position [0, 0]
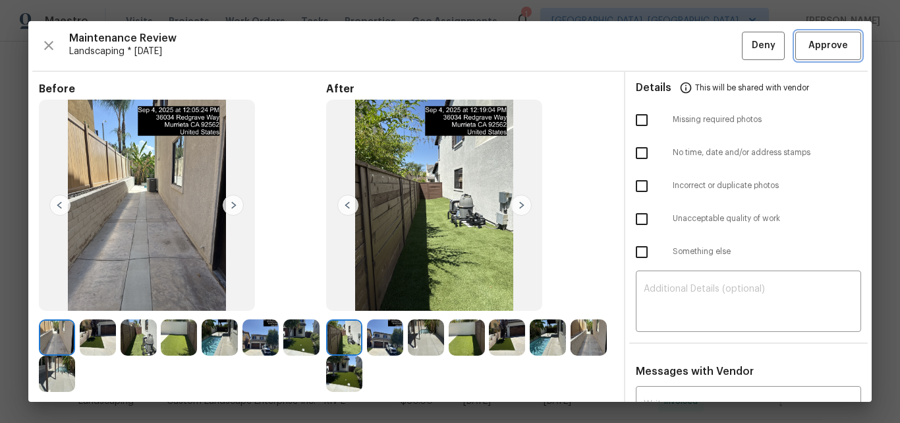
click at [809, 53] on span "Approve" at bounding box center [829, 46] width 40 height 16
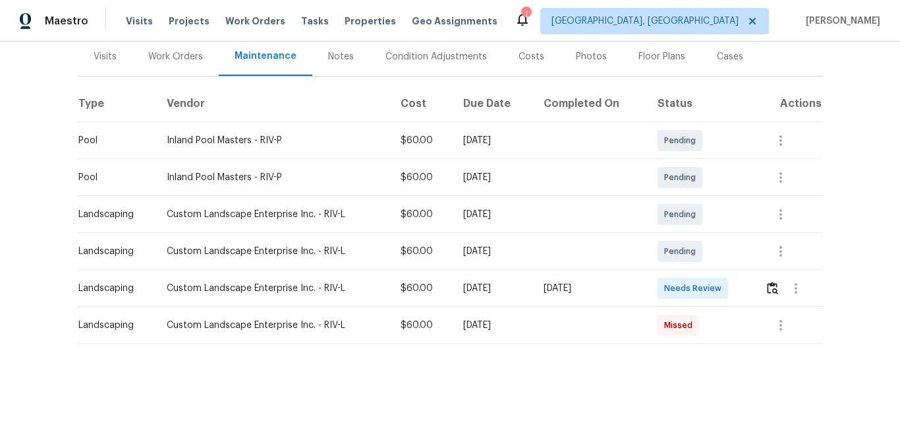
scroll to position [173, 0]
click at [767, 284] on img "button" at bounding box center [772, 287] width 11 height 13
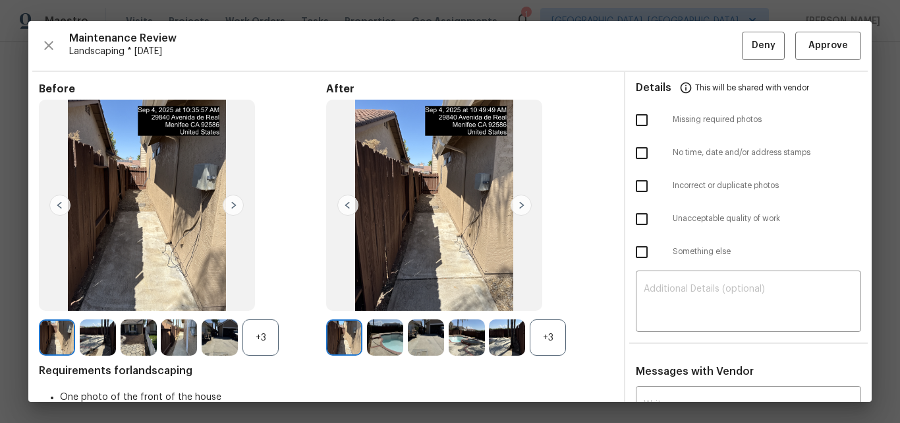
click at [539, 328] on div "+3" at bounding box center [548, 337] width 36 height 36
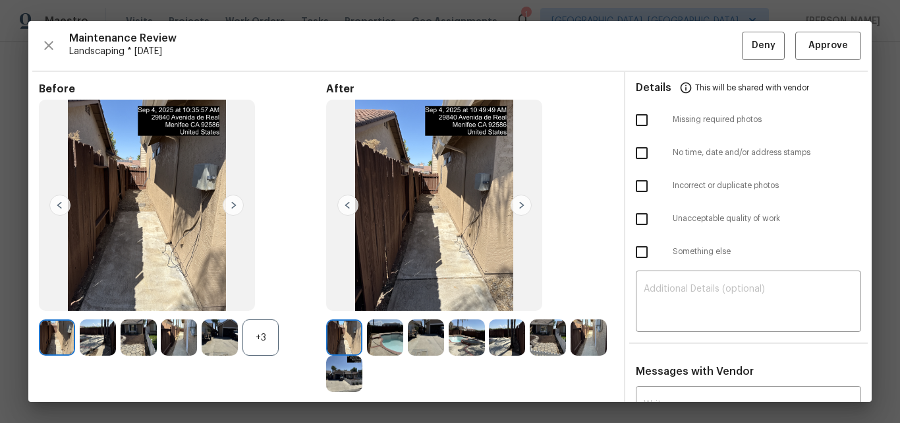
click at [250, 335] on div "+3" at bounding box center [261, 337] width 36 height 36
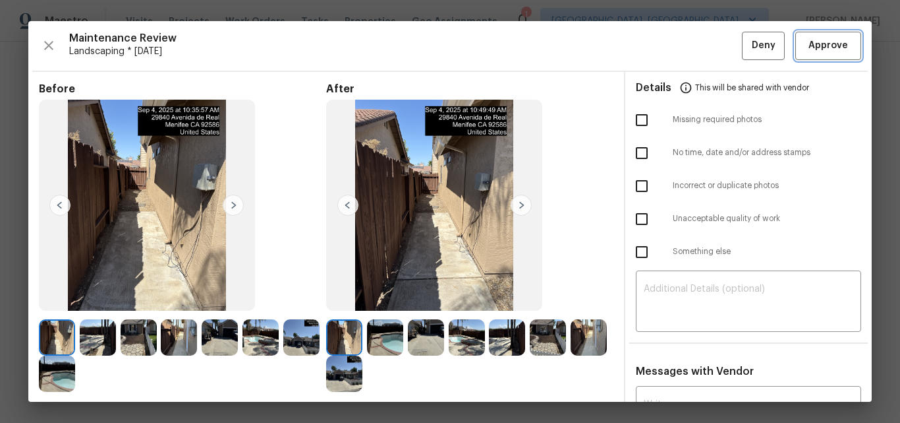
click at [809, 49] on span "Approve" at bounding box center [829, 46] width 40 height 16
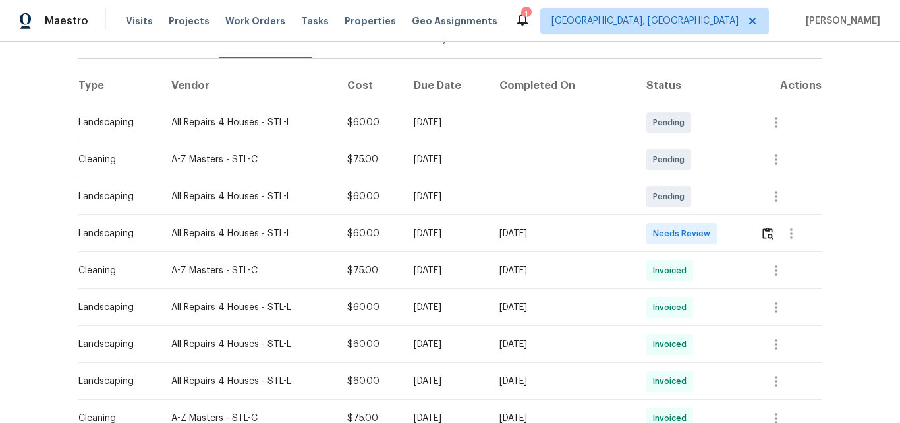
scroll to position [198, 0]
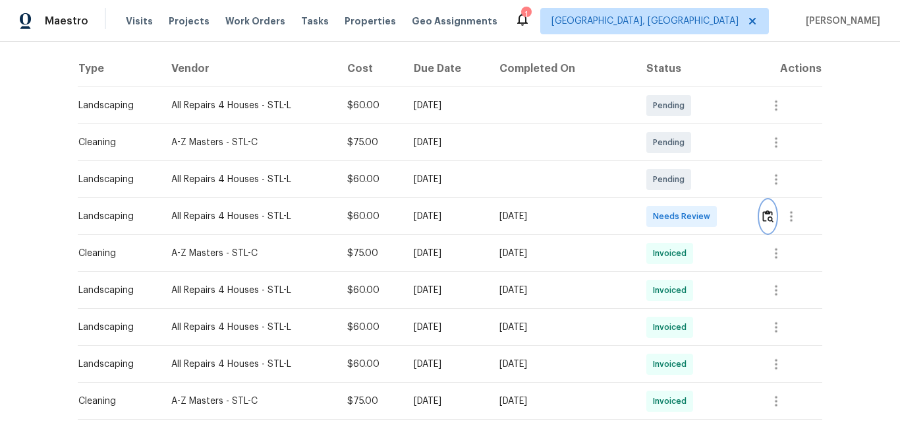
click at [763, 218] on img "button" at bounding box center [768, 216] width 11 height 13
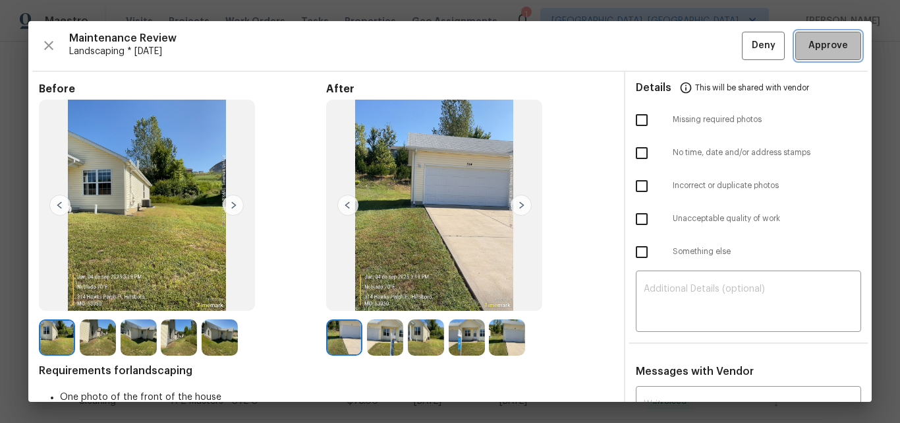
click at [810, 44] on span "Approve" at bounding box center [829, 46] width 40 height 16
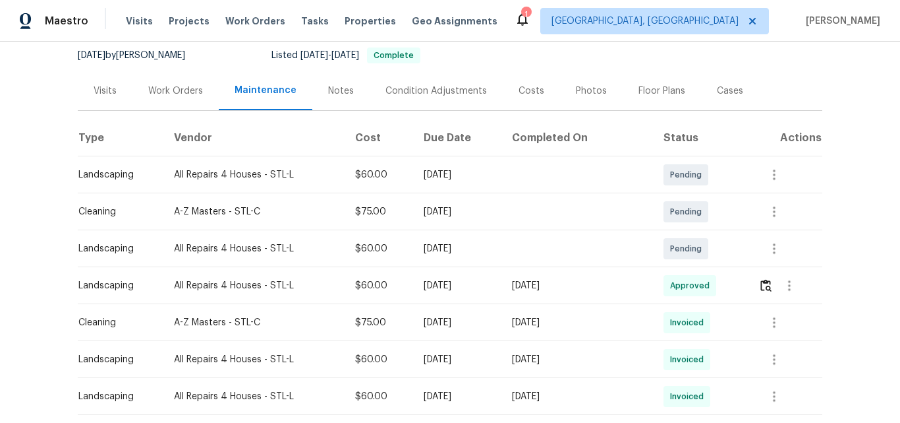
scroll to position [0, 0]
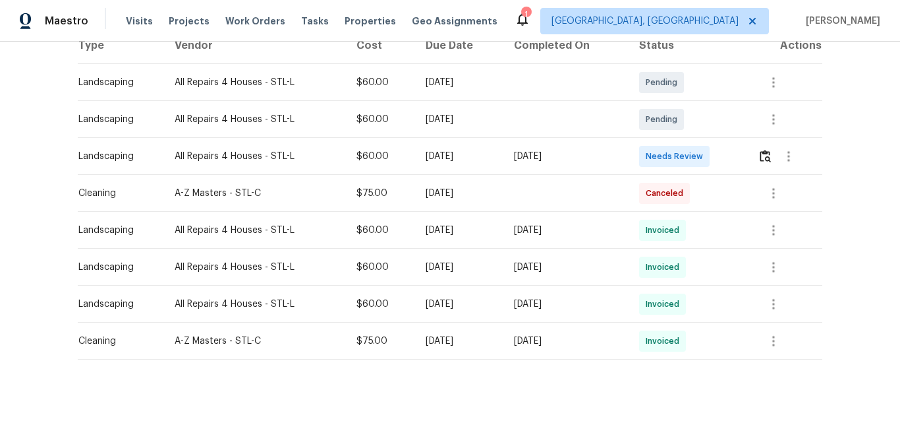
scroll to position [247, 0]
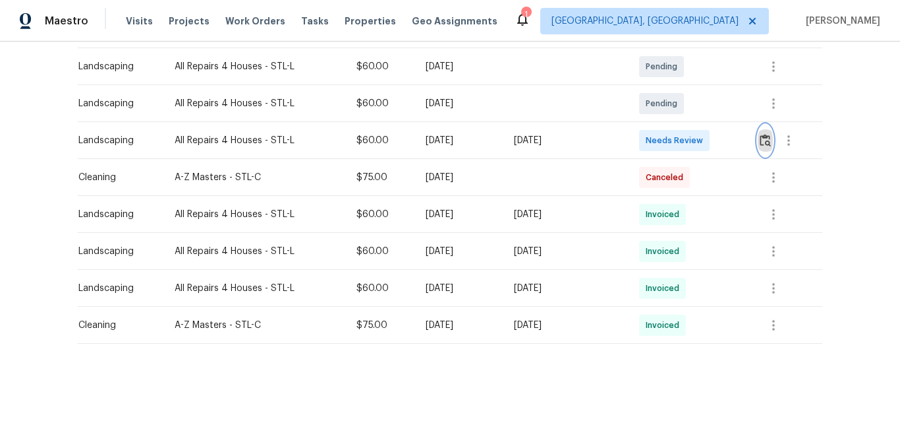
click at [765, 134] on img "button" at bounding box center [765, 140] width 11 height 13
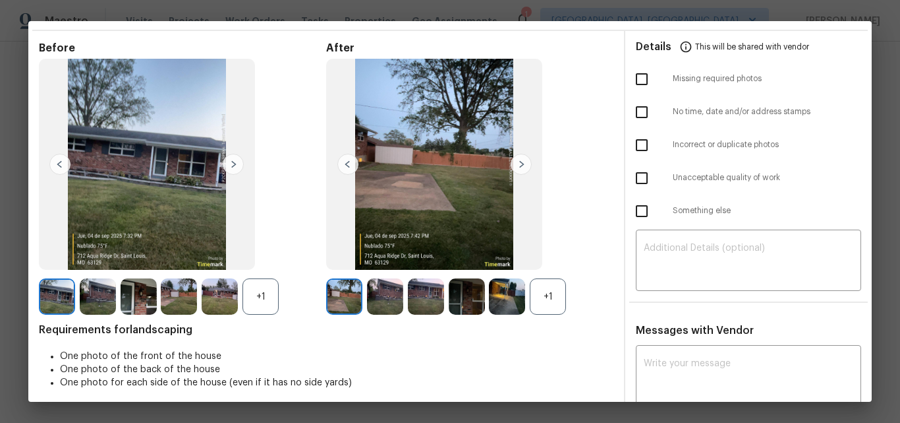
scroll to position [0, 0]
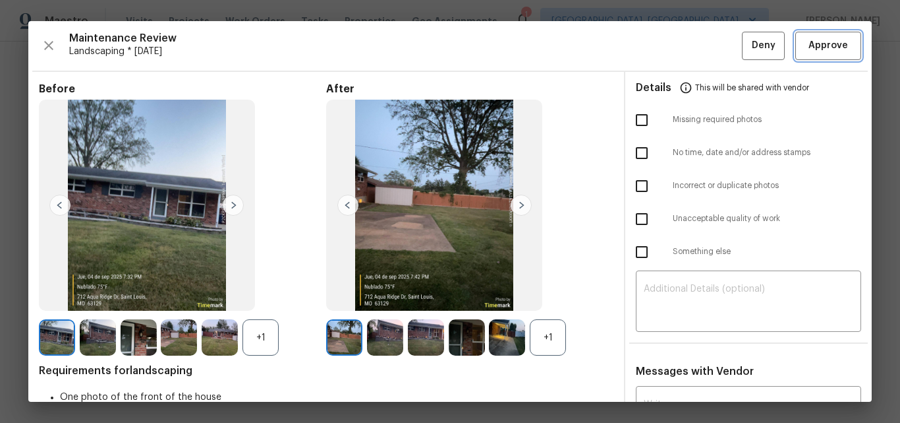
click at [796, 50] on button "Approve" at bounding box center [829, 46] width 66 height 28
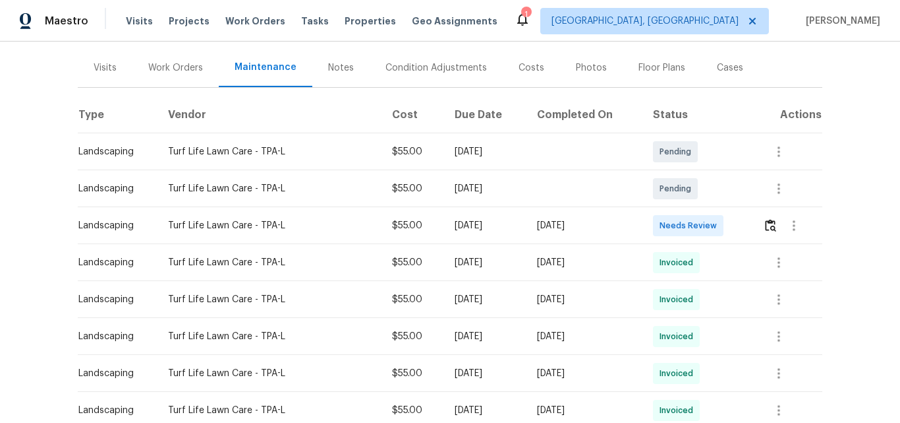
scroll to position [264, 0]
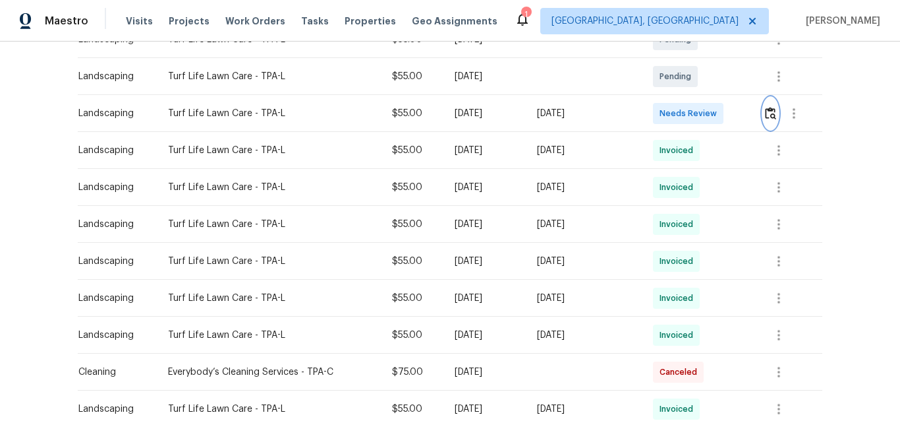
click at [769, 113] on img "button" at bounding box center [770, 113] width 11 height 13
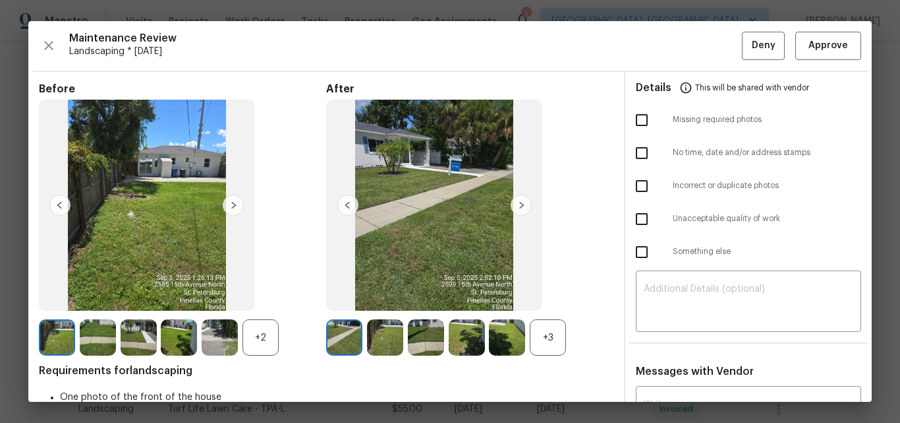
click at [552, 327] on div "+3" at bounding box center [548, 337] width 36 height 36
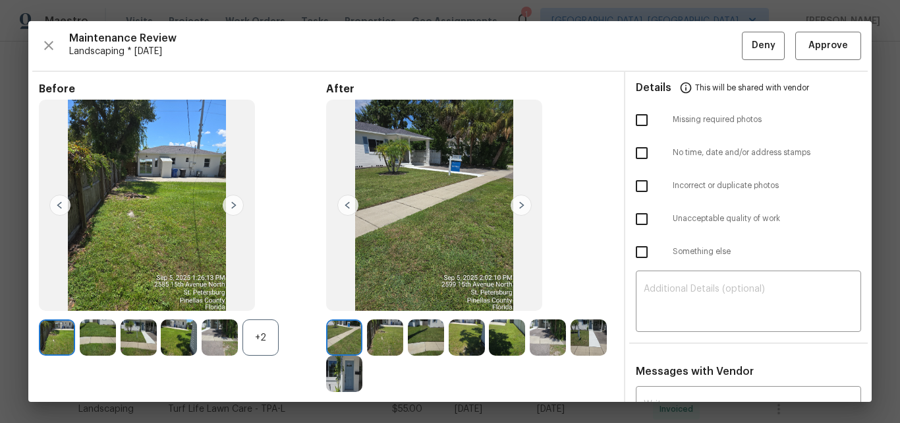
click at [252, 330] on div "+2" at bounding box center [261, 337] width 36 height 36
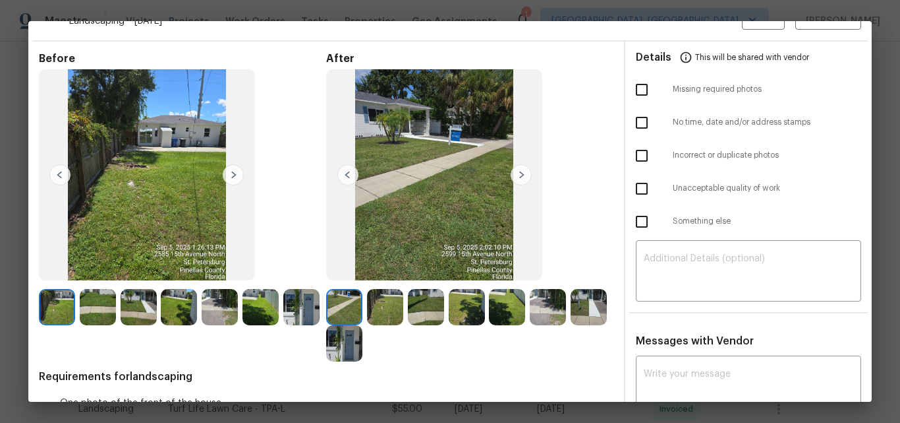
scroll to position [0, 0]
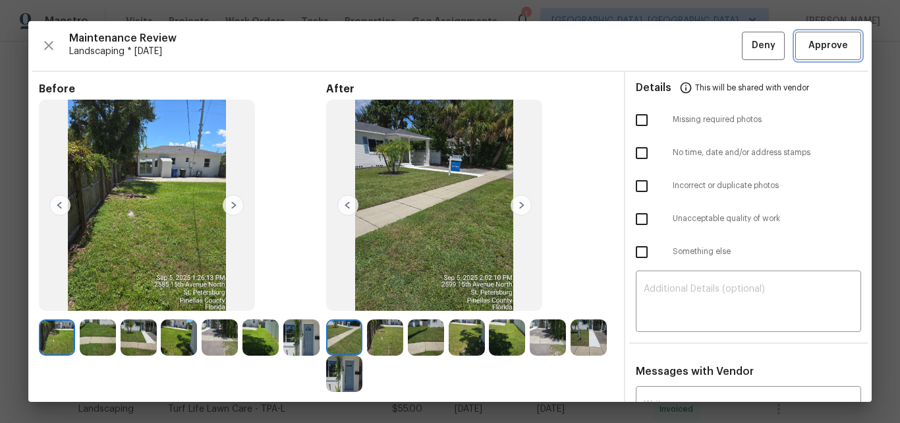
click at [806, 49] on span "Approve" at bounding box center [828, 46] width 45 height 16
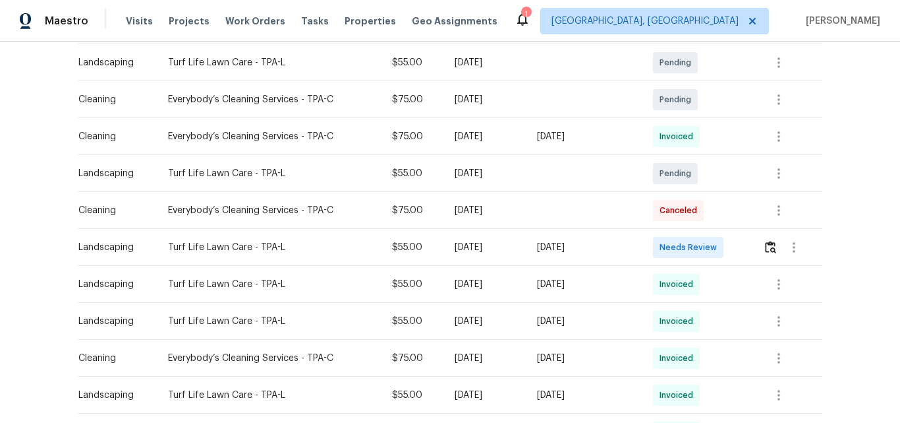
scroll to position [264, 0]
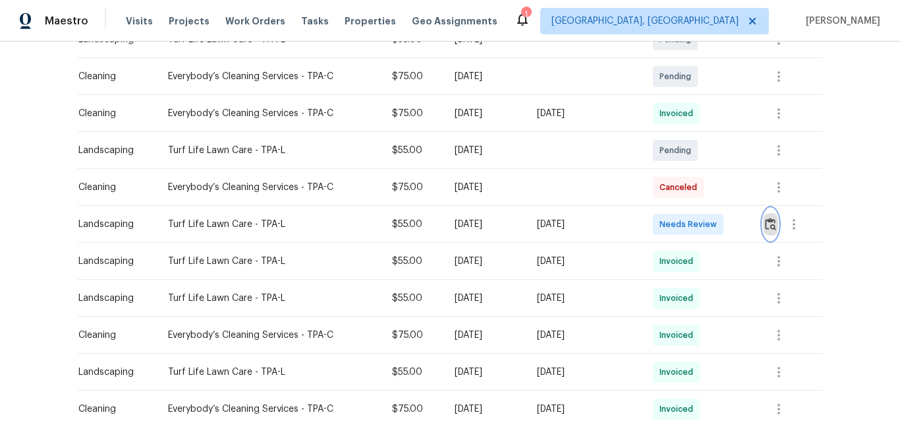
click at [771, 226] on img "button" at bounding box center [770, 224] width 11 height 13
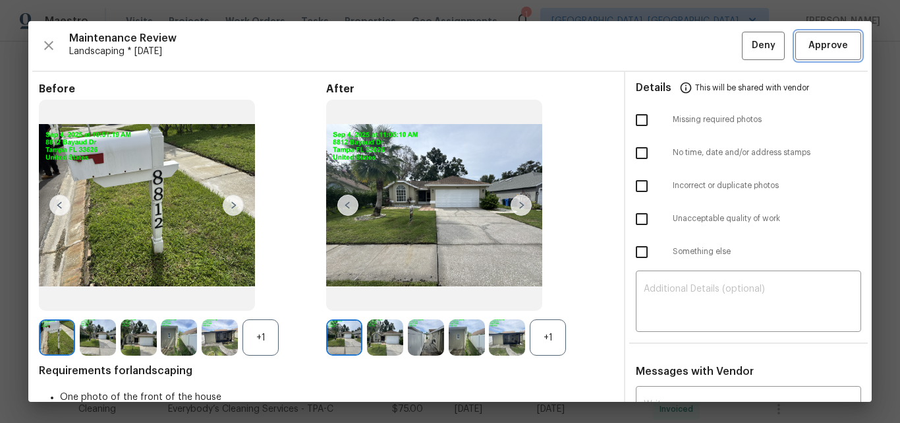
click at [814, 51] on span "Approve" at bounding box center [829, 46] width 40 height 16
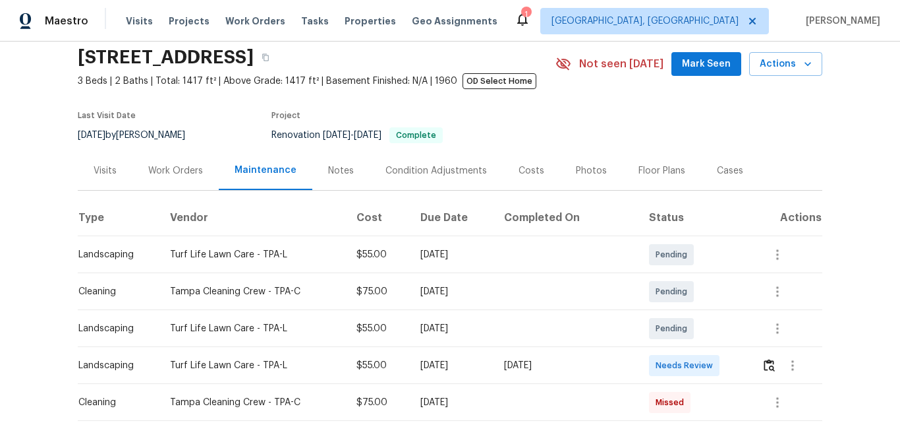
scroll to position [264, 0]
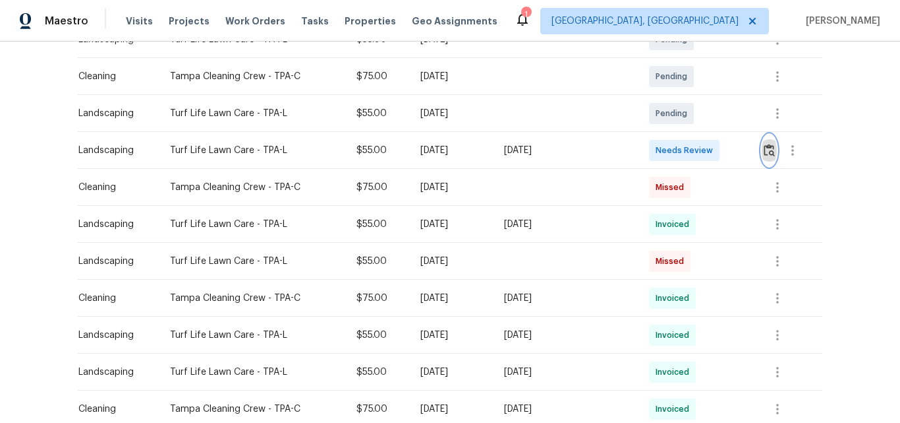
click at [766, 149] on img "button" at bounding box center [769, 150] width 11 height 13
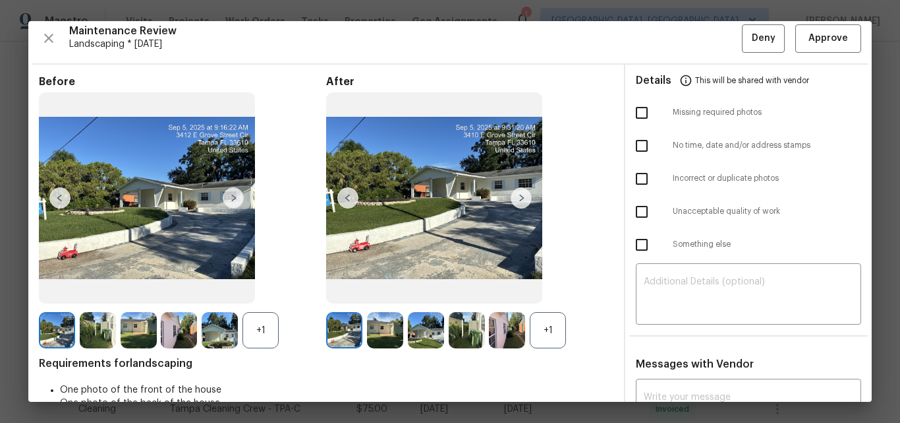
scroll to position [0, 0]
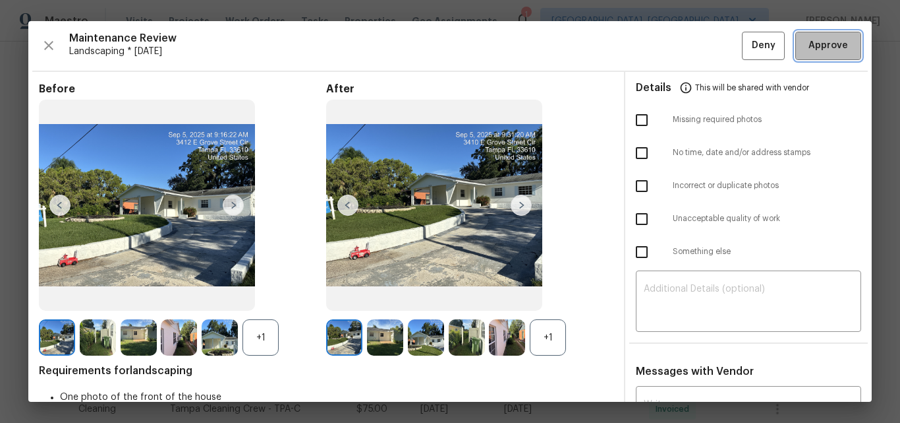
click at [823, 44] on span "Approve" at bounding box center [829, 46] width 40 height 16
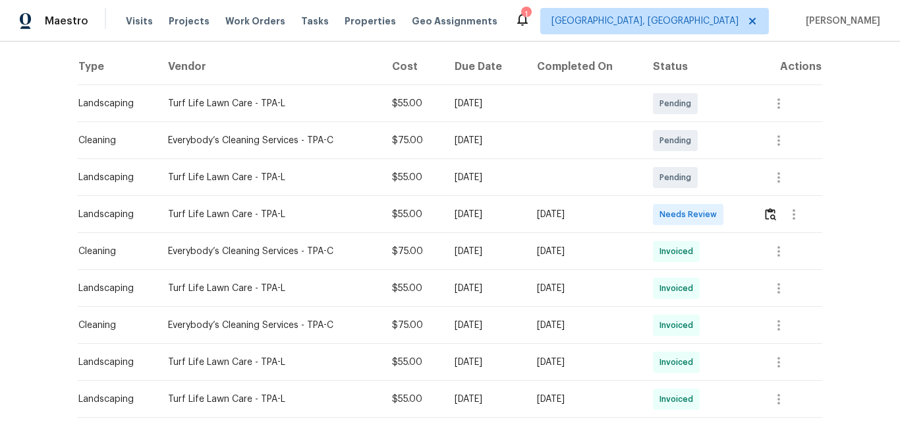
scroll to position [264, 0]
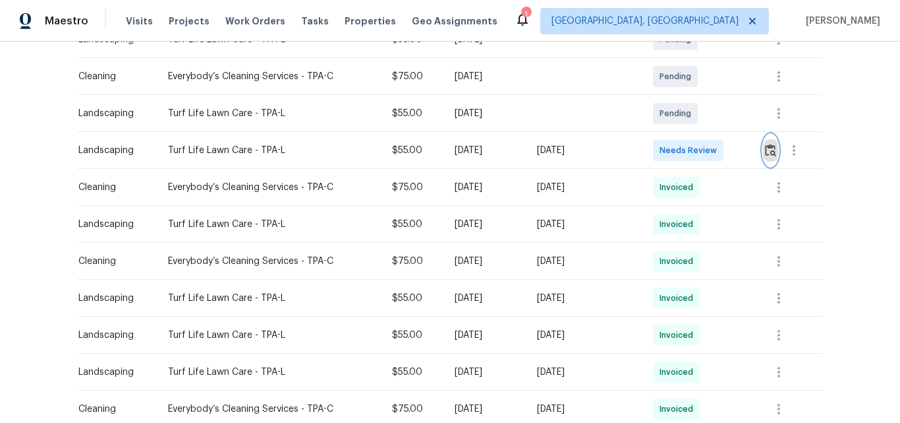
click at [772, 151] on img "button" at bounding box center [770, 150] width 11 height 13
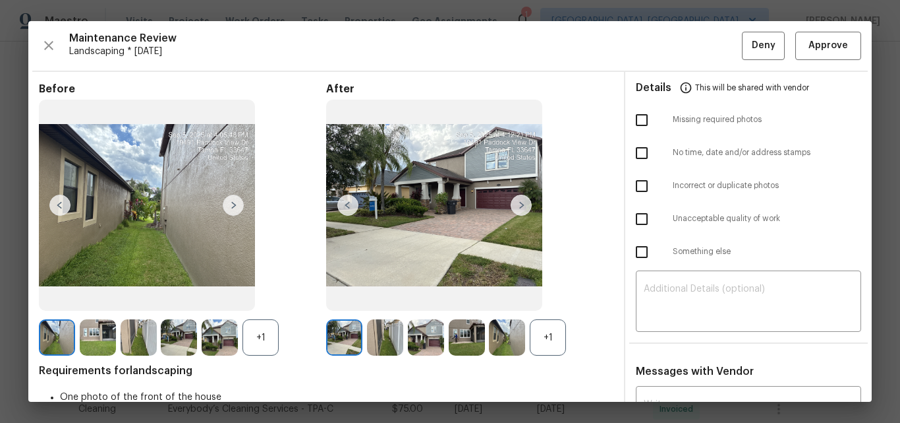
click at [535, 332] on div "+1" at bounding box center [548, 337] width 36 height 36
click at [260, 334] on div "+1" at bounding box center [261, 337] width 36 height 36
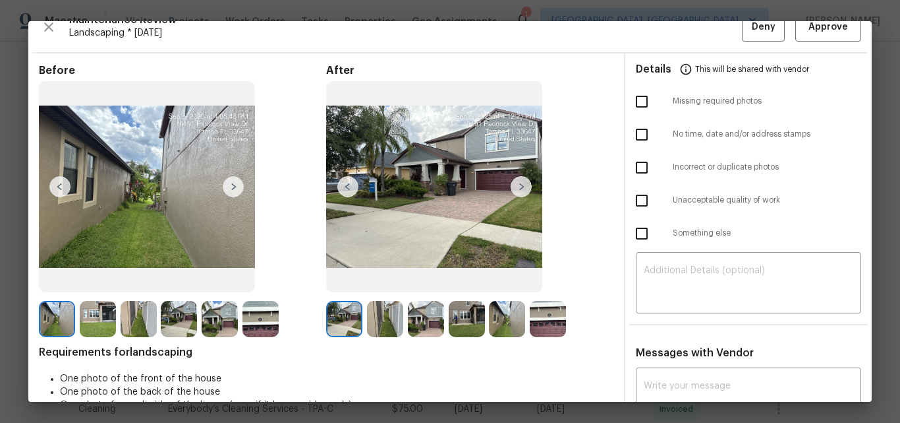
scroll to position [0, 0]
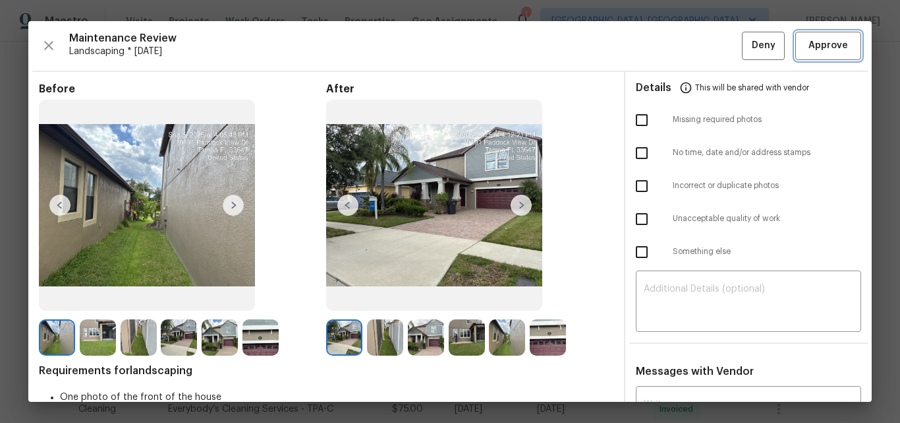
drag, startPoint x: 818, startPoint y: 48, endPoint x: 809, endPoint y: 63, distance: 16.8
click at [818, 48] on span "Approve" at bounding box center [829, 46] width 40 height 16
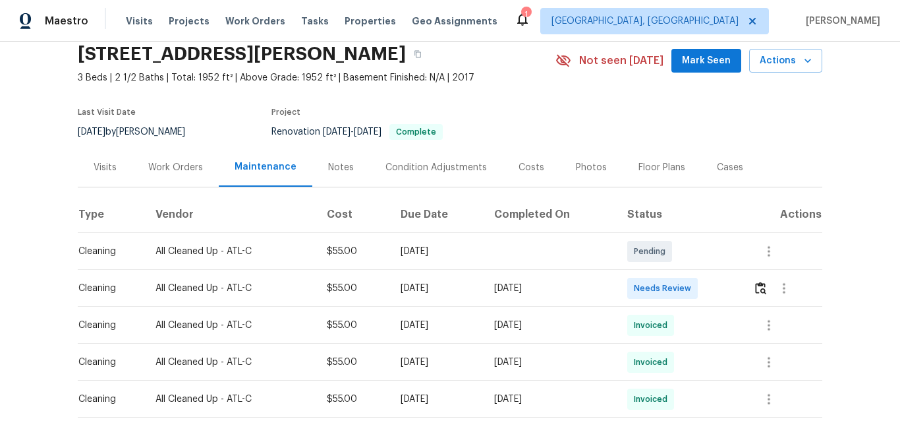
scroll to position [198, 0]
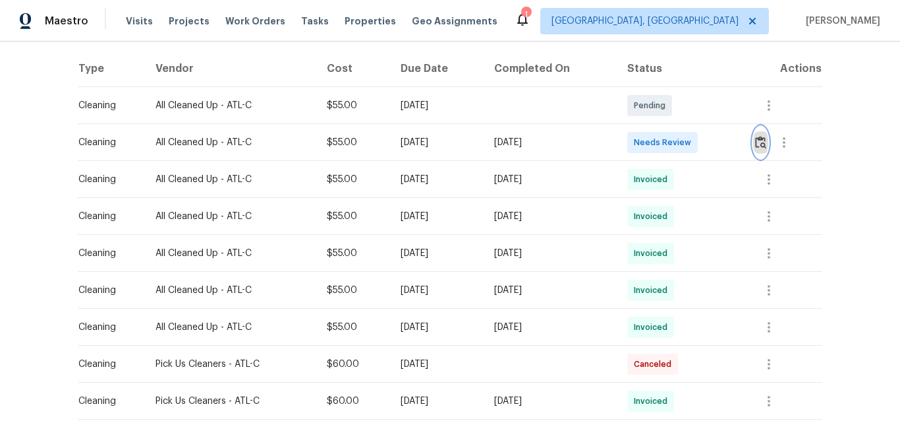
click at [760, 141] on img "button" at bounding box center [760, 142] width 11 height 13
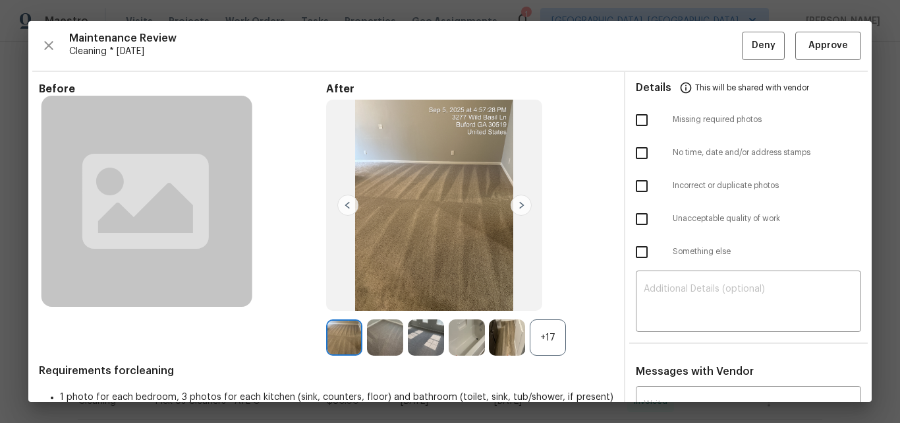
click at [539, 338] on div "+17" at bounding box center [548, 337] width 36 height 36
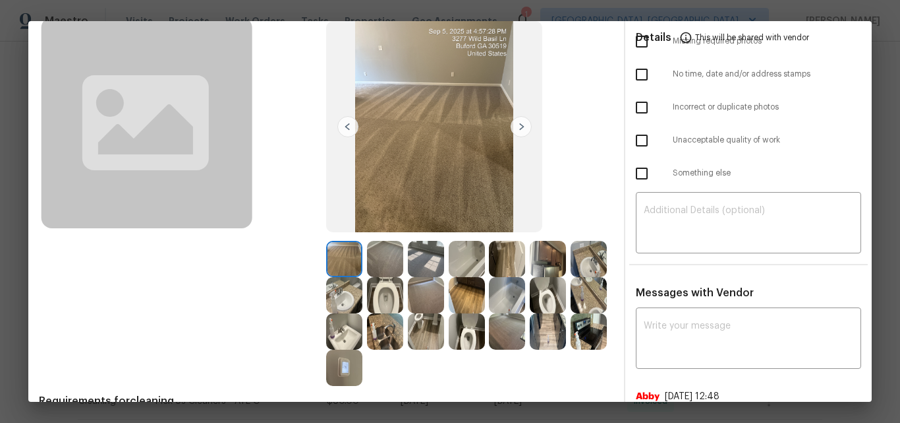
scroll to position [0, 0]
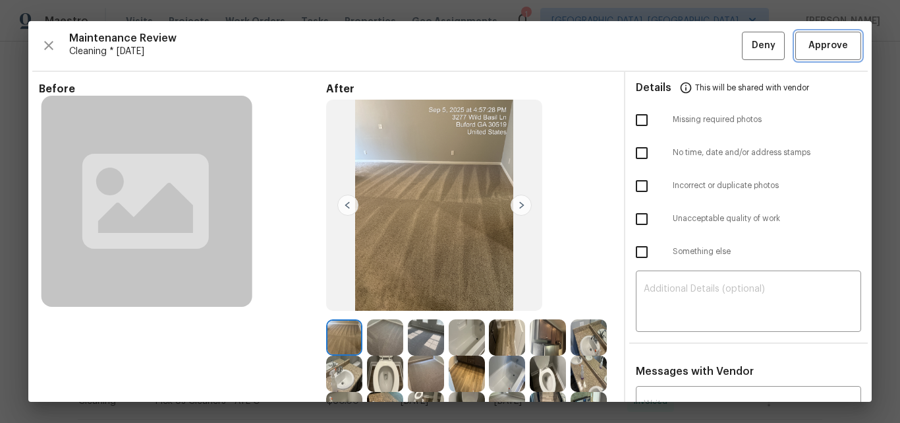
click at [821, 49] on span "Approve" at bounding box center [829, 46] width 40 height 16
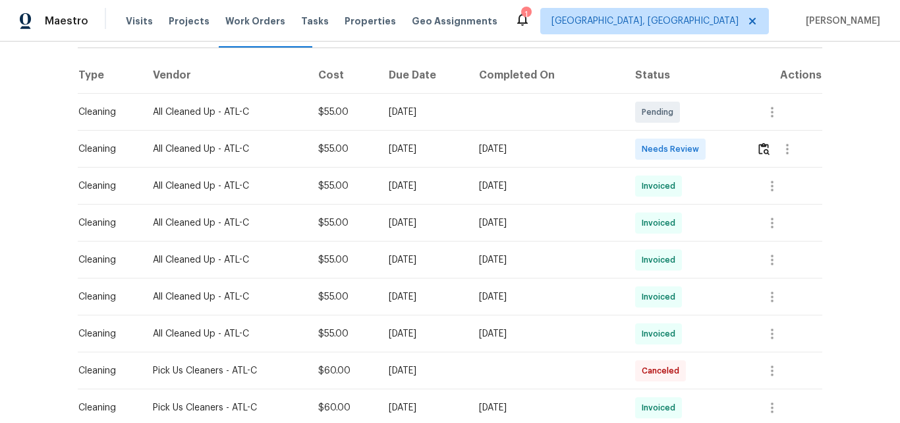
scroll to position [198, 0]
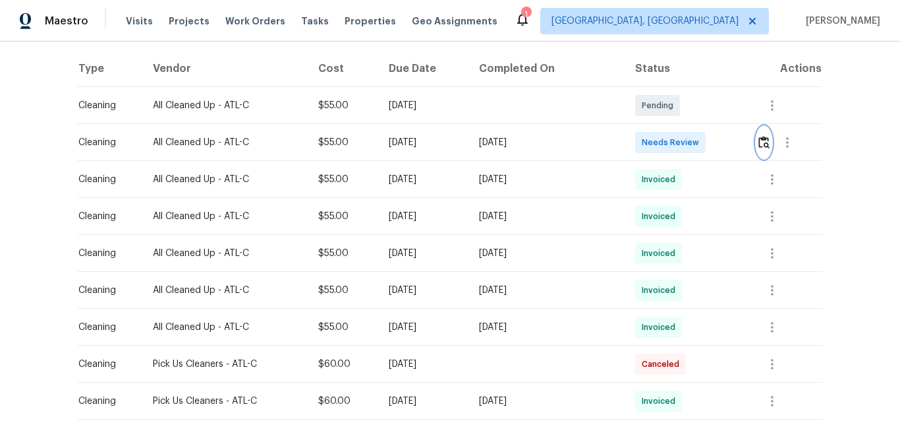
click at [760, 142] on img "button" at bounding box center [764, 142] width 11 height 13
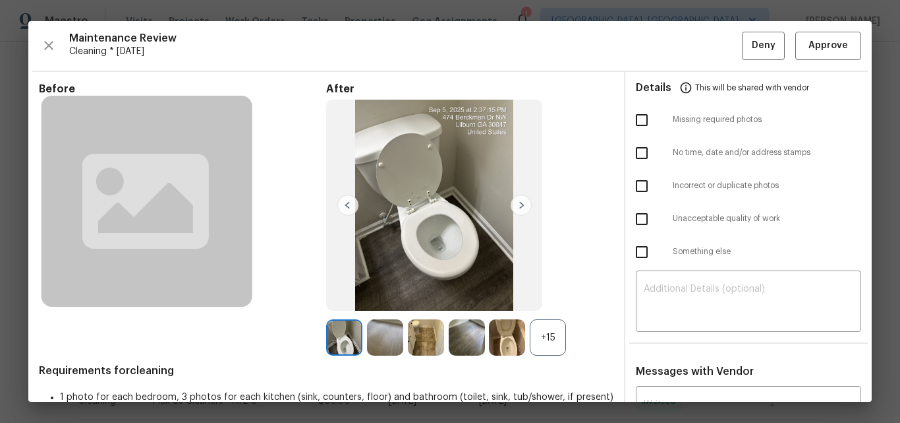
click at [543, 330] on div "+15" at bounding box center [548, 337] width 36 height 36
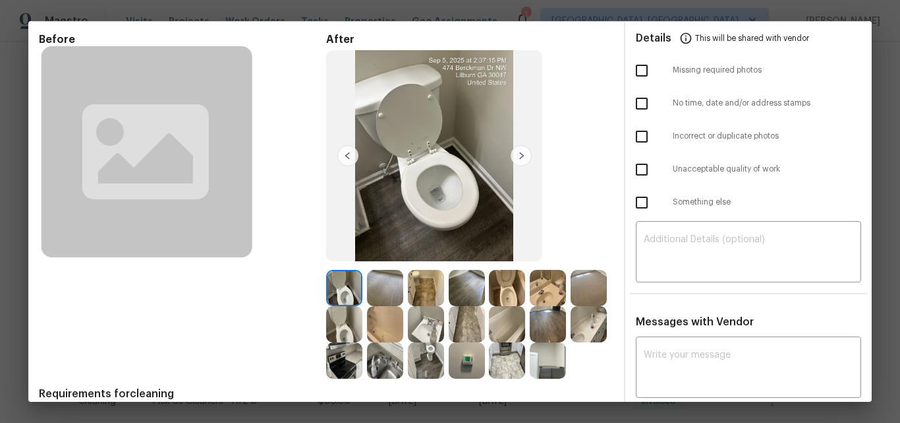
scroll to position [0, 0]
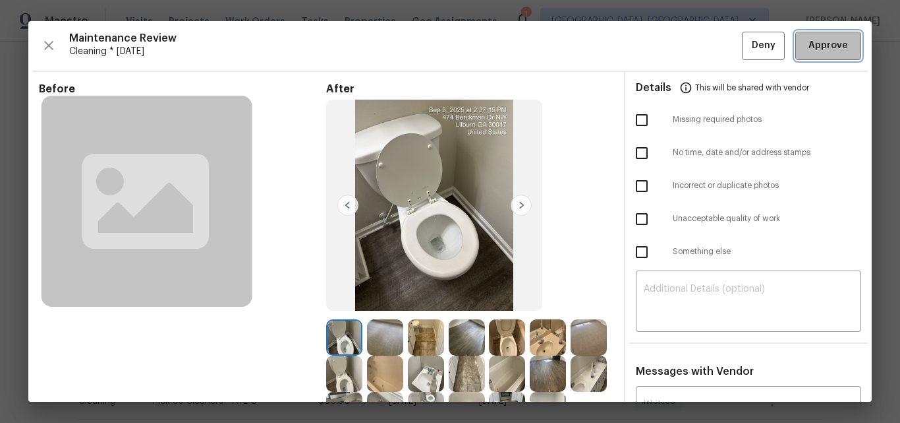
click at [809, 44] on span "Approve" at bounding box center [829, 46] width 40 height 16
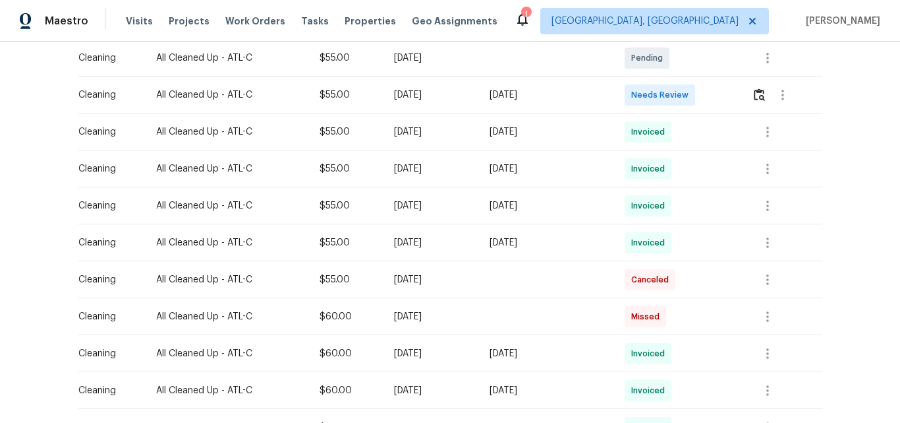
scroll to position [264, 0]
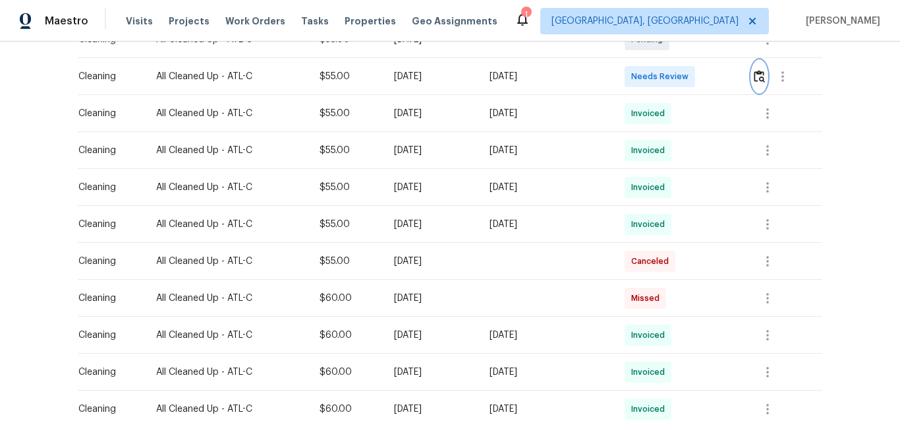
click at [759, 77] on img "button" at bounding box center [759, 76] width 11 height 13
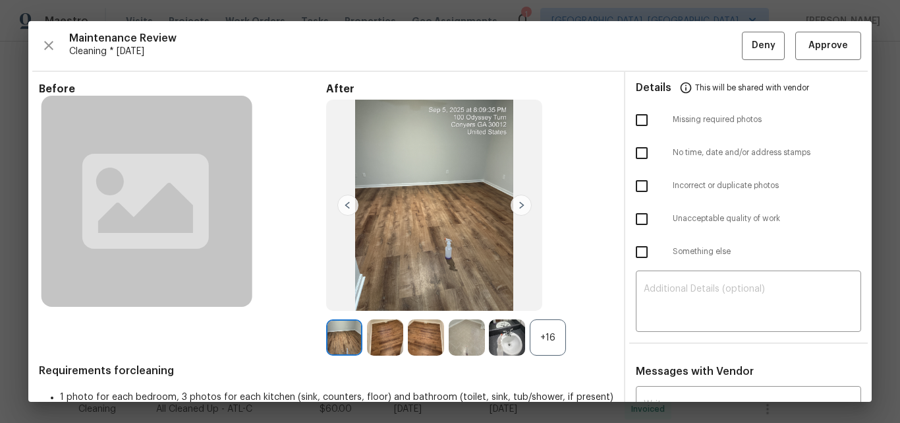
click at [546, 334] on div "+16" at bounding box center [548, 337] width 36 height 36
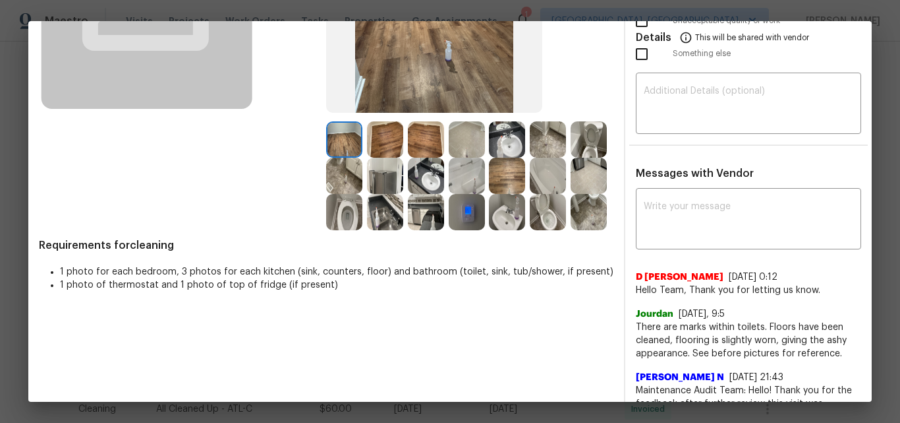
scroll to position [0, 0]
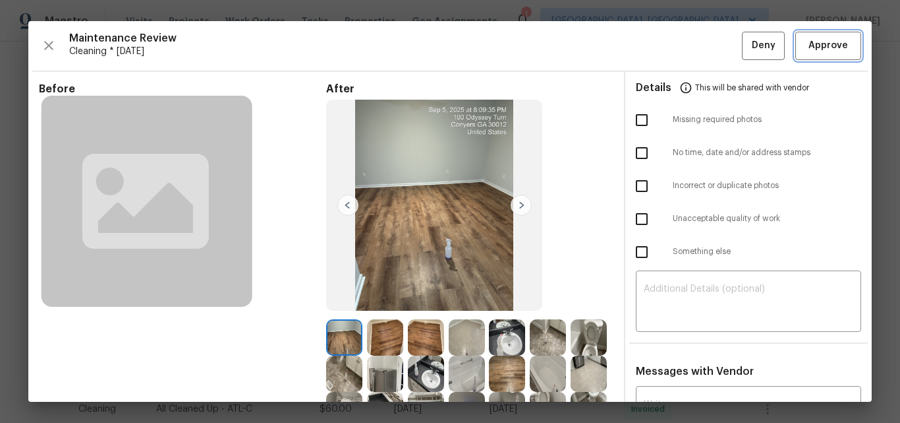
drag, startPoint x: 817, startPoint y: 47, endPoint x: 804, endPoint y: 51, distance: 13.1
click at [815, 47] on span "Approve" at bounding box center [829, 46] width 40 height 16
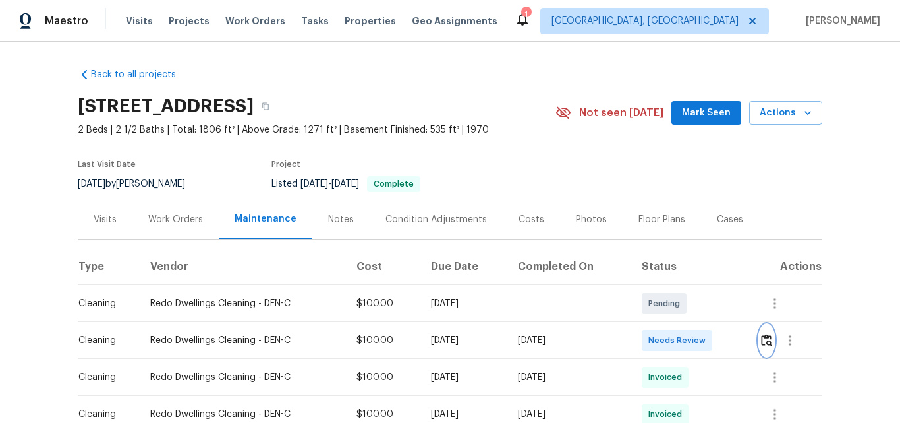
click at [761, 339] on img "button" at bounding box center [766, 340] width 11 height 13
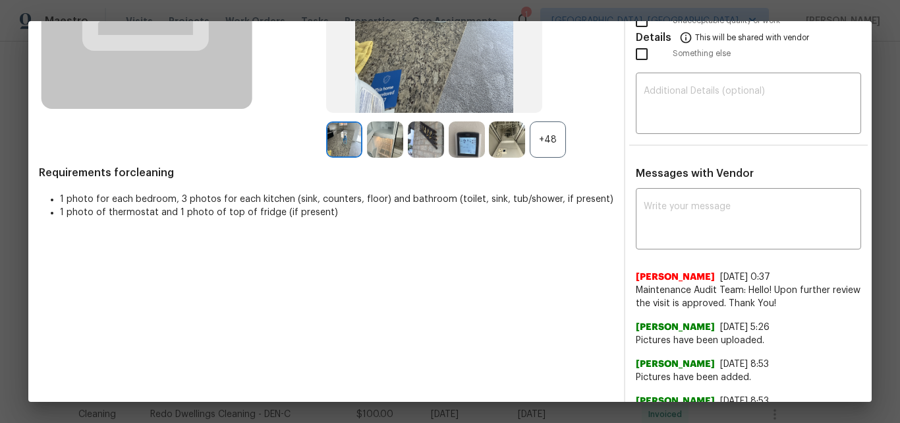
scroll to position [198, 0]
click at [535, 146] on div "+48" at bounding box center [548, 139] width 36 height 36
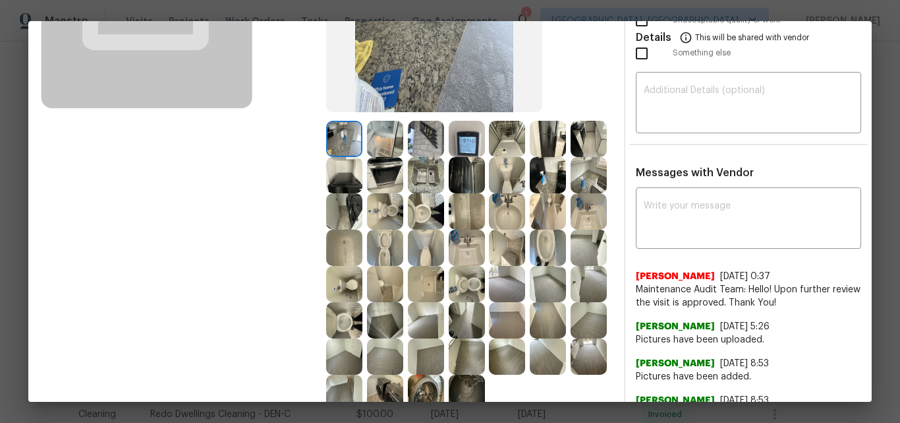
click at [544, 140] on img at bounding box center [548, 139] width 36 height 36
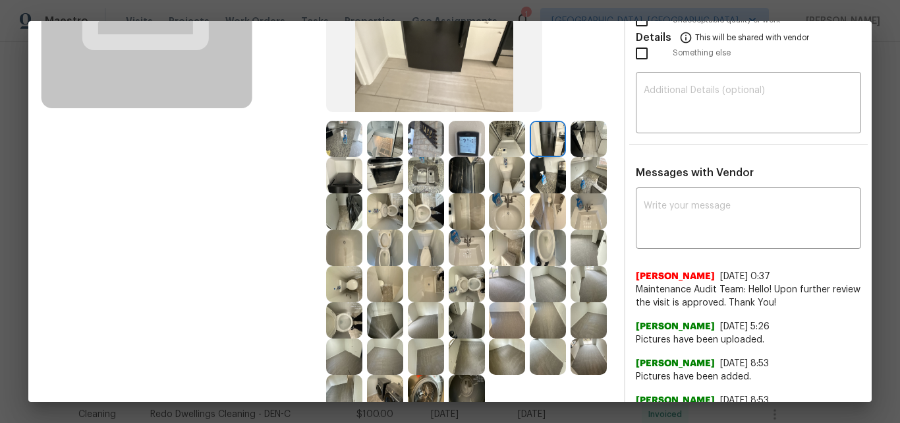
click at [485, 175] on img at bounding box center [467, 175] width 36 height 36
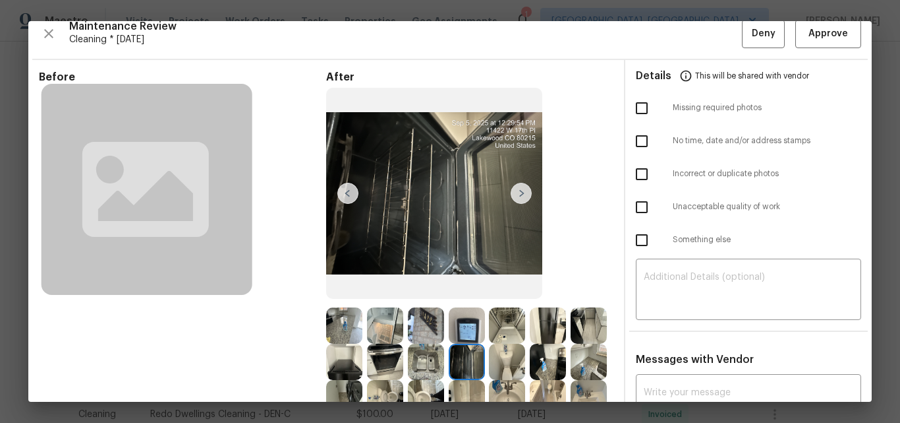
scroll to position [0, 0]
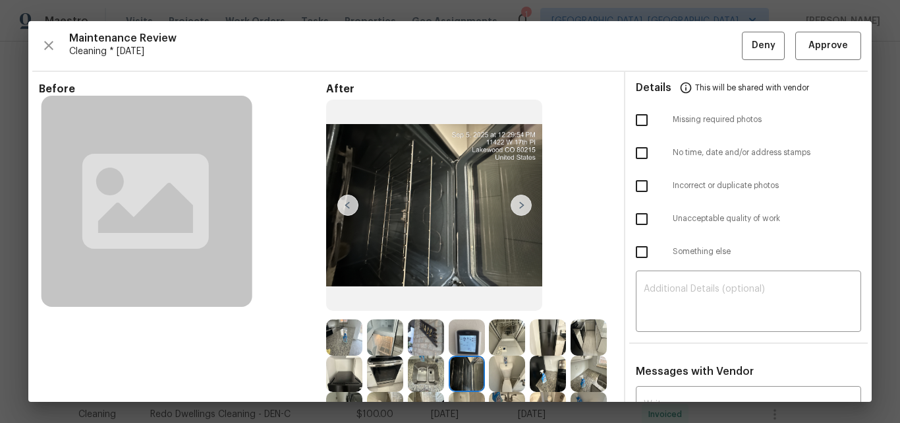
click at [517, 209] on img at bounding box center [521, 204] width 21 height 21
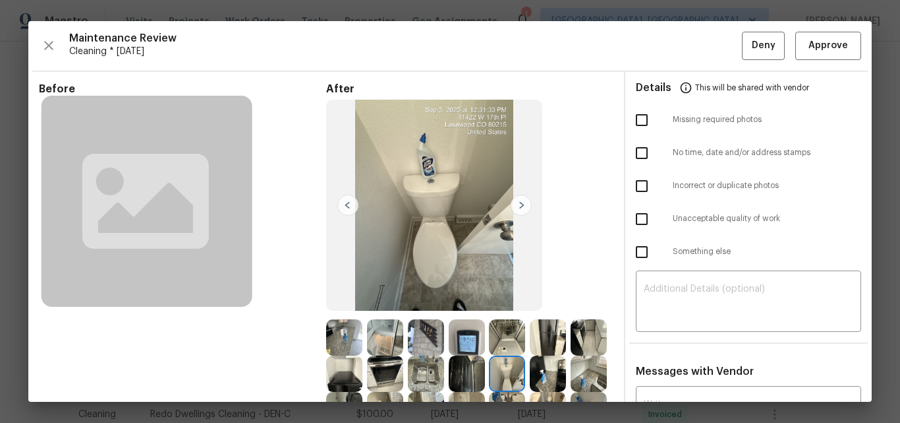
click at [517, 210] on img at bounding box center [521, 204] width 21 height 21
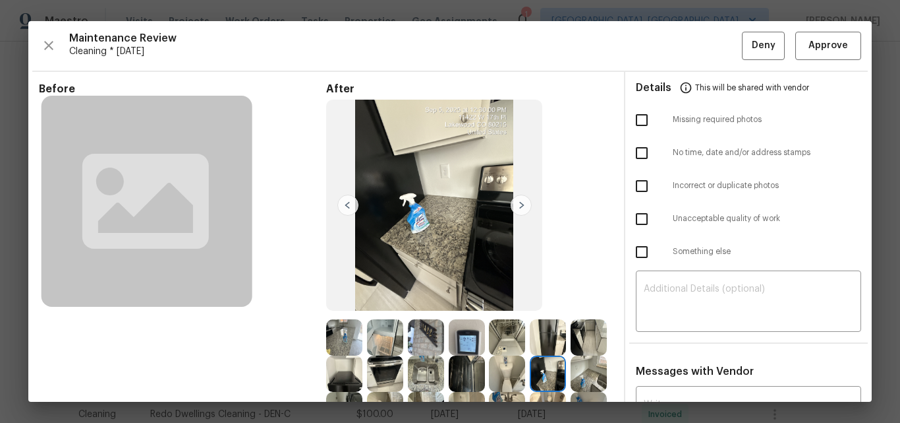
click at [517, 210] on img at bounding box center [521, 204] width 21 height 21
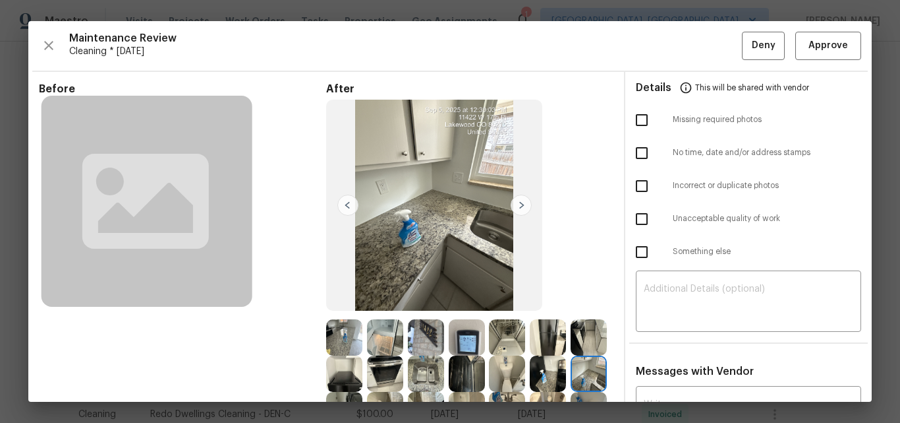
click at [517, 210] on img at bounding box center [521, 204] width 21 height 21
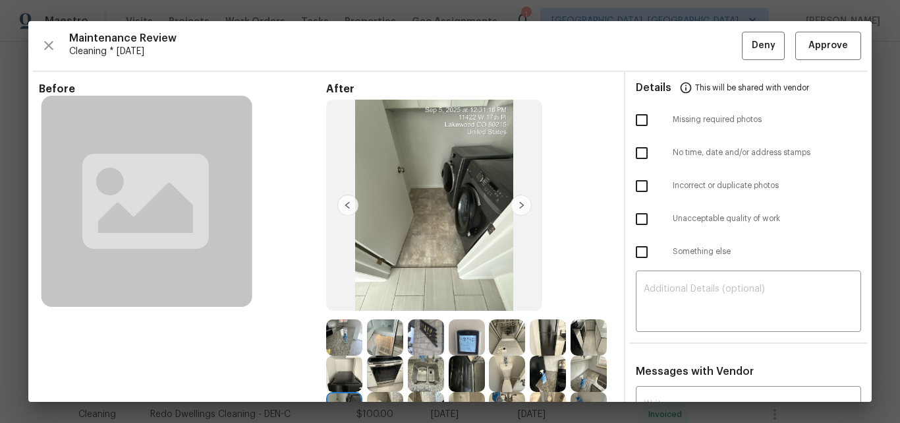
click at [517, 210] on img at bounding box center [521, 204] width 21 height 21
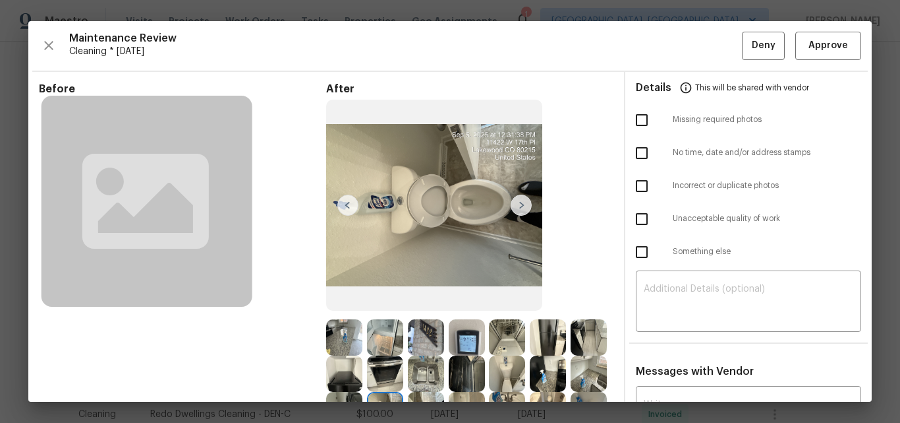
click at [517, 210] on img at bounding box center [521, 204] width 21 height 21
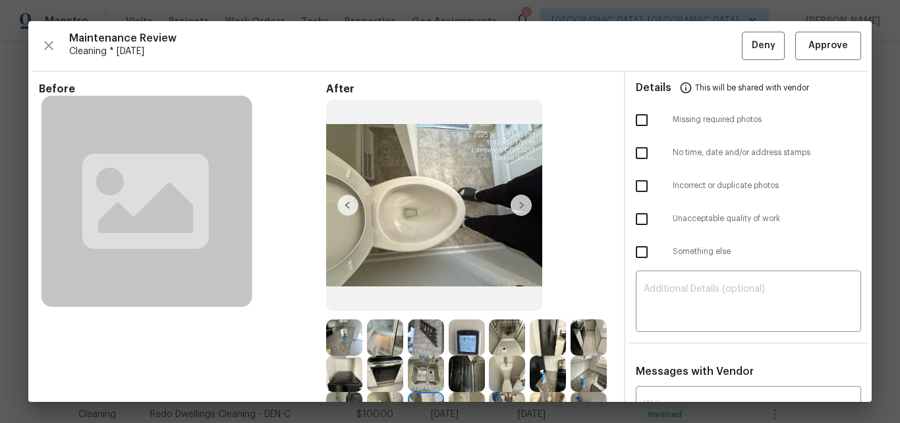
click at [517, 210] on img at bounding box center [521, 204] width 21 height 21
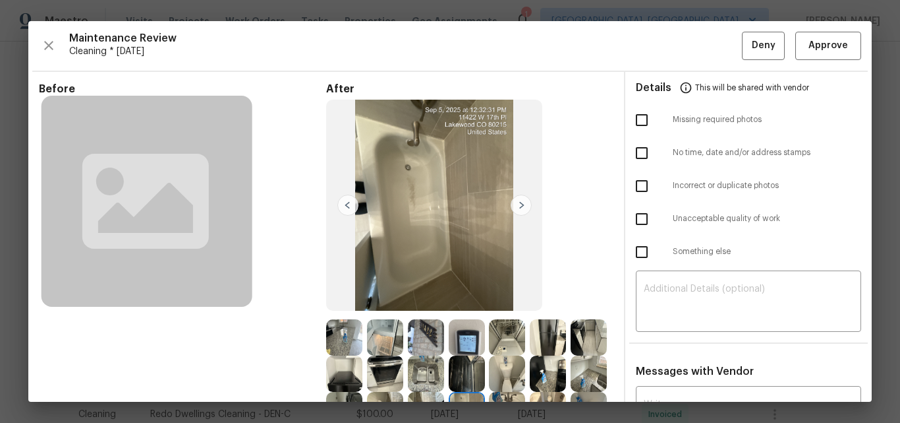
click at [517, 210] on img at bounding box center [521, 204] width 21 height 21
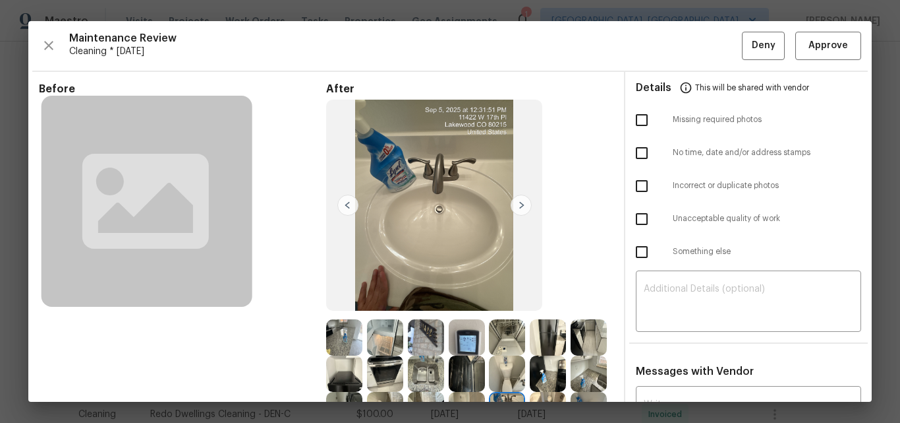
click at [517, 210] on img at bounding box center [521, 204] width 21 height 21
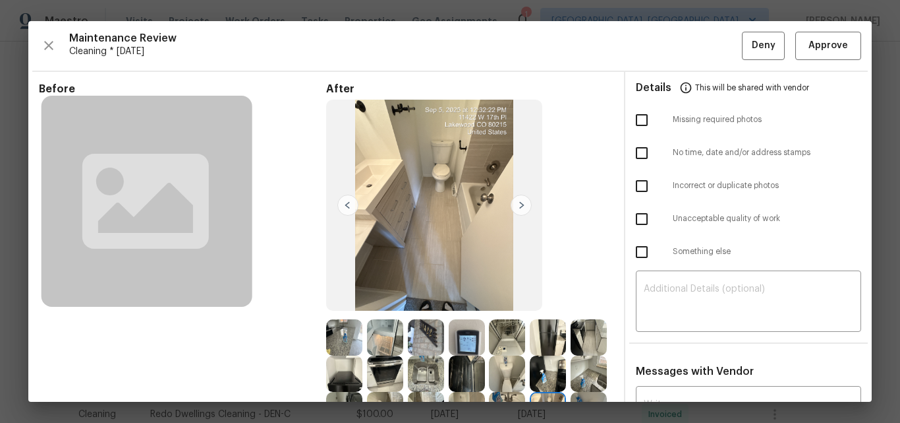
click at [517, 210] on img at bounding box center [521, 204] width 21 height 21
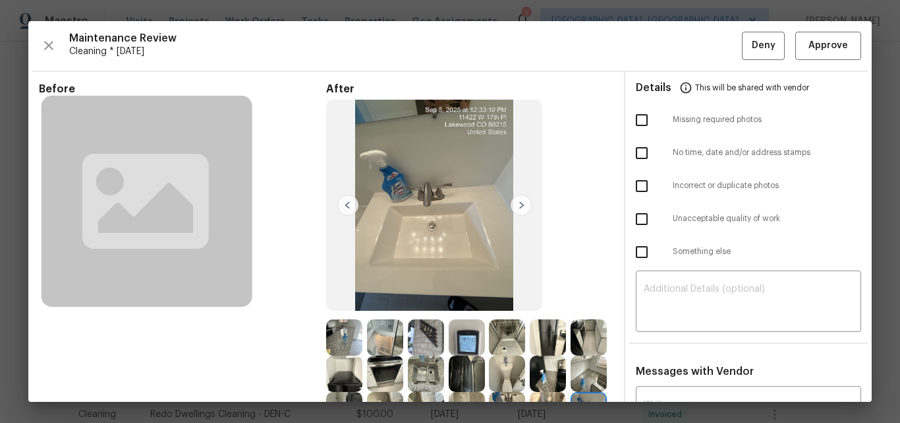
click at [517, 210] on img at bounding box center [521, 204] width 21 height 21
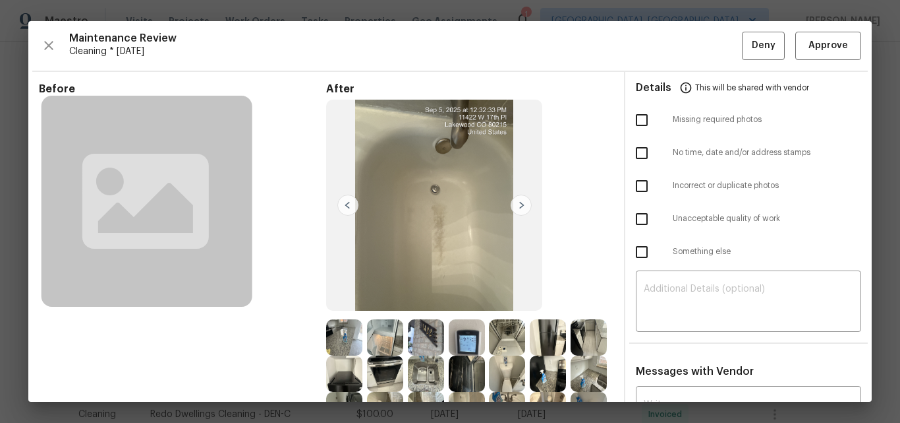
click at [517, 210] on img at bounding box center [521, 204] width 21 height 21
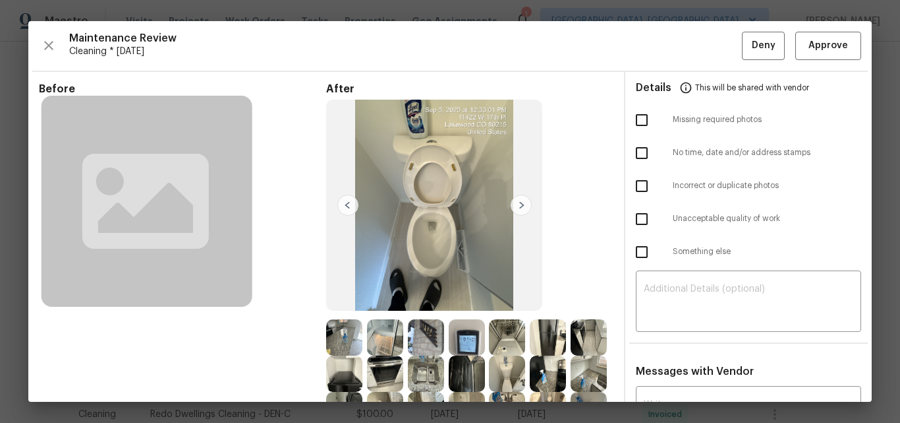
click at [517, 210] on img at bounding box center [521, 204] width 21 height 21
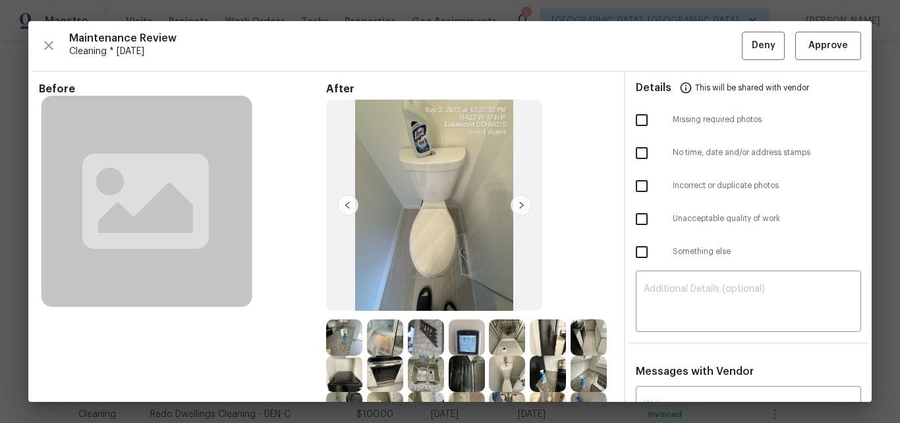
click at [517, 210] on img at bounding box center [521, 204] width 21 height 21
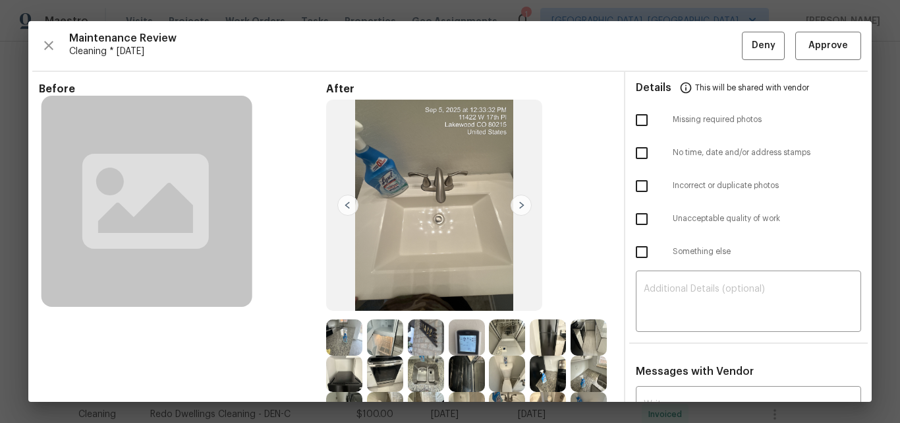
click at [517, 210] on img at bounding box center [521, 204] width 21 height 21
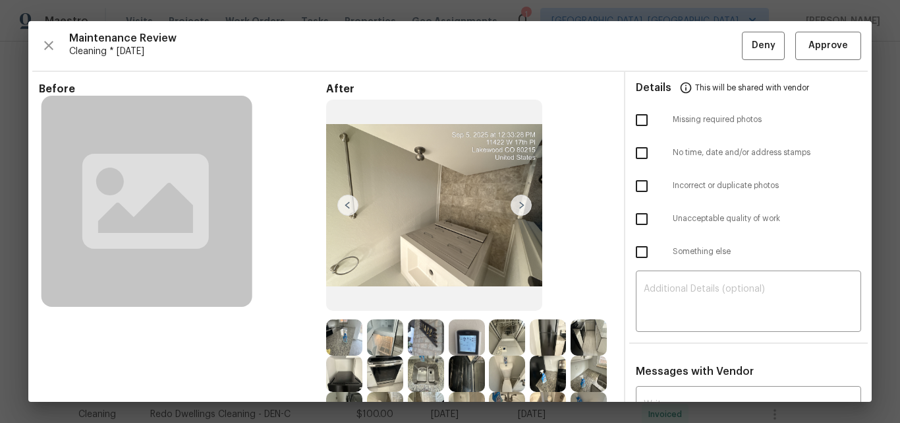
click at [517, 210] on img at bounding box center [521, 204] width 21 height 21
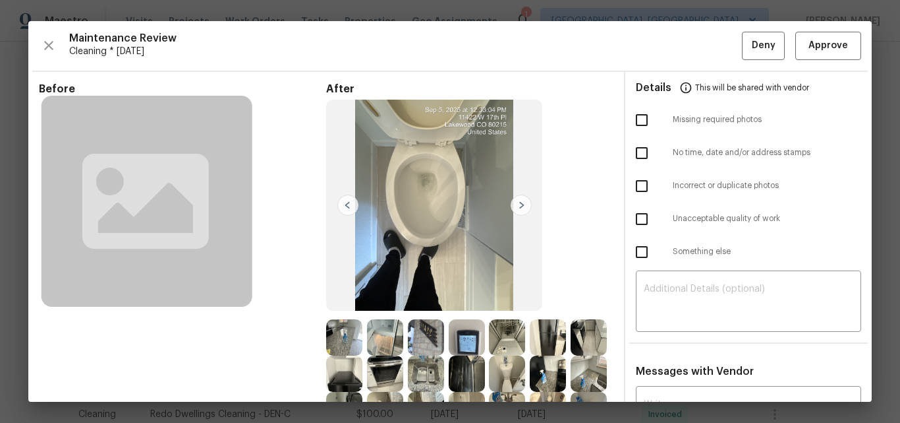
click at [517, 210] on img at bounding box center [521, 204] width 21 height 21
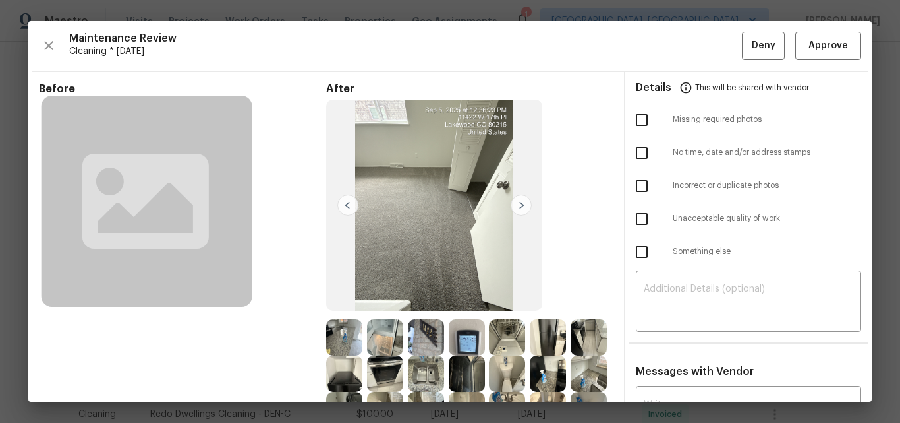
click at [517, 210] on img at bounding box center [521, 204] width 21 height 21
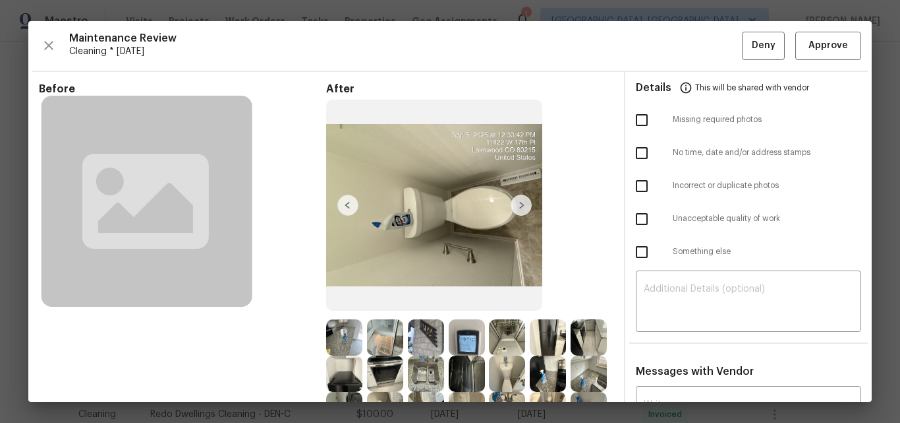
click at [517, 210] on img at bounding box center [521, 204] width 21 height 21
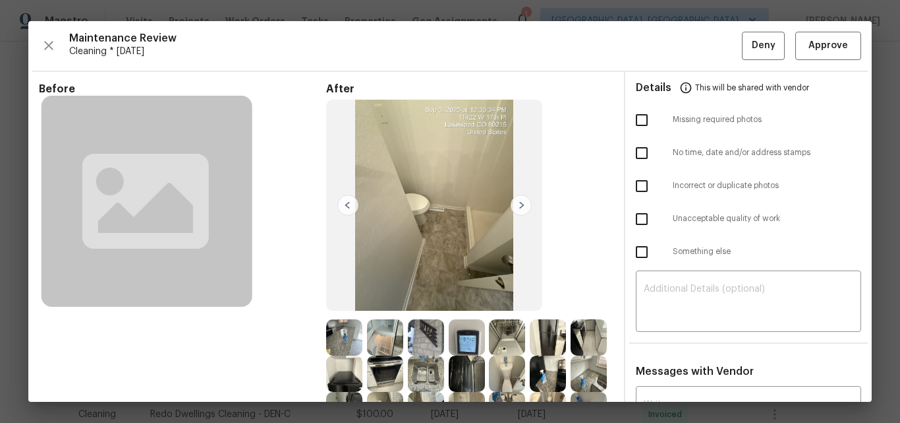
click at [517, 210] on img at bounding box center [521, 204] width 21 height 21
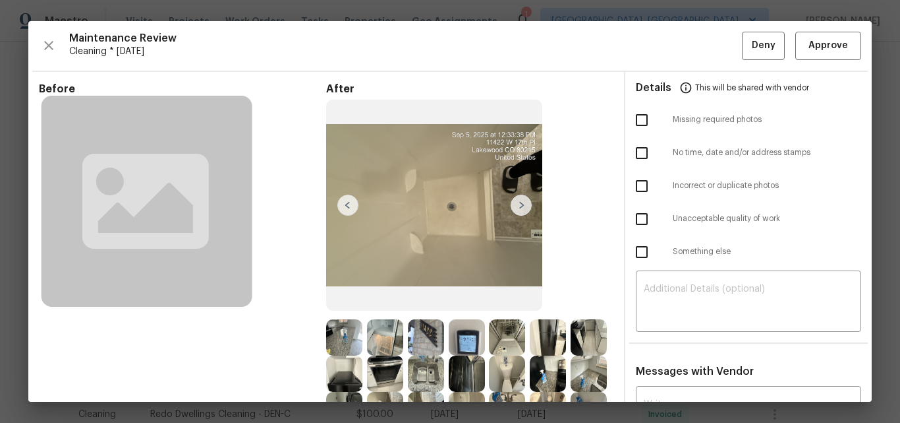
click at [517, 210] on img at bounding box center [521, 204] width 21 height 21
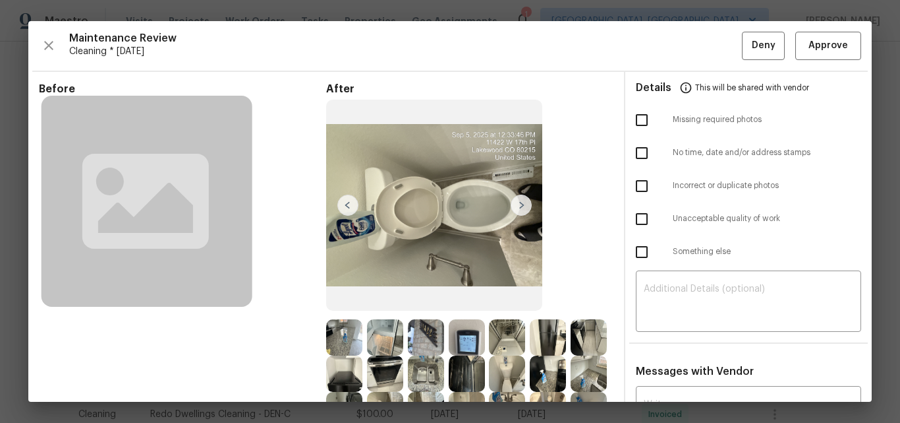
click at [517, 210] on img at bounding box center [521, 204] width 21 height 21
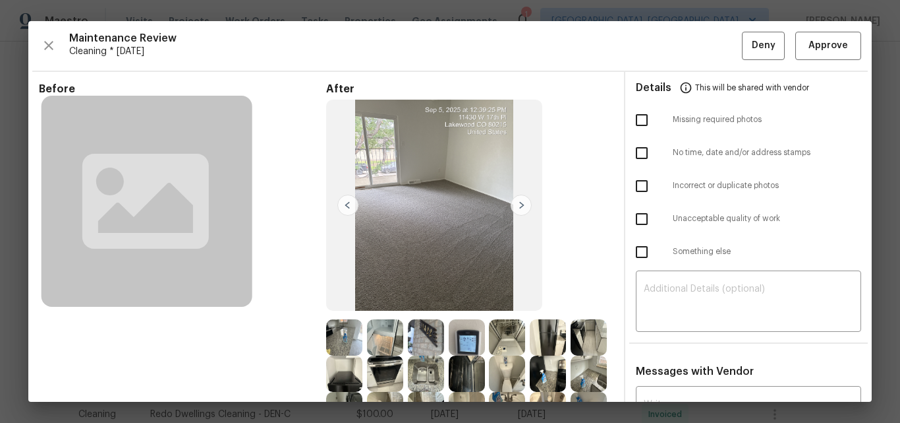
click at [517, 210] on img at bounding box center [521, 204] width 21 height 21
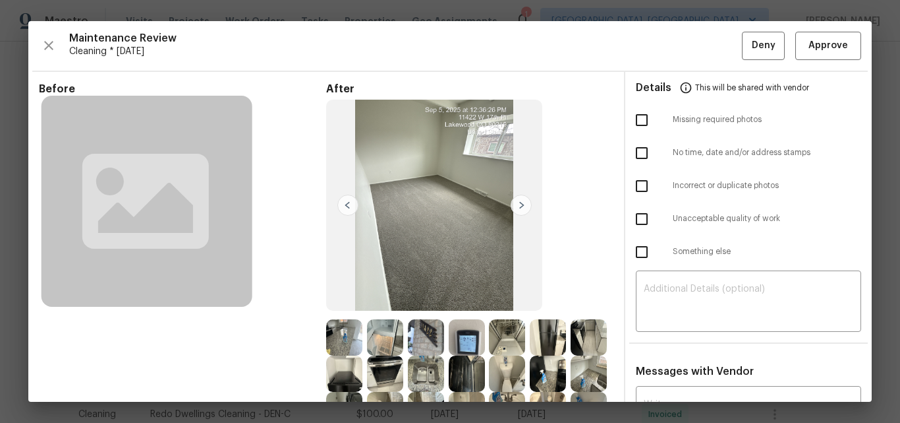
click at [517, 210] on img at bounding box center [521, 204] width 21 height 21
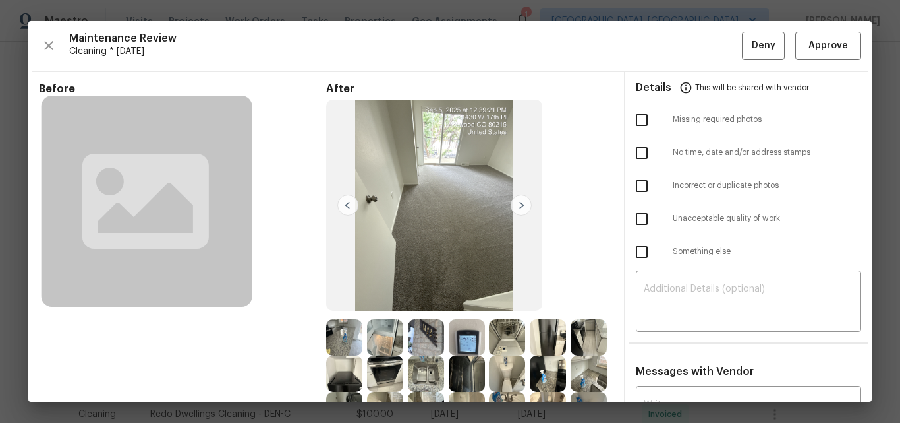
click at [517, 210] on img at bounding box center [521, 204] width 21 height 21
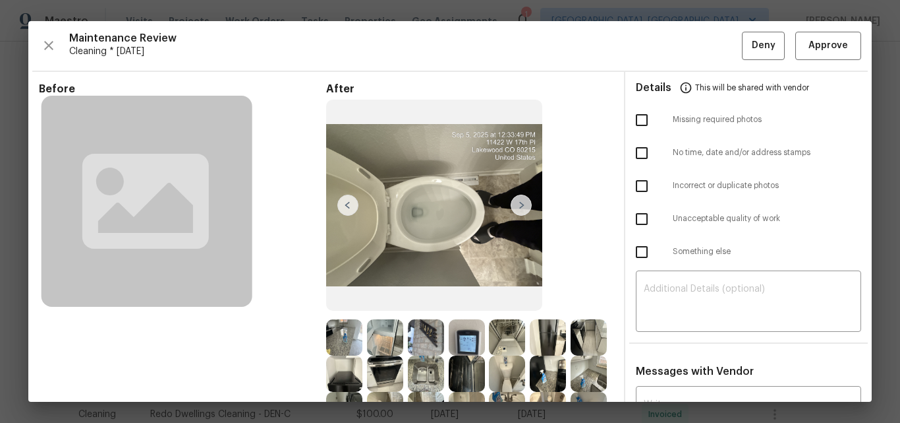
click at [517, 210] on img at bounding box center [521, 204] width 21 height 21
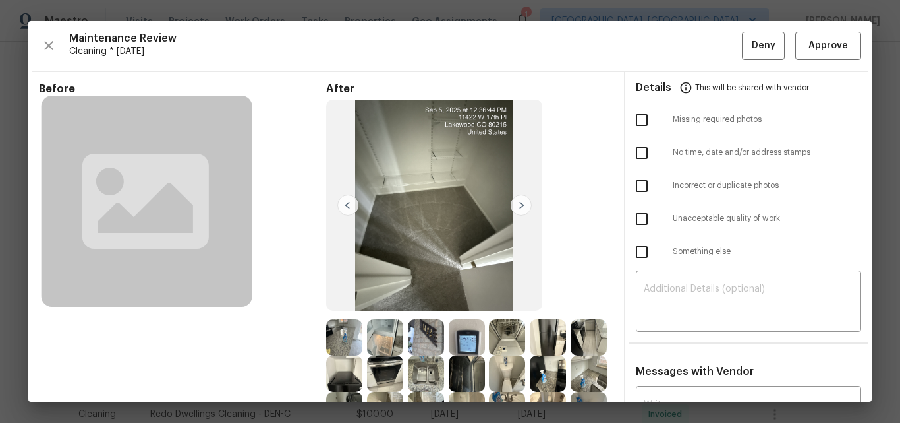
click at [517, 210] on img at bounding box center [521, 204] width 21 height 21
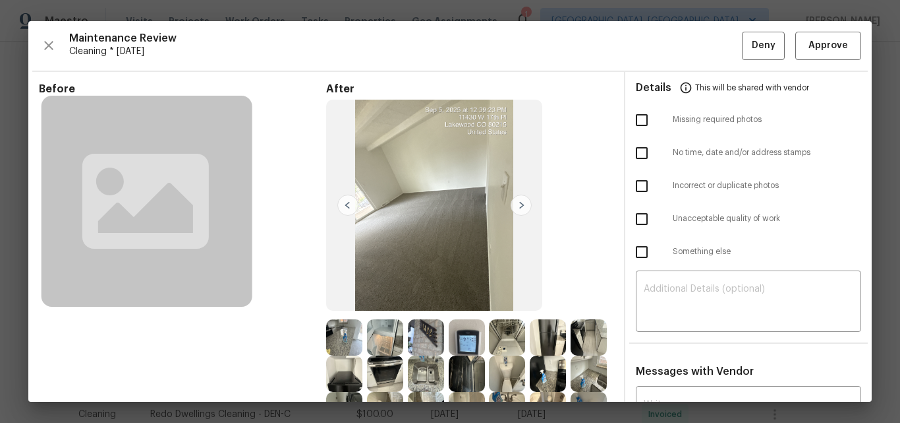
click at [517, 210] on img at bounding box center [521, 204] width 21 height 21
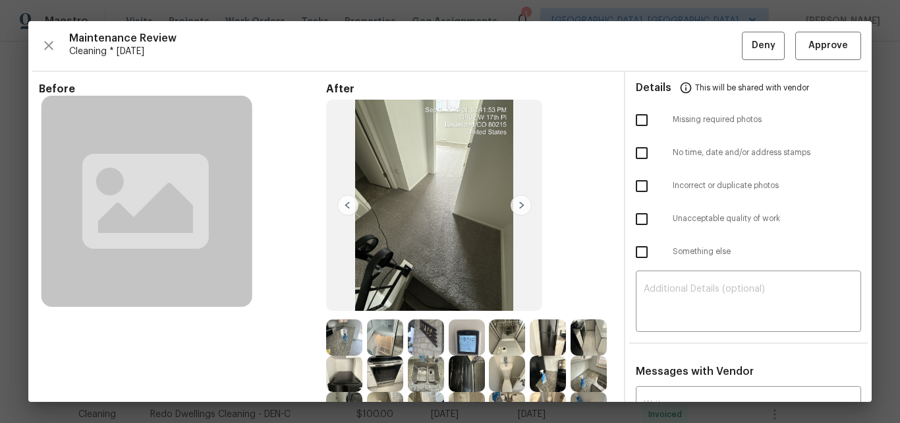
click at [517, 210] on img at bounding box center [521, 204] width 21 height 21
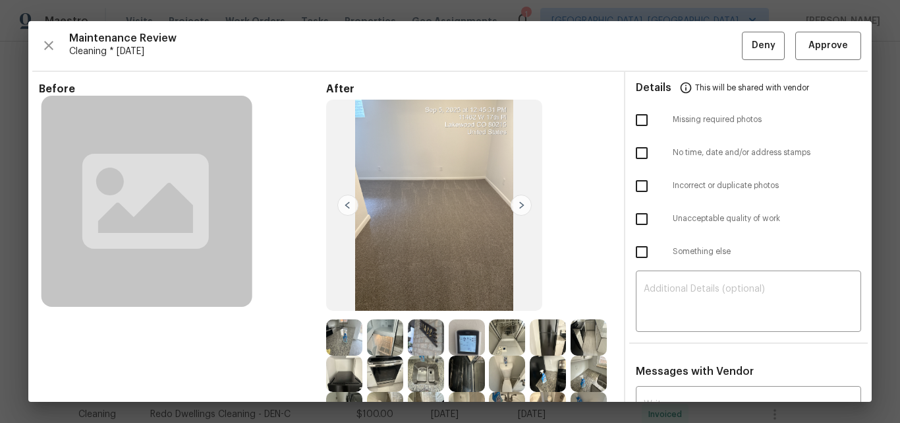
click at [517, 210] on img at bounding box center [521, 204] width 21 height 21
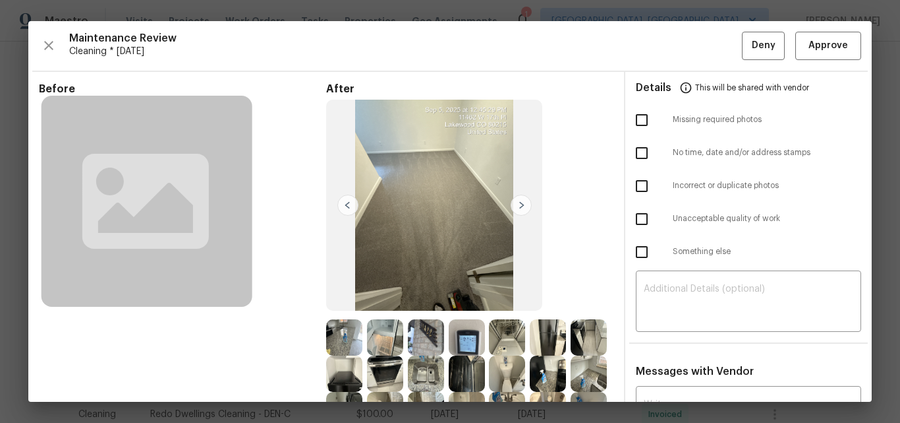
click at [517, 210] on img at bounding box center [521, 204] width 21 height 21
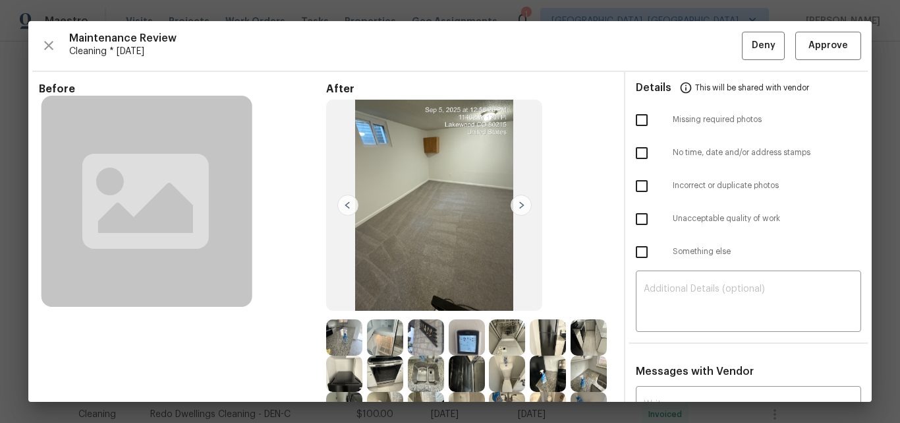
click at [517, 210] on img at bounding box center [521, 204] width 21 height 21
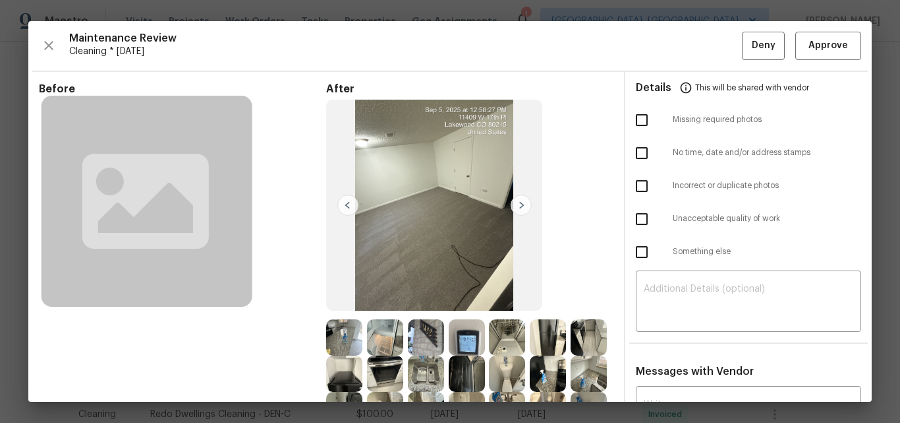
click at [517, 210] on img at bounding box center [521, 204] width 21 height 21
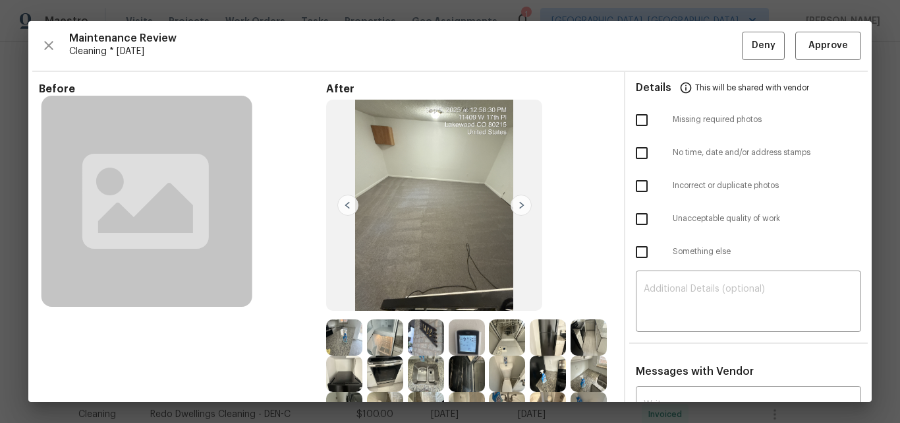
click at [517, 210] on img at bounding box center [521, 204] width 21 height 21
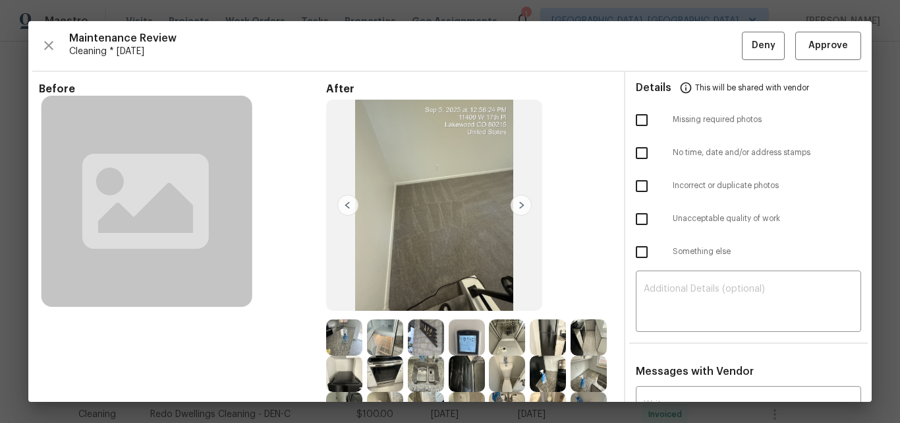
click at [517, 210] on img at bounding box center [521, 204] width 21 height 21
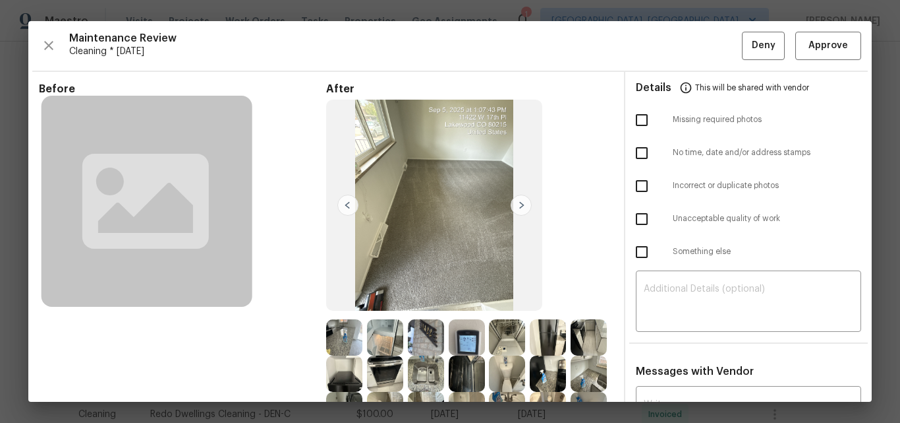
click at [517, 210] on img at bounding box center [521, 204] width 21 height 21
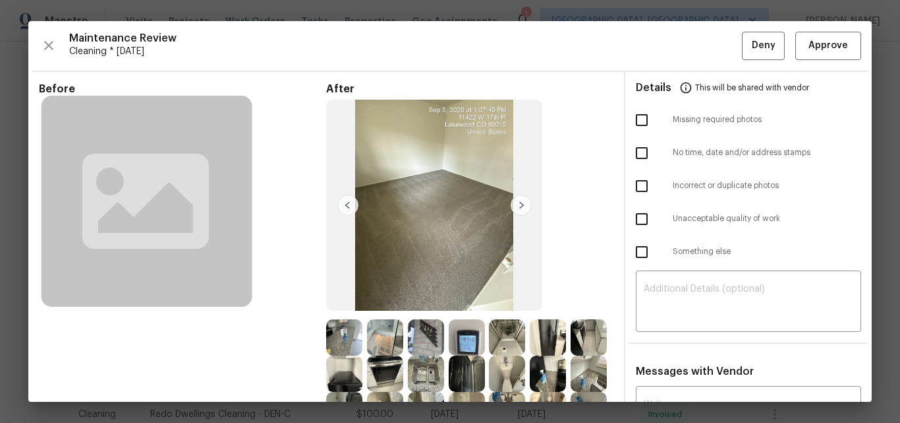
click at [517, 210] on img at bounding box center [521, 204] width 21 height 21
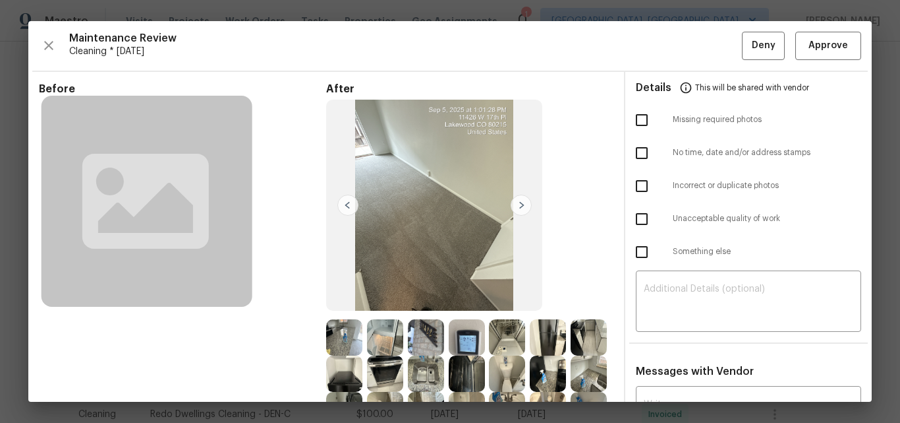
click at [517, 210] on img at bounding box center [521, 204] width 21 height 21
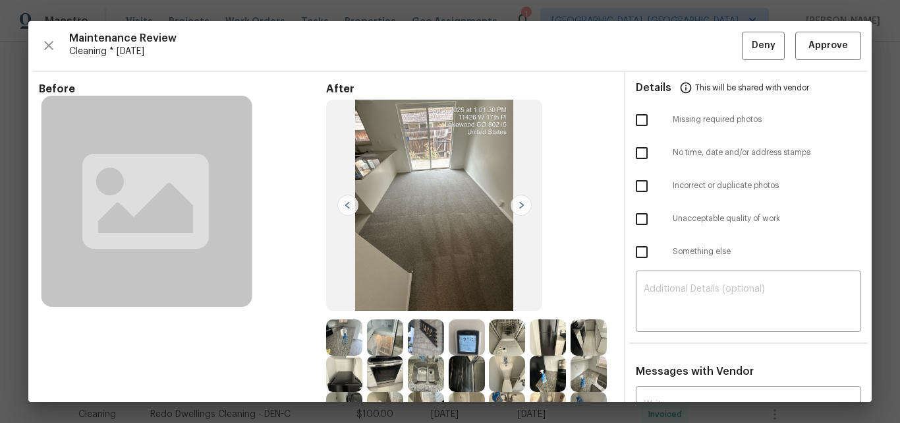
click at [517, 210] on img at bounding box center [521, 204] width 21 height 21
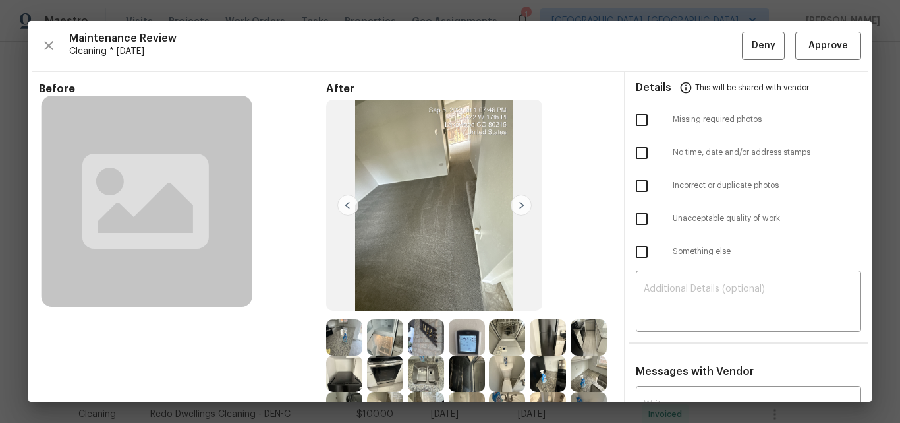
click at [517, 210] on img at bounding box center [521, 204] width 21 height 21
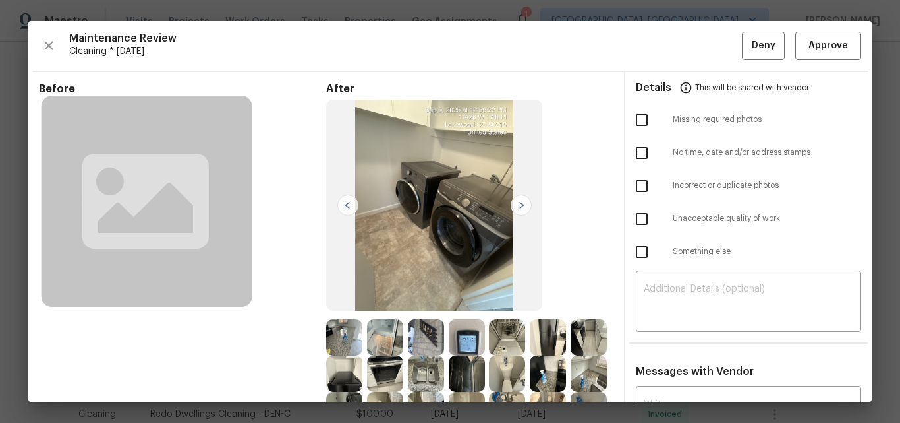
click at [517, 210] on img at bounding box center [521, 204] width 21 height 21
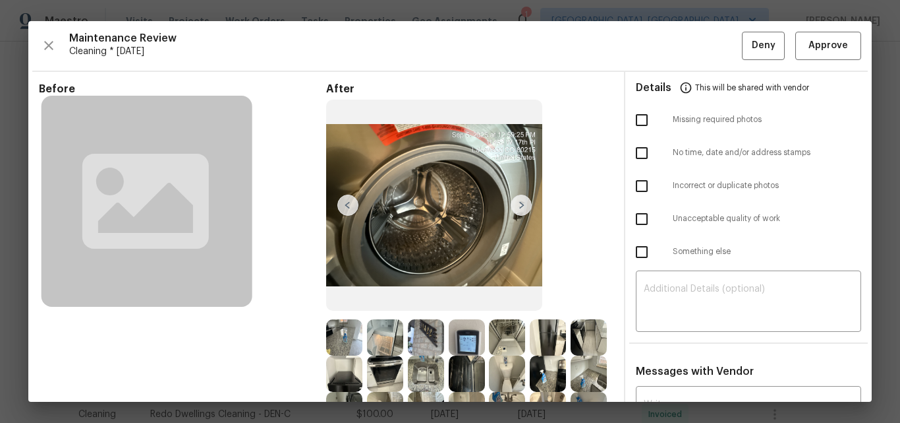
click at [518, 210] on img at bounding box center [521, 204] width 21 height 21
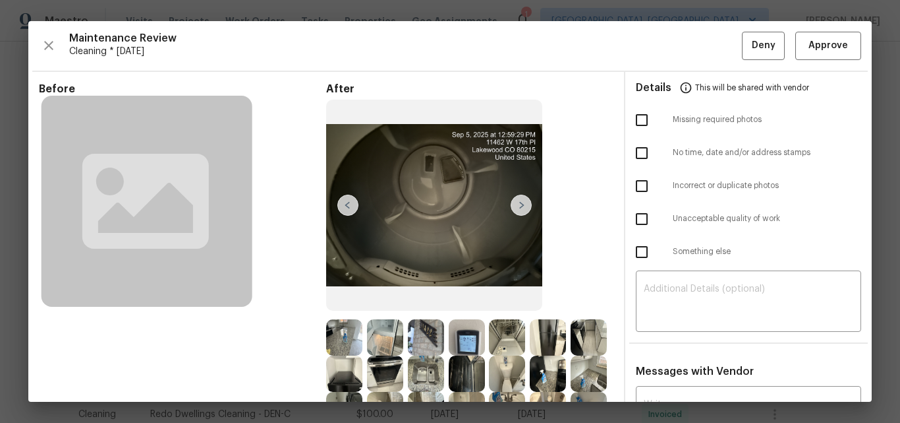
click at [518, 210] on img at bounding box center [521, 204] width 21 height 21
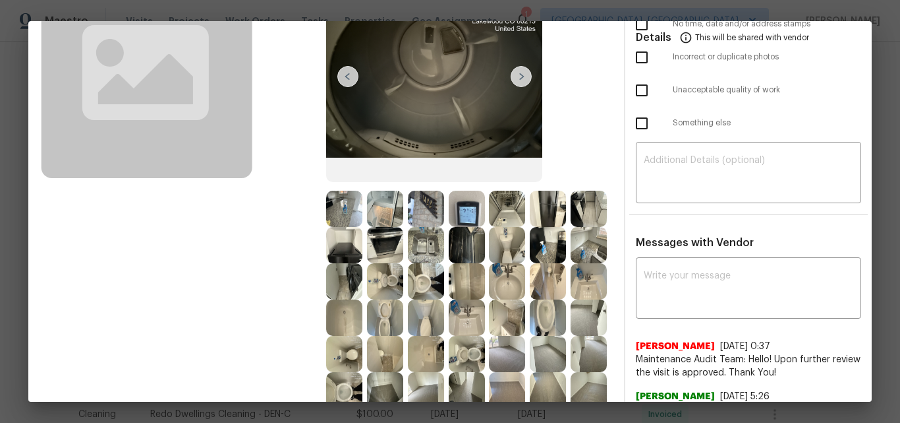
scroll to position [132, 0]
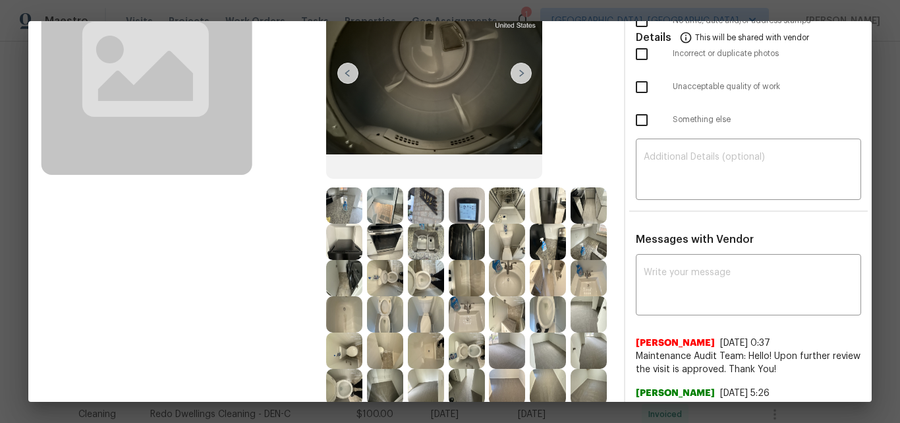
click at [337, 210] on img at bounding box center [344, 205] width 36 height 36
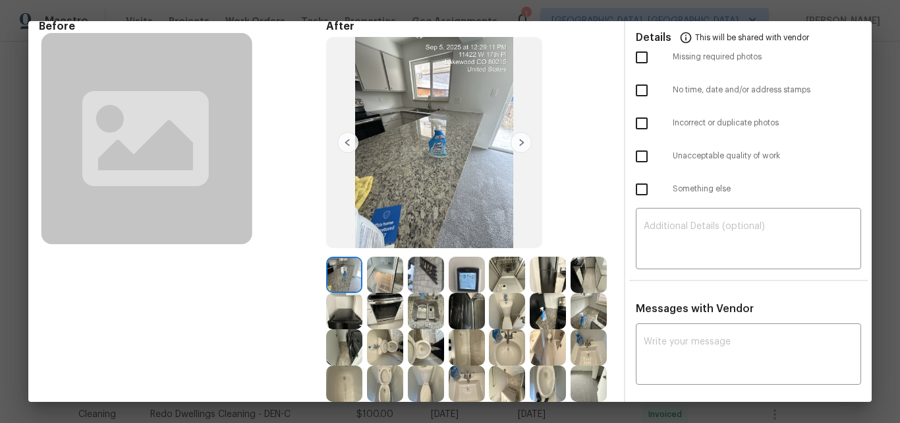
scroll to position [0, 0]
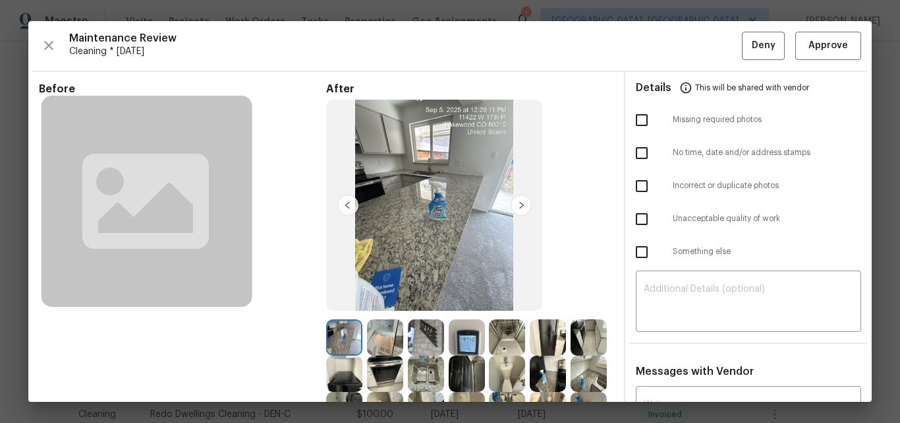
click at [520, 206] on img at bounding box center [521, 204] width 21 height 21
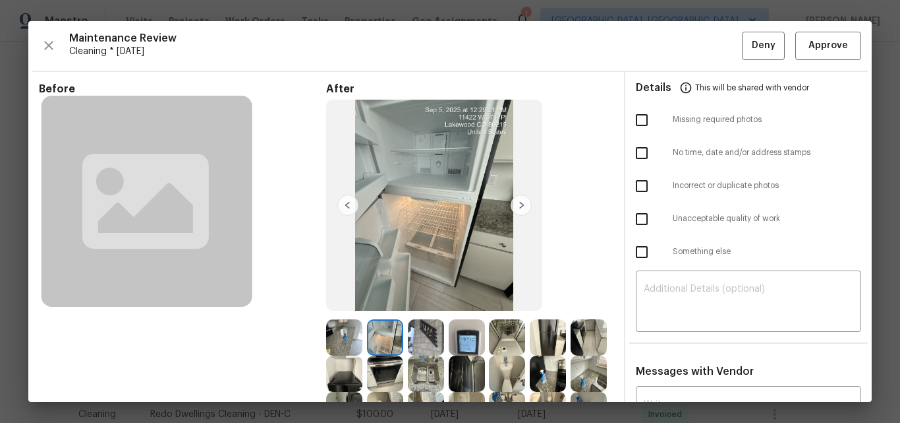
click at [520, 206] on img at bounding box center [521, 204] width 21 height 21
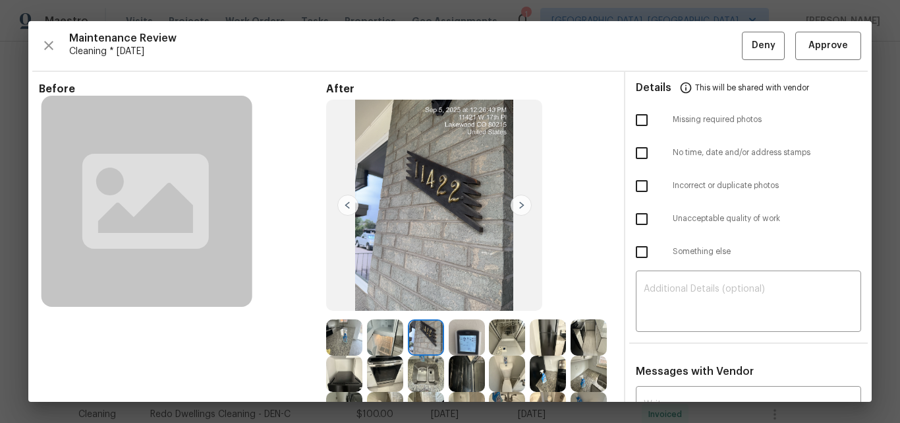
click at [520, 206] on img at bounding box center [521, 204] width 21 height 21
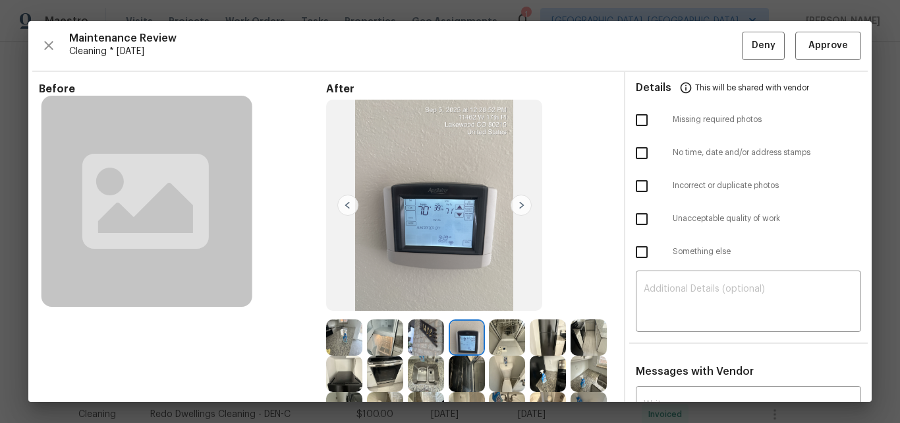
click at [520, 206] on img at bounding box center [521, 204] width 21 height 21
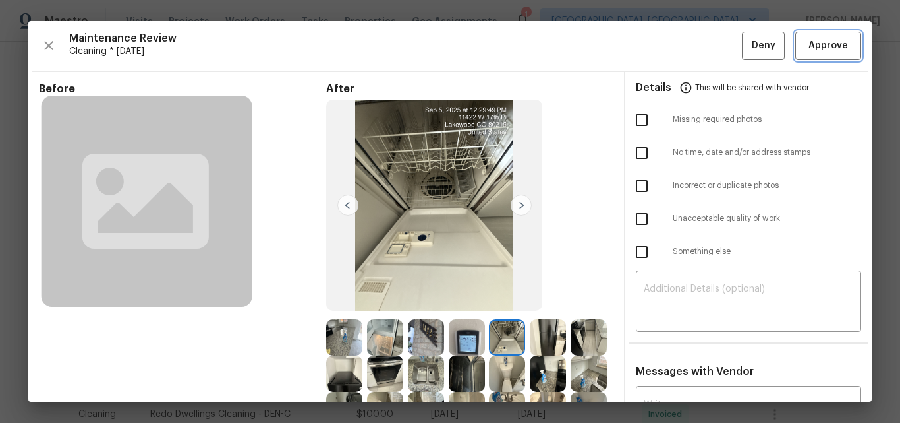
click at [809, 46] on span "Approve" at bounding box center [829, 46] width 40 height 16
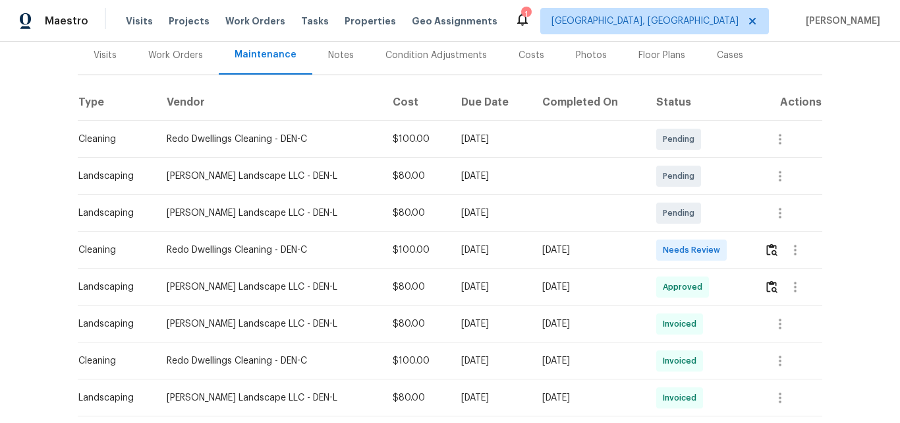
scroll to position [198, 0]
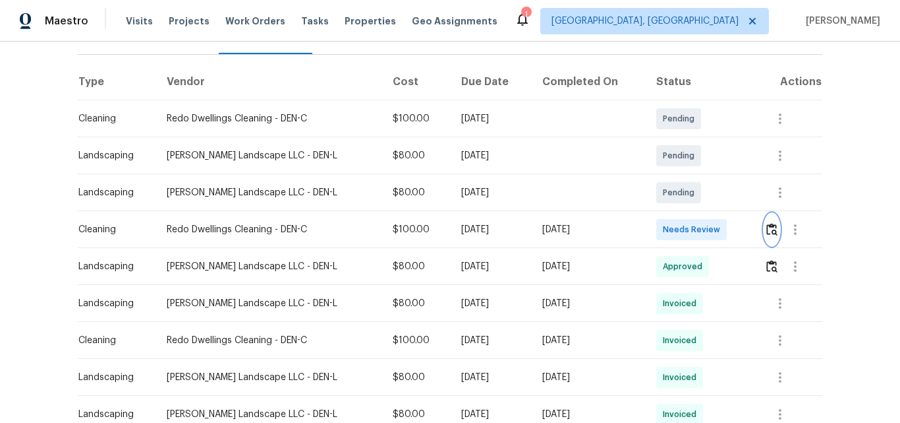
click at [767, 223] on img "button" at bounding box center [772, 229] width 11 height 13
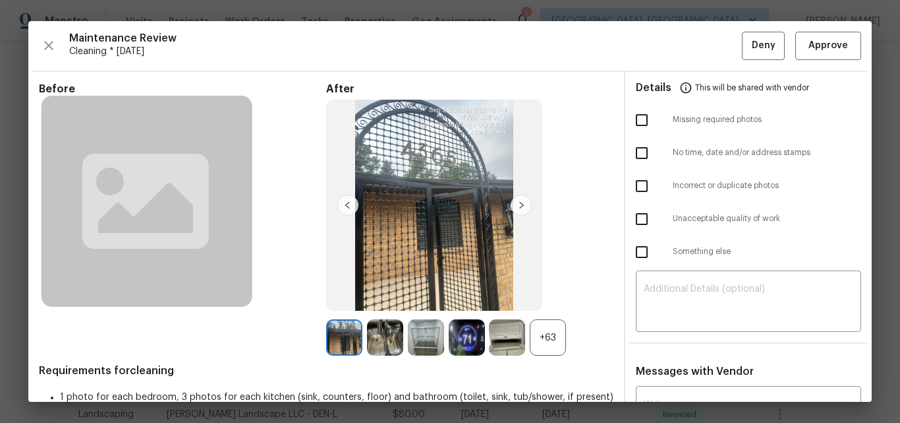
click at [533, 332] on div "+63" at bounding box center [548, 337] width 36 height 36
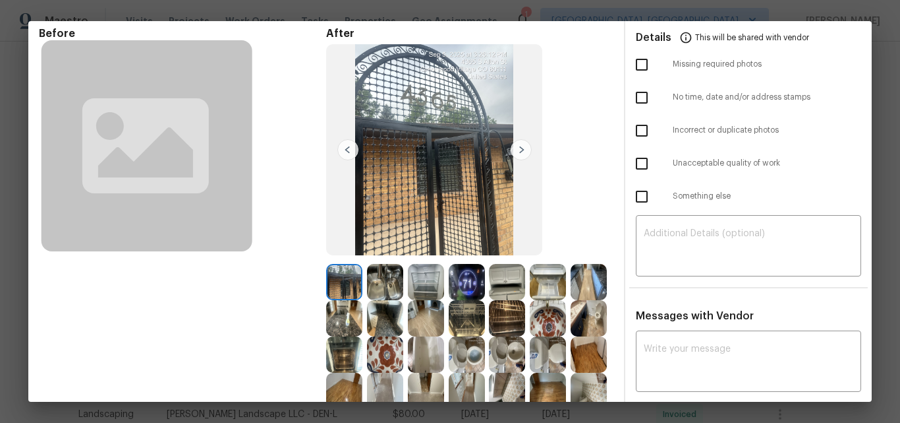
scroll to position [0, 0]
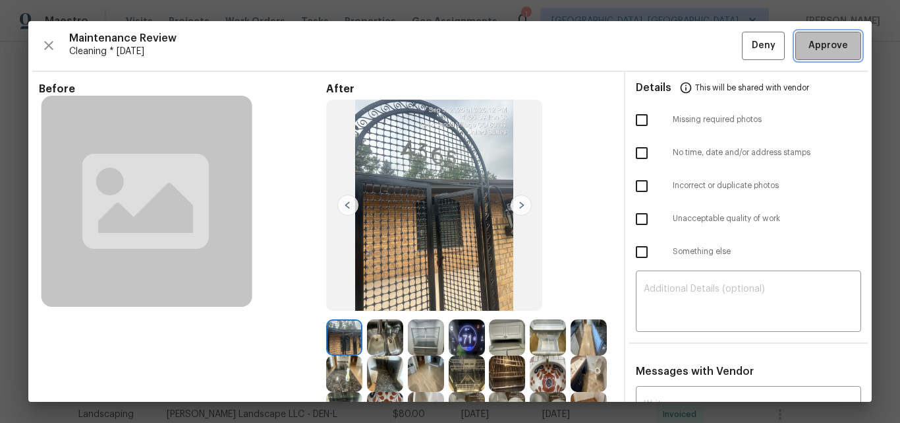
click at [813, 51] on span "Approve" at bounding box center [829, 46] width 40 height 16
